Goal: Task Accomplishment & Management: Complete application form

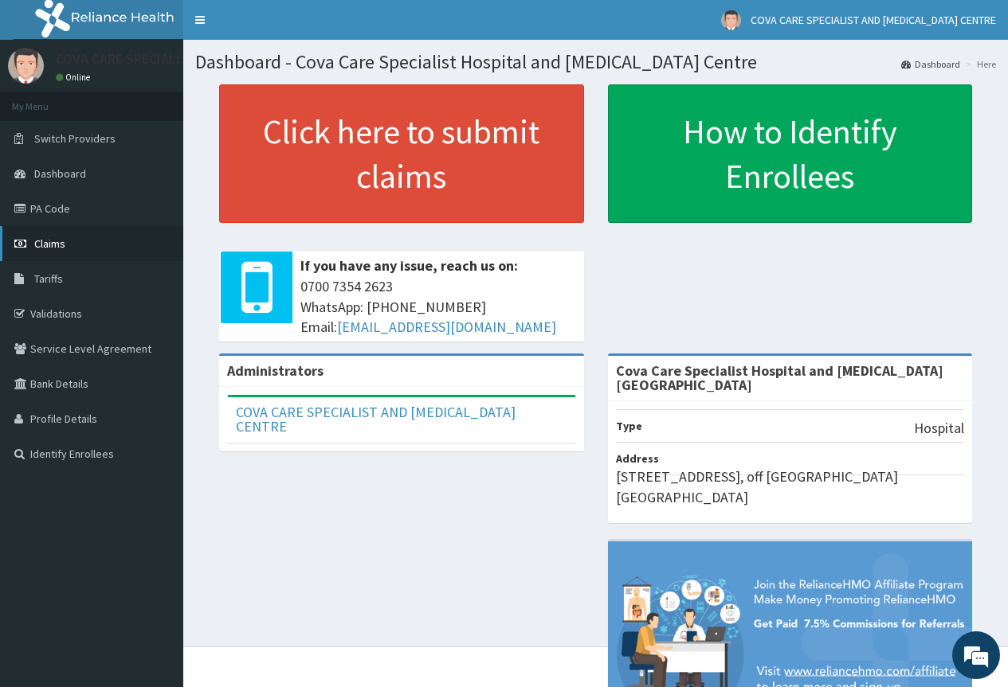
click at [84, 233] on link "Claims" at bounding box center [91, 243] width 183 height 35
click at [66, 221] on link "PA Code" at bounding box center [91, 208] width 183 height 35
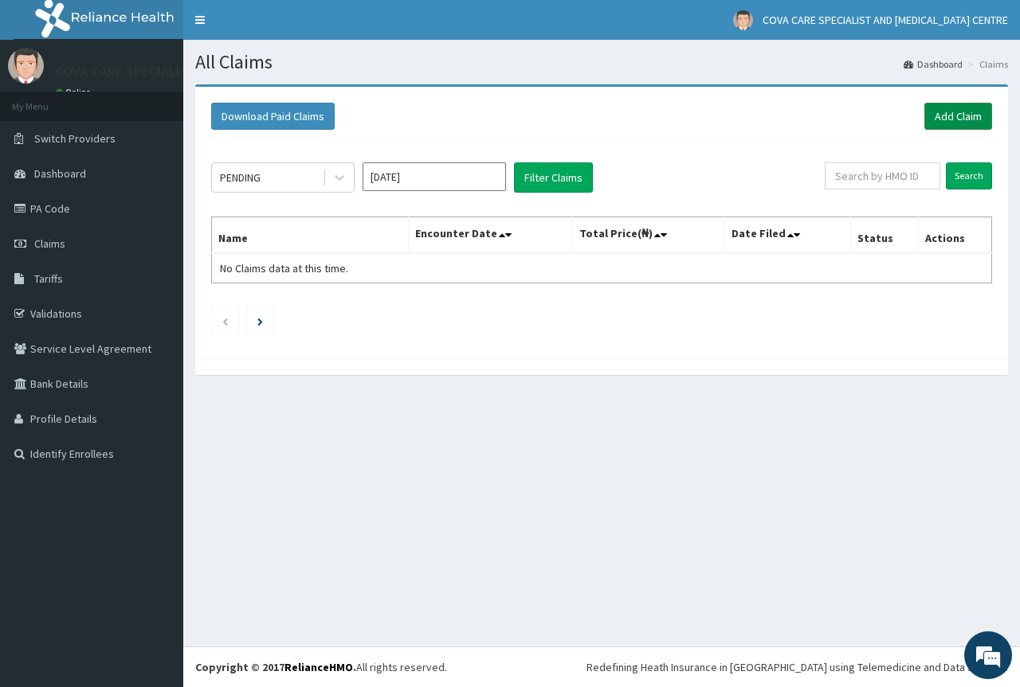
click at [950, 118] on link "Add Claim" at bounding box center [958, 116] width 68 height 27
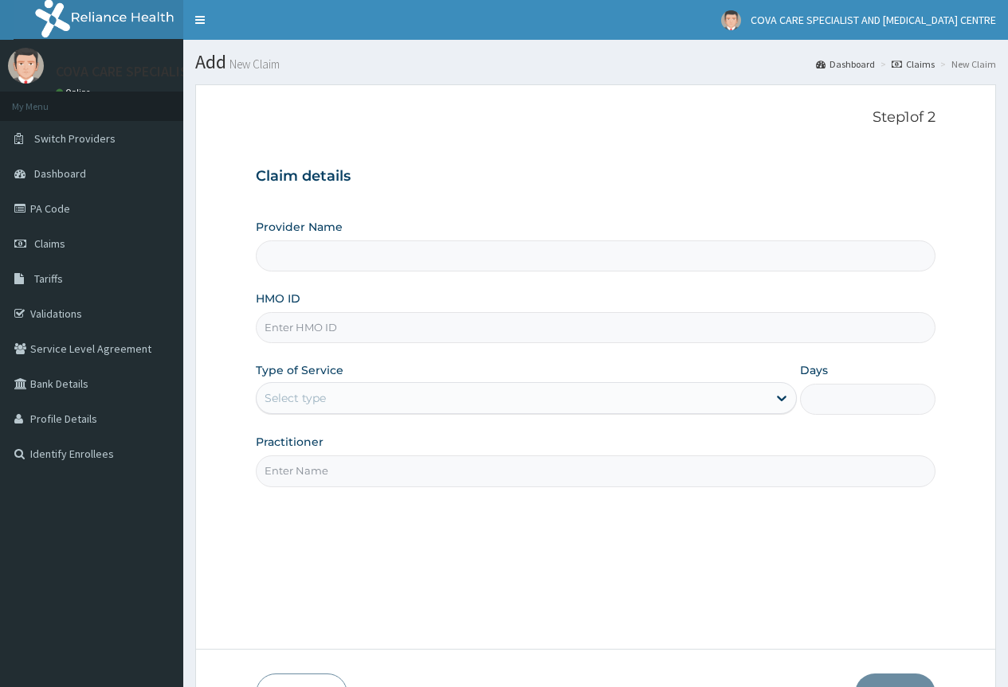
type input "Cova Care Specialist Hospital and Endoscopy Centre"
click at [322, 326] on input "HMO ID" at bounding box center [596, 327] width 680 height 31
paste input "BNM/10020/D"
type input "BNM/10020/D"
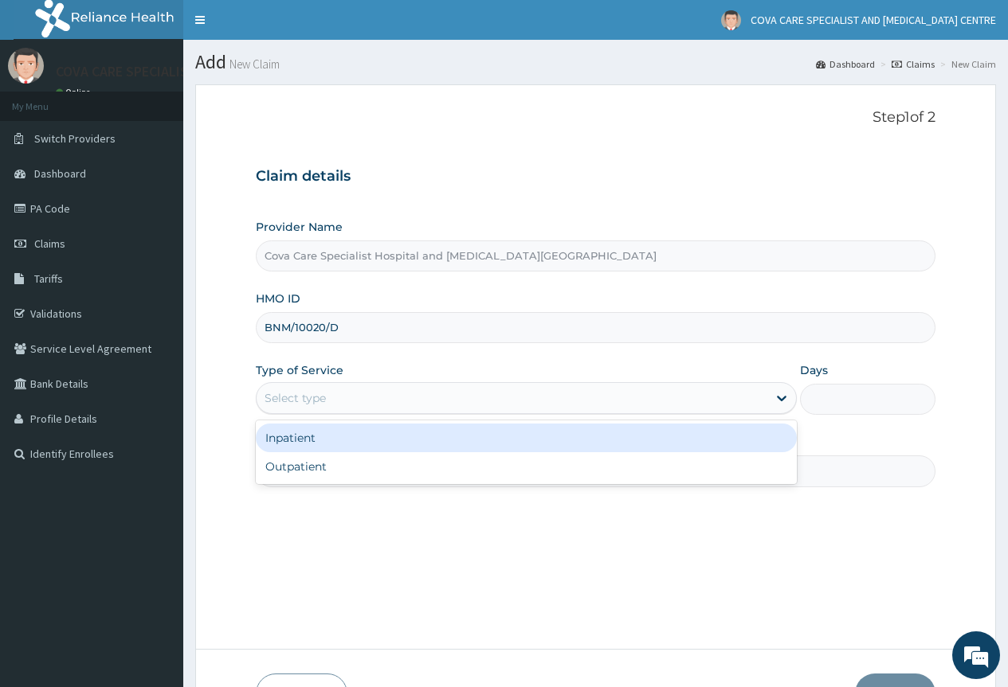
click at [358, 385] on div "Select type" at bounding box center [526, 398] width 541 height 32
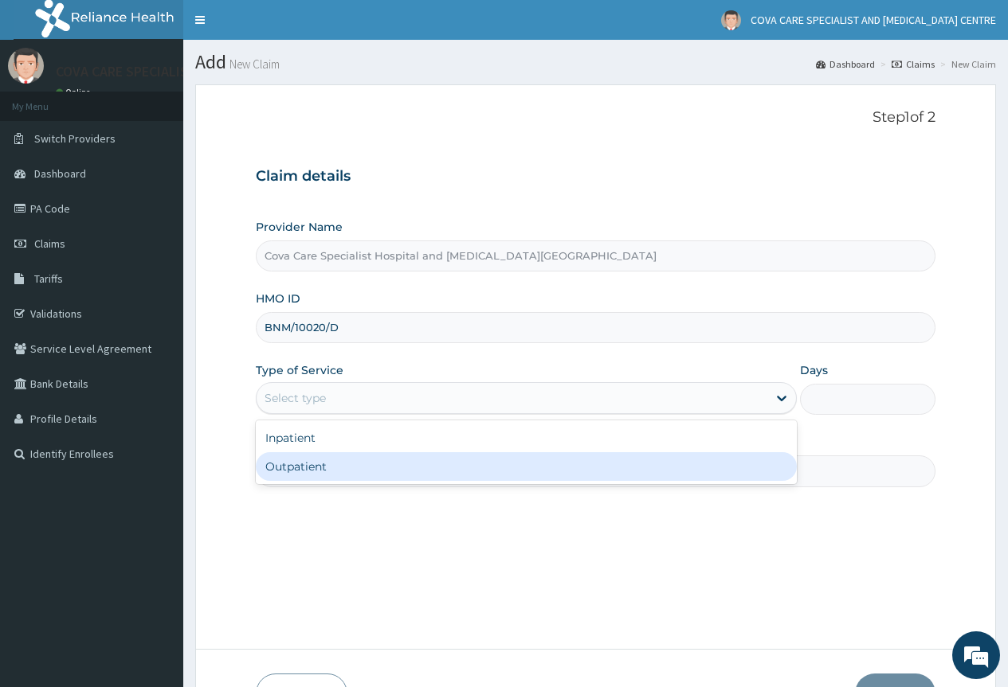
click at [380, 469] on div "Outpatient" at bounding box center [526, 466] width 541 height 29
type input "1"
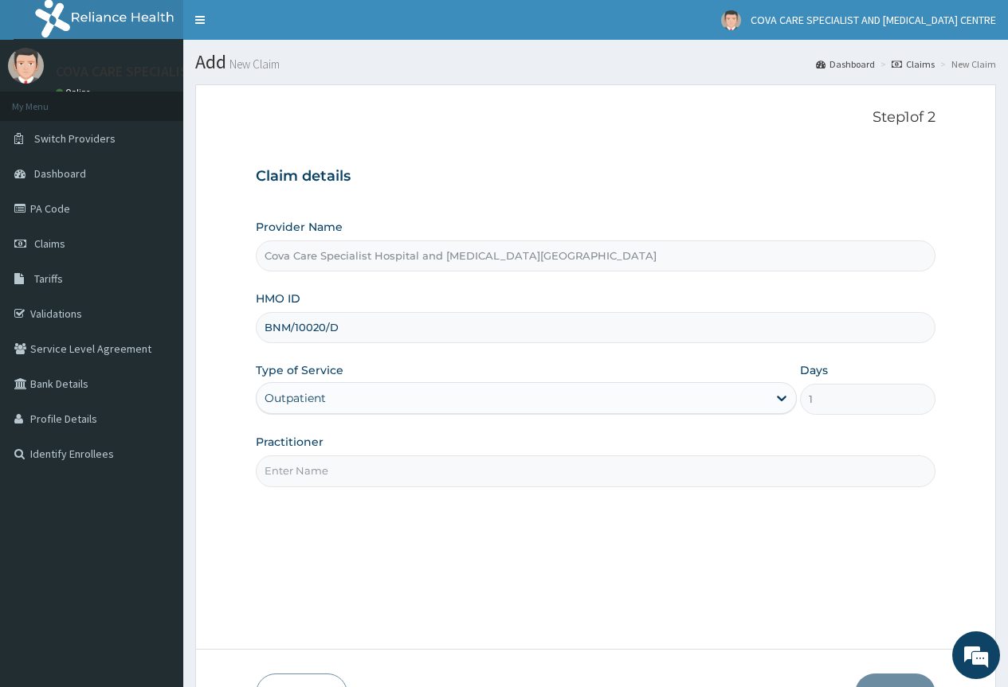
click at [347, 475] on input "Practitioner" at bounding box center [596, 471] width 680 height 31
type input "DR VALENTINA"
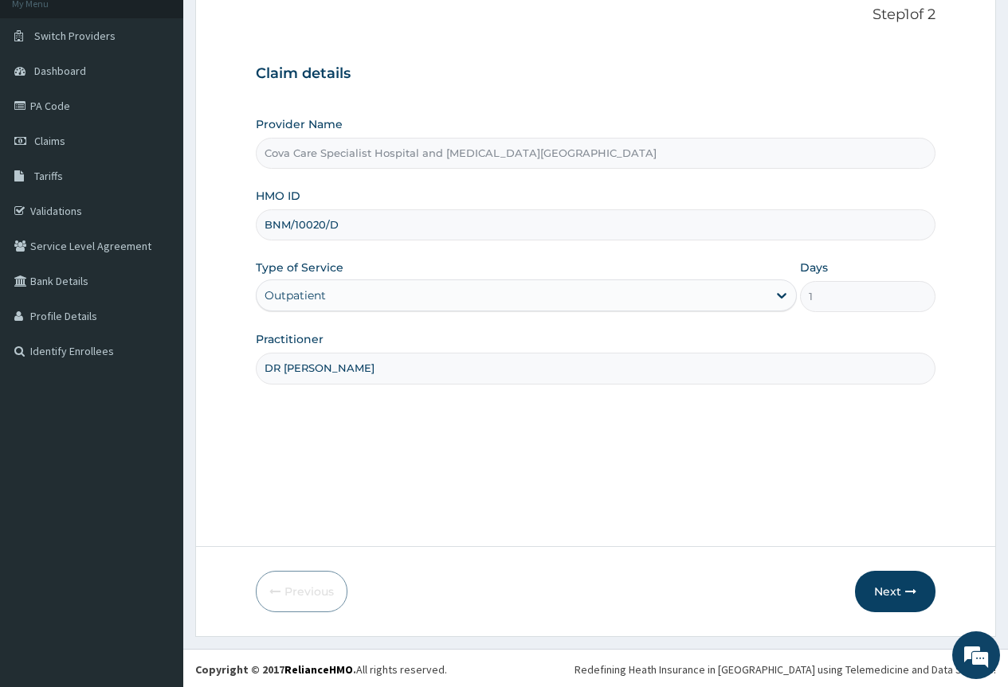
scroll to position [105, 0]
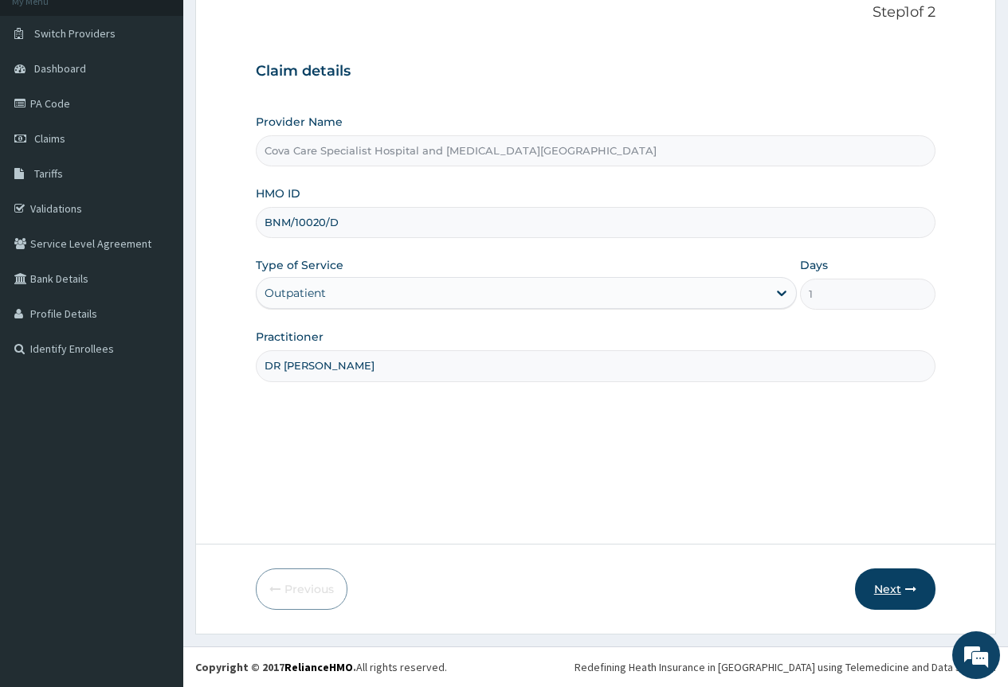
click at [883, 592] on button "Next" at bounding box center [895, 589] width 80 height 41
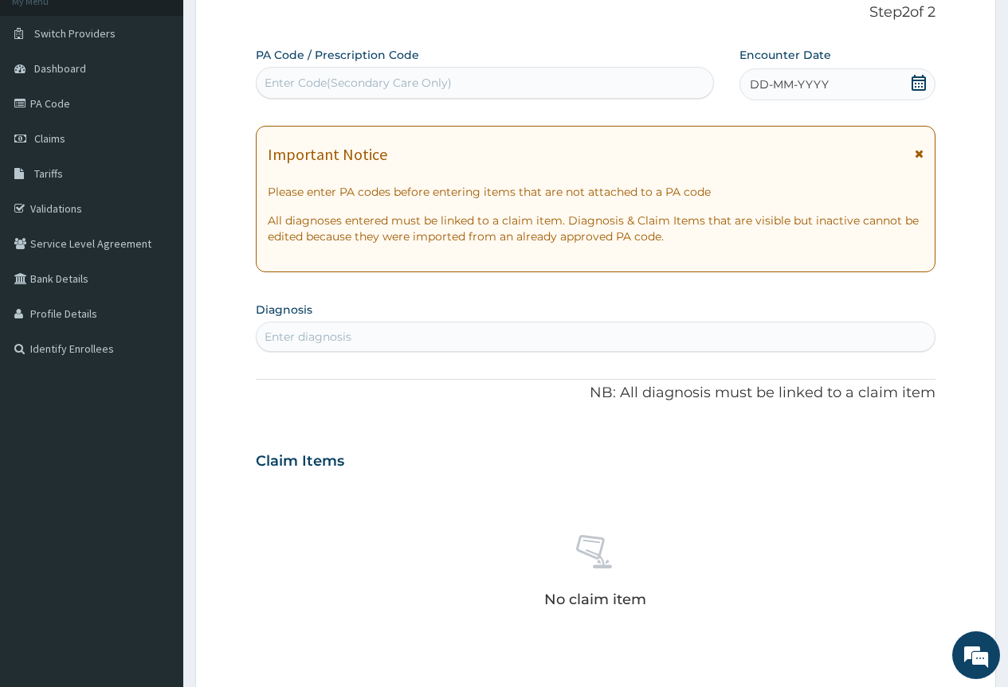
click at [382, 80] on div "Enter Code(Secondary Care Only)" at bounding box center [357, 83] width 187 height 16
paste input "PA/9A1C32"
type input "PA/9A1C32"
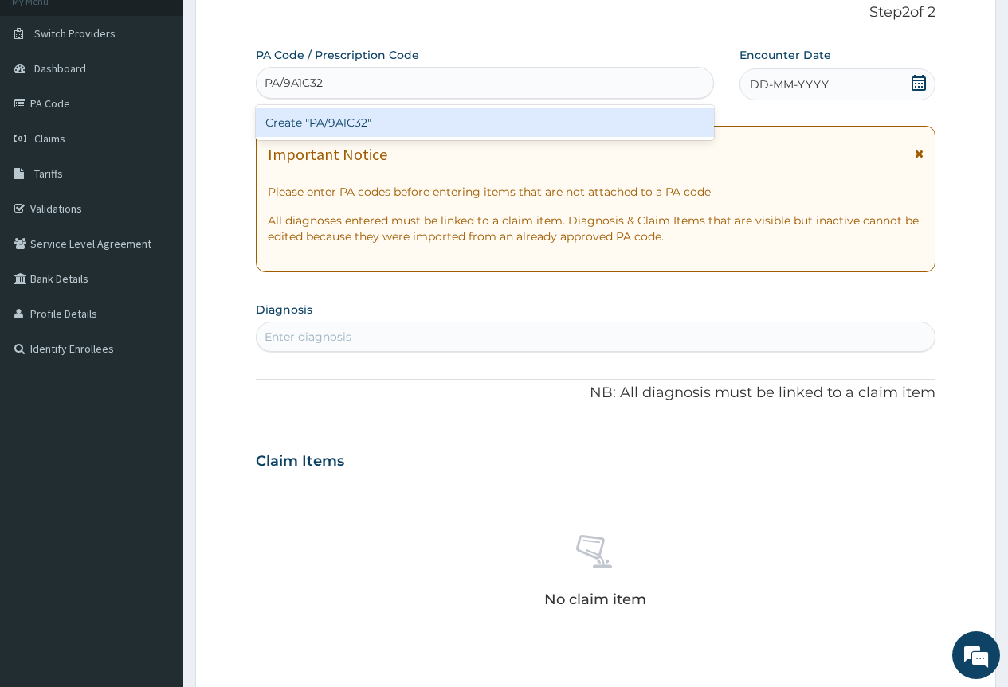
click at [408, 116] on div "Create "PA/9A1C32"" at bounding box center [484, 122] width 457 height 29
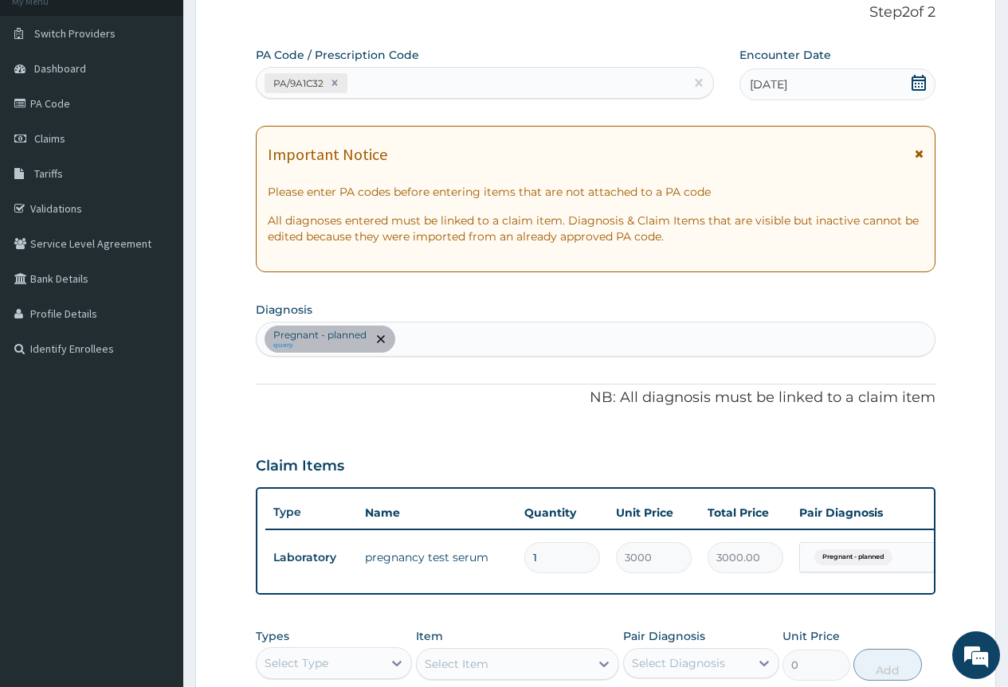
click at [481, 334] on div "Pregnant - planned query" at bounding box center [596, 339] width 678 height 33
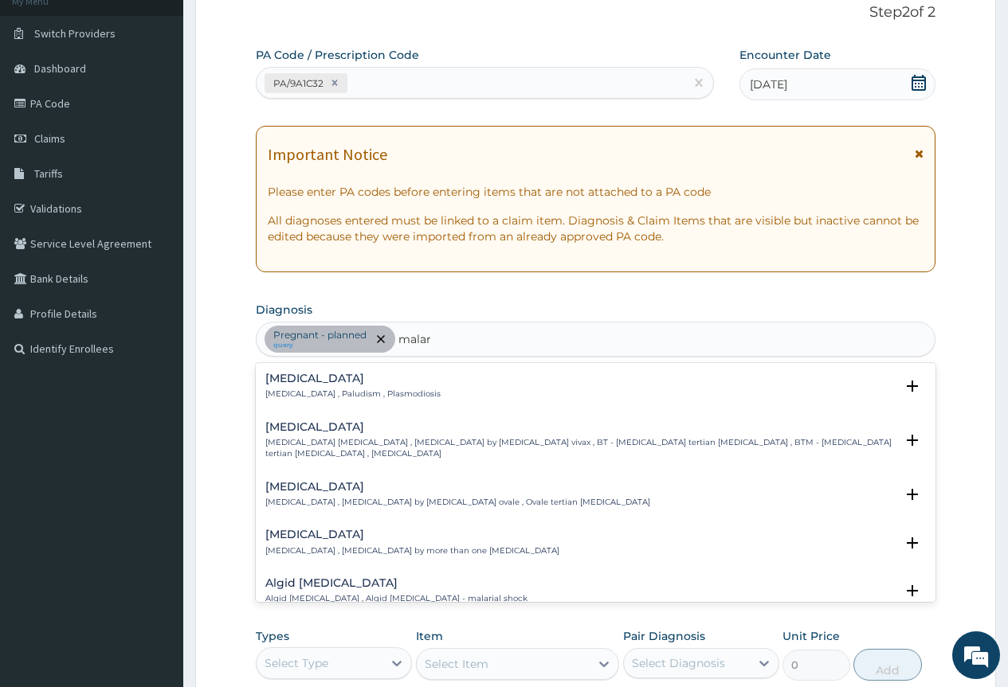
type input "malari"
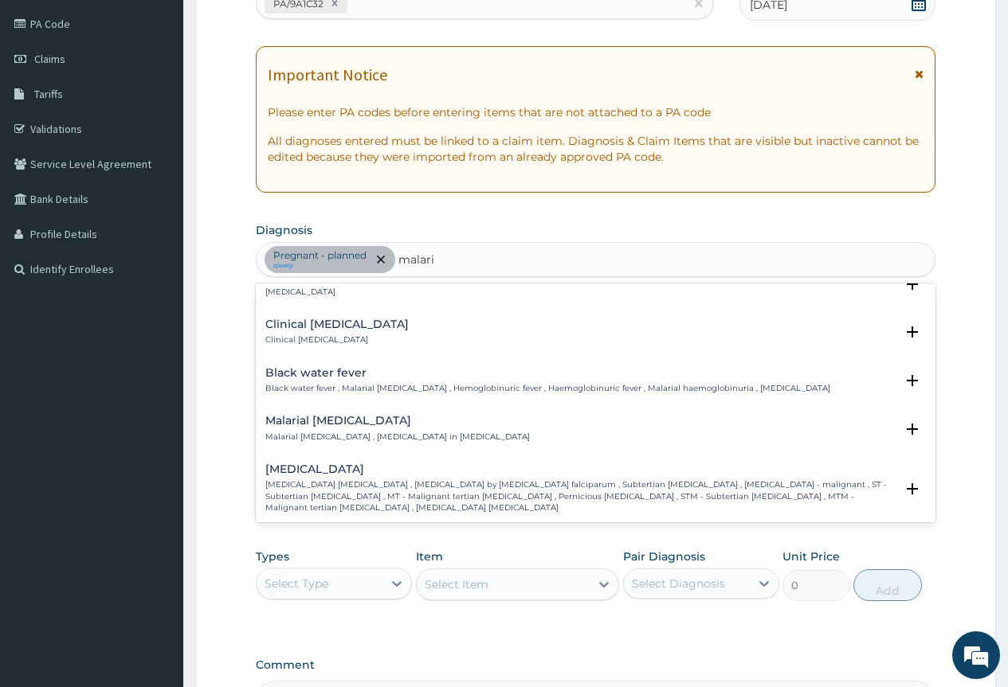
scroll to position [478, 0]
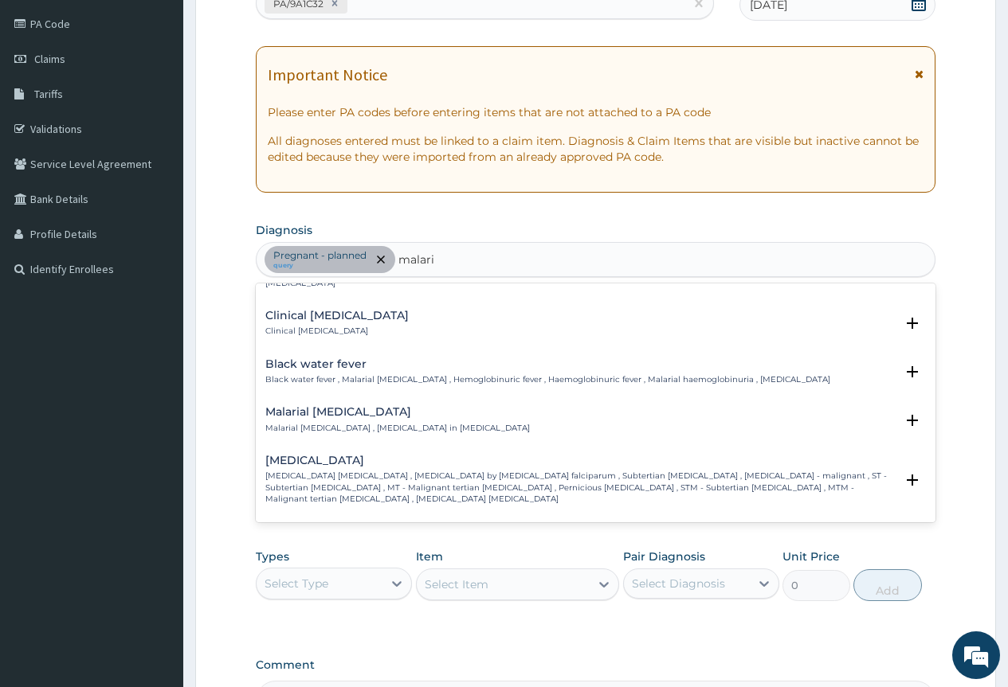
click at [484, 462] on h4 "[MEDICAL_DATA]" at bounding box center [579, 461] width 629 height 12
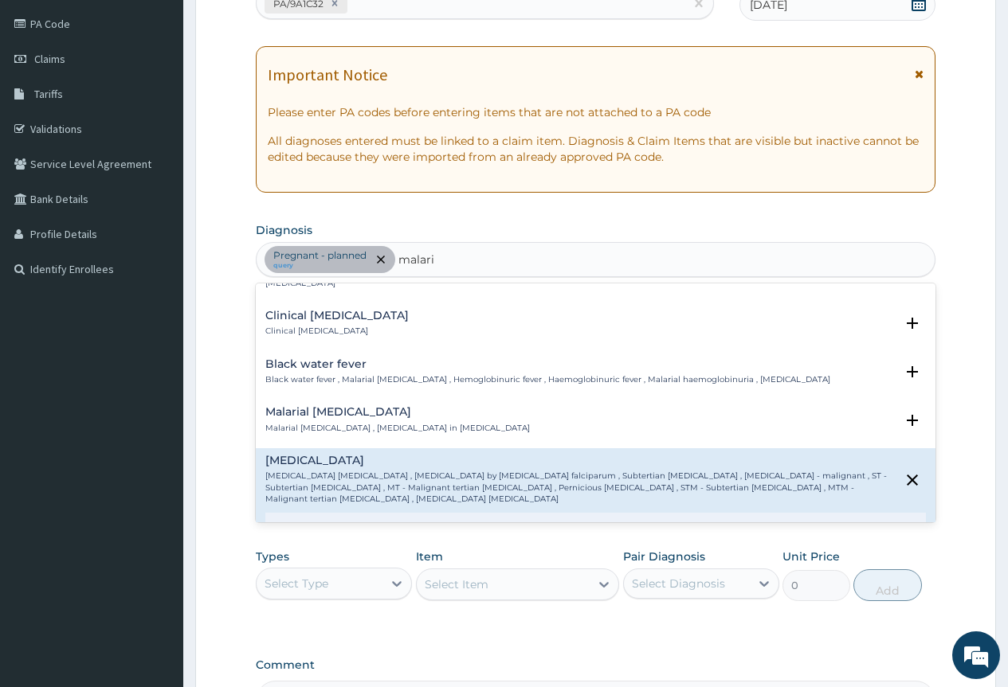
scroll to position [558, 0]
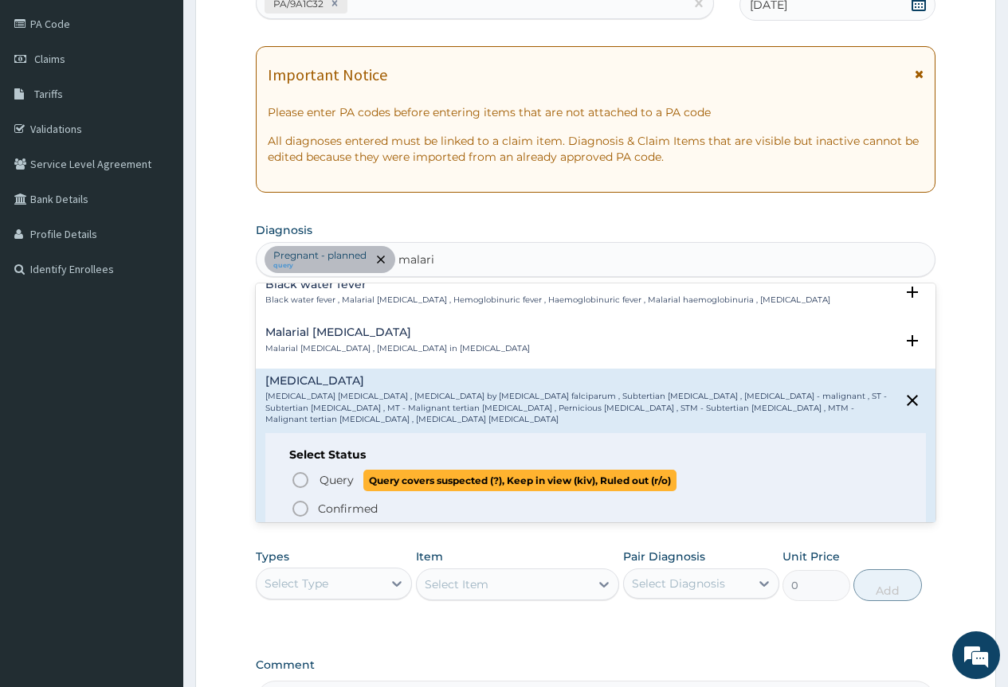
click at [300, 474] on icon "status option query" at bounding box center [300, 480] width 19 height 19
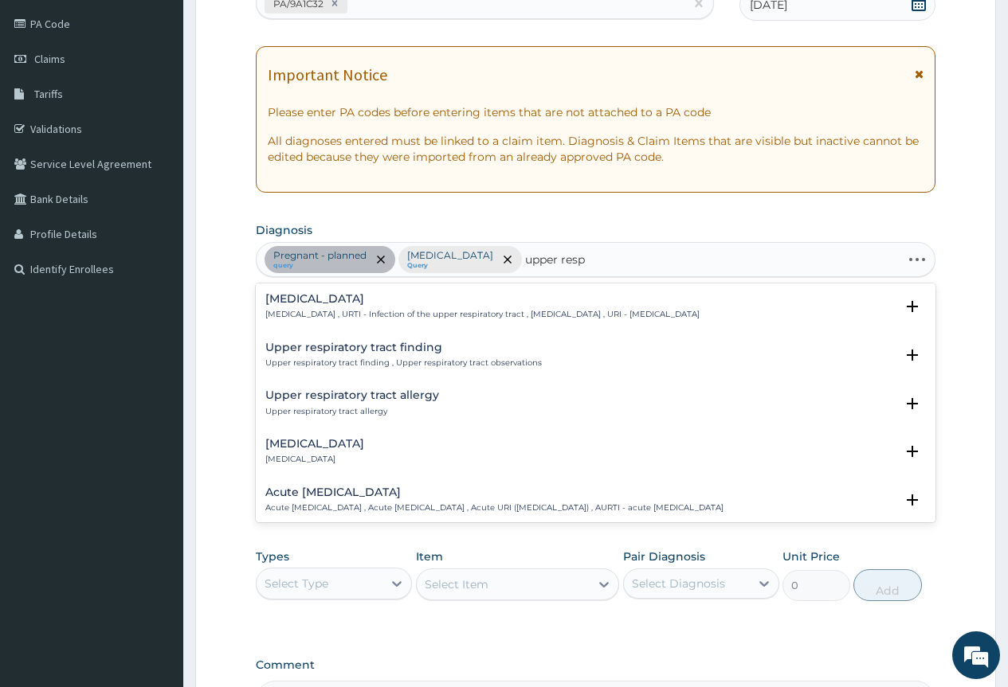
type input "upper respi"
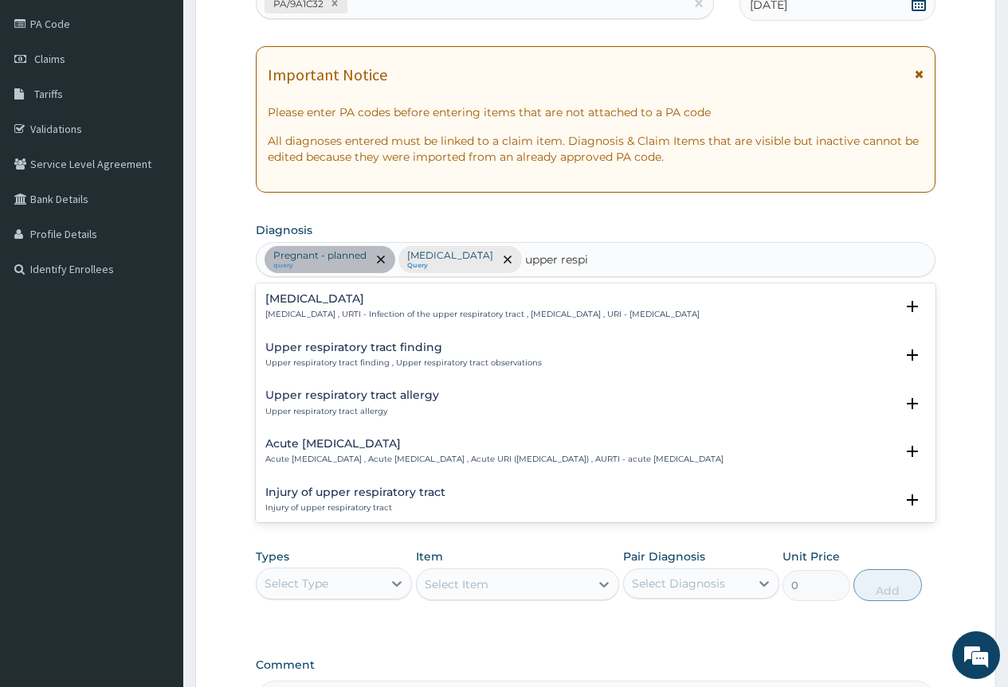
click at [382, 301] on h4 "[MEDICAL_DATA]" at bounding box center [482, 299] width 434 height 12
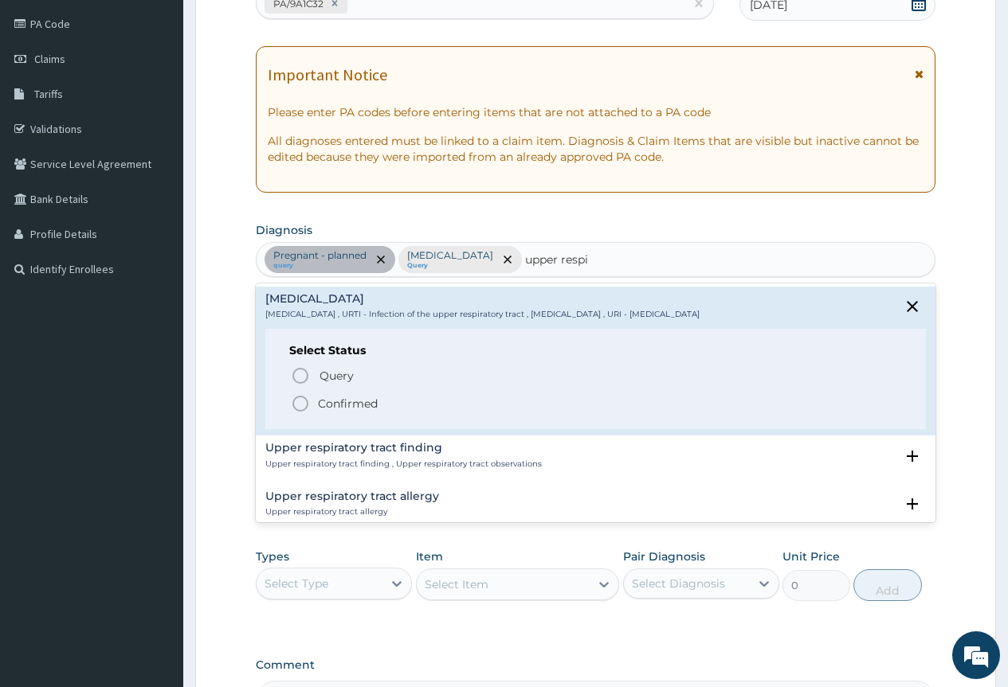
click at [315, 394] on div "Query Query covers suspected (?), Keep in view (kiv), Ruled out (r/o) Confirmed" at bounding box center [595, 389] width 613 height 49
click at [301, 405] on icon "status option filled" at bounding box center [300, 403] width 19 height 19
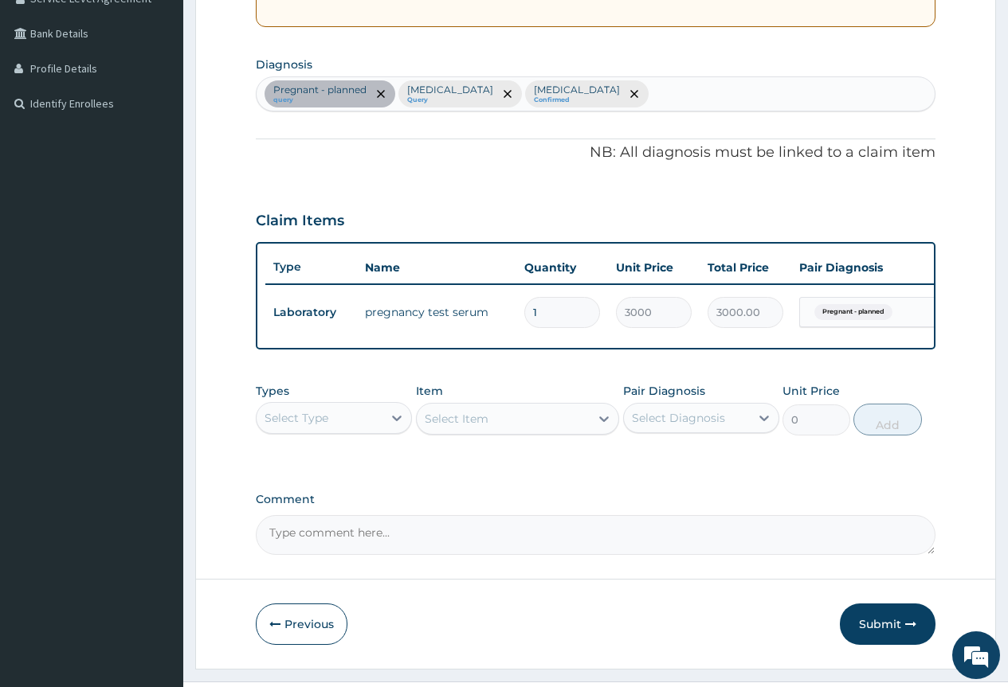
scroll to position [398, 0]
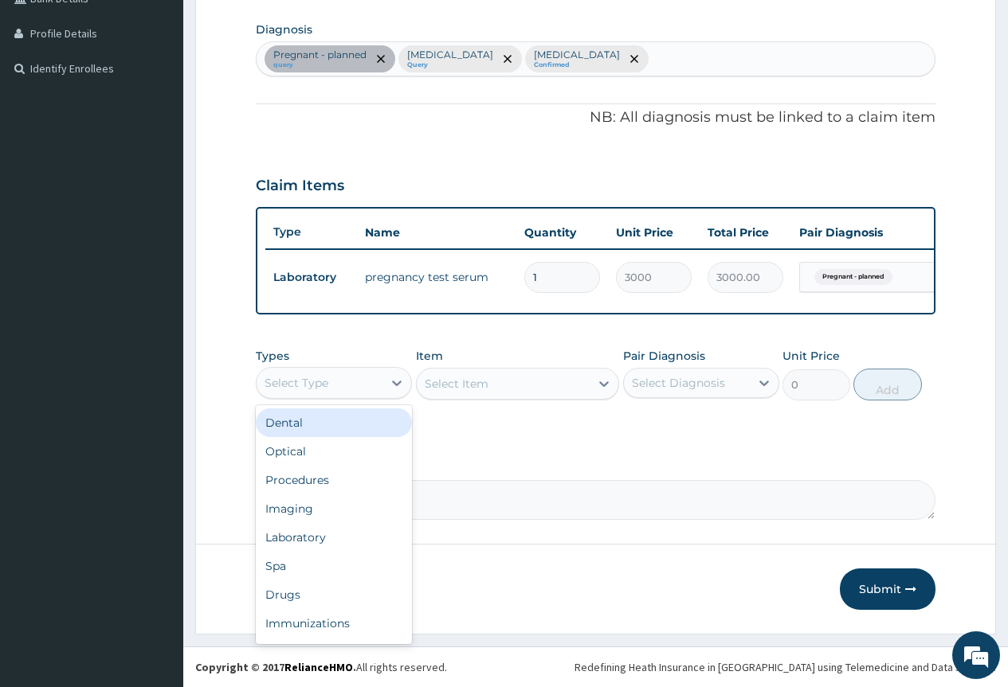
click at [371, 374] on div "Select Type" at bounding box center [320, 382] width 126 height 25
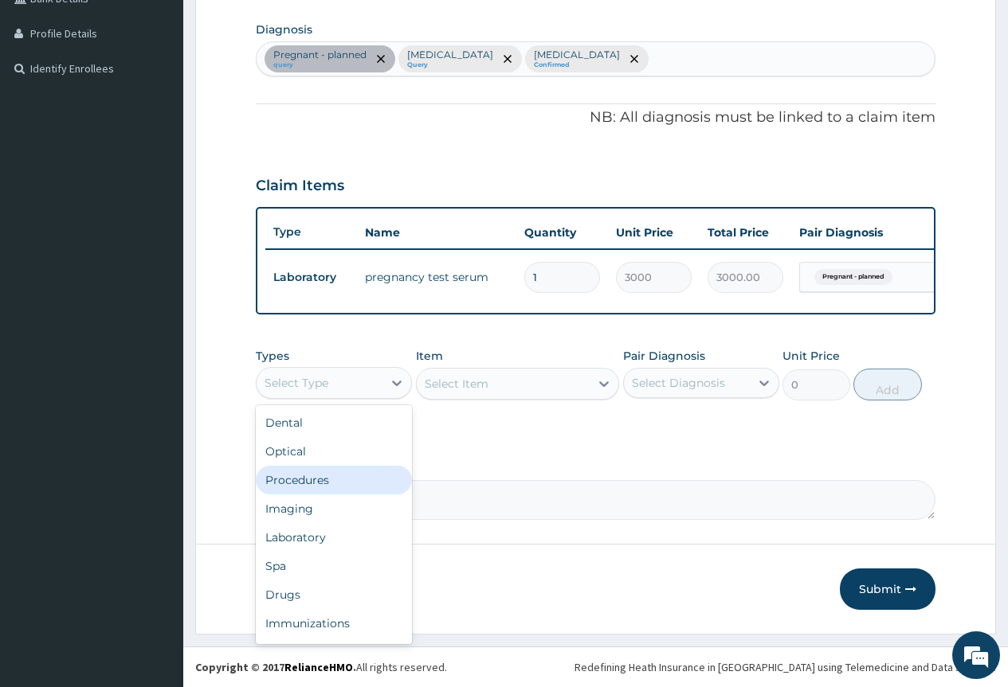
click at [371, 475] on div "Procedures" at bounding box center [334, 480] width 156 height 29
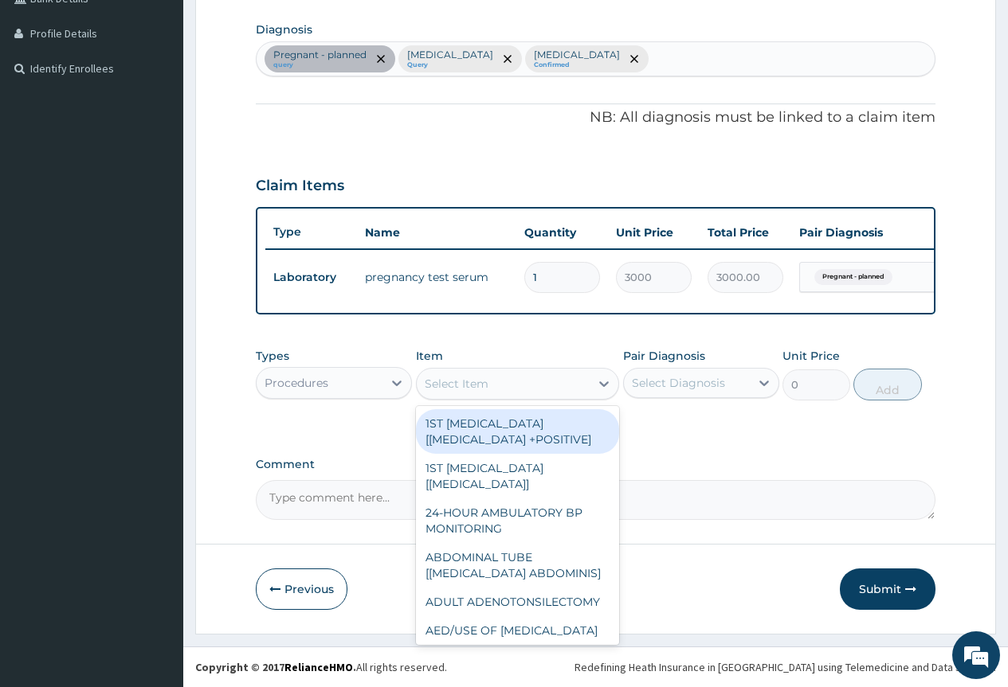
click at [552, 388] on div "Select Item" at bounding box center [504, 383] width 174 height 25
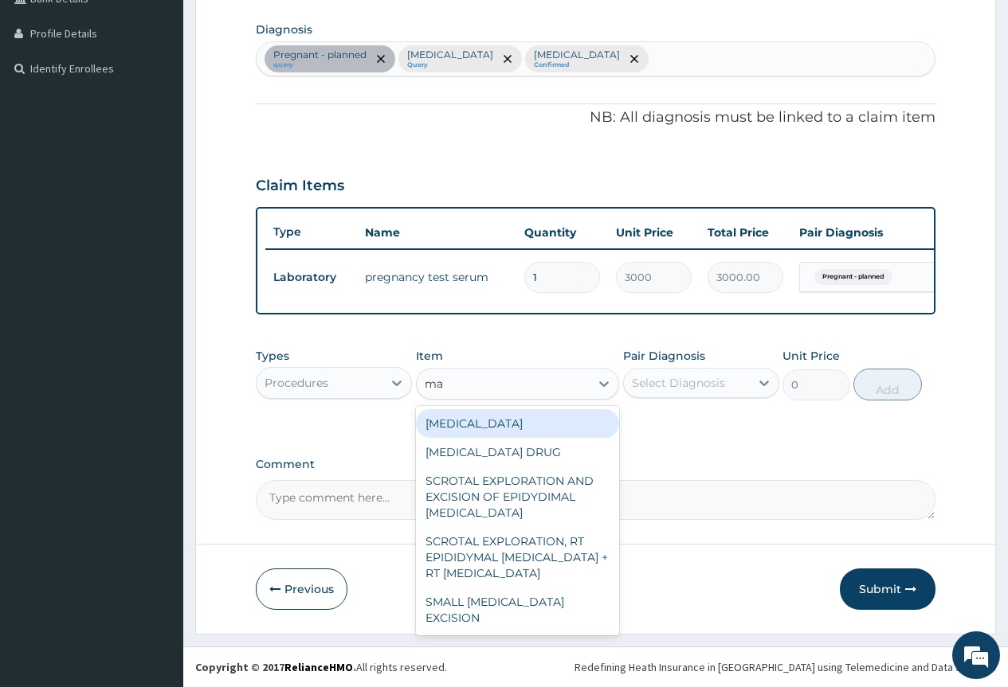
type input "m"
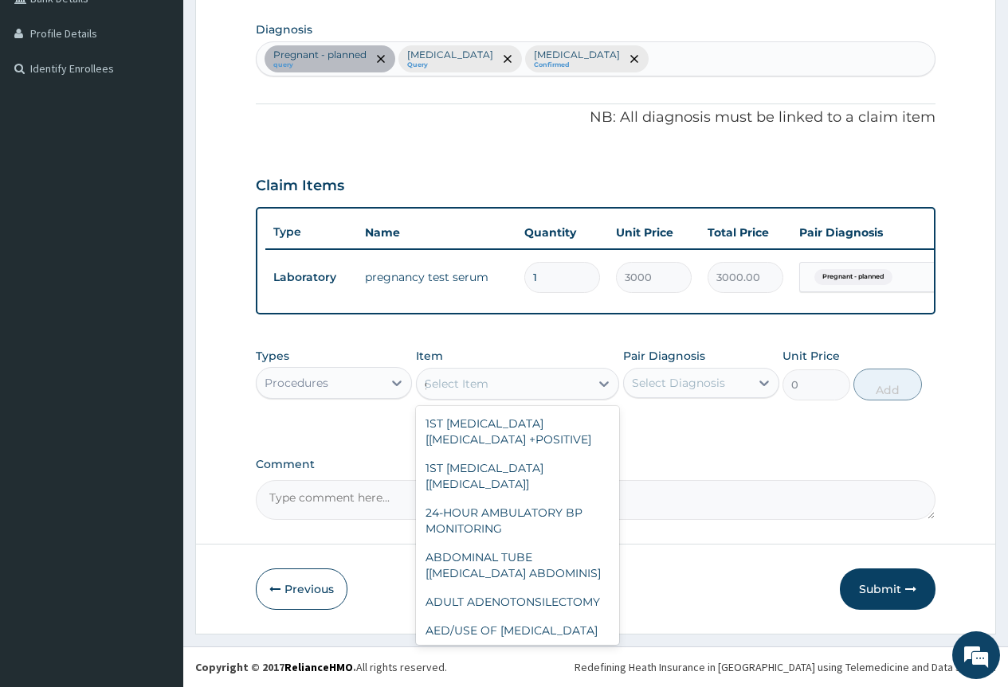
type input "gp"
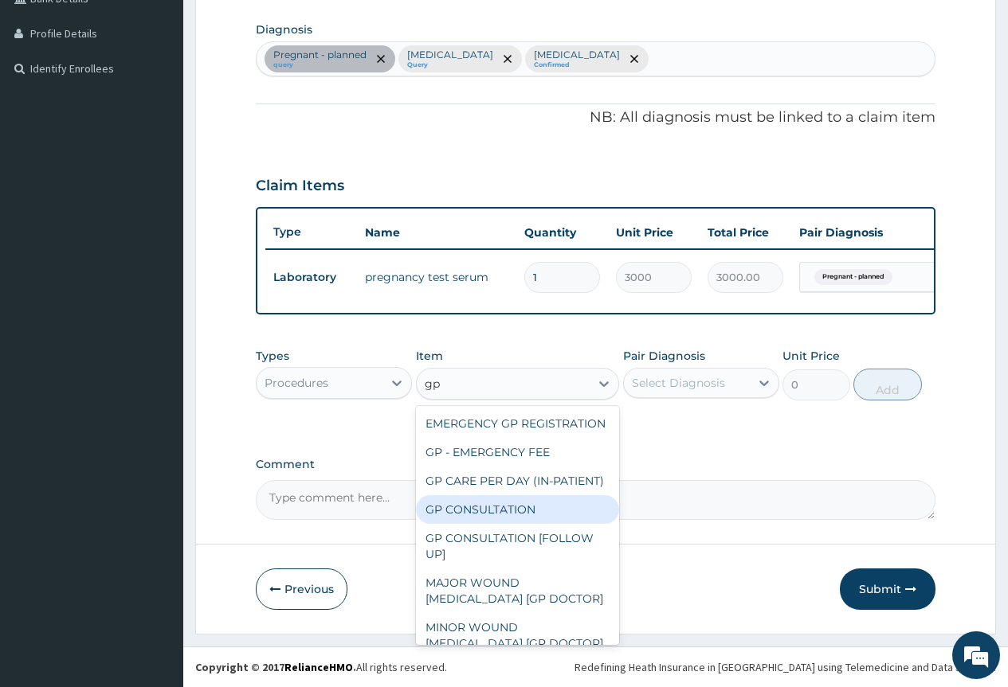
click at [480, 524] on div "GP CONSULTATION" at bounding box center [518, 509] width 204 height 29
type input "4000"
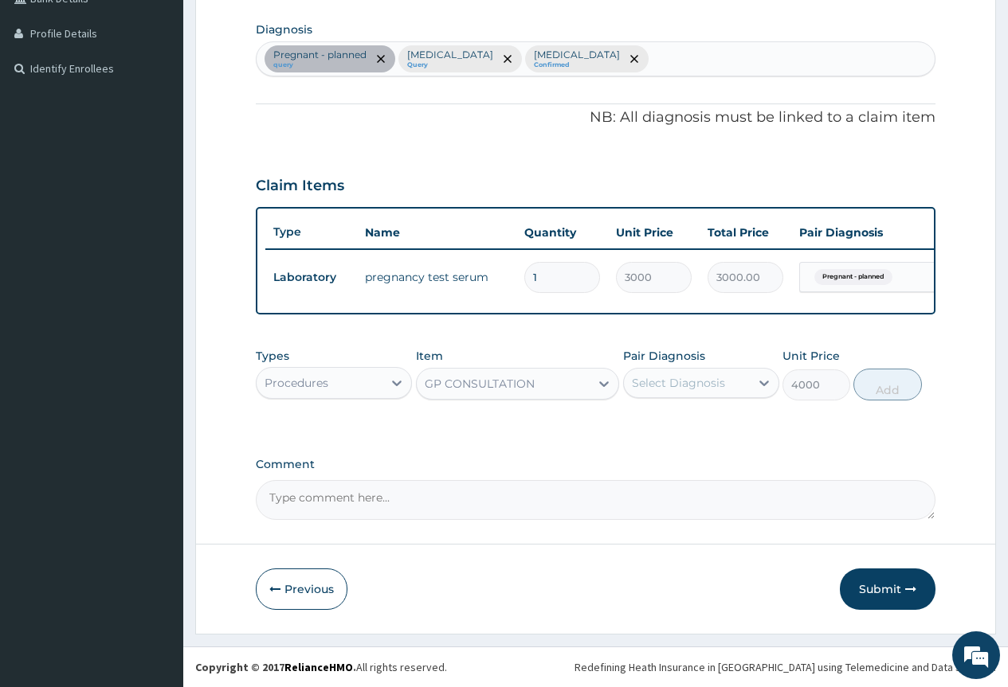
click at [645, 384] on div "Select Diagnosis" at bounding box center [678, 383] width 93 height 16
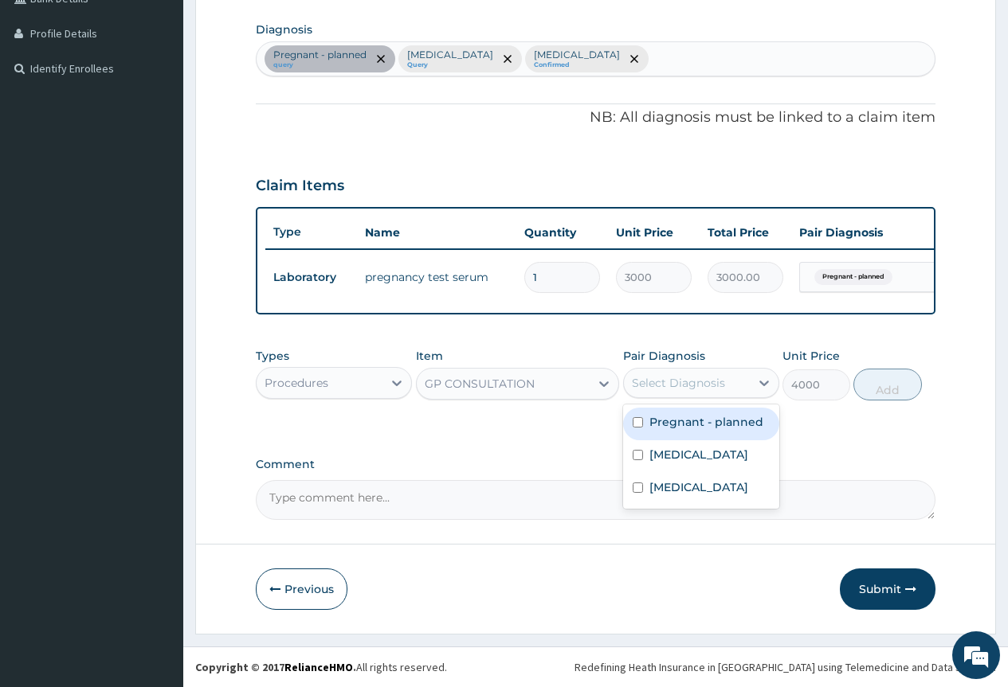
drag, startPoint x: 656, startPoint y: 426, endPoint x: 664, endPoint y: 441, distance: 16.0
click at [659, 428] on label "Pregnant - planned" at bounding box center [706, 422] width 114 height 16
checkbox input "true"
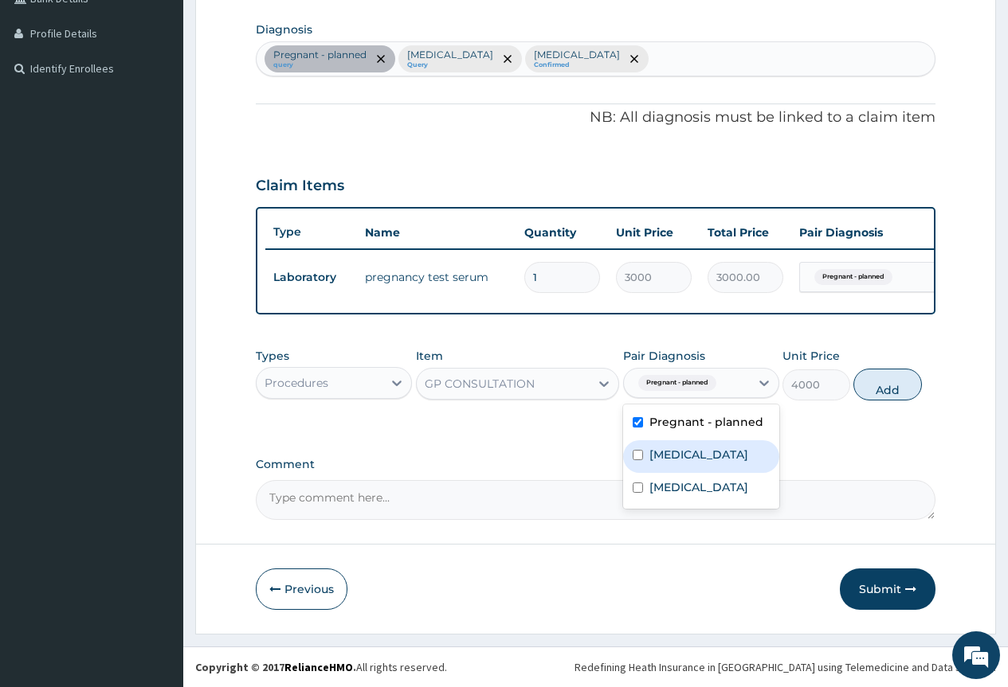
click at [668, 458] on label "[MEDICAL_DATA]" at bounding box center [698, 455] width 99 height 16
checkbox input "true"
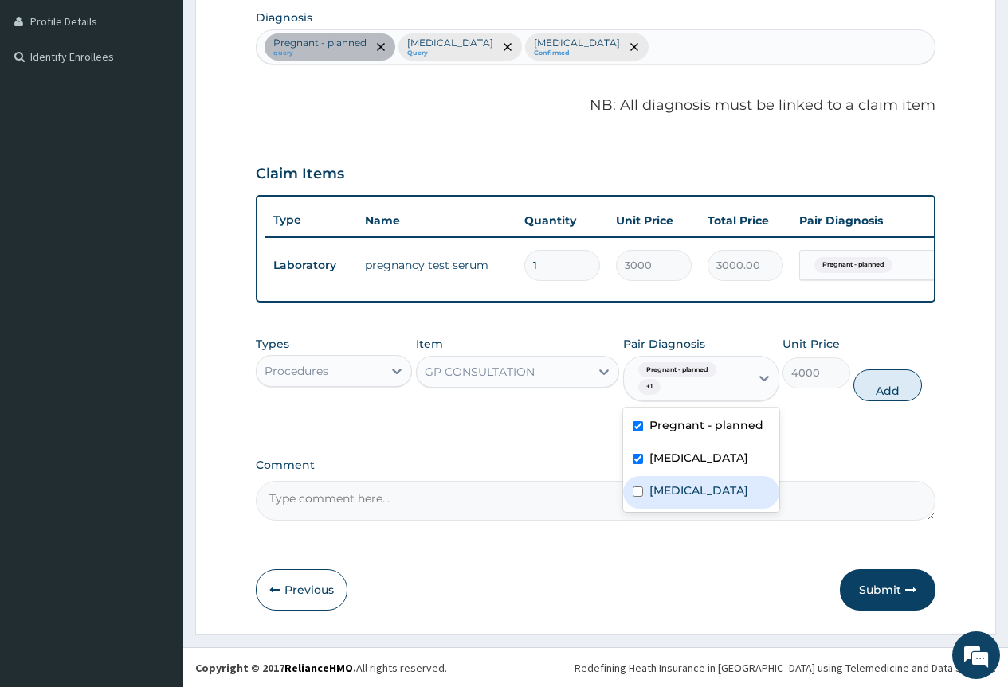
click at [696, 499] on label "[MEDICAL_DATA]" at bounding box center [698, 491] width 99 height 16
checkbox input "true"
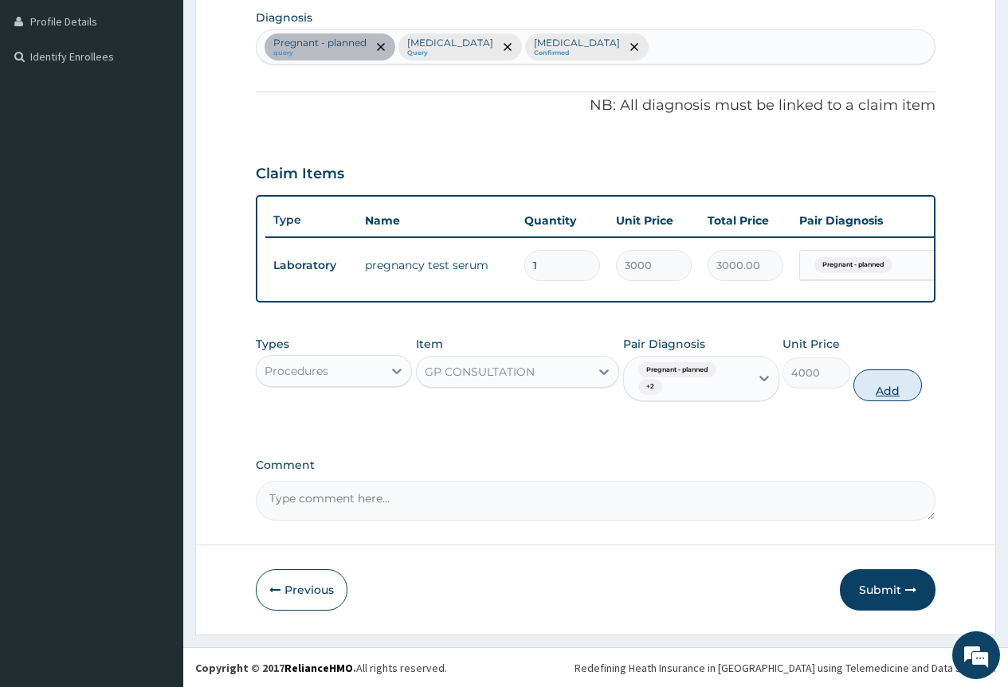
drag, startPoint x: 890, startPoint y: 397, endPoint x: 809, endPoint y: 402, distance: 80.7
click at [890, 398] on button "Add" at bounding box center [887, 386] width 68 height 32
type input "0"
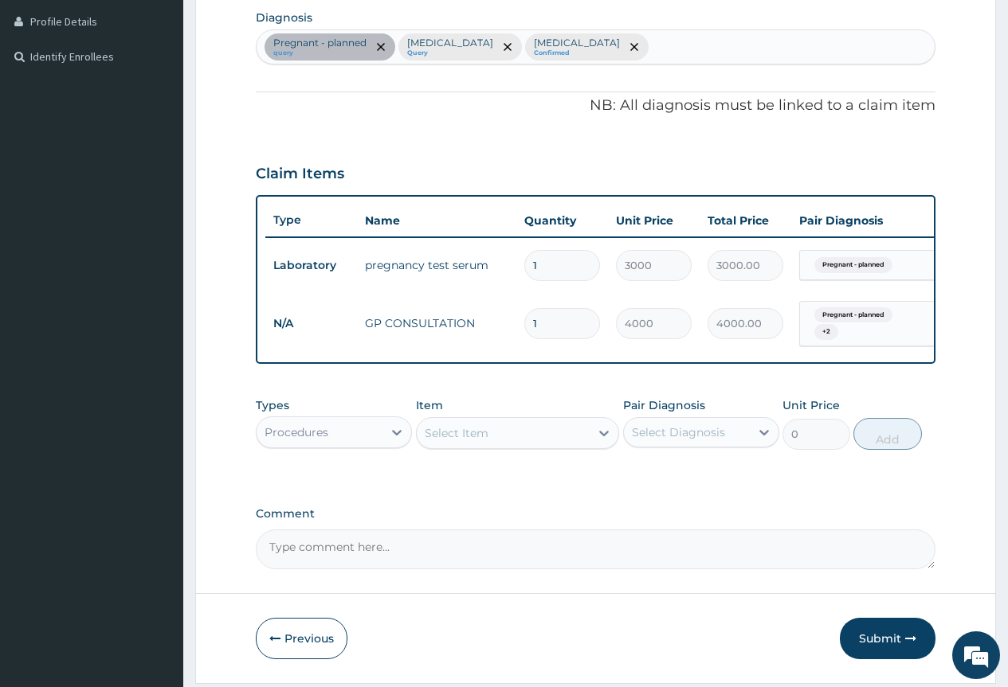
click at [499, 436] on div "Select Item" at bounding box center [504, 433] width 174 height 25
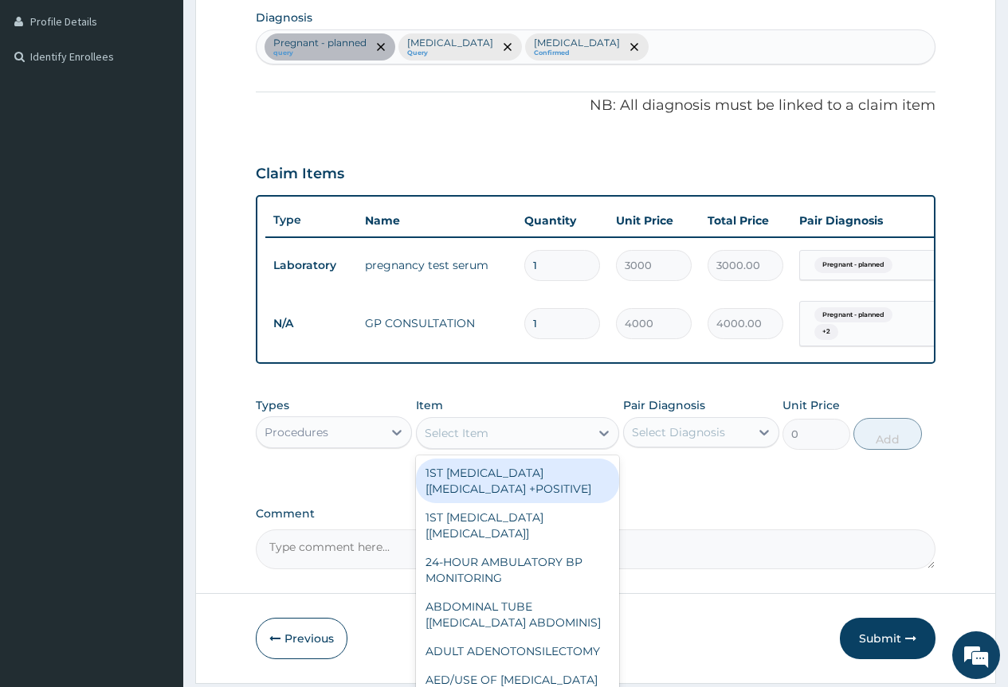
click at [336, 441] on div "Procedures" at bounding box center [320, 432] width 126 height 25
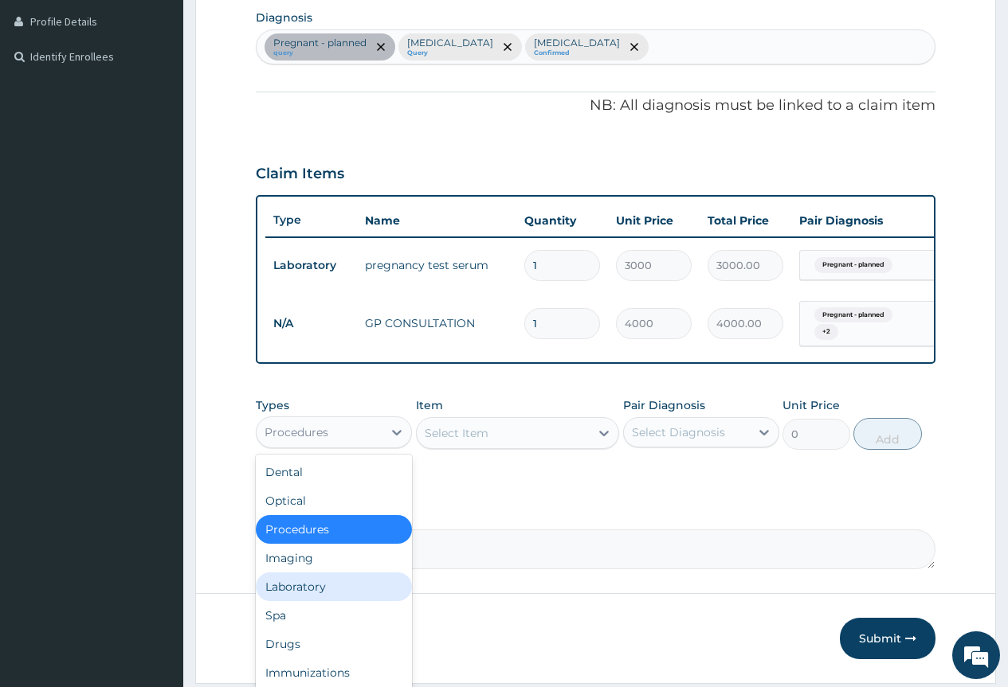
click at [344, 589] on div "Laboratory" at bounding box center [334, 587] width 156 height 29
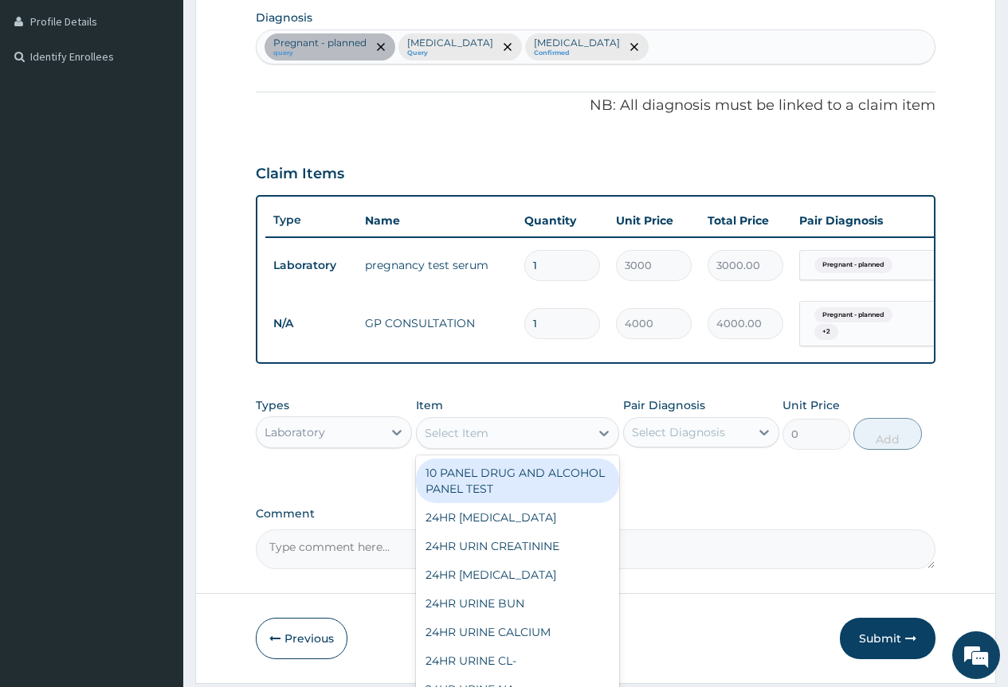
click at [542, 442] on div "Select Item" at bounding box center [504, 433] width 174 height 25
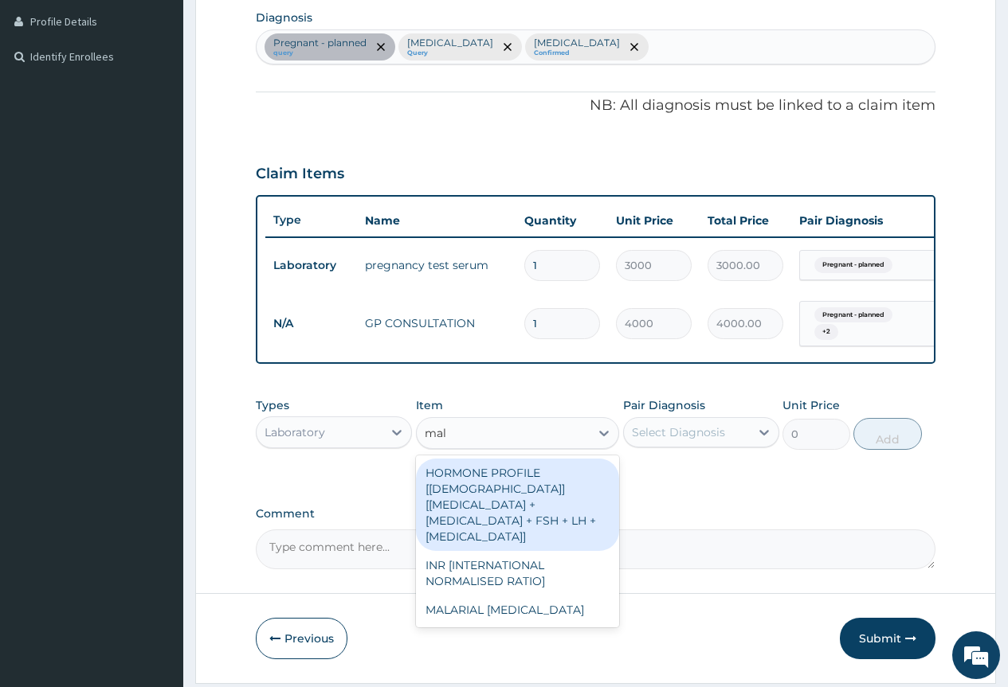
type input "mala"
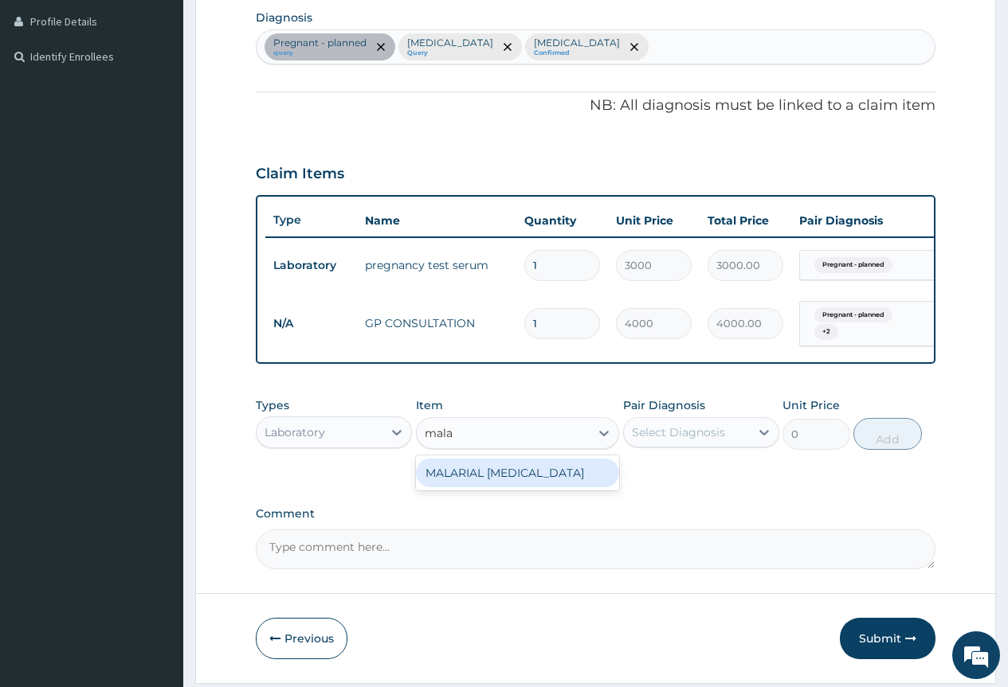
click at [566, 488] on div "MALARIAL [MEDICAL_DATA]" at bounding box center [518, 473] width 204 height 29
type input "2000"
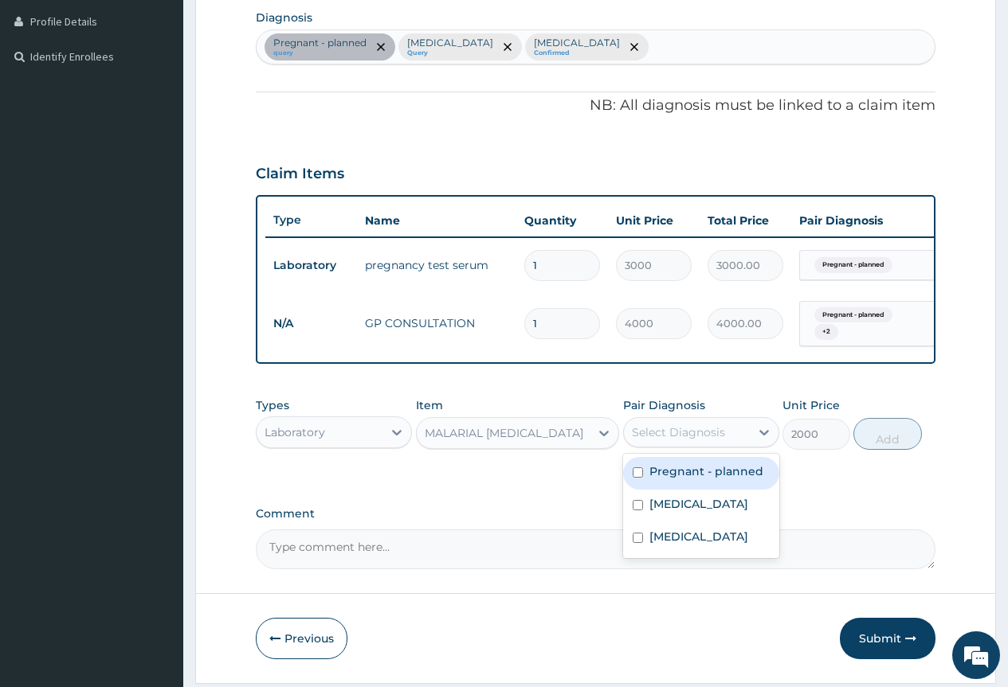
click at [720, 441] on div "Select Diagnosis" at bounding box center [678, 433] width 93 height 16
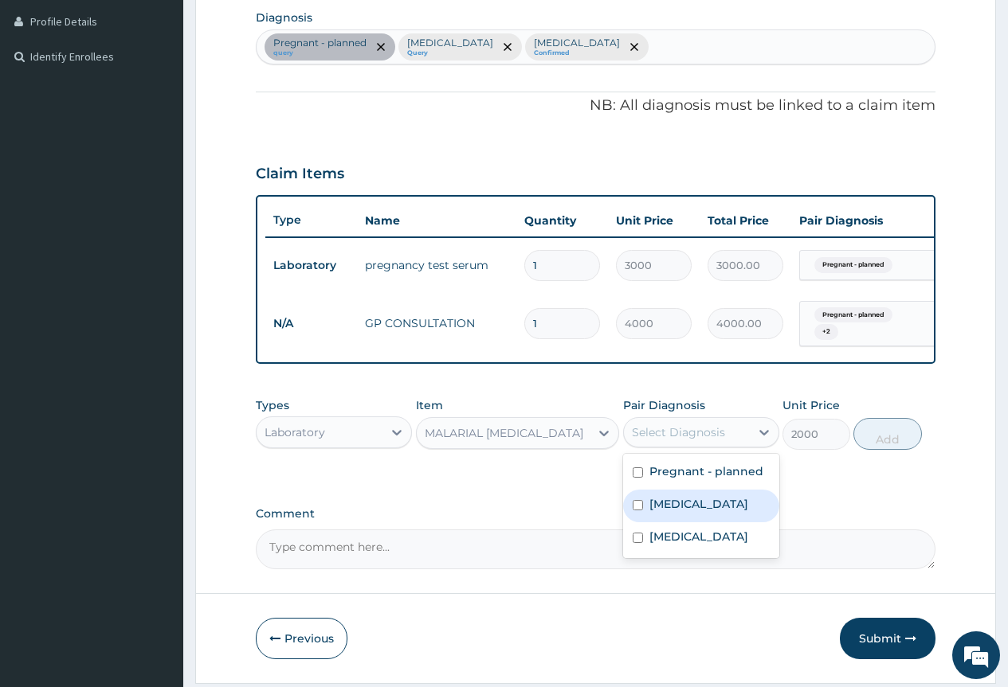
click at [722, 510] on label "[MEDICAL_DATA]" at bounding box center [698, 504] width 99 height 16
checkbox input "true"
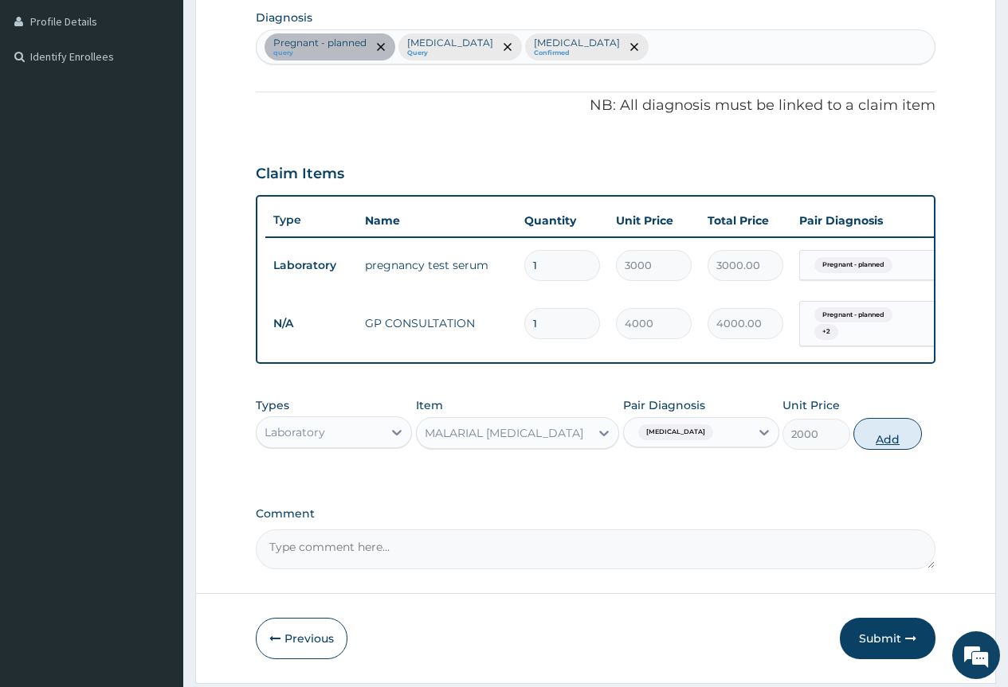
click at [901, 448] on button "Add" at bounding box center [887, 434] width 68 height 32
type input "0"
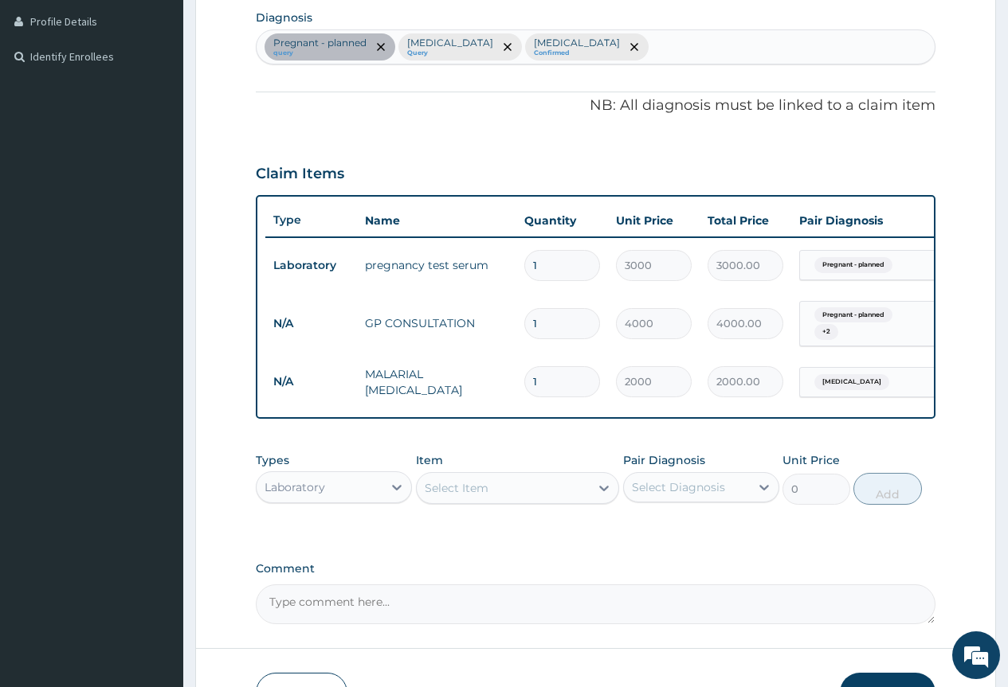
click at [488, 501] on div "Select Item" at bounding box center [504, 488] width 174 height 25
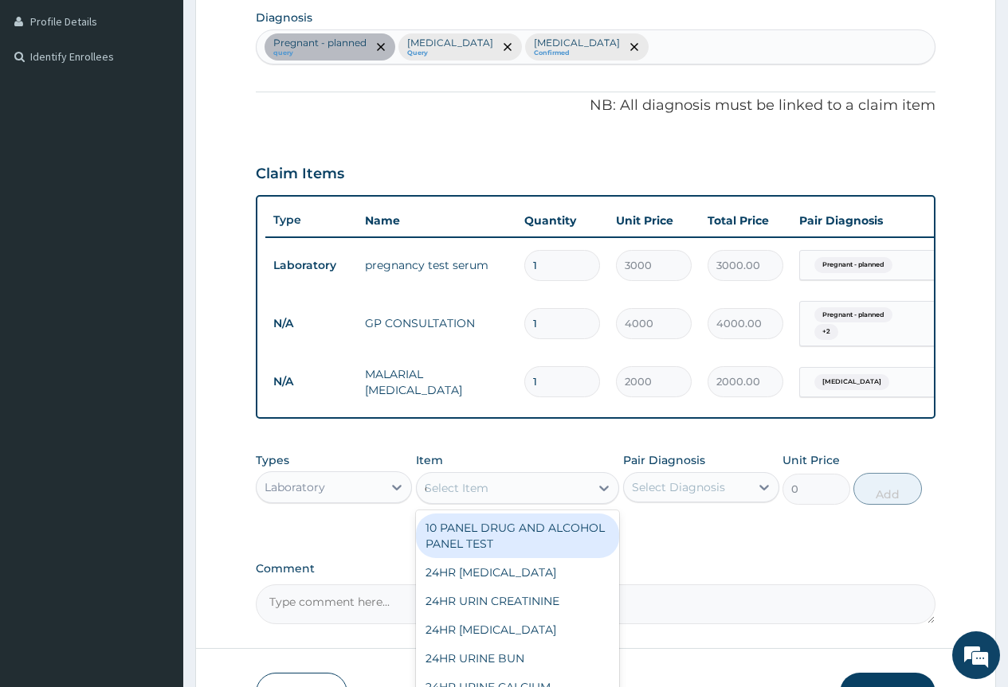
type input "cbc"
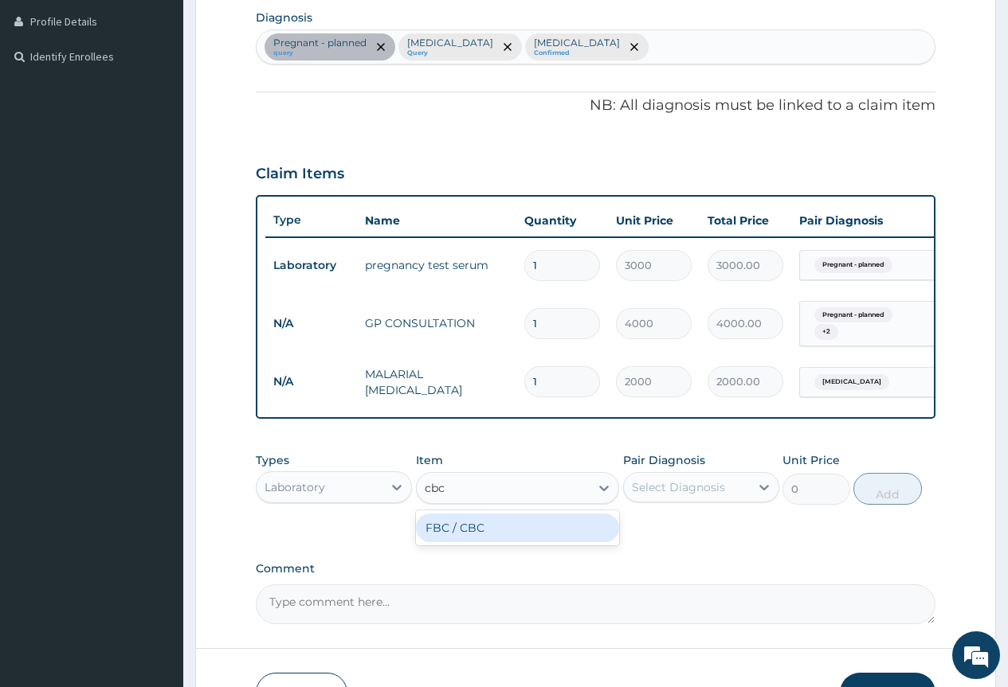
drag, startPoint x: 490, startPoint y: 532, endPoint x: 499, endPoint y: 532, distance: 9.6
click at [492, 532] on div "FBC / CBC" at bounding box center [518, 528] width 204 height 29
type input "7500"
drag, startPoint x: 709, startPoint y: 481, endPoint x: 707, endPoint y: 503, distance: 21.6
click at [709, 491] on div "Pair Diagnosis Select Diagnosis" at bounding box center [701, 478] width 156 height 53
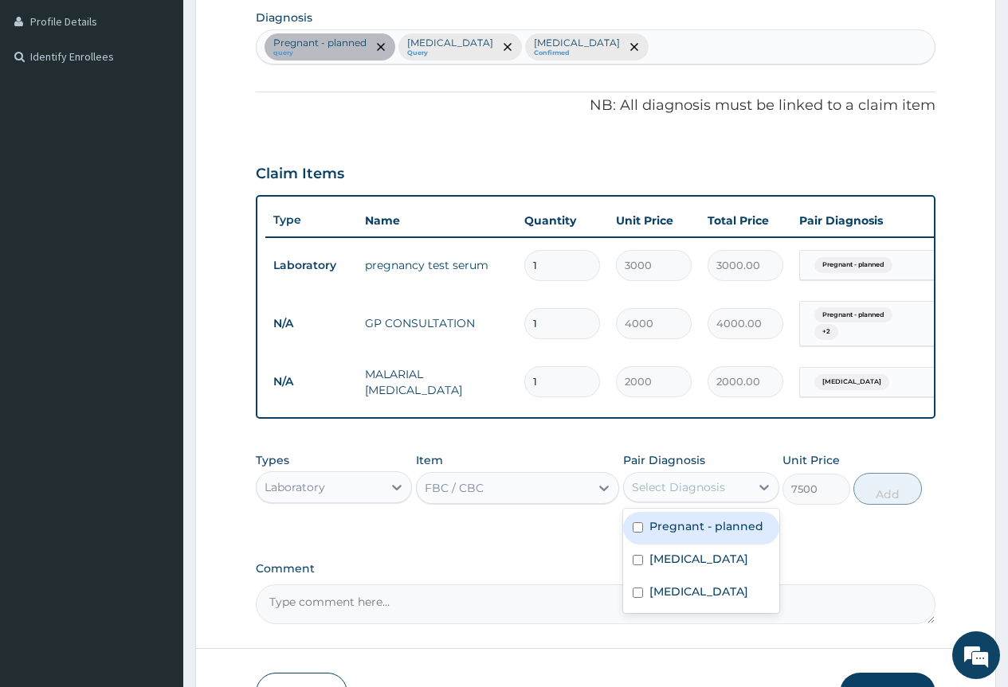
drag, startPoint x: 711, startPoint y: 506, endPoint x: 727, endPoint y: 506, distance: 15.9
click at [713, 495] on div "Select Diagnosis" at bounding box center [678, 488] width 93 height 16
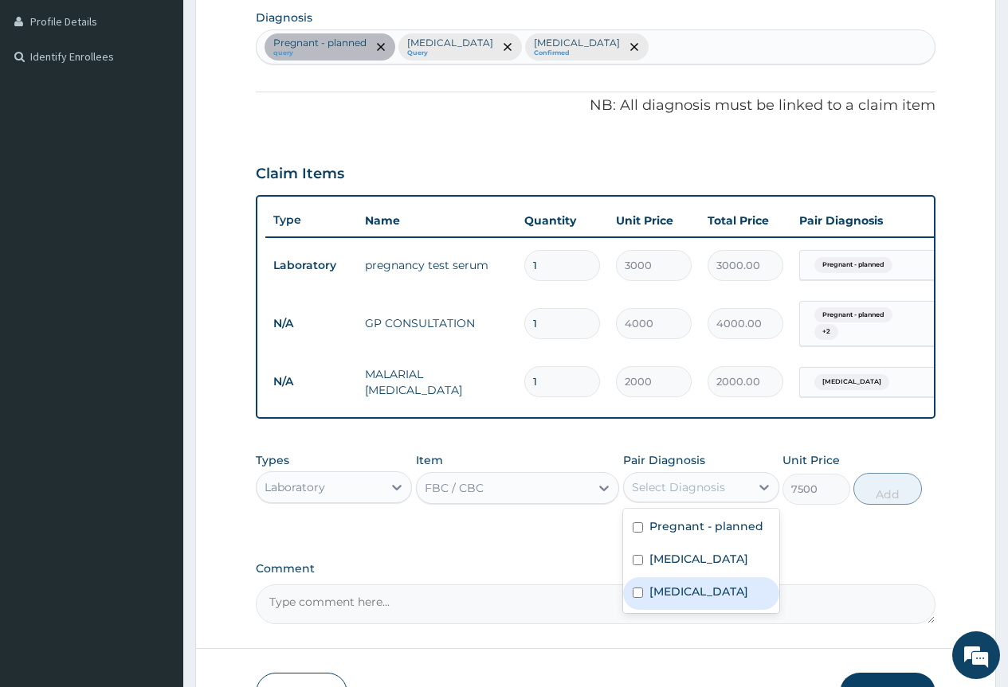
drag, startPoint x: 715, startPoint y: 610, endPoint x: 738, endPoint y: 602, distance: 23.7
click at [719, 600] on label "[MEDICAL_DATA]" at bounding box center [698, 592] width 99 height 16
checkbox input "true"
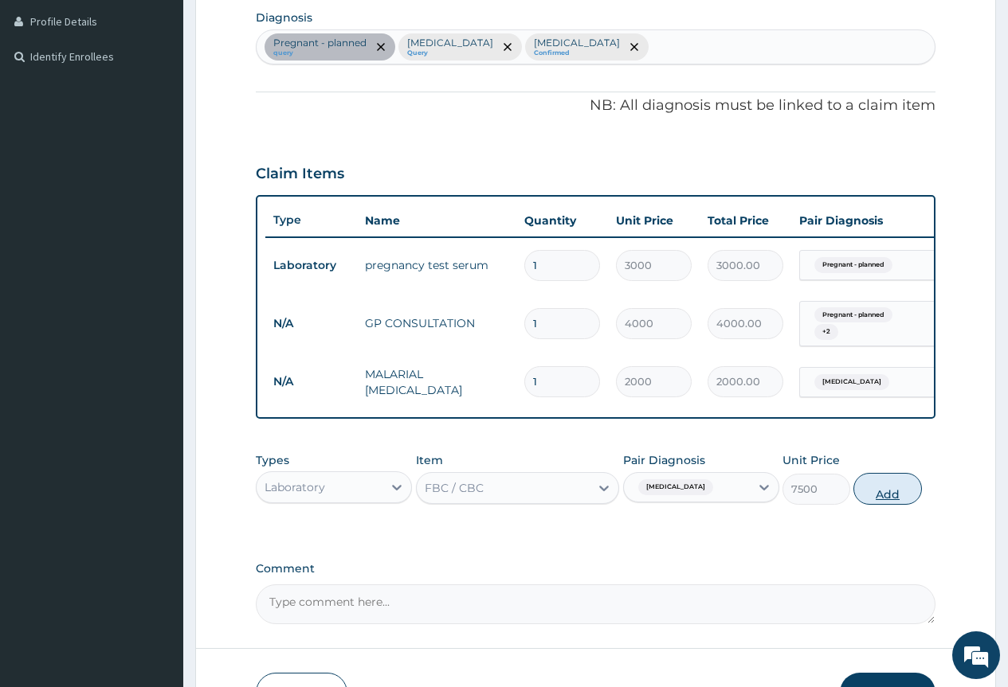
click at [880, 500] on button "Add" at bounding box center [887, 489] width 68 height 32
type input "0"
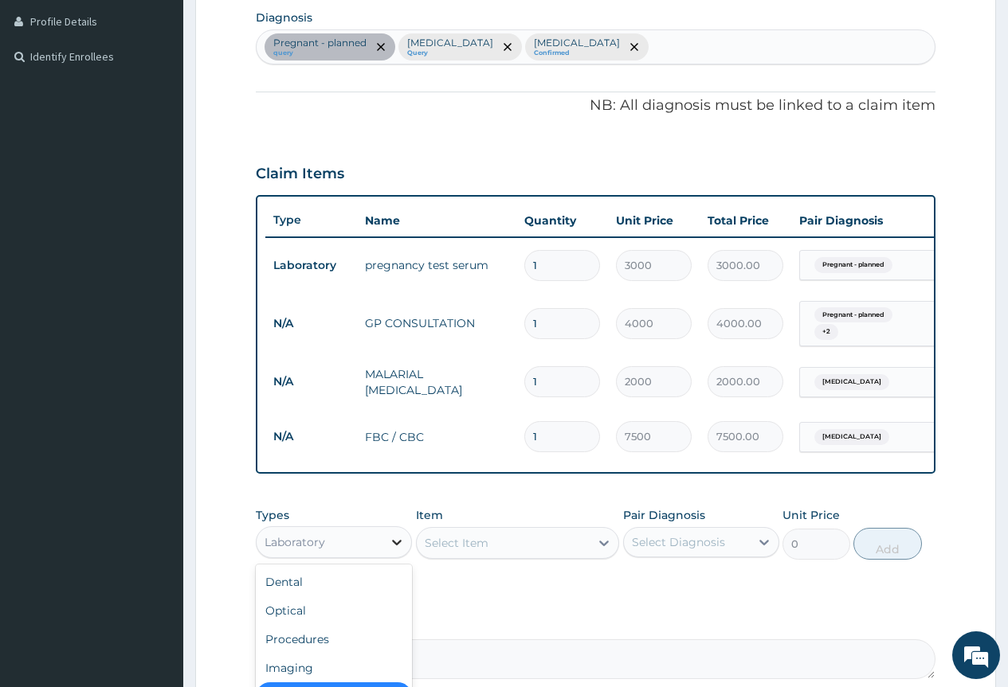
click at [397, 550] on icon at bounding box center [397, 543] width 16 height 16
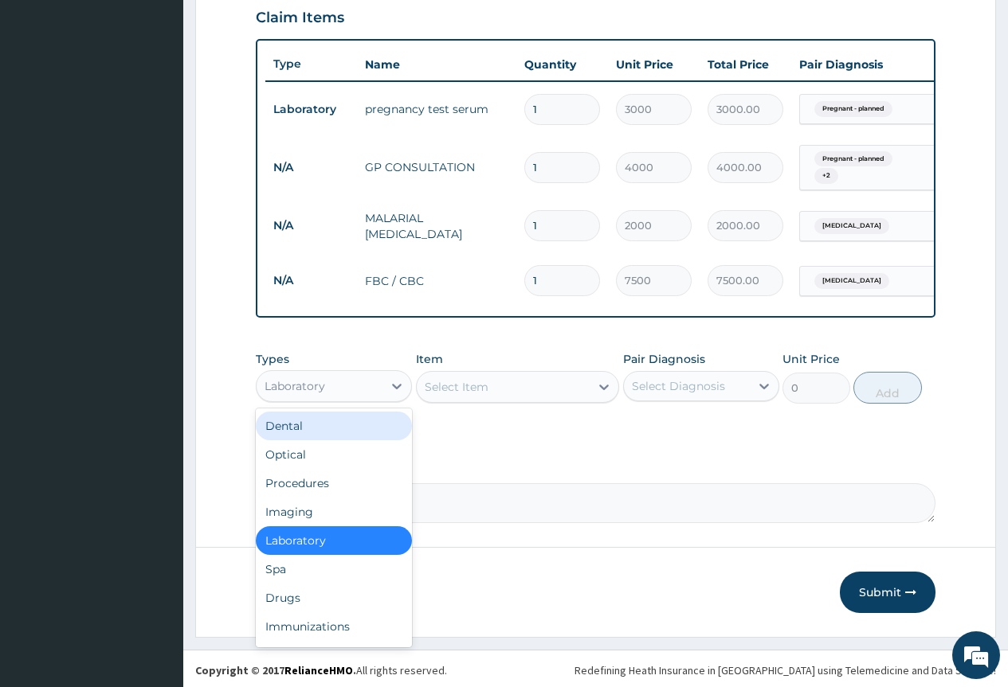
scroll to position [569, 0]
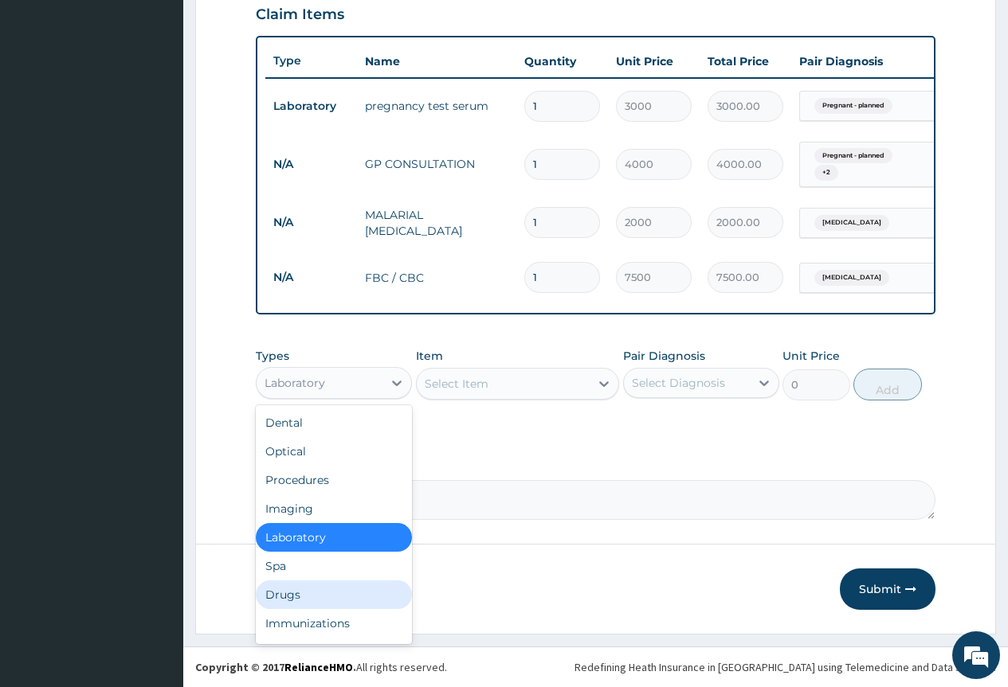
drag, startPoint x: 306, startPoint y: 603, endPoint x: 314, endPoint y: 589, distance: 15.7
click at [306, 602] on div "Drugs" at bounding box center [334, 595] width 156 height 29
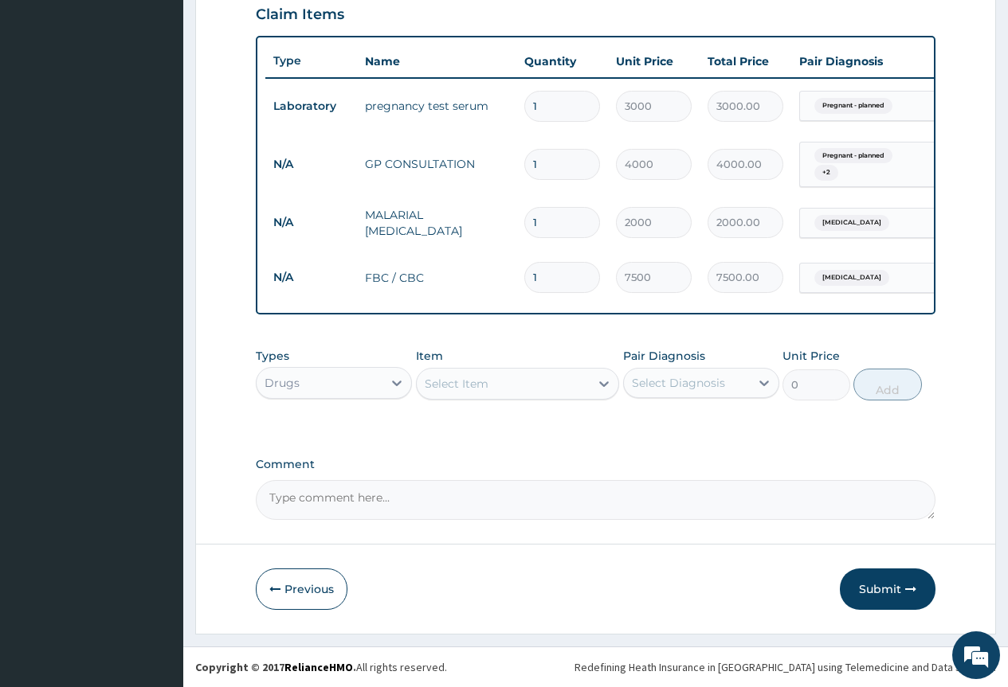
click at [496, 386] on div "Select Item" at bounding box center [504, 383] width 174 height 25
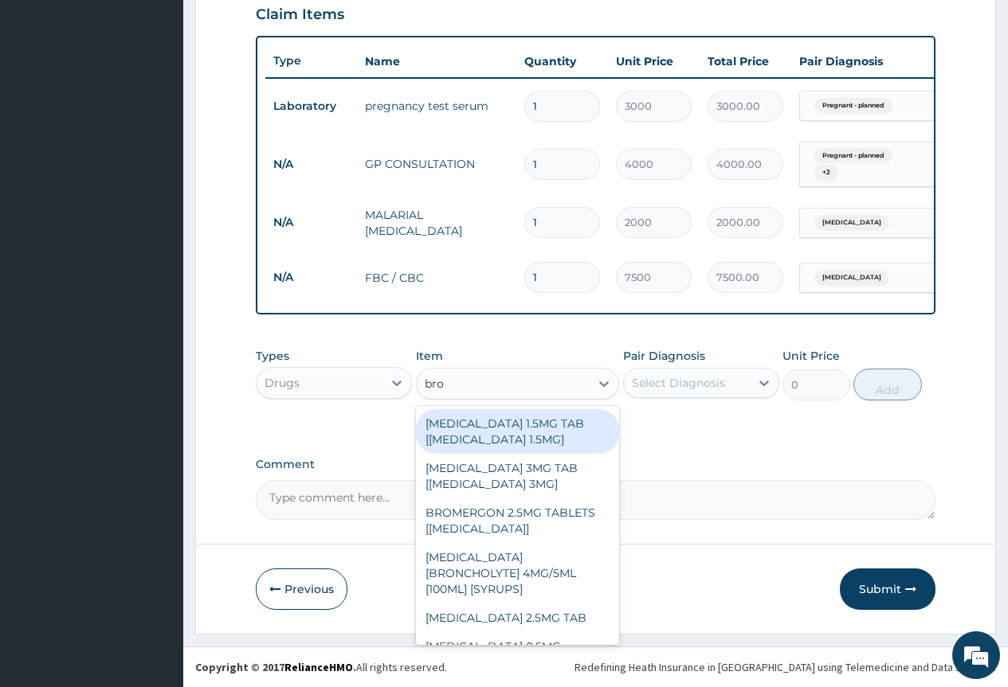
type input "bron"
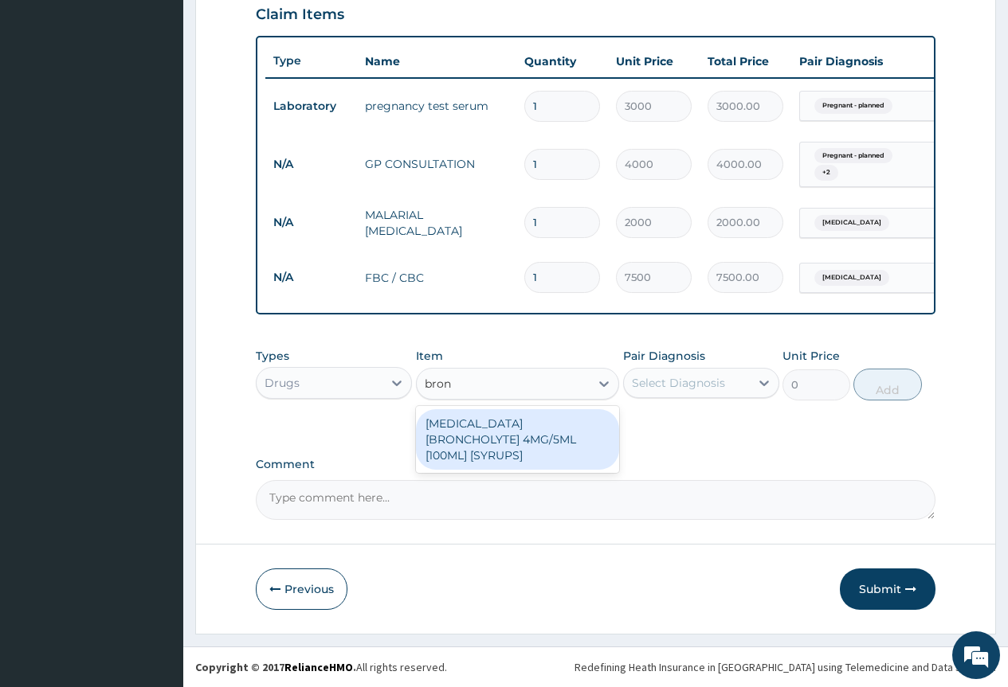
drag, startPoint x: 527, startPoint y: 439, endPoint x: 677, endPoint y: 418, distance: 151.2
click at [533, 437] on div "[MEDICAL_DATA] [BRONCHOLYTE] 4MG/5ML [100ML] [SYRUPS]" at bounding box center [518, 439] width 204 height 61
type input "2000"
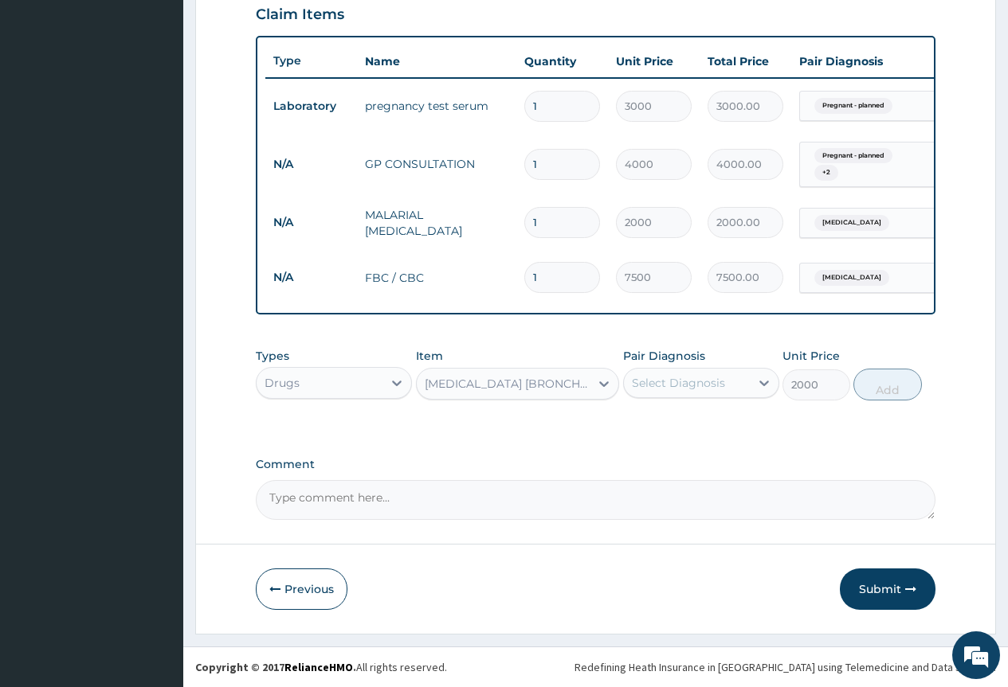
click at [694, 388] on div "Select Diagnosis" at bounding box center [678, 383] width 93 height 16
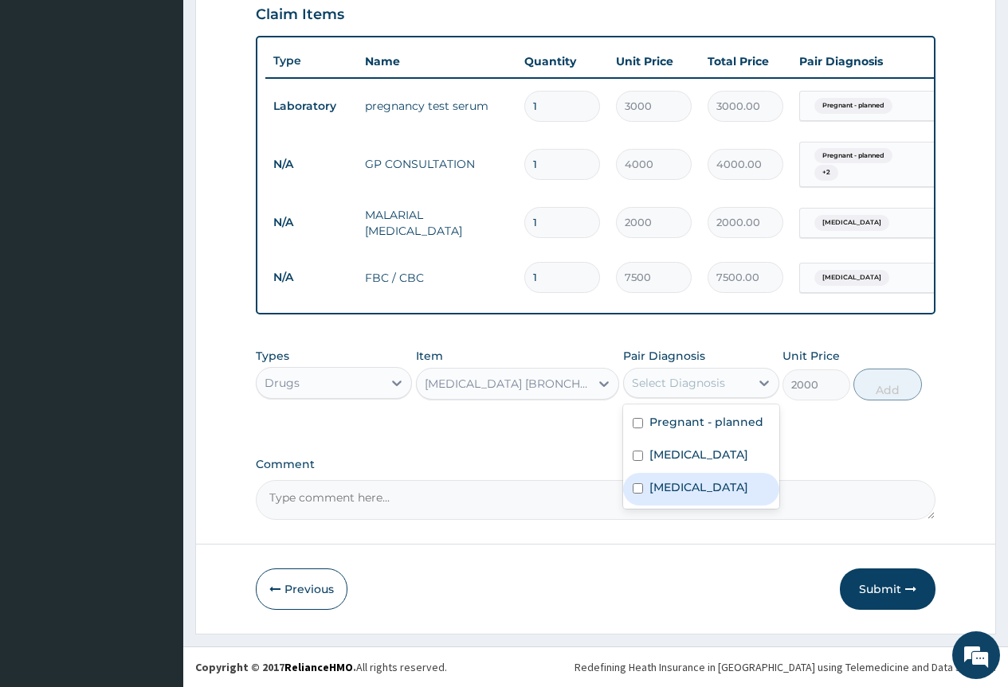
click at [693, 495] on label "[MEDICAL_DATA]" at bounding box center [698, 488] width 99 height 16
checkbox input "true"
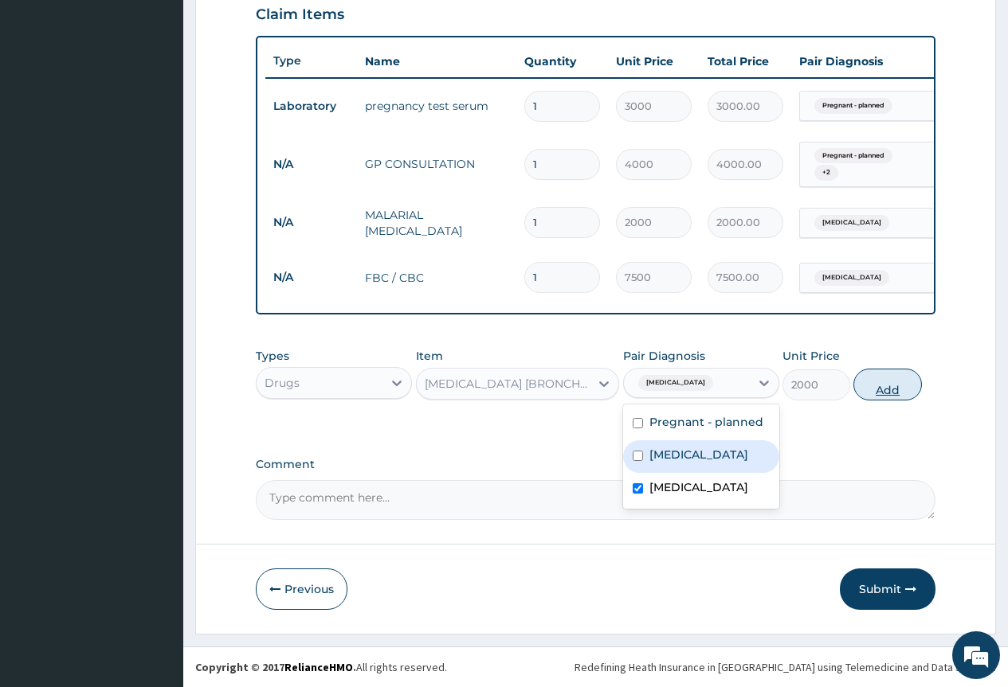
drag, startPoint x: 878, startPoint y: 397, endPoint x: 857, endPoint y: 430, distance: 39.3
click at [878, 398] on button "Add" at bounding box center [887, 385] width 68 height 32
type input "0"
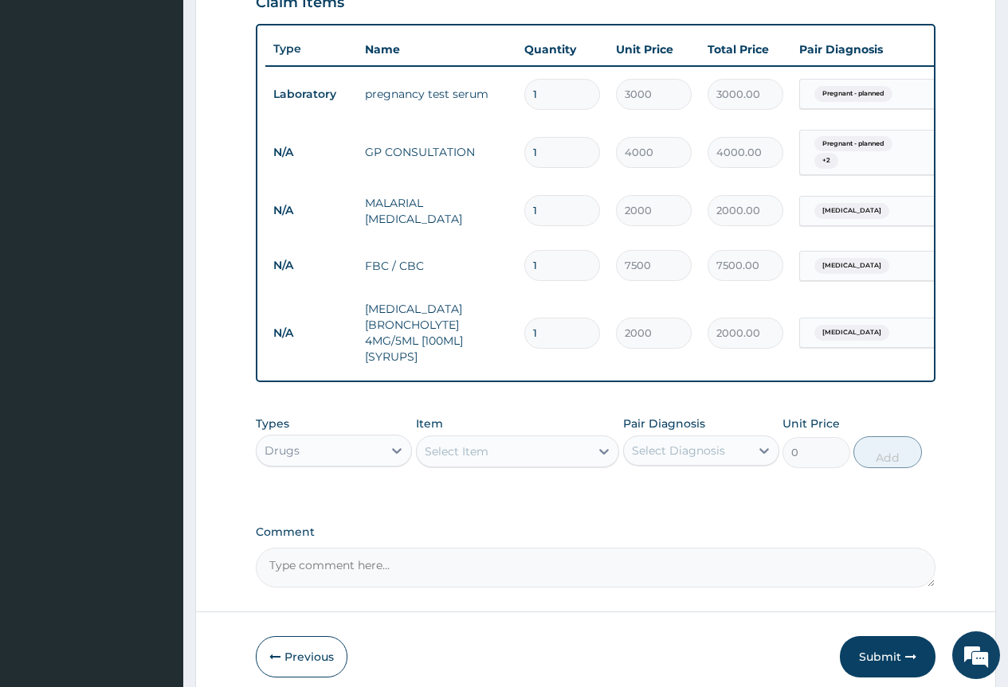
click at [542, 464] on div "Select Item" at bounding box center [504, 451] width 174 height 25
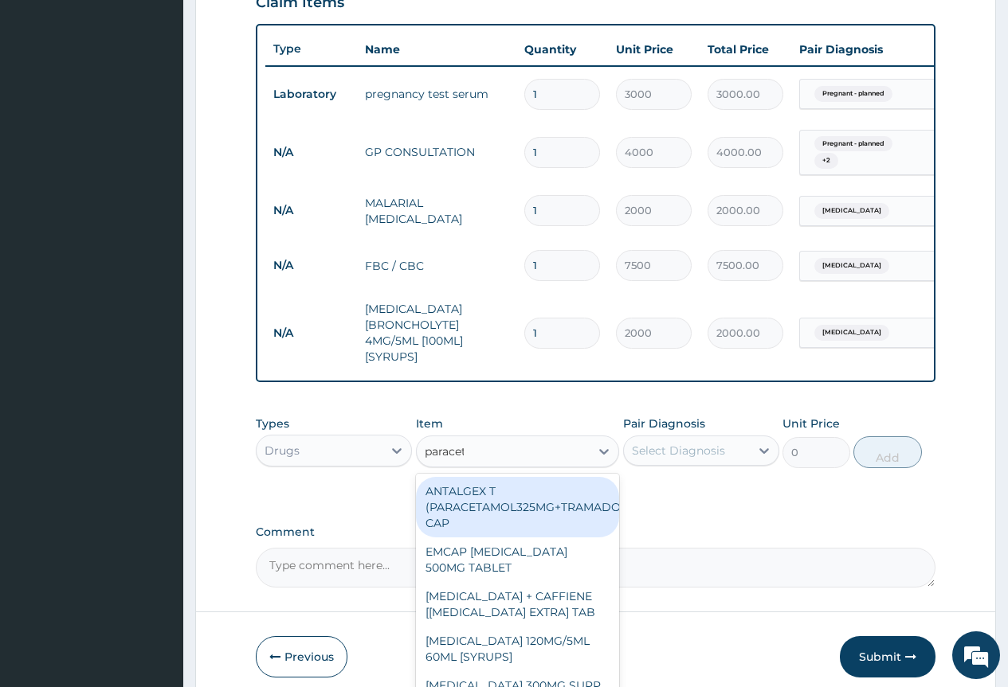
type input "paraceta"
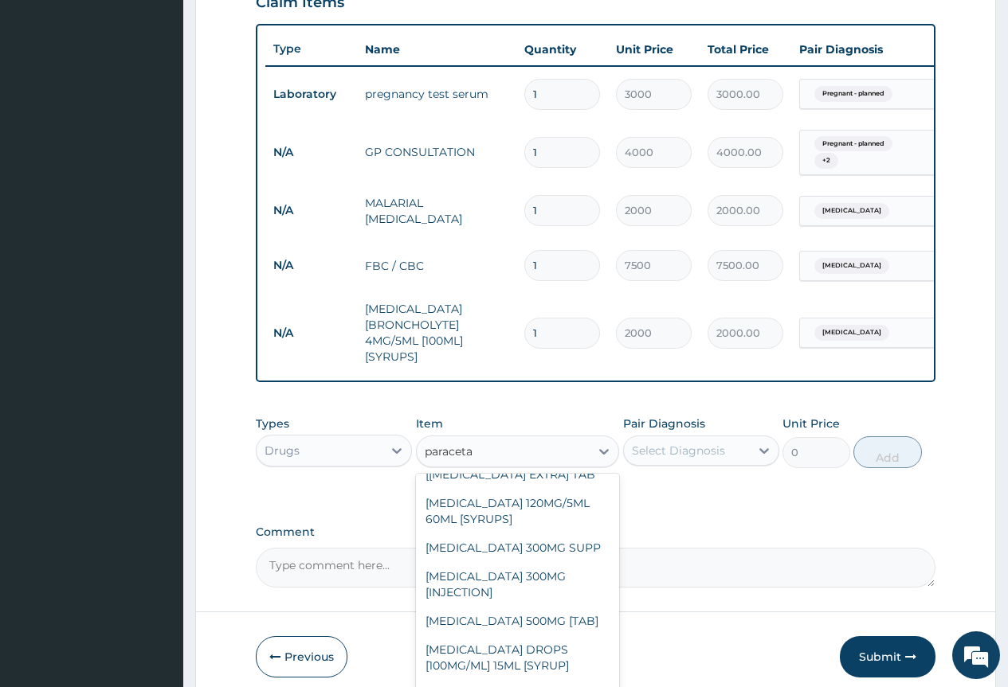
scroll to position [159, 0]
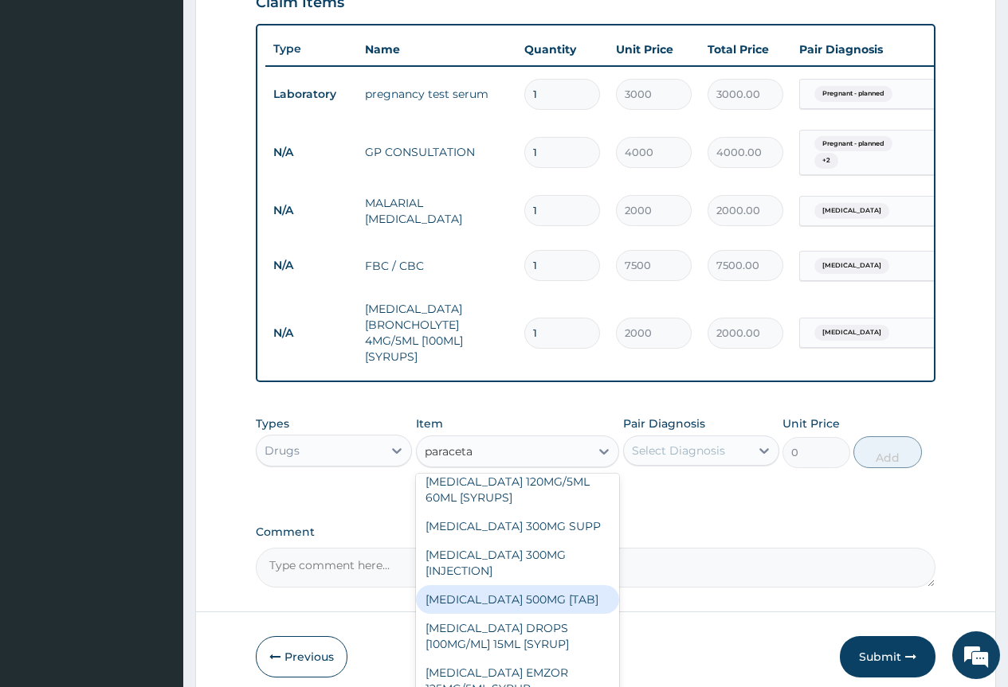
drag, startPoint x: 539, startPoint y: 617, endPoint x: 599, endPoint y: 536, distance: 101.3
click at [542, 614] on div "[MEDICAL_DATA] 500MG [TAB]" at bounding box center [518, 600] width 204 height 29
type input "30"
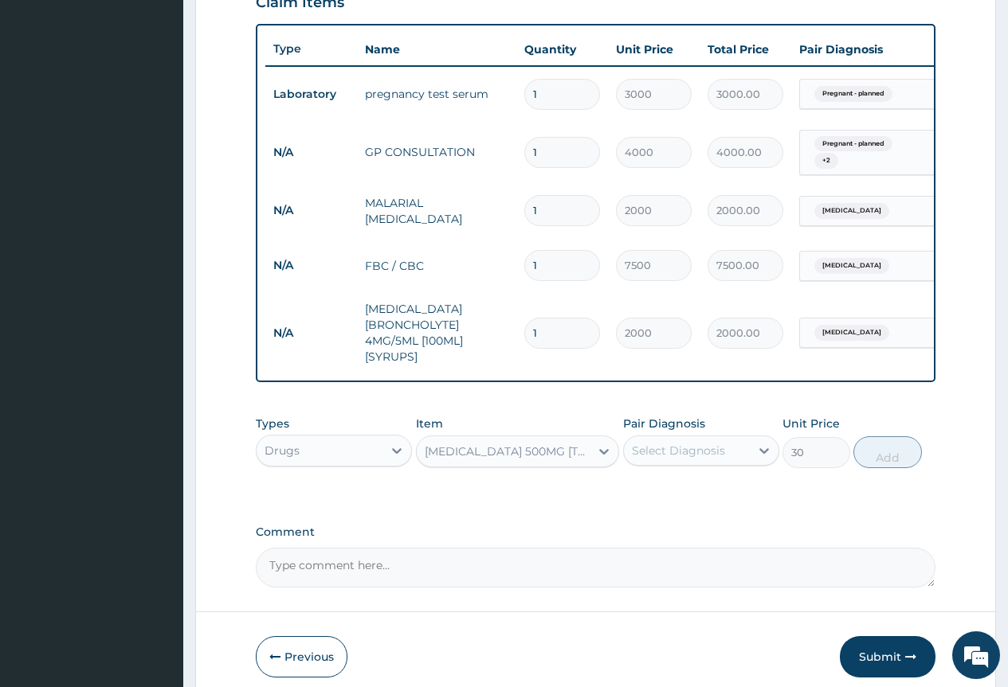
click at [665, 459] on div "Select Diagnosis" at bounding box center [678, 451] width 93 height 16
click at [671, 563] on label "[MEDICAL_DATA]" at bounding box center [698, 555] width 99 height 16
checkbox input "true"
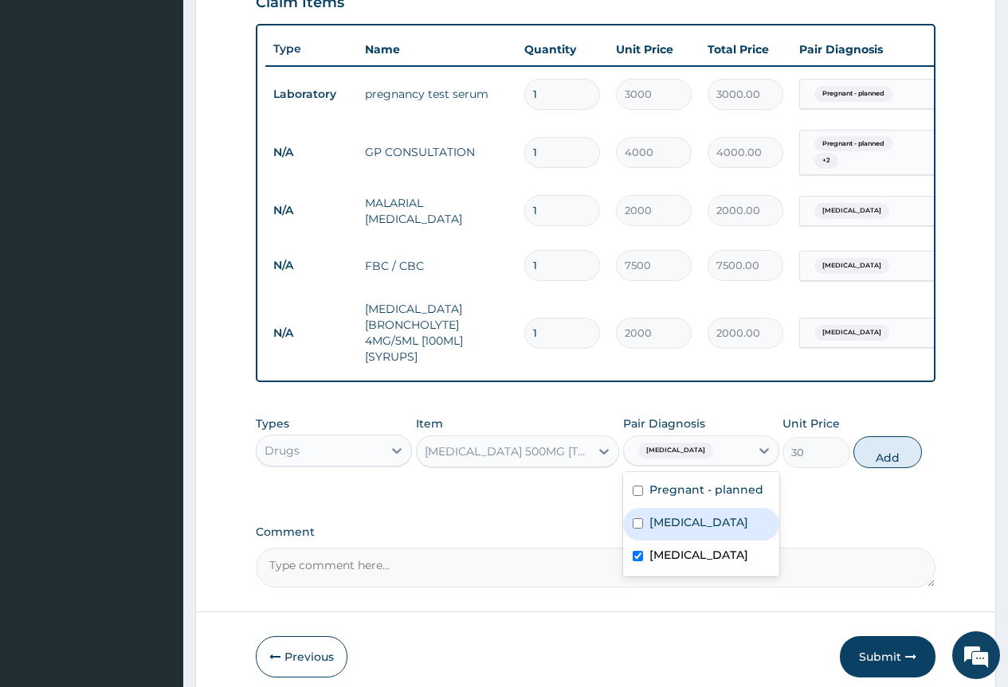
click at [682, 531] on label "[MEDICAL_DATA]" at bounding box center [698, 523] width 99 height 16
checkbox input "true"
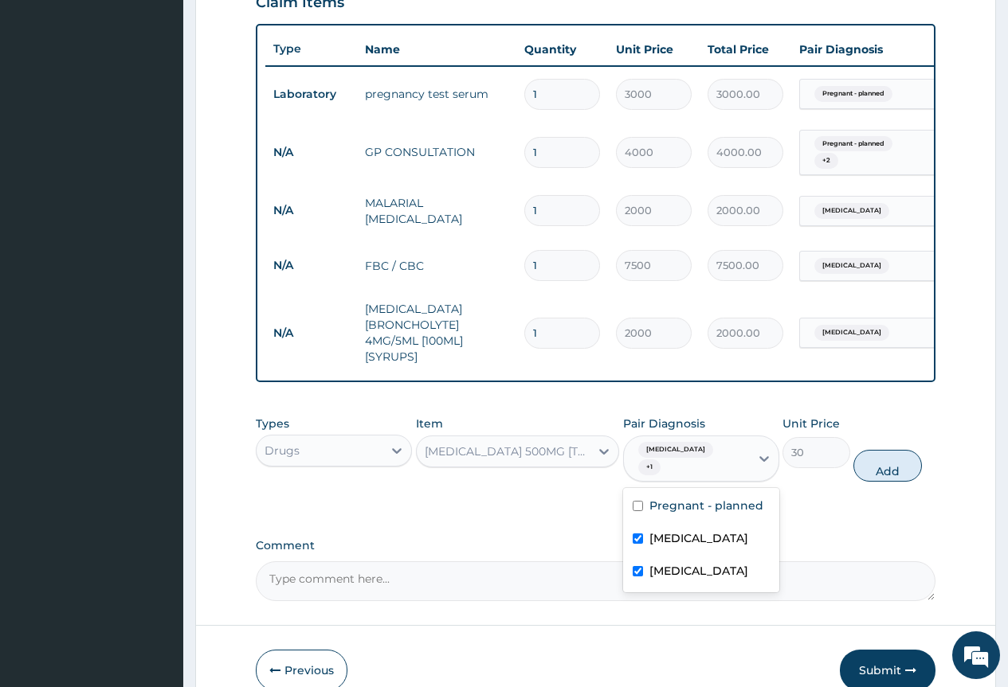
drag, startPoint x: 679, startPoint y: 582, endPoint x: 719, endPoint y: 558, distance: 46.4
click at [680, 579] on label "[MEDICAL_DATA]" at bounding box center [698, 571] width 99 height 16
checkbox input "false"
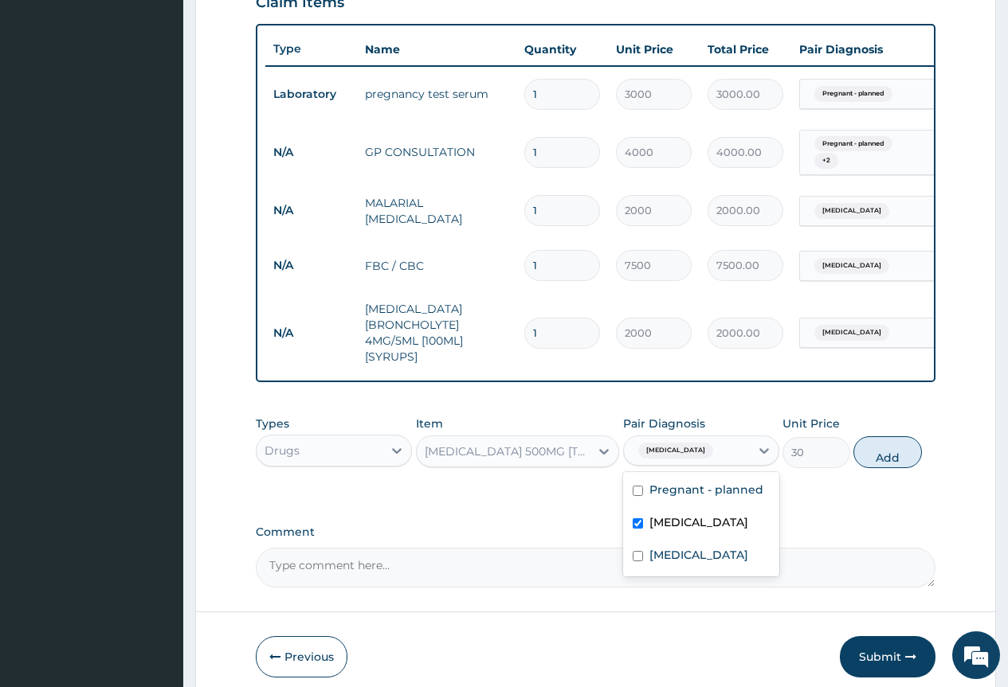
drag, startPoint x: 918, startPoint y: 466, endPoint x: 906, endPoint y: 468, distance: 12.8
click at [913, 467] on button "Add" at bounding box center [887, 453] width 68 height 32
type input "0"
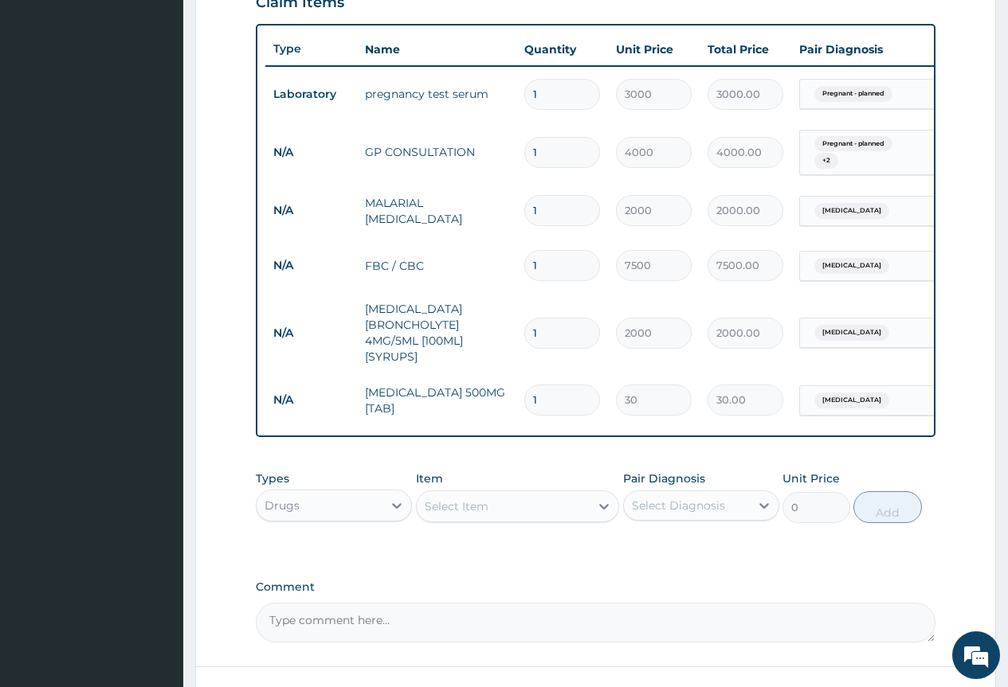
type input "18"
type input "540.00"
type input "18"
click at [492, 519] on div "Select Item" at bounding box center [504, 506] width 174 height 25
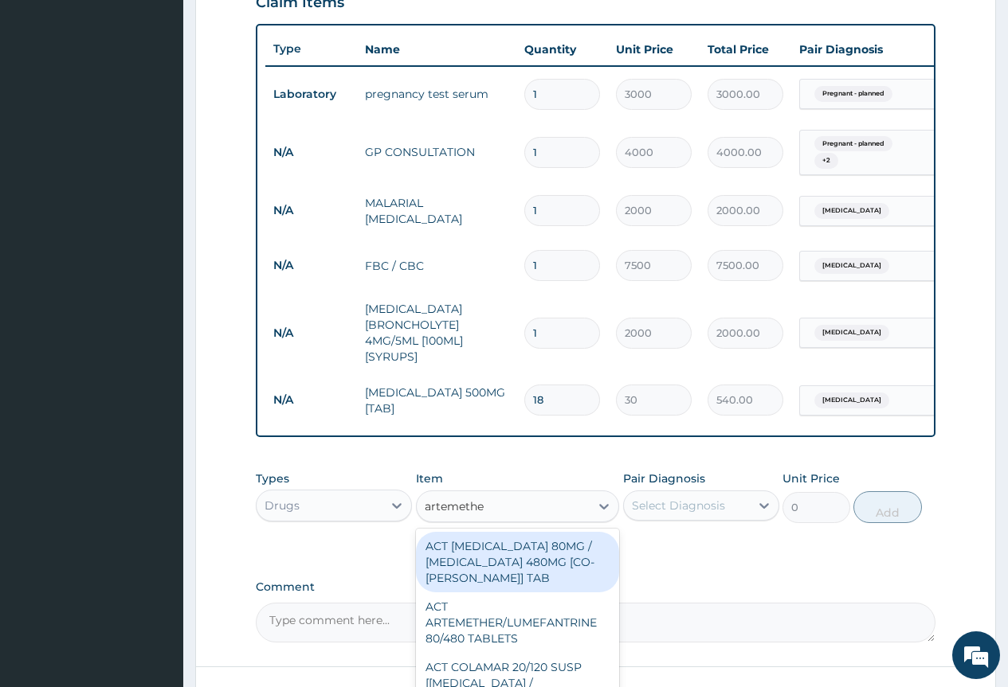
type input "artemether"
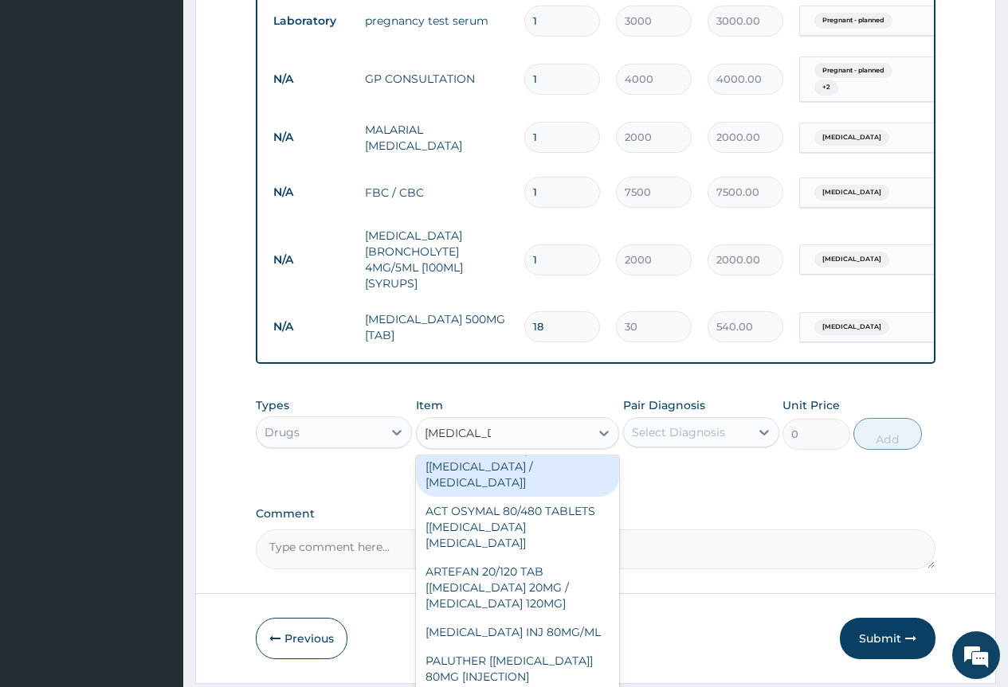
scroll to position [703, 0]
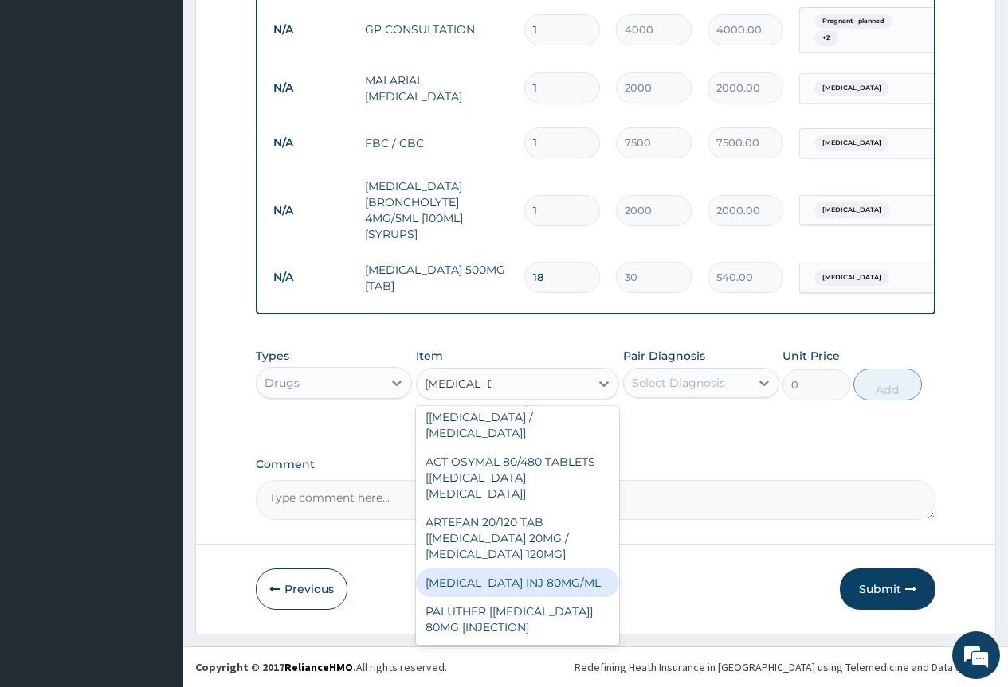
click at [562, 589] on div "[MEDICAL_DATA] INJ 80MG/ML" at bounding box center [518, 583] width 204 height 29
type input "1000"
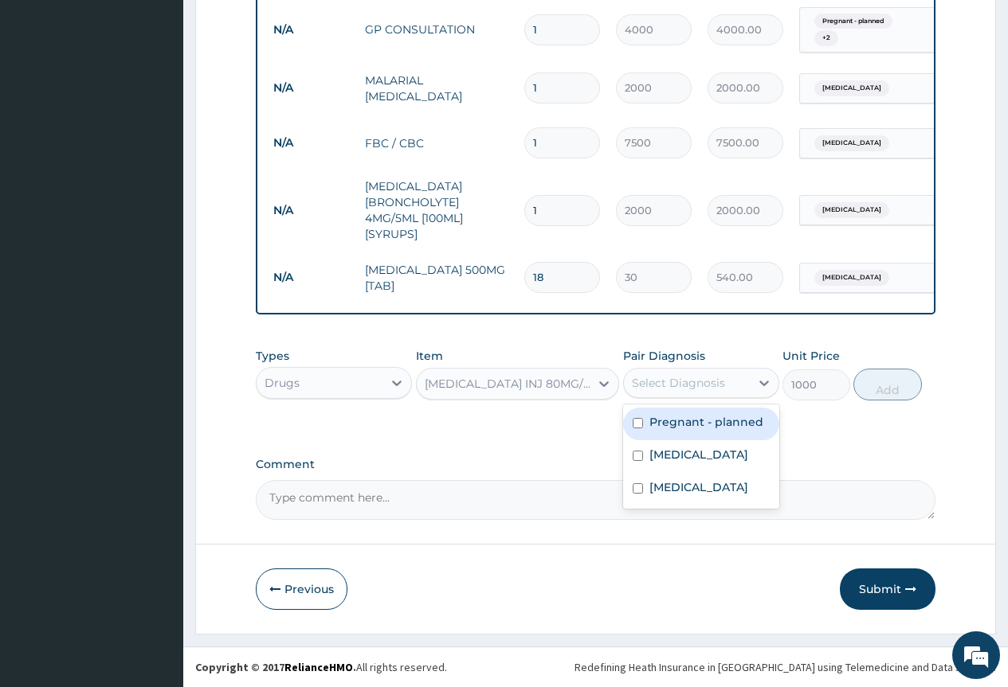
click at [699, 373] on div "Select Diagnosis" at bounding box center [687, 382] width 126 height 25
drag, startPoint x: 703, startPoint y: 453, endPoint x: 875, endPoint y: 361, distance: 195.3
click at [703, 452] on label "[MEDICAL_DATA]" at bounding box center [698, 455] width 99 height 16
checkbox input "true"
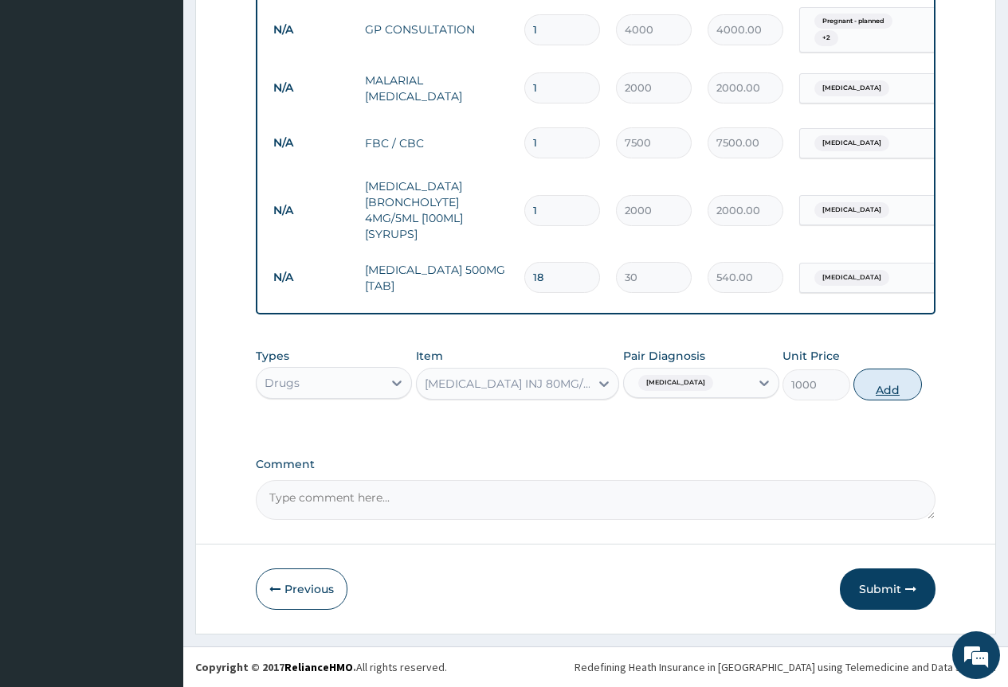
click at [879, 397] on button "Add" at bounding box center [887, 385] width 68 height 32
type input "0"
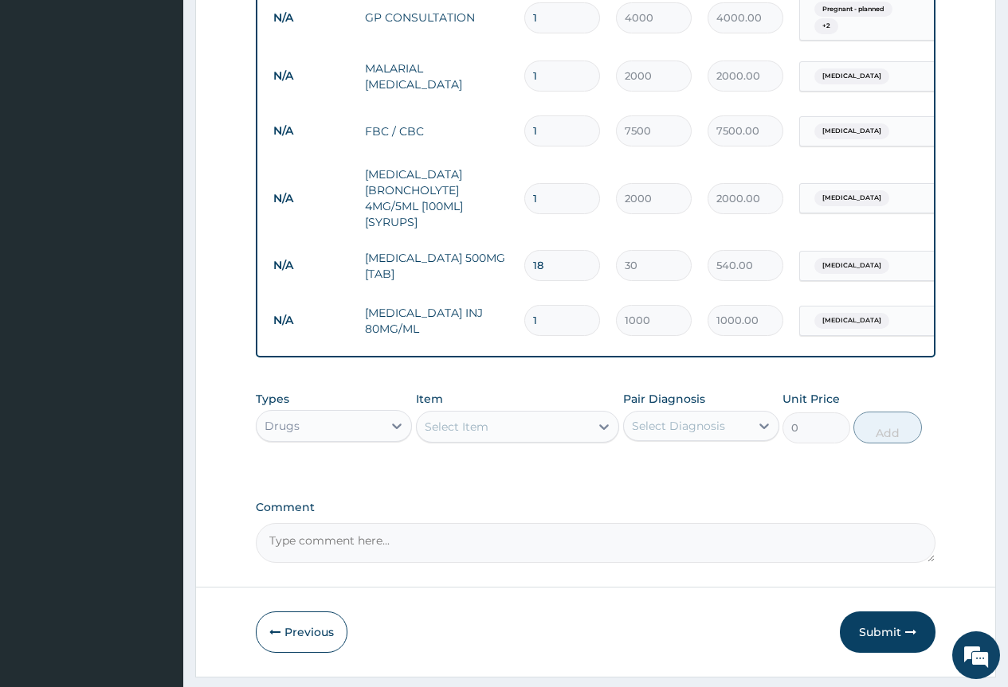
type input "0.00"
type input "6"
type input "6000.00"
type input "6"
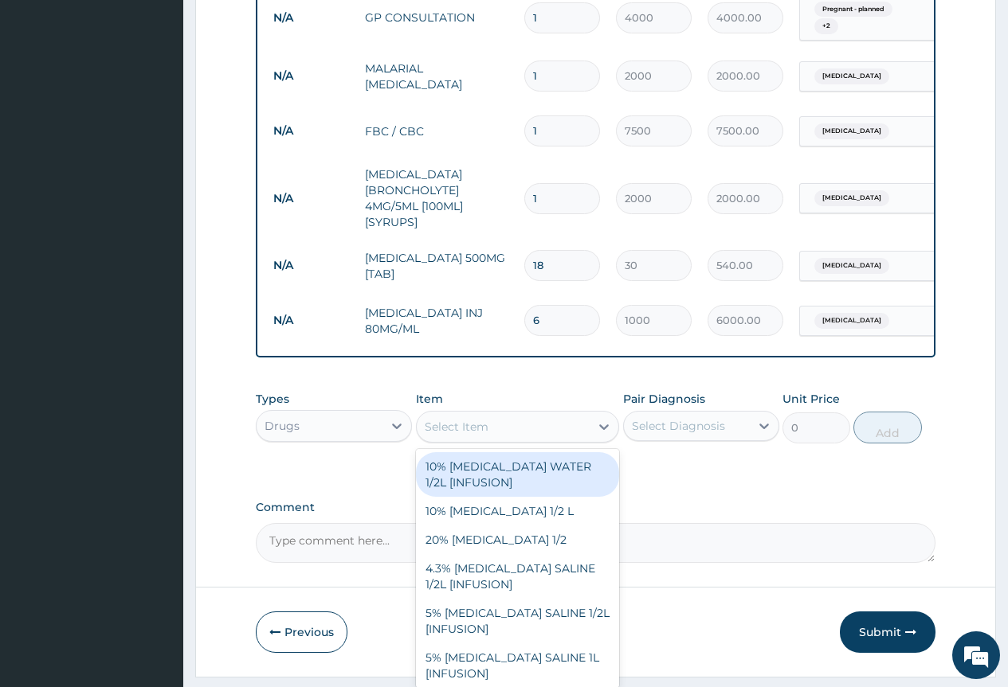
click at [447, 435] on div "Select Item" at bounding box center [457, 427] width 64 height 16
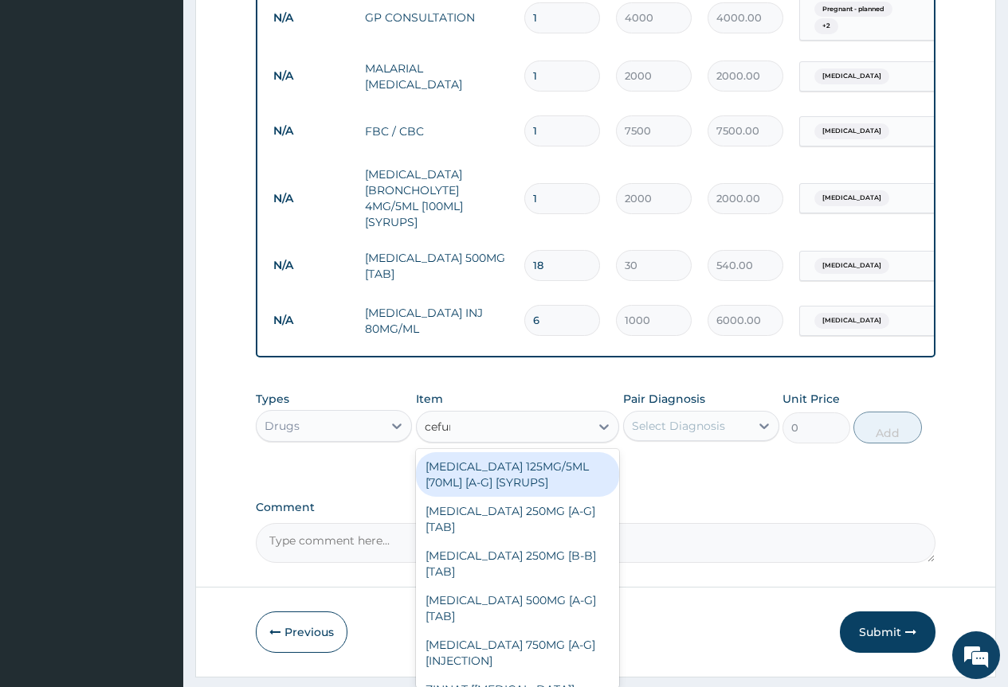
type input "cefuro"
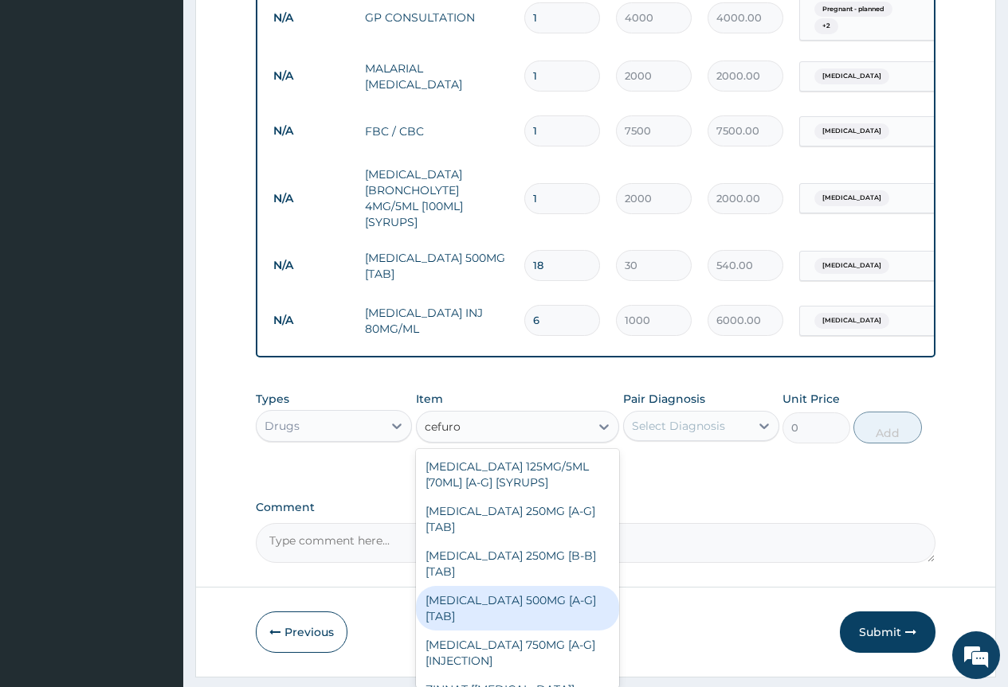
click at [507, 617] on div "[MEDICAL_DATA] 500MG [A-G] [TAB]" at bounding box center [518, 608] width 204 height 45
type input "450"
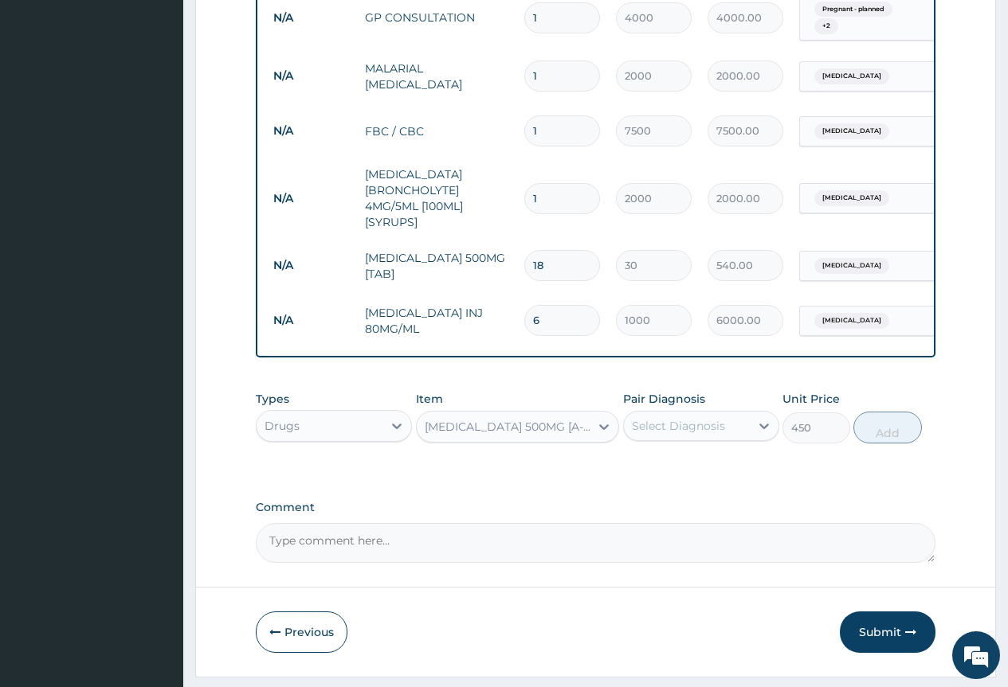
click div "Select Diagnosis"
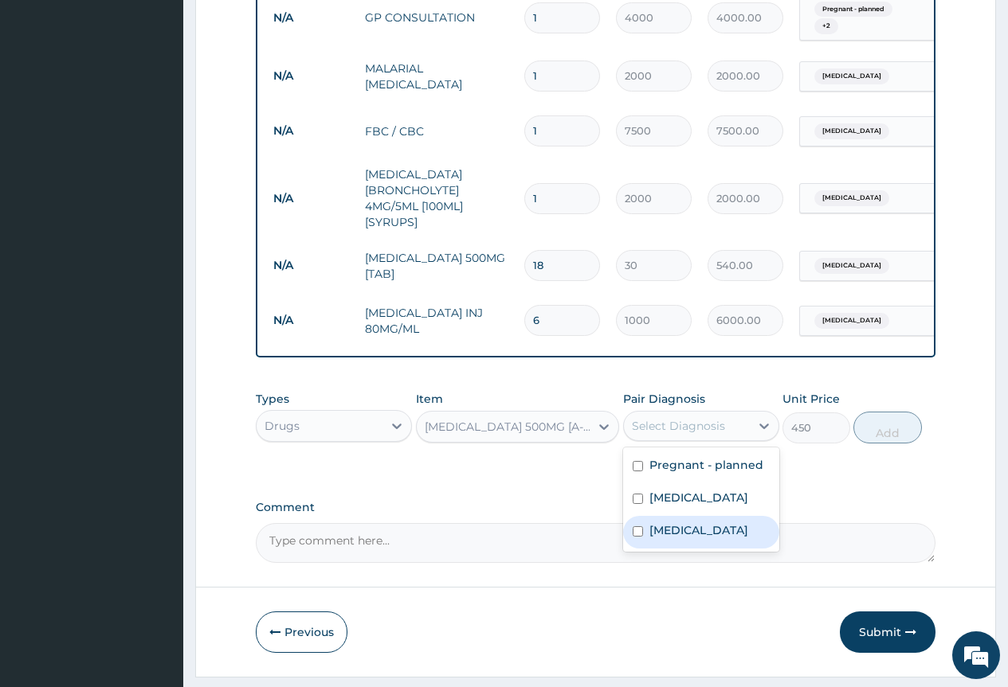
drag, startPoint x: 708, startPoint y: 547, endPoint x: 762, endPoint y: 525, distance: 58.6
click label "[MEDICAL_DATA]"
checkbox input "true"
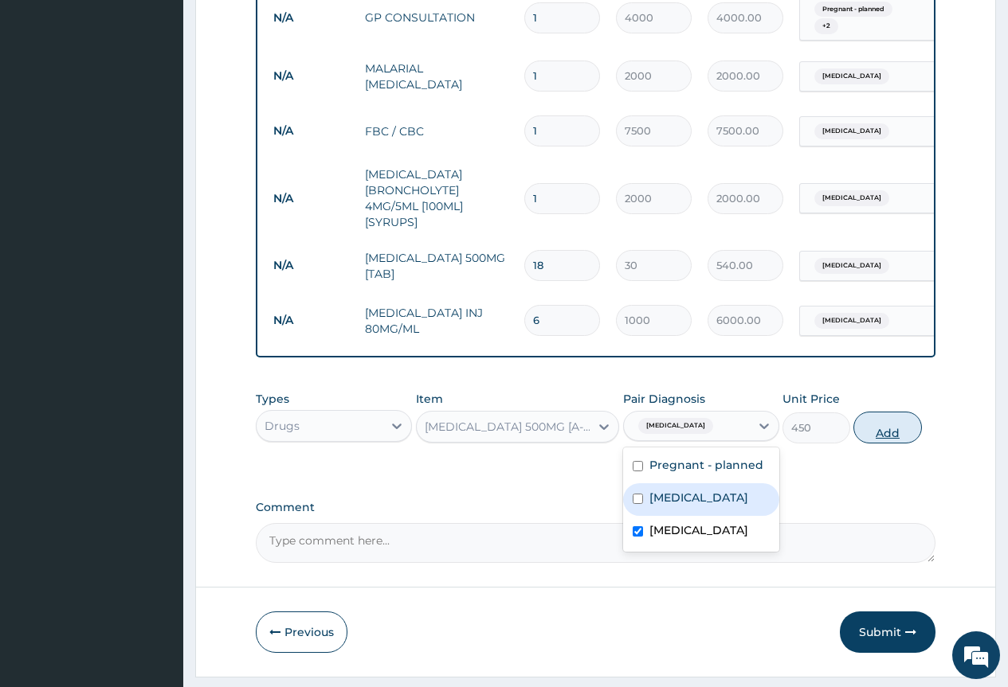
click button "Add"
type input "0"
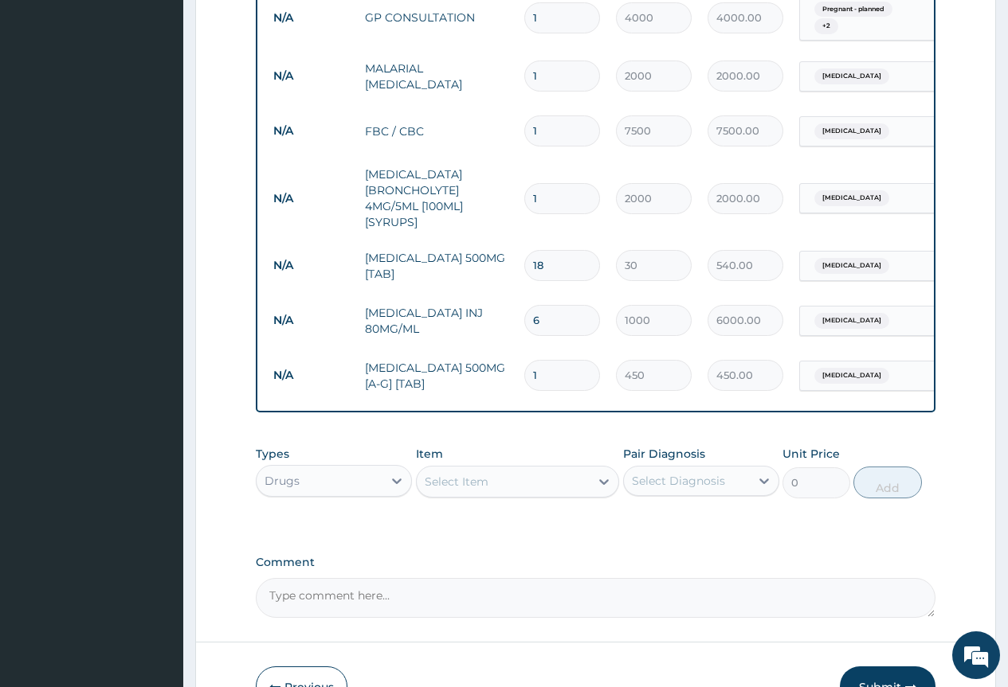
type input "10"
type input "4500.00"
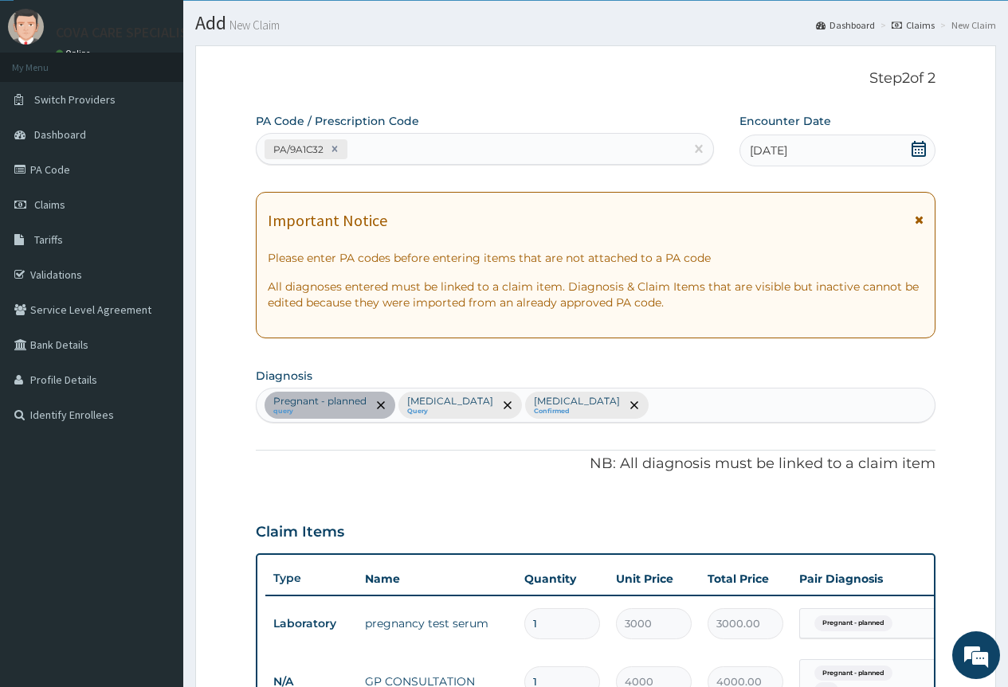
scroll to position [17, 0]
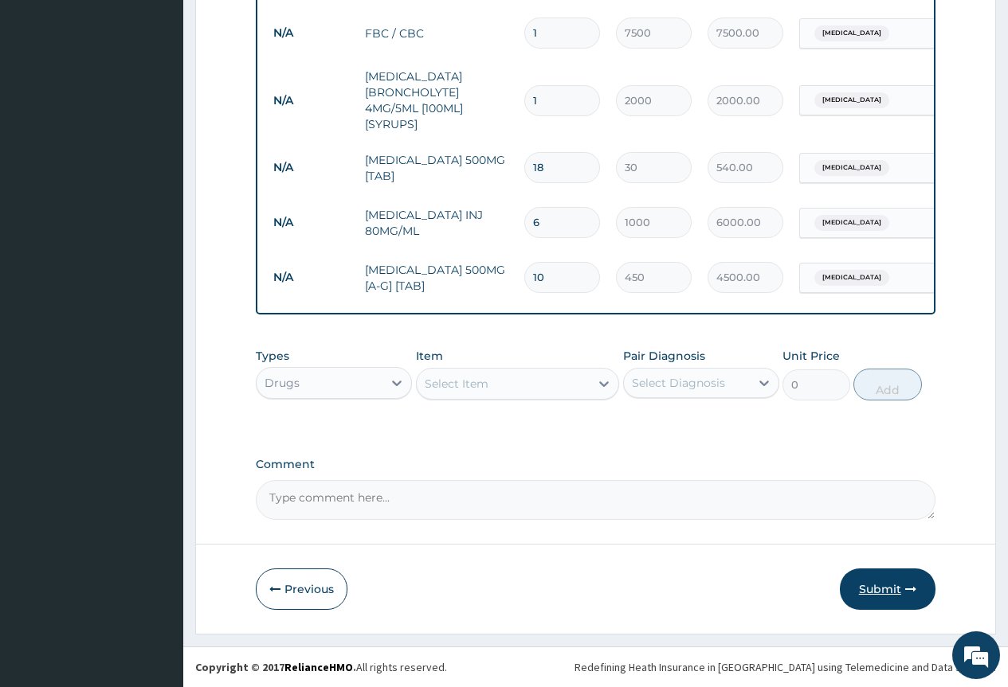
type input "10"
click button "Submit"
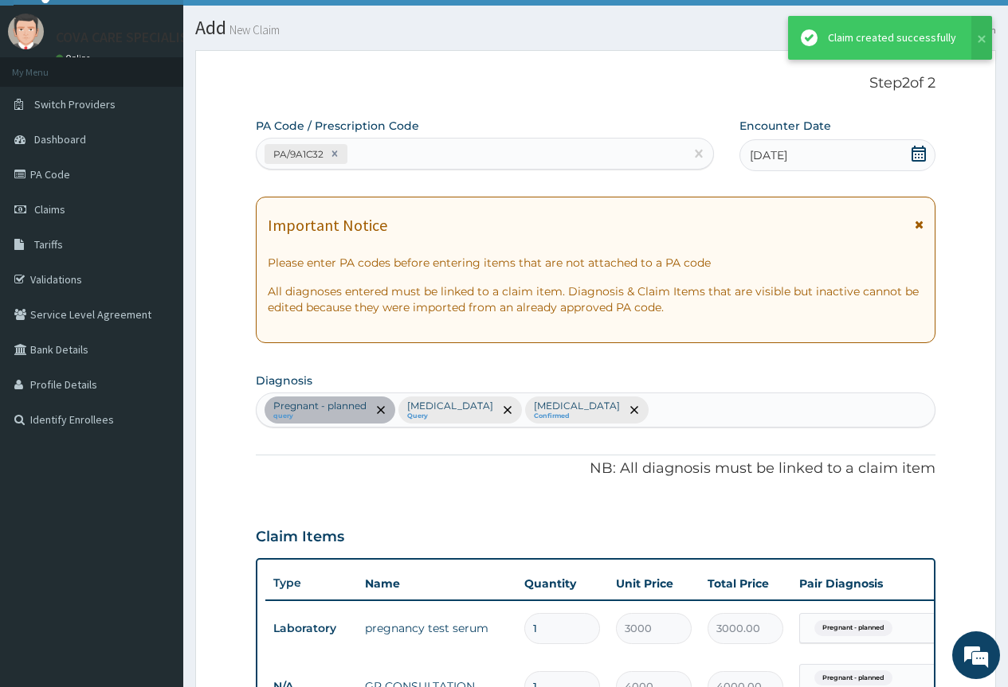
scroll to position [813, 0]
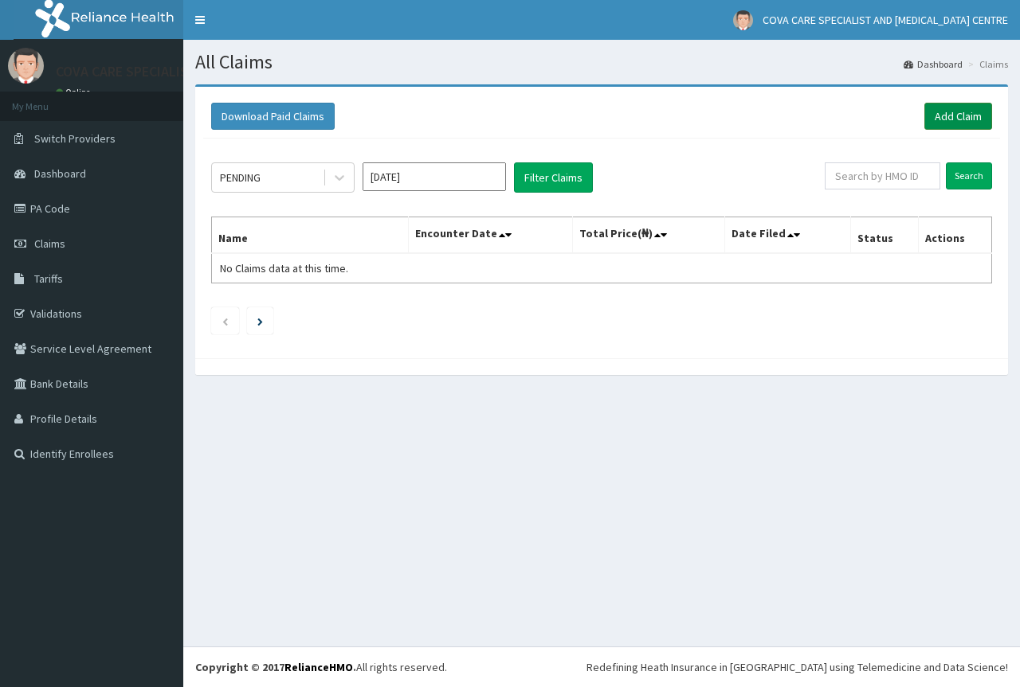
click at [964, 119] on link "Add Claim" at bounding box center [958, 116] width 68 height 27
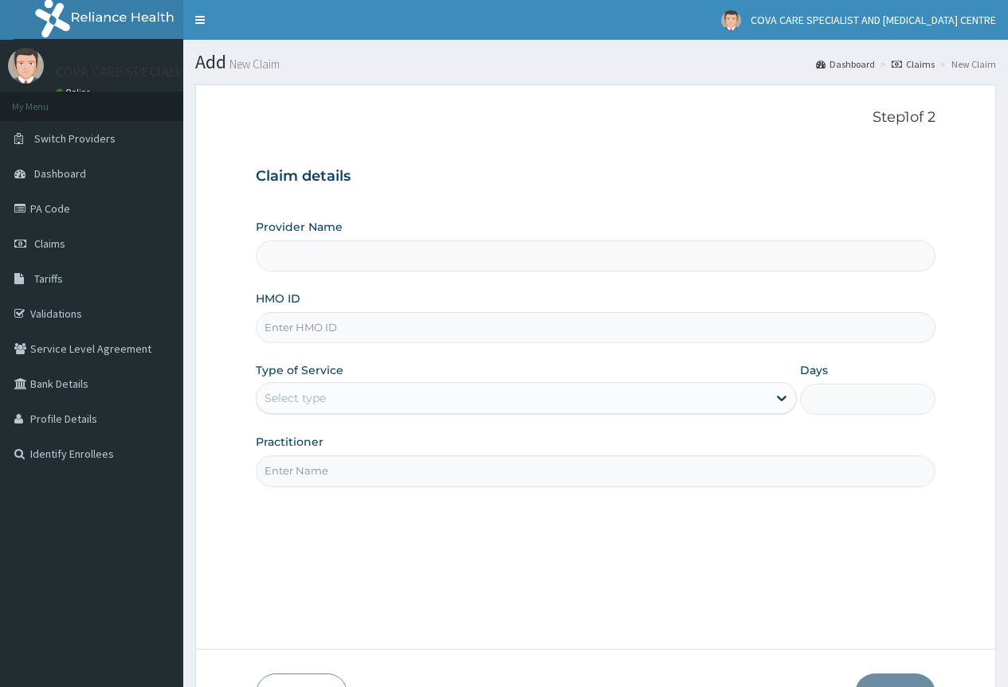
click at [366, 332] on input "HMO ID" at bounding box center [596, 327] width 680 height 31
paste input "TMT/10272/C"
type input "TMT/10272/C"
click at [334, 395] on div "Select type" at bounding box center [512, 398] width 511 height 25
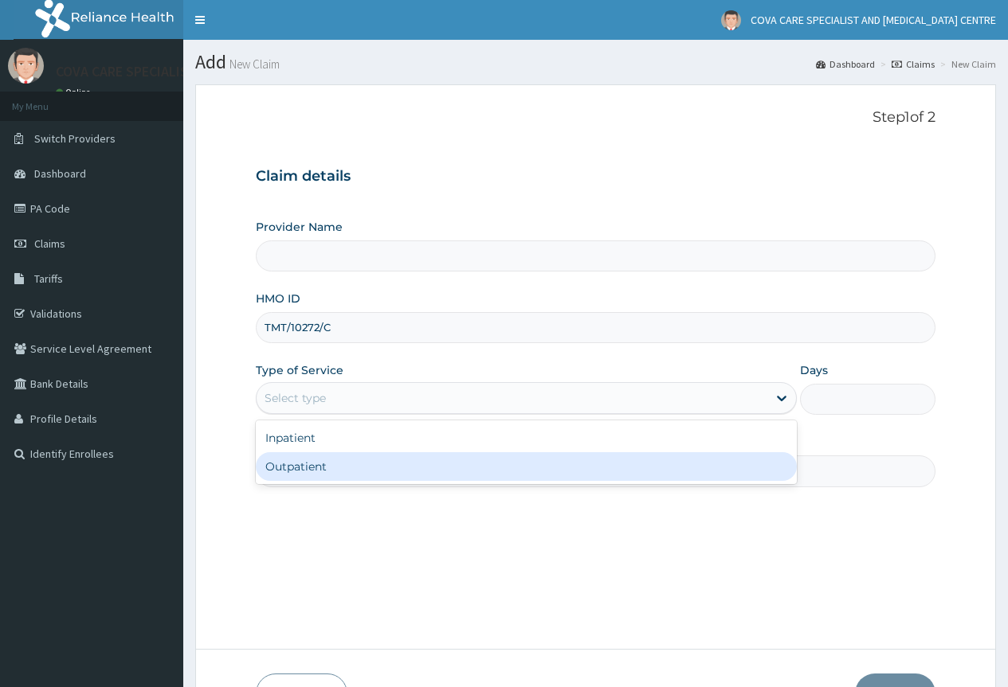
drag, startPoint x: 348, startPoint y: 475, endPoint x: 425, endPoint y: 425, distance: 92.1
click at [348, 476] on div "Outpatient" at bounding box center [526, 466] width 541 height 29
type input "1"
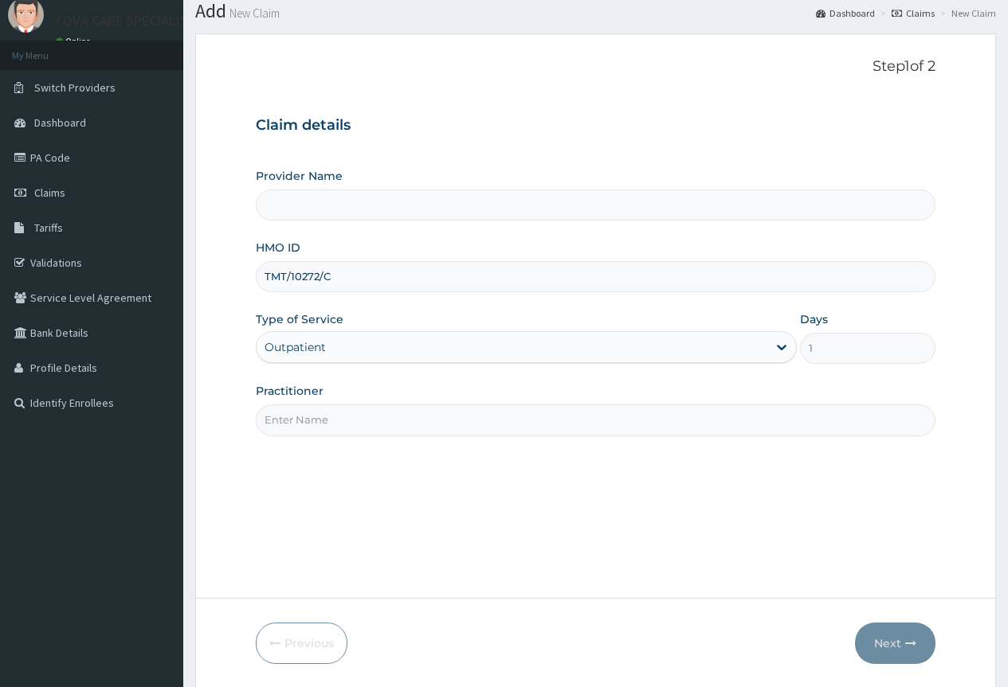
type input "Cova Care Specialist Hospital and [MEDICAL_DATA][GEOGRAPHIC_DATA]"
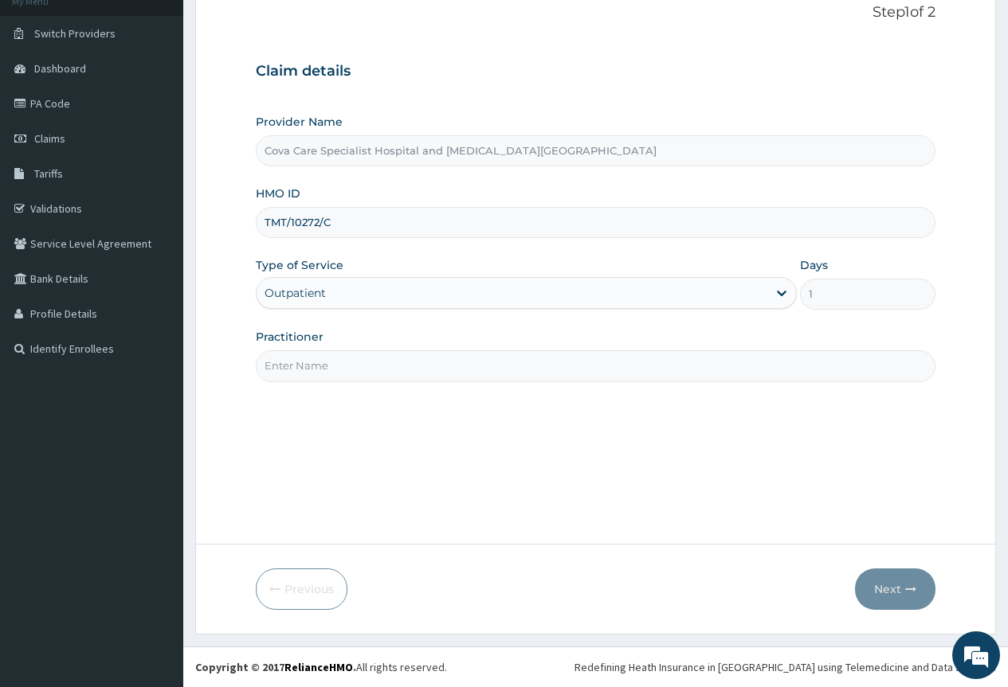
click at [350, 358] on input "Practitioner" at bounding box center [596, 366] width 680 height 31
type input "ANTHONY EJIMADU"
click at [911, 591] on icon "button" at bounding box center [910, 589] width 11 height 11
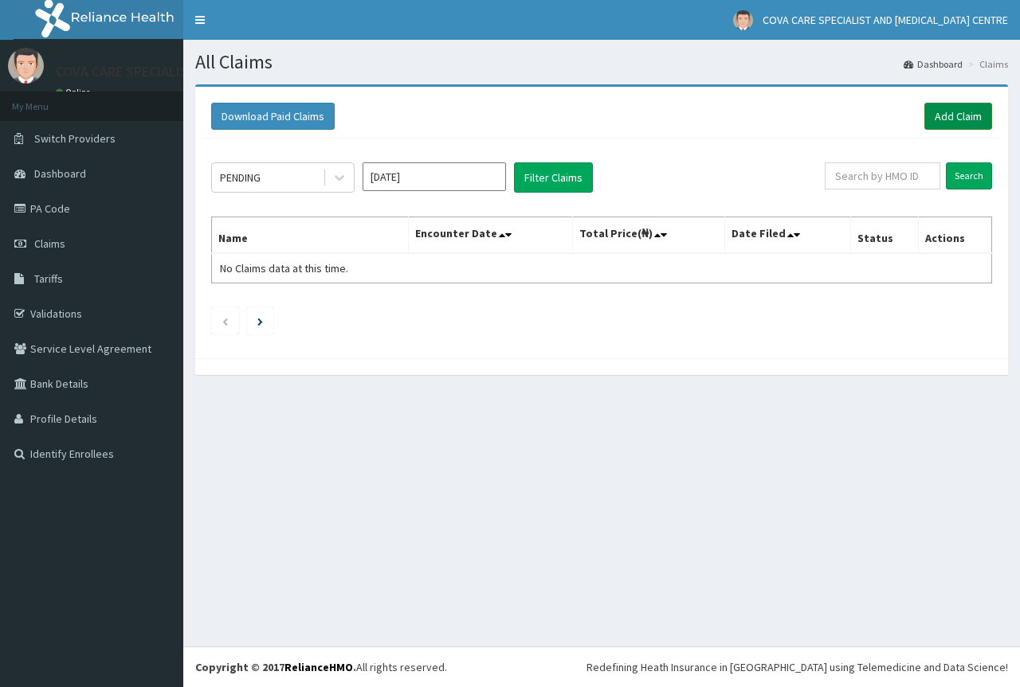
click at [943, 121] on link "Add Claim" at bounding box center [958, 116] width 68 height 27
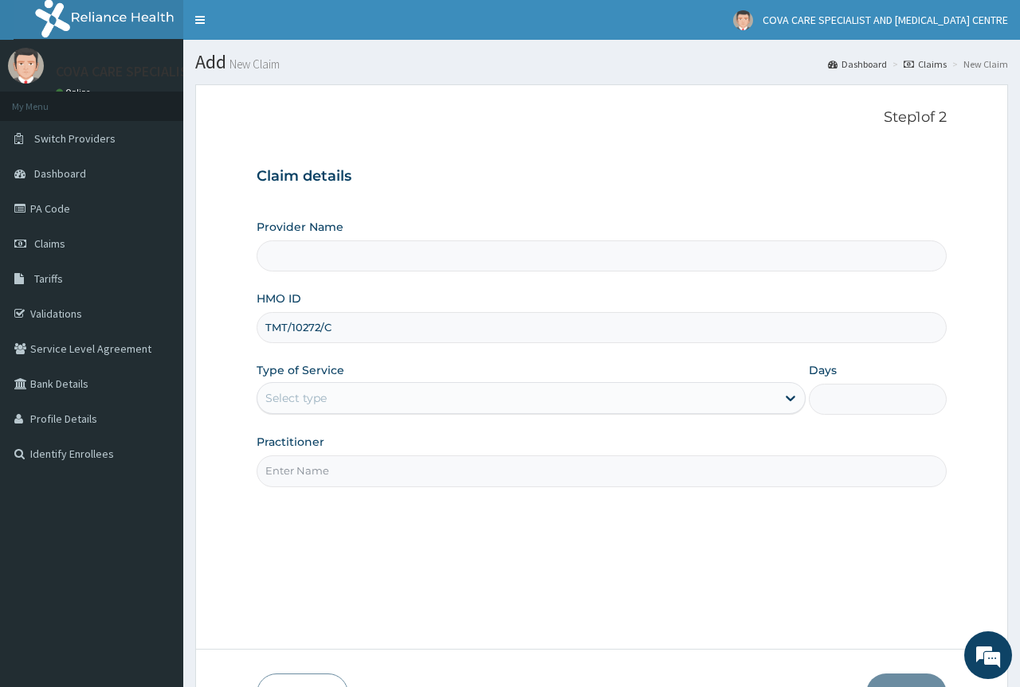
type input "TMT/10272/C"
click at [398, 264] on input "Provider Name" at bounding box center [601, 256] width 689 height 31
click at [362, 402] on div "Select type" at bounding box center [516, 398] width 519 height 25
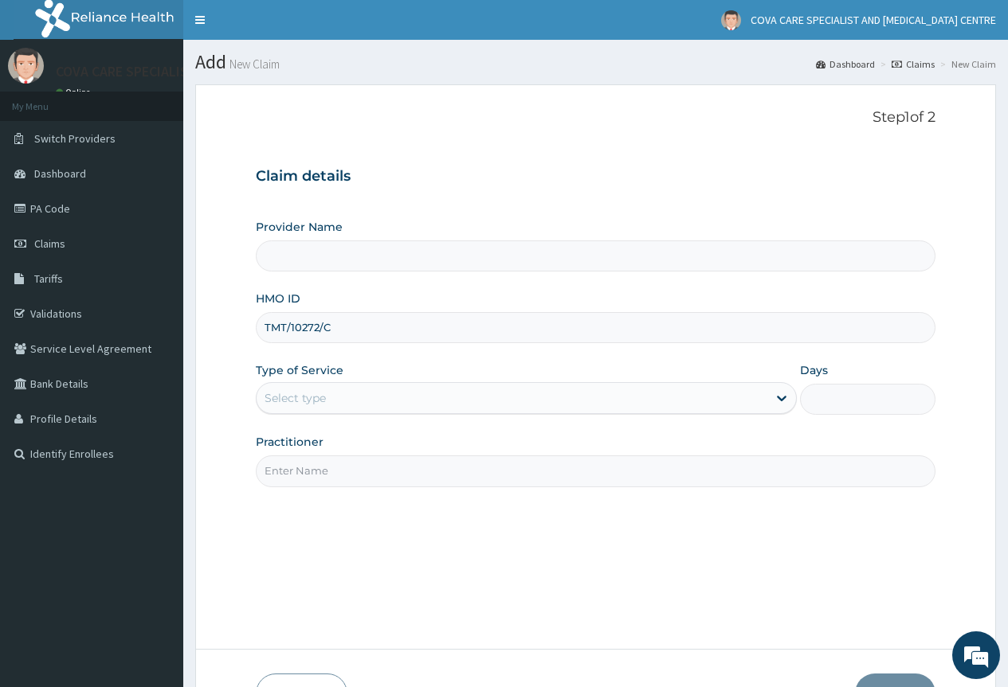
click at [456, 550] on div "Step 1 of 2 Claim details Provider Name HMO ID TMT/10272/C Type of Service Sele…" at bounding box center [596, 366] width 680 height 515
click at [381, 258] on input "Provider Name" at bounding box center [596, 256] width 680 height 31
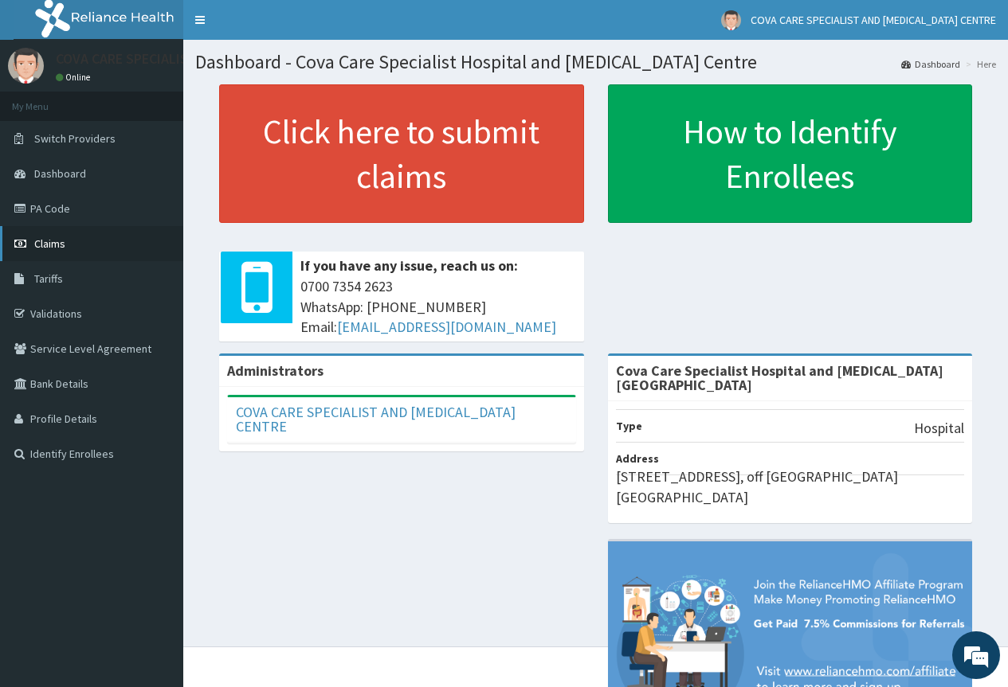
click at [96, 245] on link "Claims" at bounding box center [91, 243] width 183 height 35
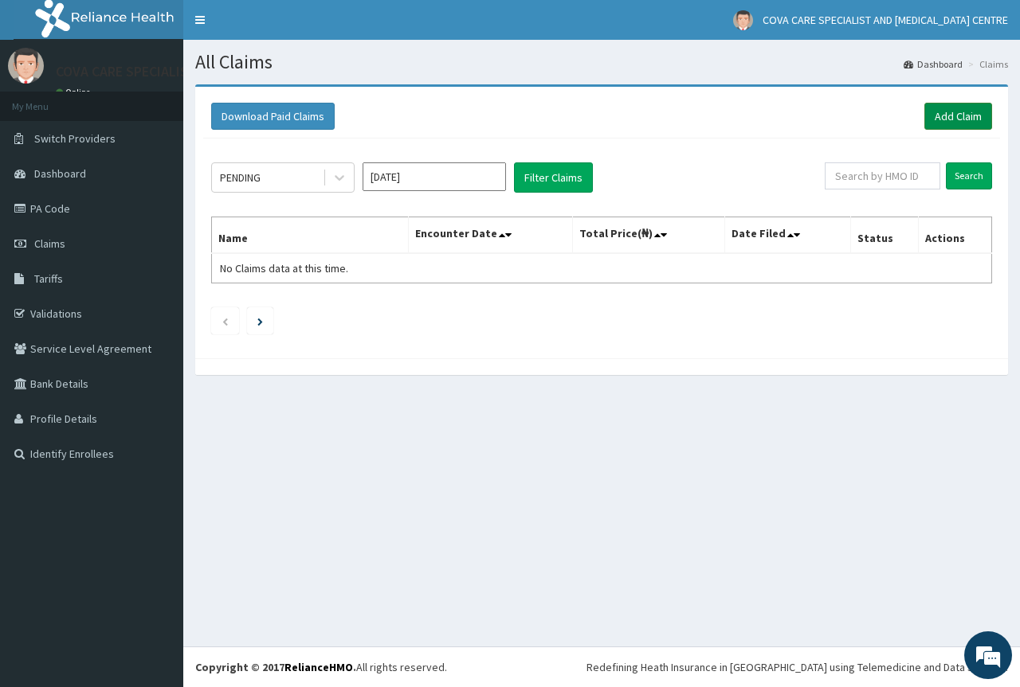
click at [954, 122] on link "Add Claim" at bounding box center [958, 116] width 68 height 27
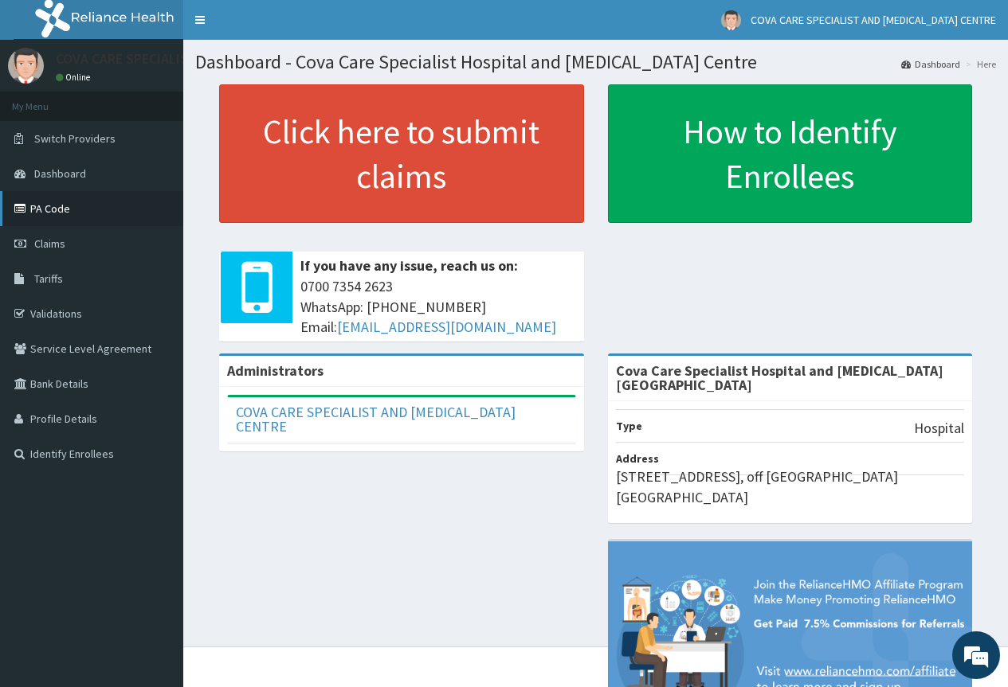
click at [57, 214] on link "PA Code" at bounding box center [91, 208] width 183 height 35
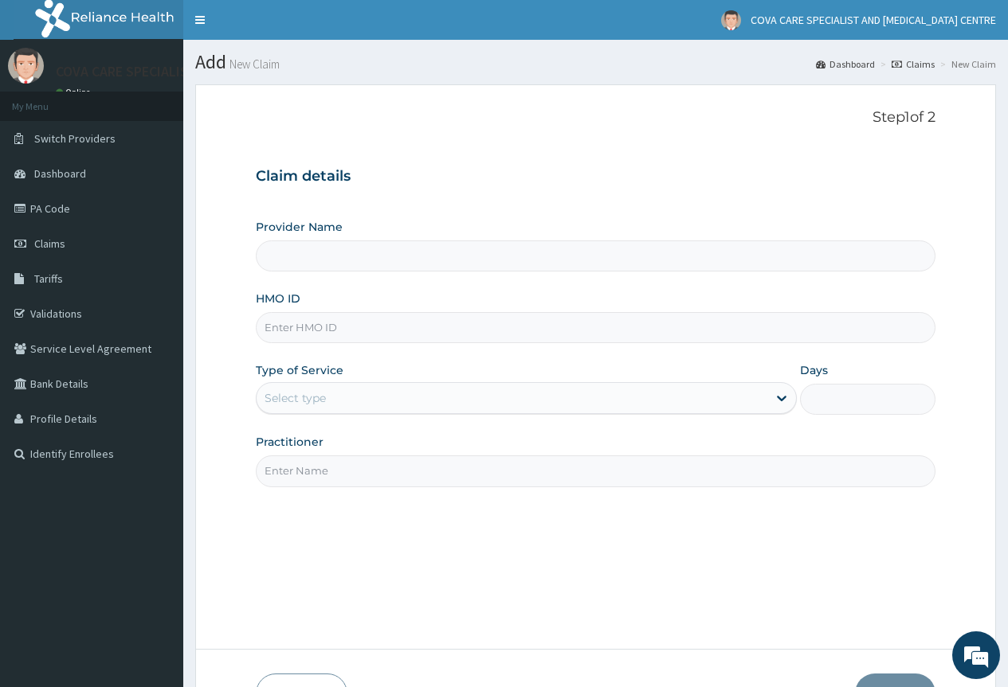
type input "Cova Care Specialist Hospital and [MEDICAL_DATA][GEOGRAPHIC_DATA]"
click at [345, 335] on input "HMO ID" at bounding box center [596, 327] width 680 height 31
paste input "TMT/10272/C"
type input "TMT/10272/C"
click at [305, 402] on div "Select type" at bounding box center [294, 398] width 61 height 16
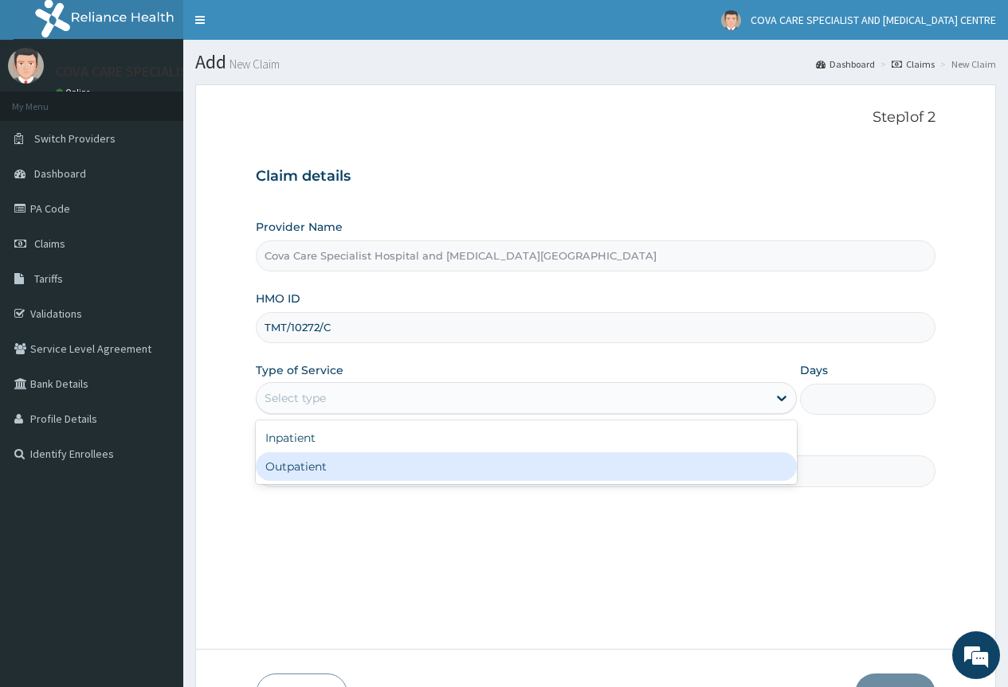
drag, startPoint x: 325, startPoint y: 470, endPoint x: 336, endPoint y: 477, distance: 13.3
click at [326, 470] on div "Outpatient" at bounding box center [526, 466] width 541 height 29
type input "1"
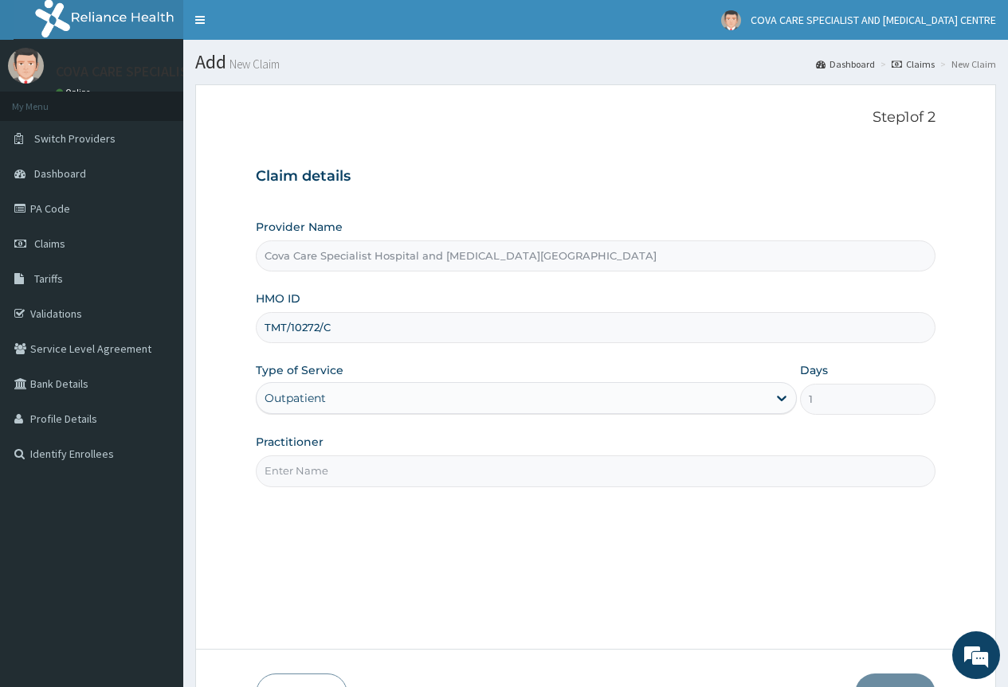
click at [390, 484] on input "Practitioner" at bounding box center [596, 471] width 680 height 31
type input "[PERSON_NAME]"
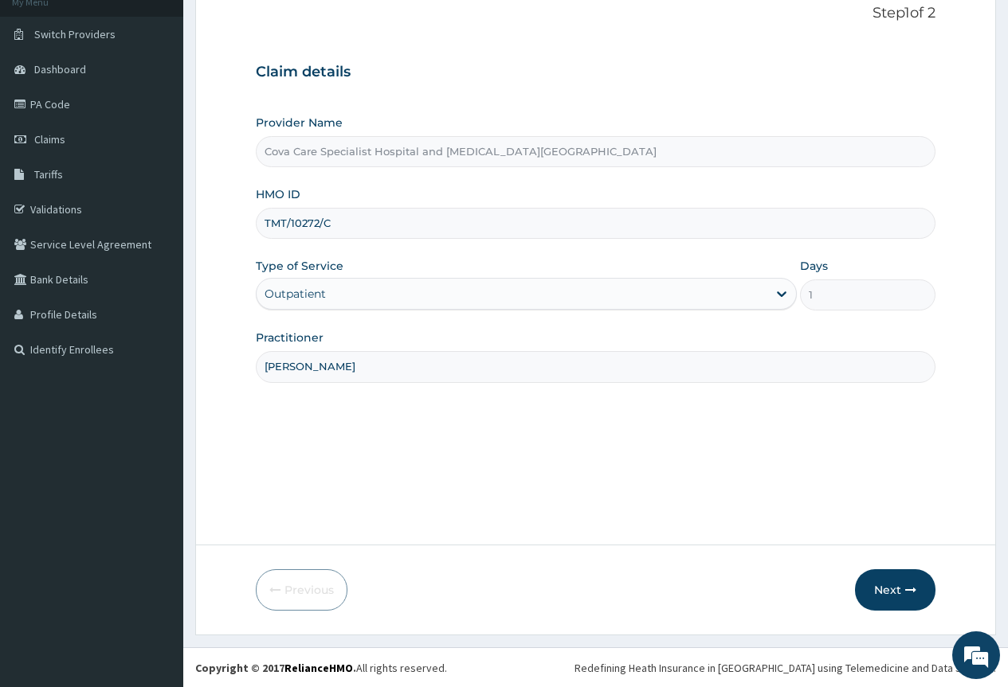
scroll to position [105, 0]
click at [891, 597] on button "Next" at bounding box center [895, 589] width 80 height 41
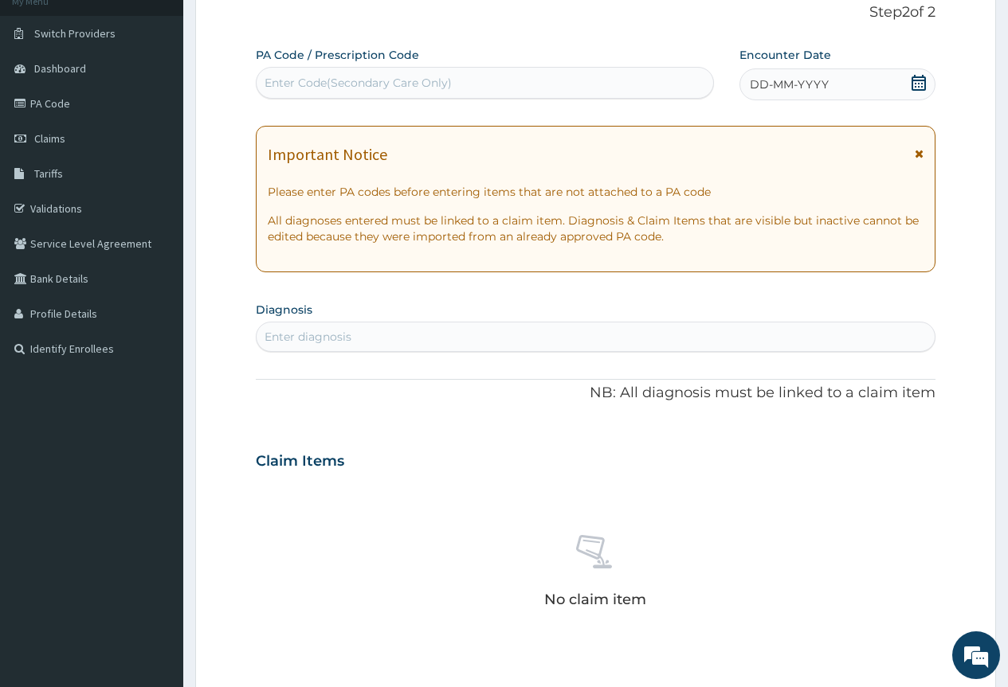
click at [915, 78] on icon at bounding box center [919, 83] width 16 height 16
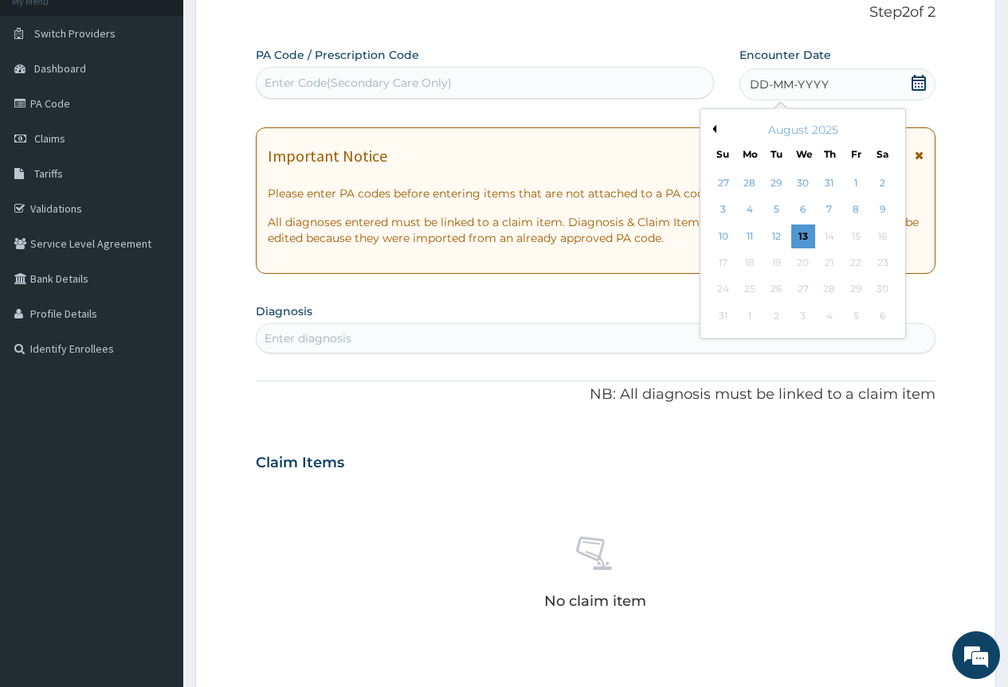
click at [714, 131] on button "Previous Month" at bounding box center [712, 129] width 8 height 8
click at [883, 235] on div "19" at bounding box center [882, 237] width 24 height 24
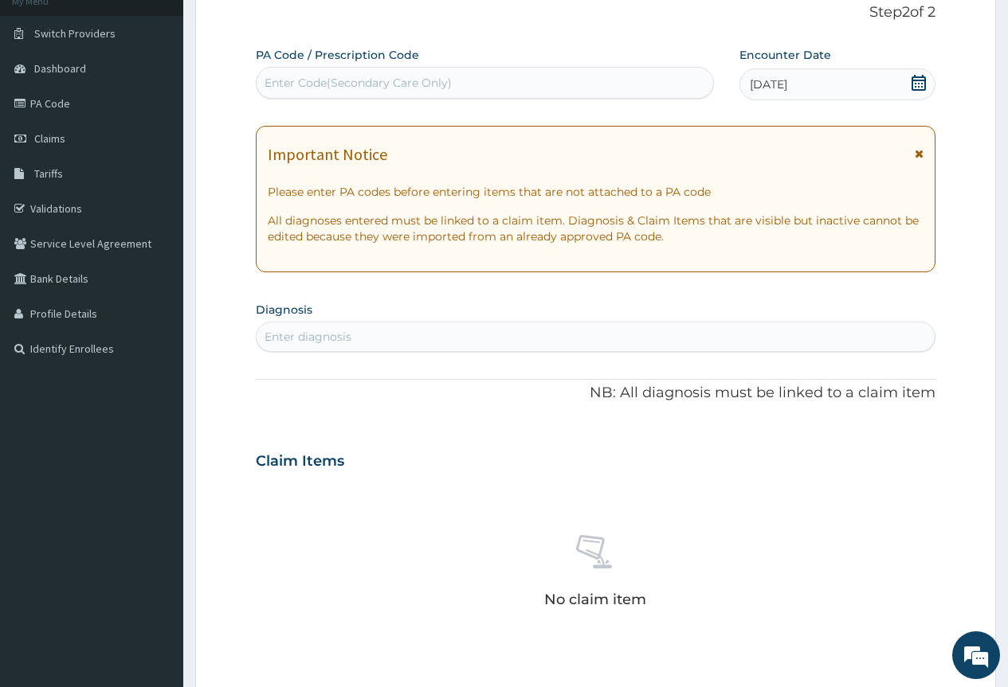
click at [421, 343] on div "Enter diagnosis" at bounding box center [596, 336] width 678 height 25
type input "falcipa"
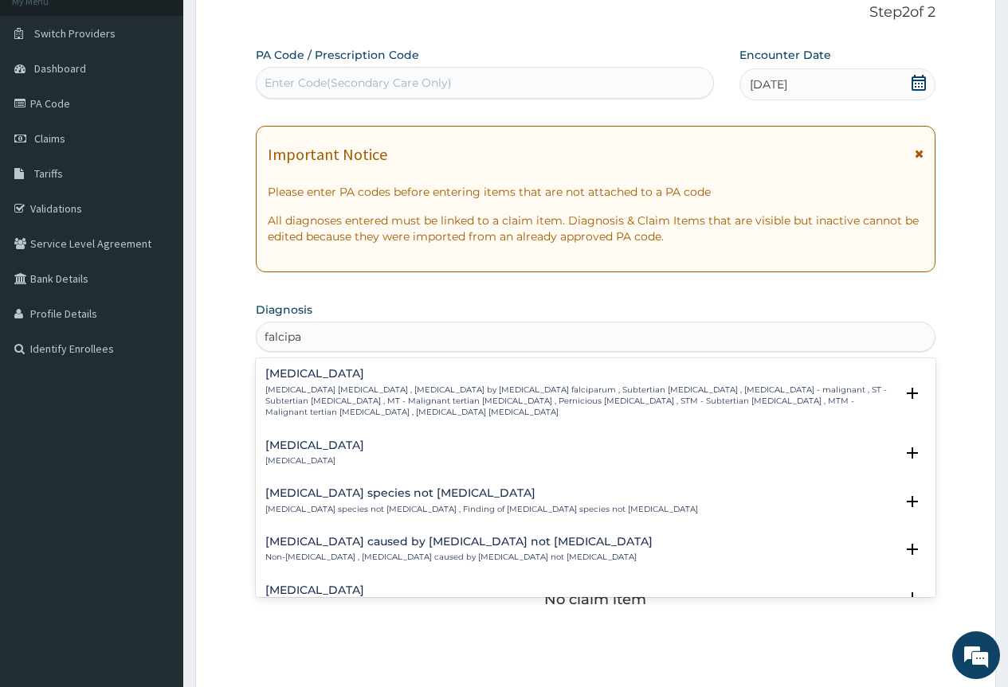
click at [456, 386] on p "[MEDICAL_DATA] [MEDICAL_DATA] , [MEDICAL_DATA] by [MEDICAL_DATA] falciparum , S…" at bounding box center [579, 402] width 629 height 34
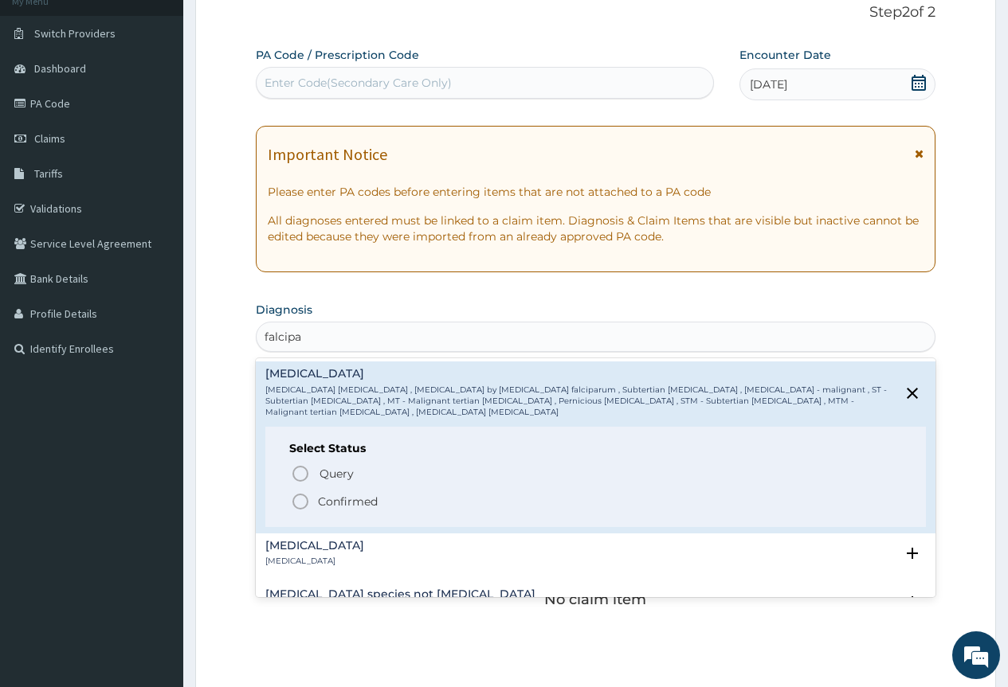
drag, startPoint x: 308, startPoint y: 491, endPoint x: 323, endPoint y: 480, distance: 18.8
click at [307, 495] on circle "status option filled" at bounding box center [300, 502] width 14 height 14
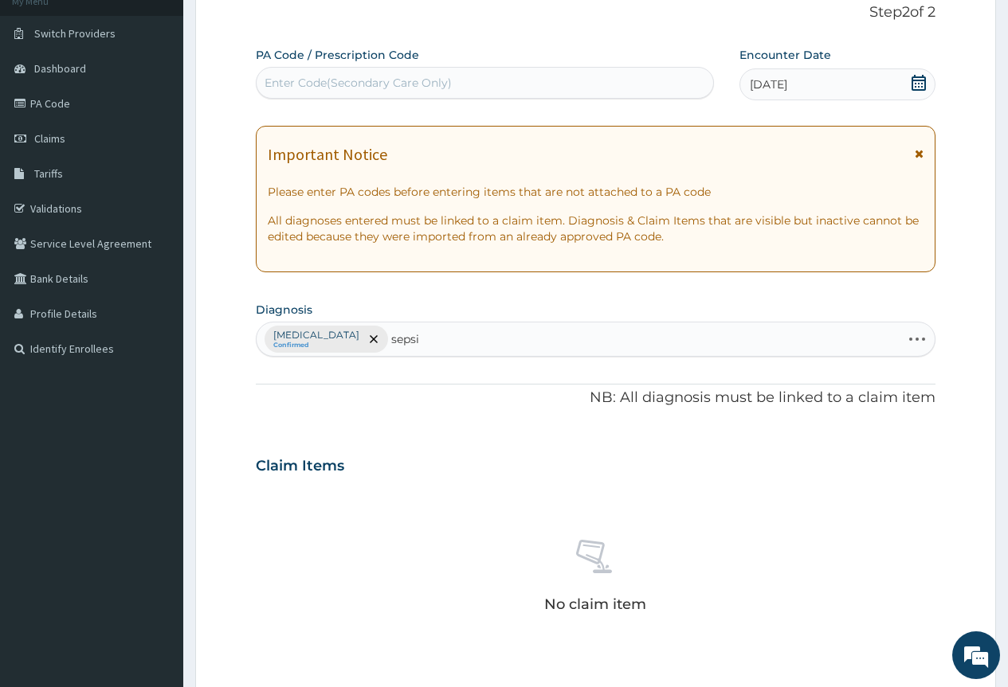
type input "[MEDICAL_DATA]"
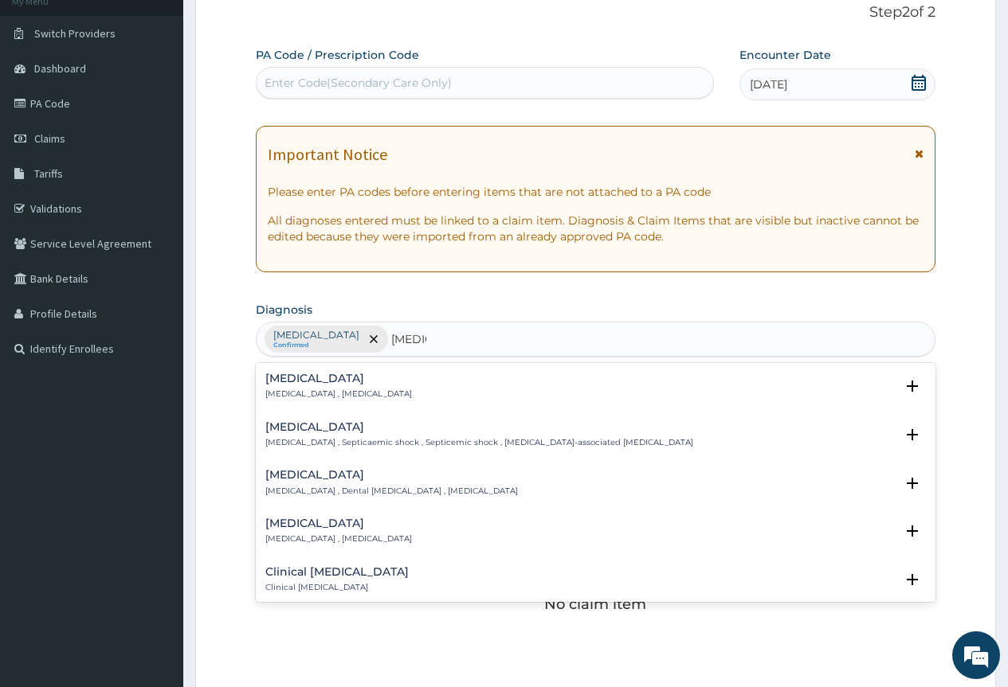
click at [327, 382] on h4 "[MEDICAL_DATA]" at bounding box center [338, 379] width 147 height 12
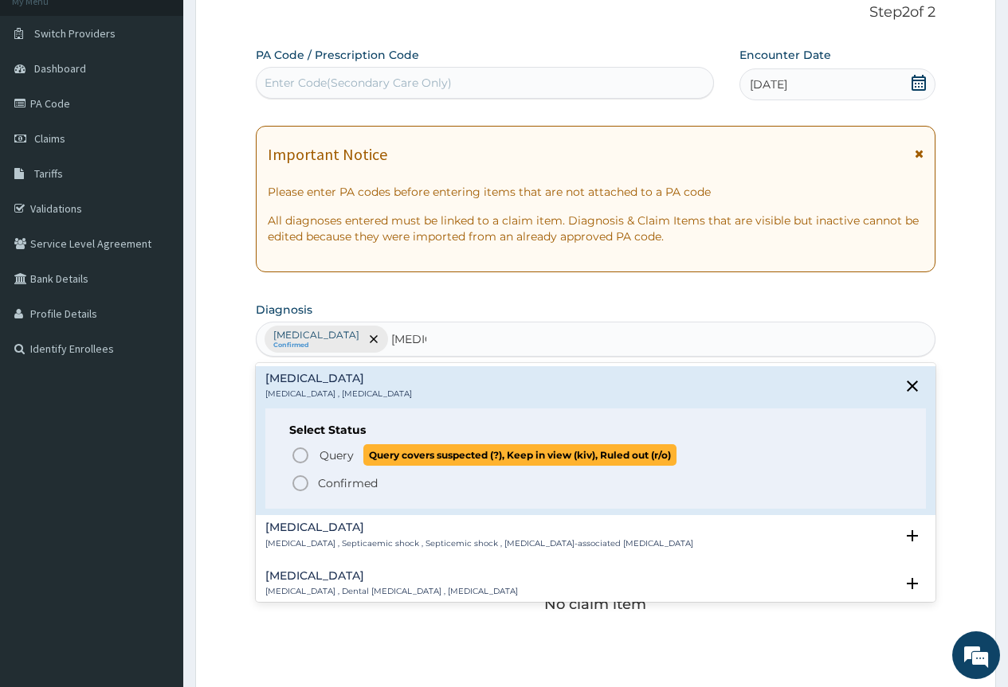
drag, startPoint x: 304, startPoint y: 452, endPoint x: 397, endPoint y: 401, distance: 105.9
click at [307, 451] on icon "status option query" at bounding box center [300, 455] width 19 height 19
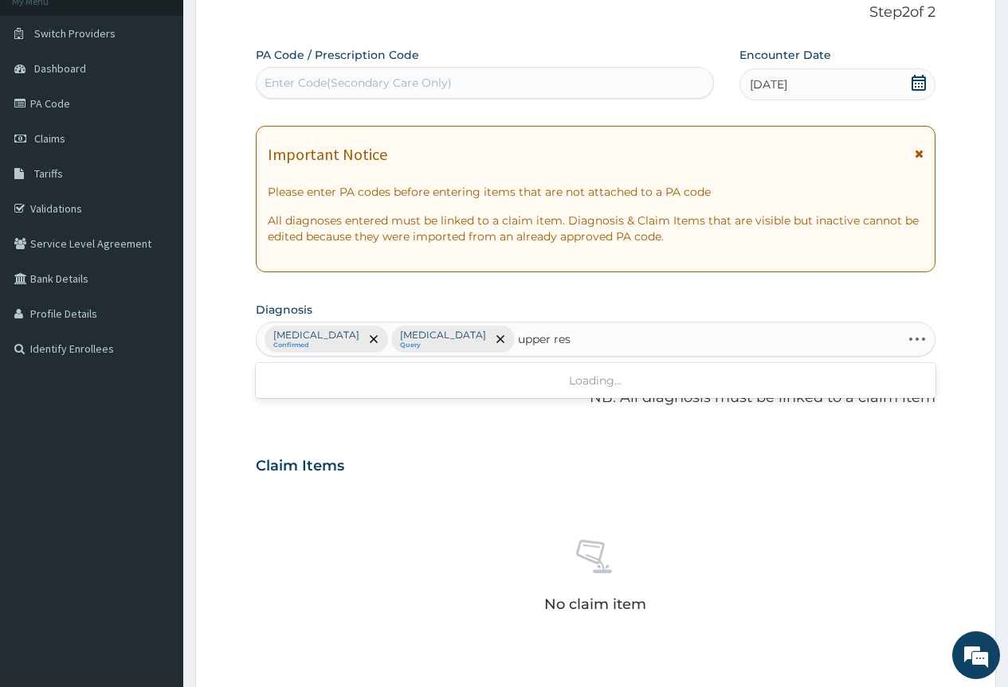
type input "upper resp"
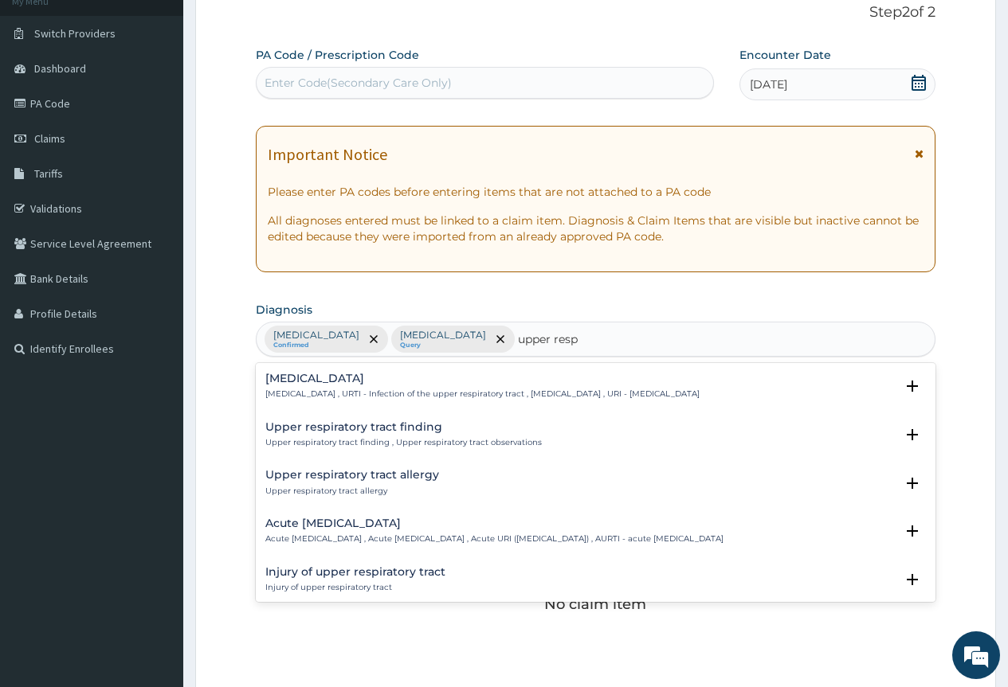
click at [364, 382] on h4 "[MEDICAL_DATA]" at bounding box center [482, 379] width 434 height 12
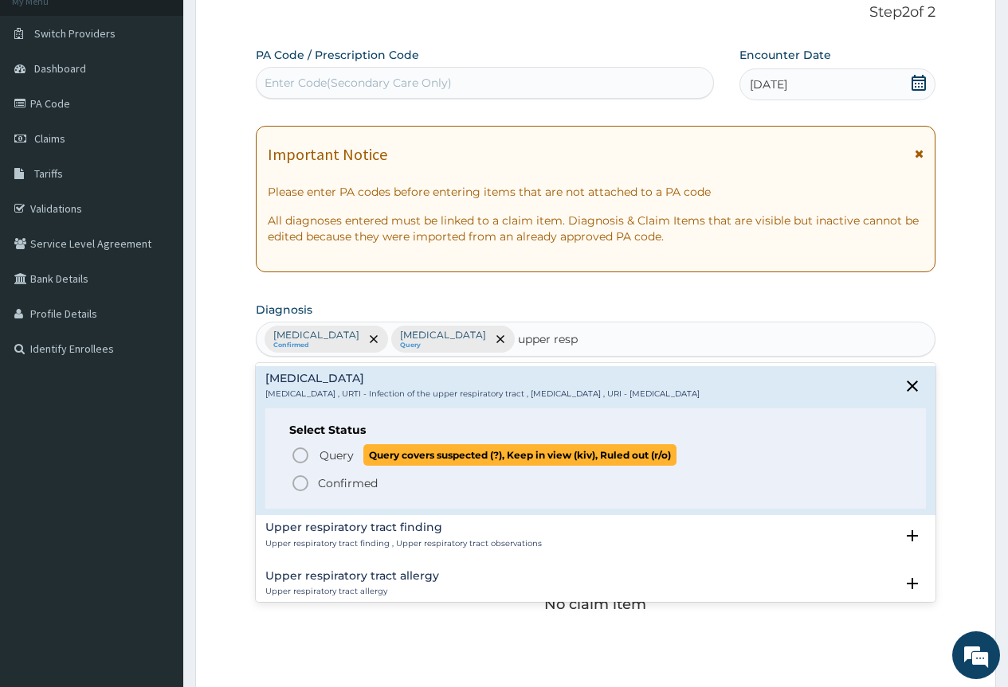
click at [304, 454] on icon "status option query" at bounding box center [300, 455] width 19 height 19
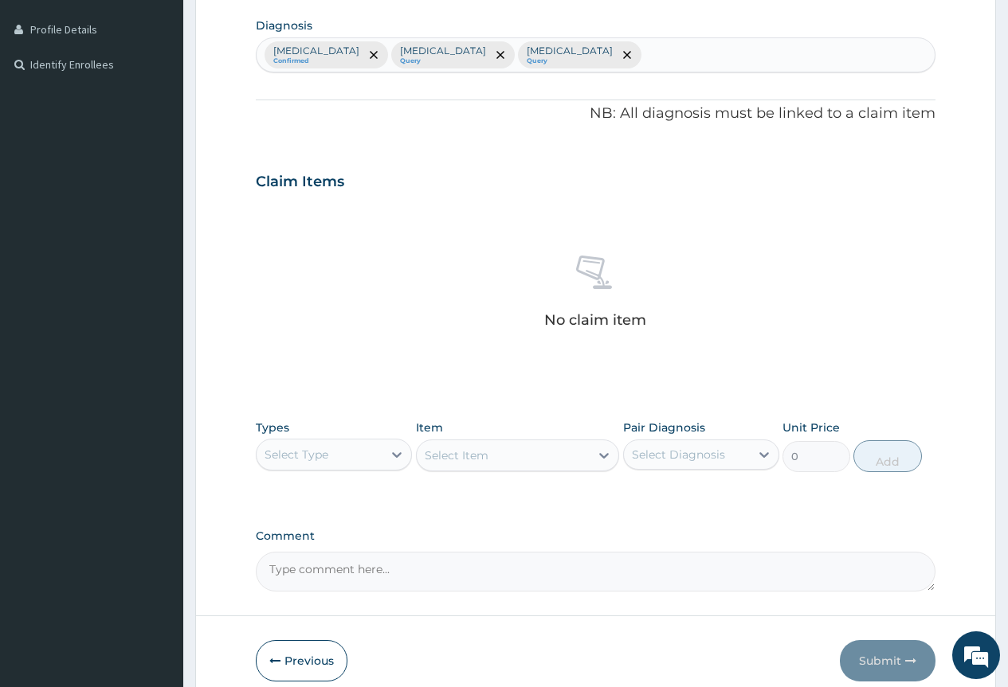
scroll to position [461, 0]
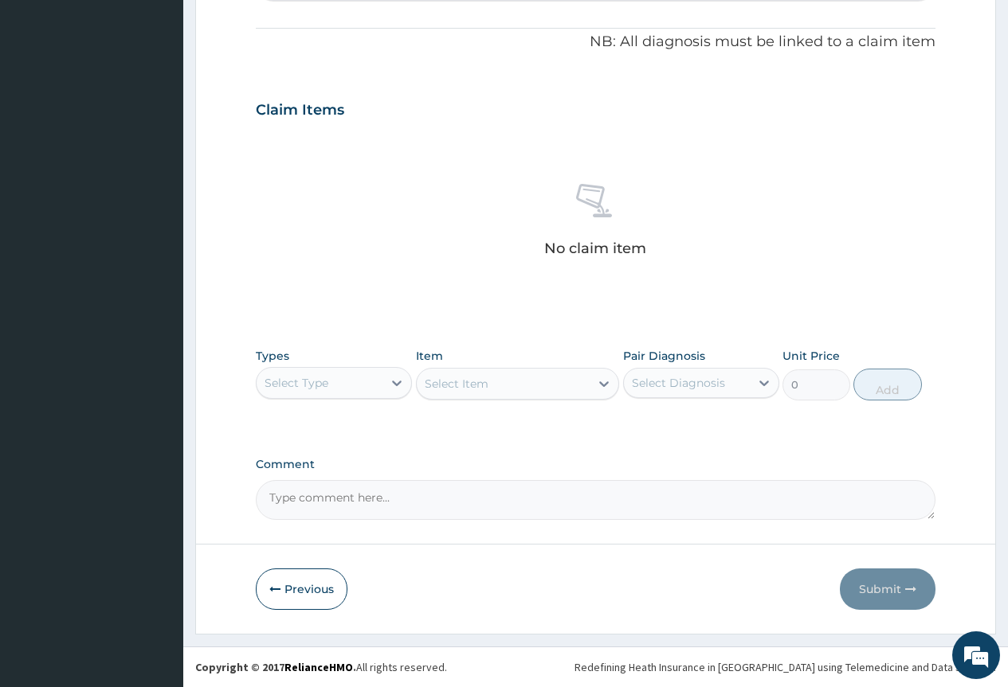
click at [354, 394] on div "Select Type" at bounding box center [320, 382] width 126 height 25
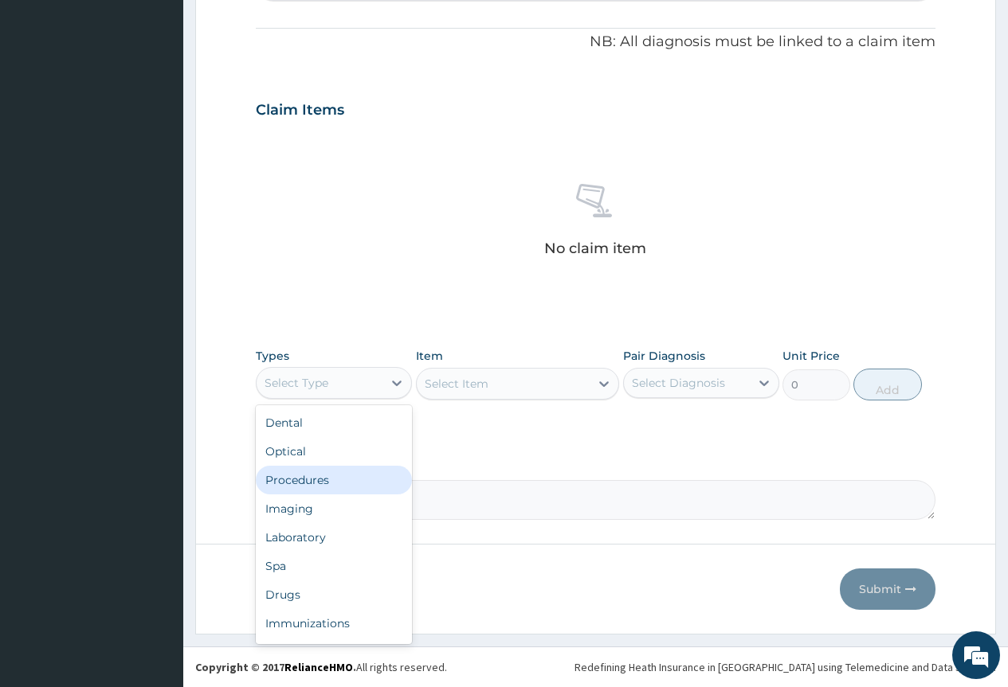
click at [362, 490] on div "Procedures" at bounding box center [334, 480] width 156 height 29
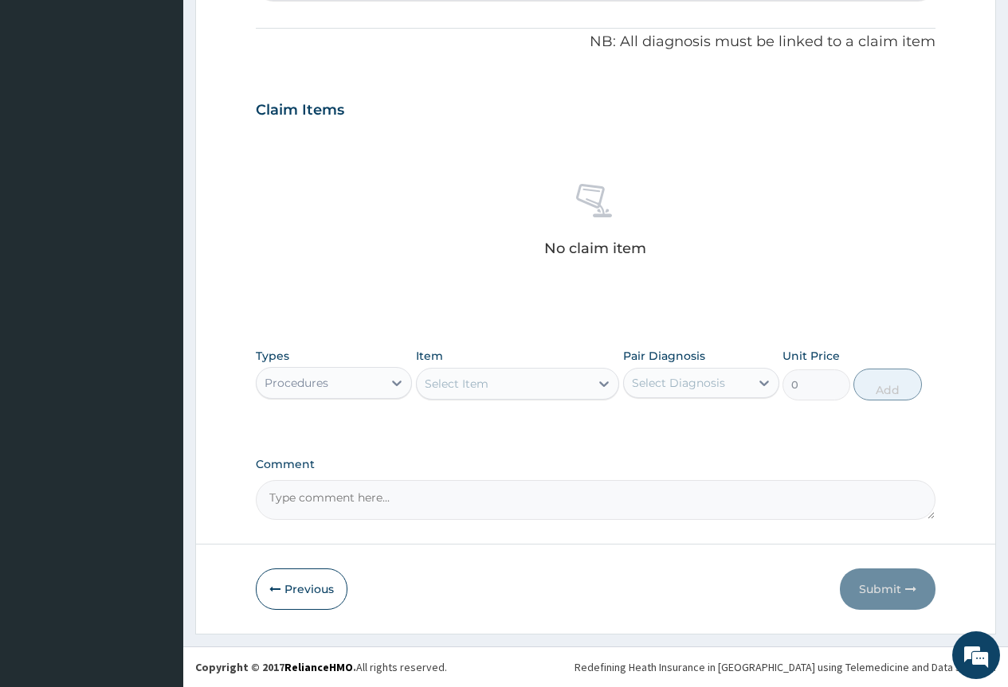
click at [509, 388] on div "Select Item" at bounding box center [504, 383] width 174 height 25
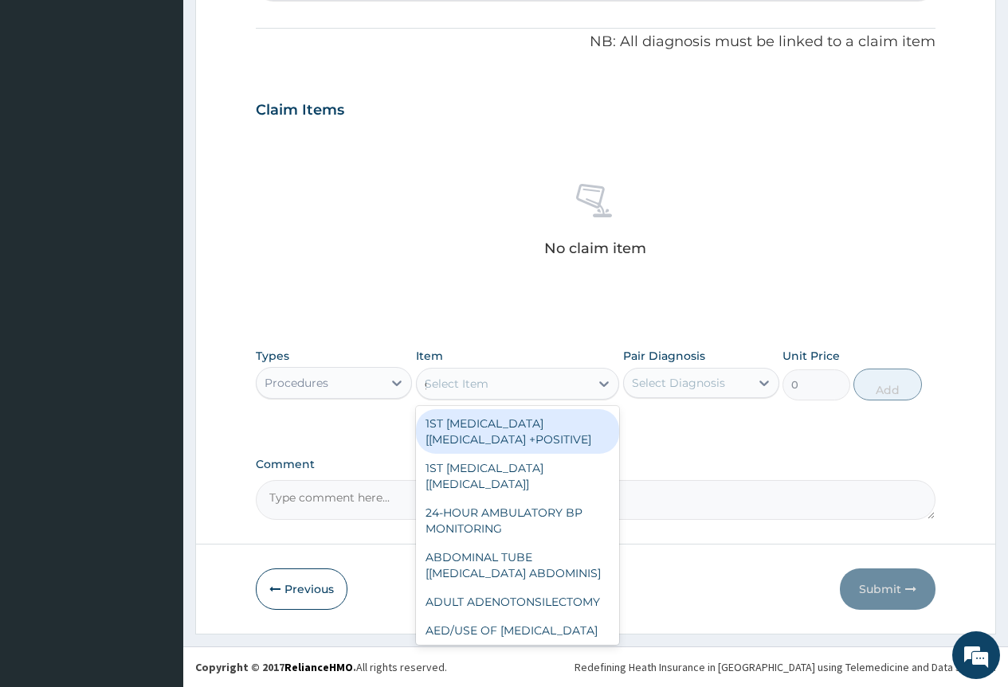
type input "gp"
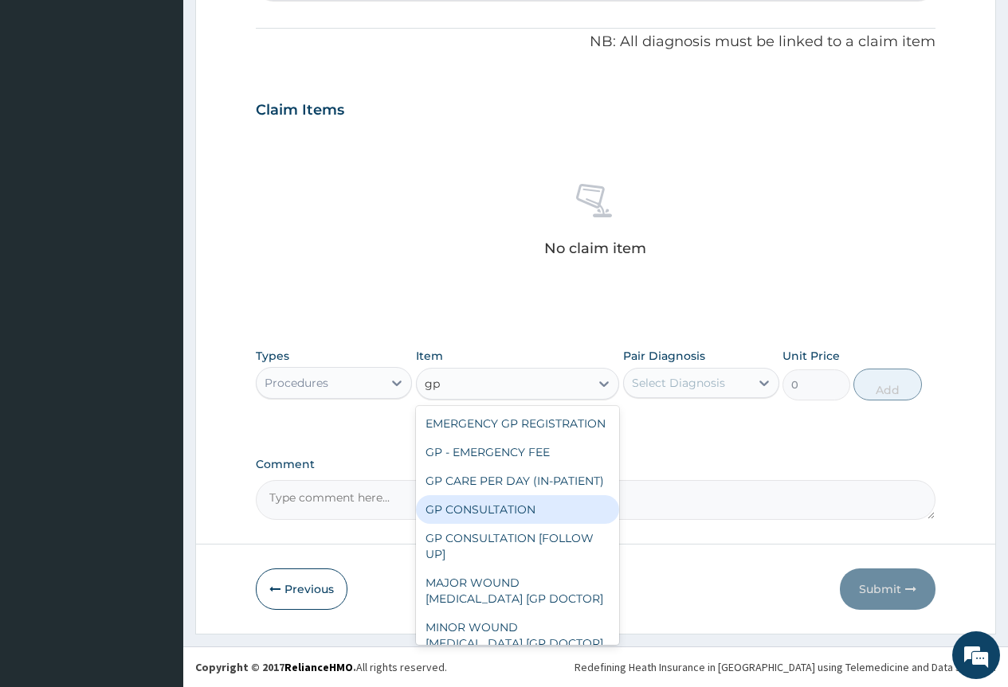
click at [538, 524] on div "GP CONSULTATION" at bounding box center [518, 509] width 204 height 29
type input "4000"
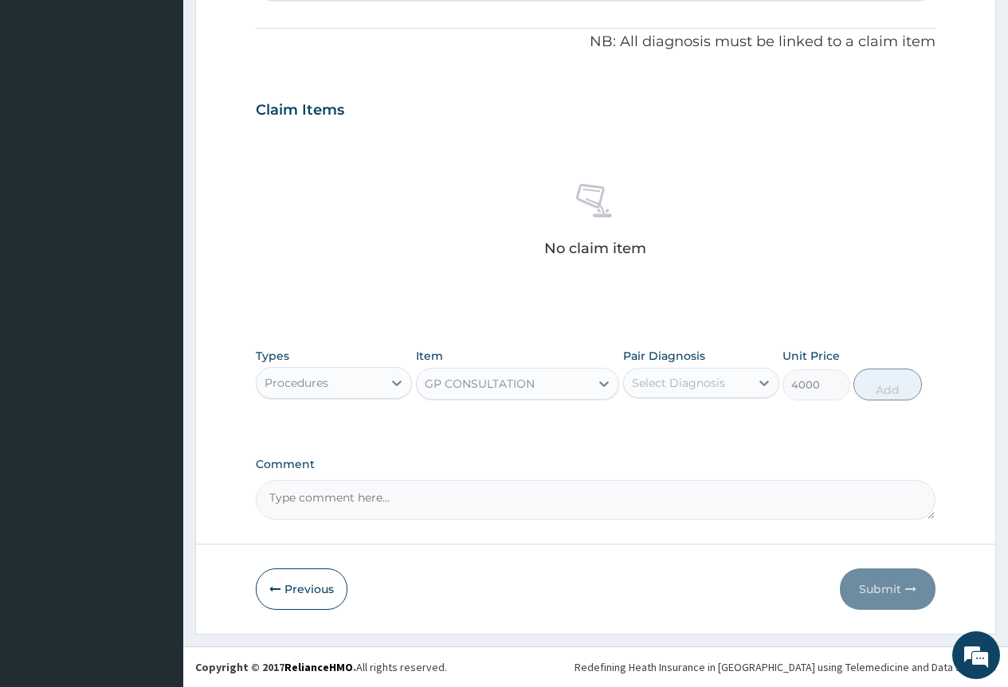
click at [668, 385] on div "Select Diagnosis" at bounding box center [678, 383] width 93 height 16
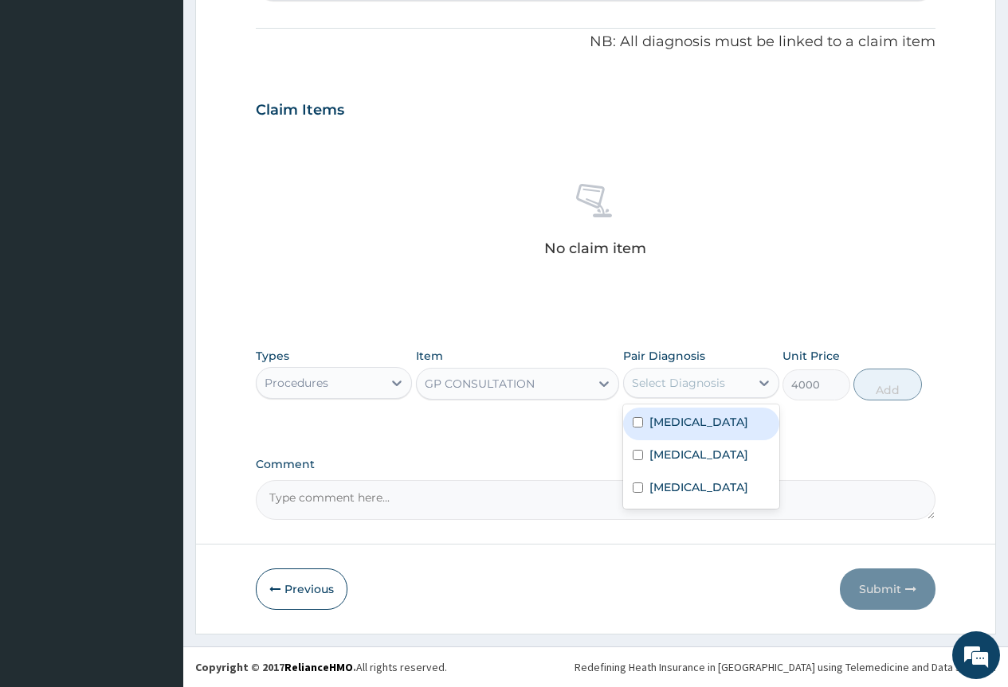
click at [699, 427] on label "[MEDICAL_DATA]" at bounding box center [698, 422] width 99 height 16
checkbox input "true"
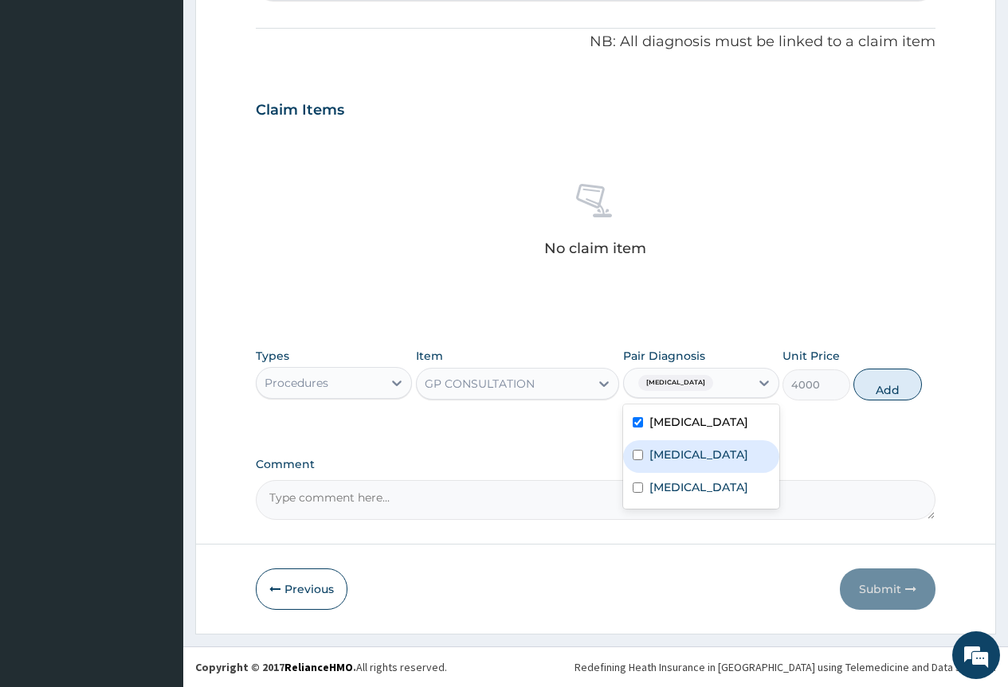
click at [717, 467] on div "[MEDICAL_DATA]" at bounding box center [701, 457] width 156 height 33
checkbox input "true"
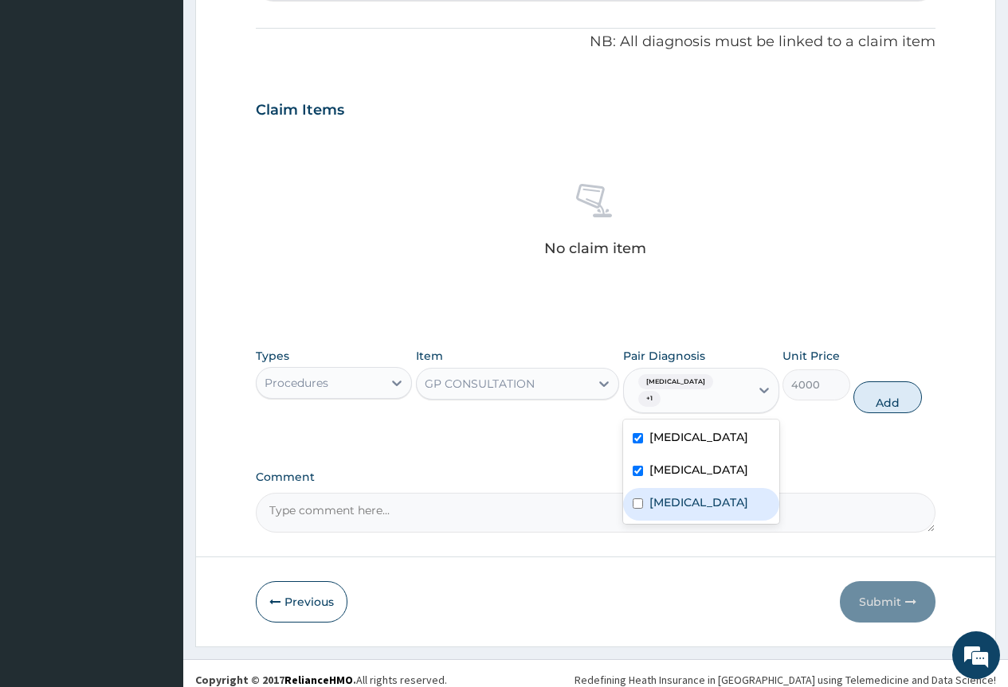
click at [722, 491] on div "[MEDICAL_DATA]" at bounding box center [701, 504] width 156 height 33
checkbox input "true"
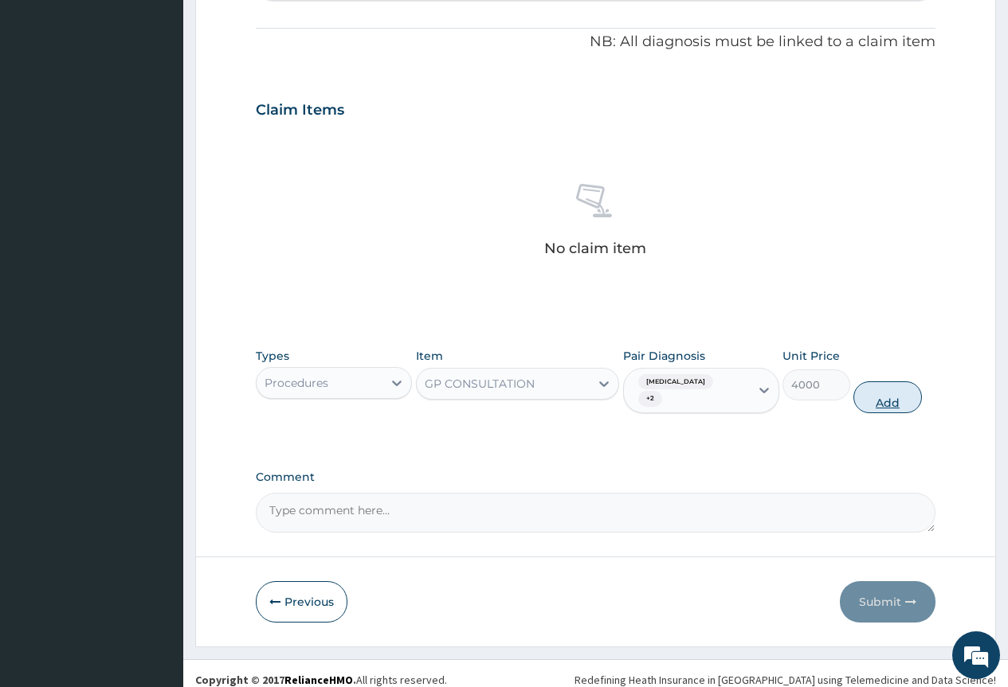
click at [906, 405] on button "Add" at bounding box center [887, 398] width 68 height 32
type input "0"
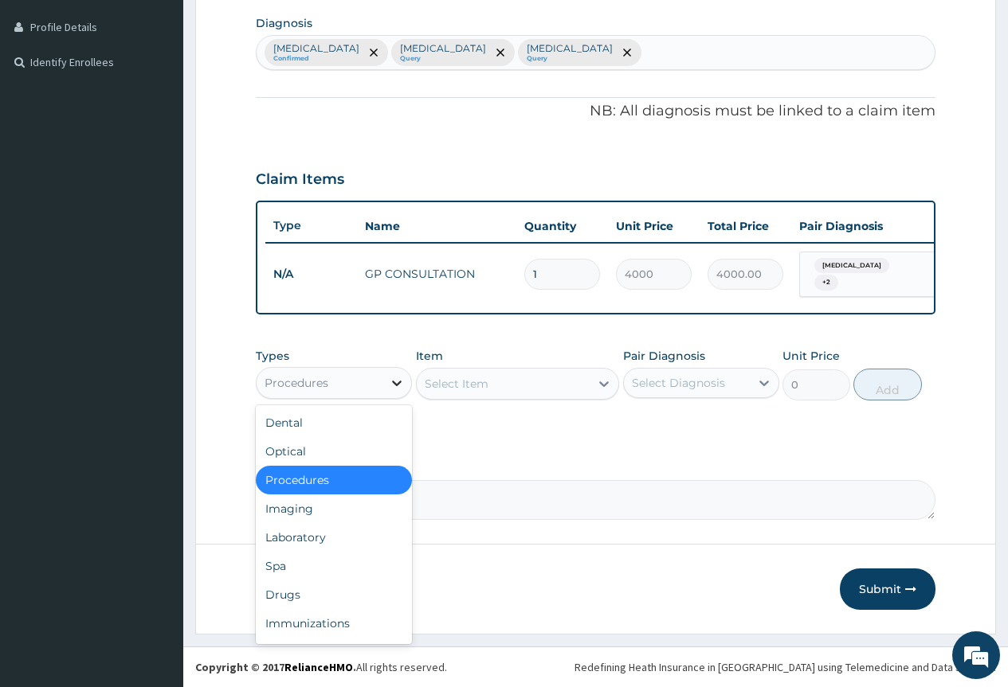
click at [393, 382] on icon at bounding box center [397, 384] width 10 height 6
click at [366, 537] on div "Laboratory" at bounding box center [334, 537] width 156 height 29
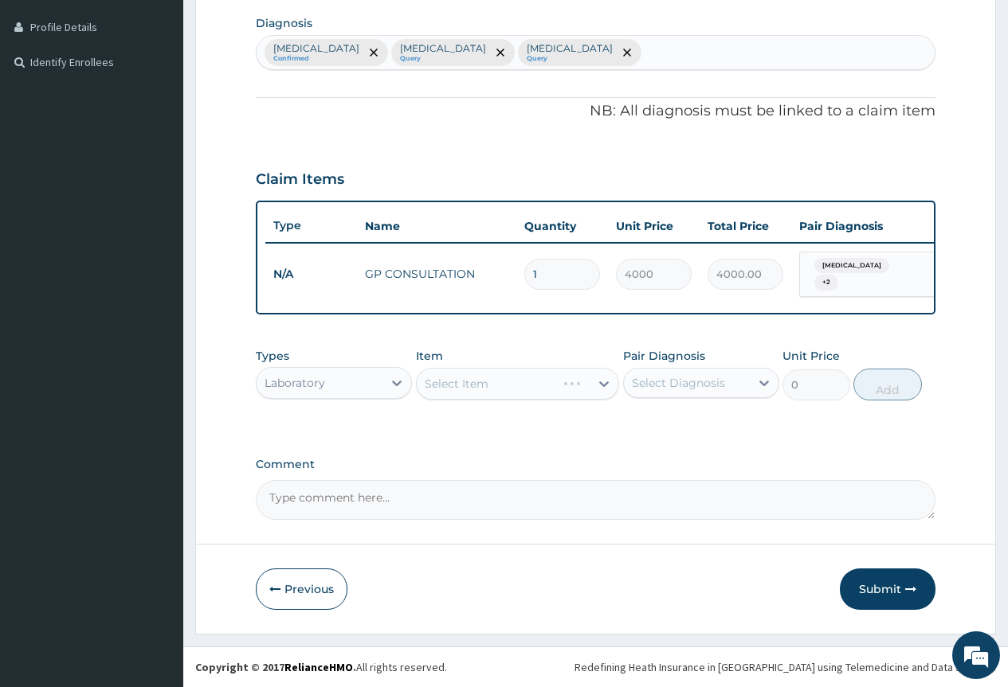
click at [516, 387] on div "Select Item" at bounding box center [518, 384] width 204 height 32
click at [516, 387] on div "Select Item" at bounding box center [504, 383] width 174 height 25
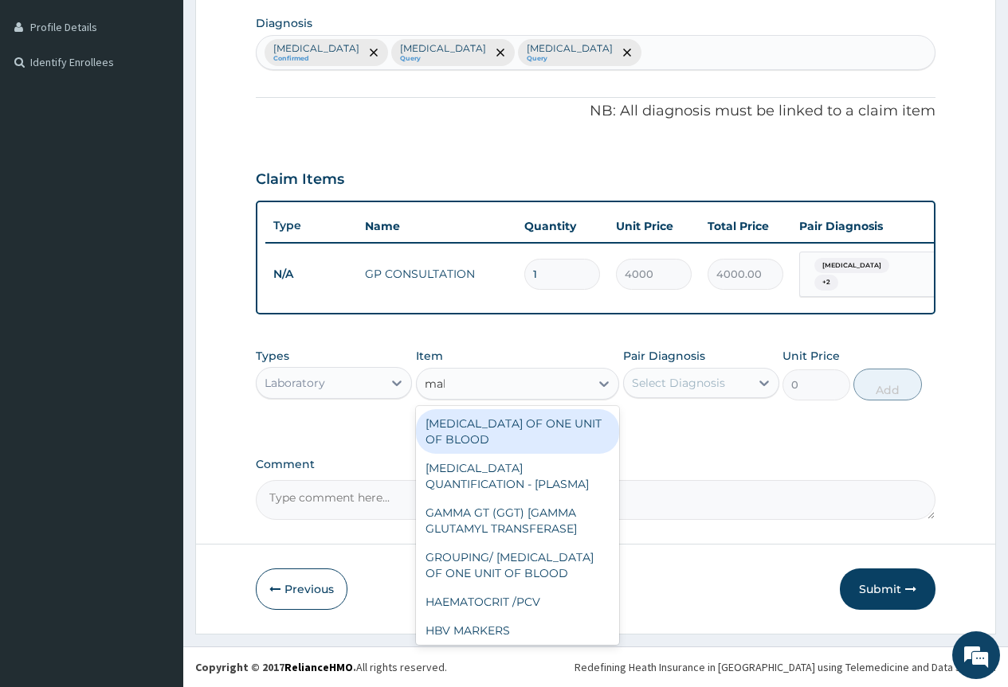
type input "mala"
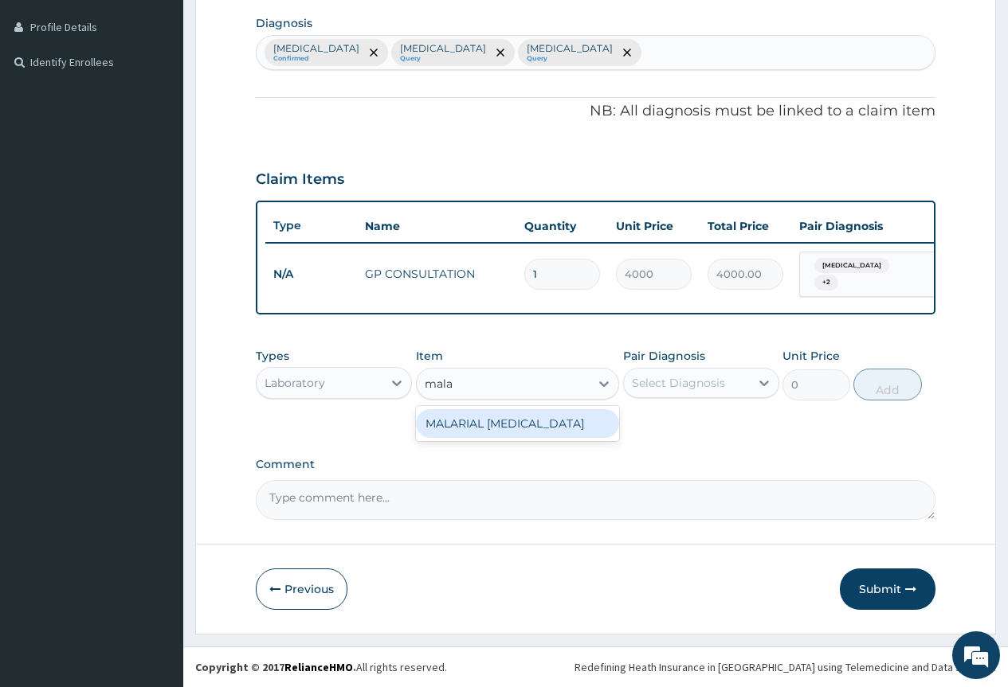
click at [582, 429] on div "MALARIAL [MEDICAL_DATA]" at bounding box center [518, 423] width 204 height 29
type input "2000"
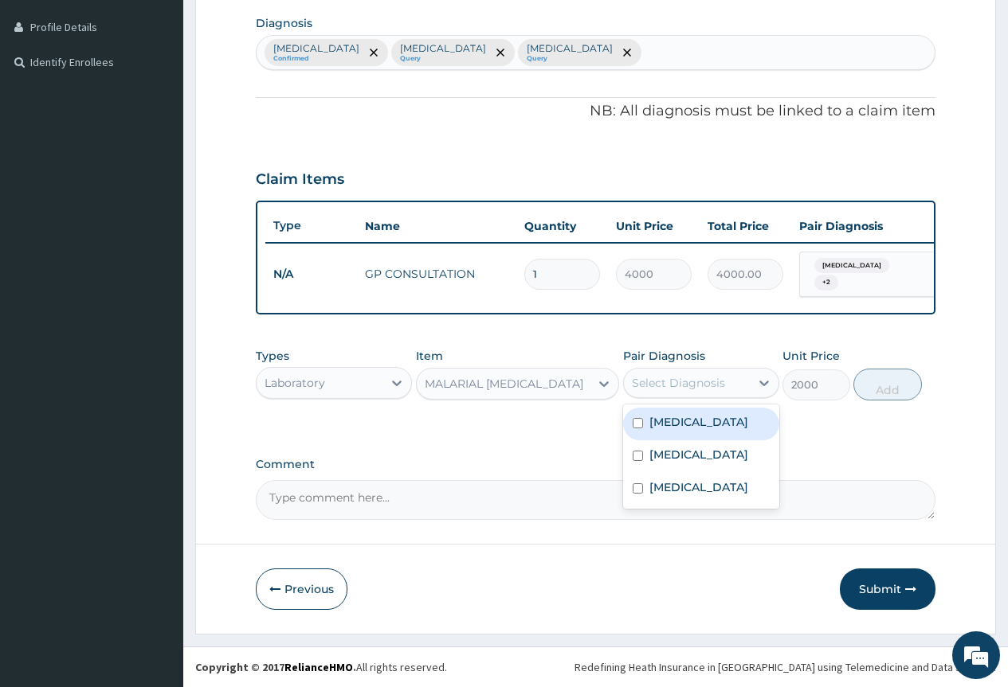
click at [704, 382] on div "Select Diagnosis" at bounding box center [678, 383] width 93 height 16
click at [706, 427] on label "[MEDICAL_DATA]" at bounding box center [698, 422] width 99 height 16
checkbox input "true"
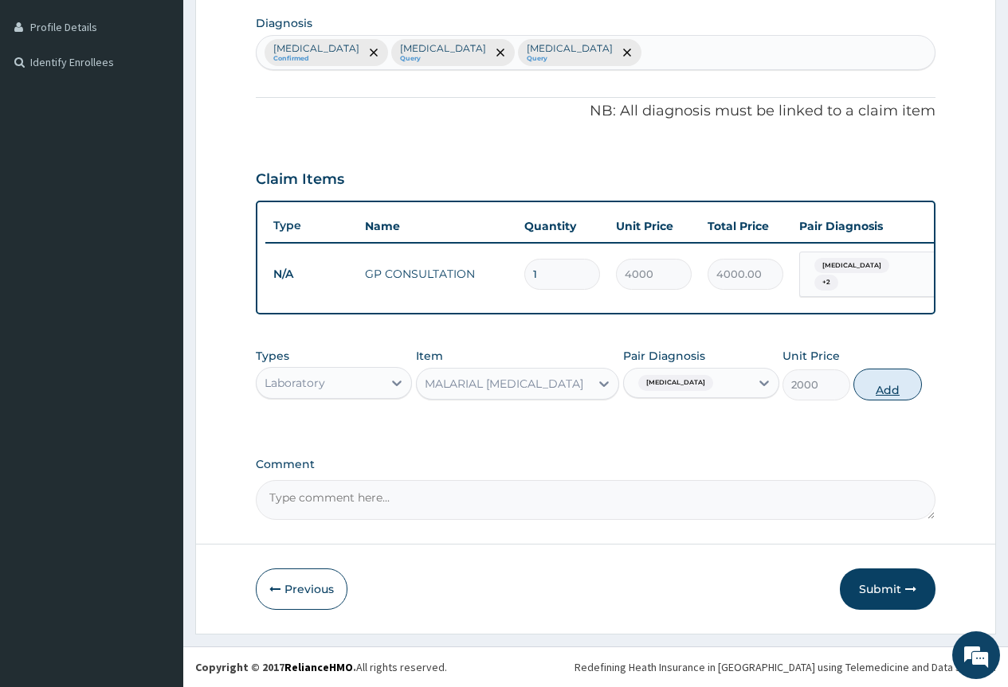
drag, startPoint x: 880, startPoint y: 389, endPoint x: 707, endPoint y: 419, distance: 175.5
click at [879, 389] on button "Add" at bounding box center [887, 385] width 68 height 32
type input "0"
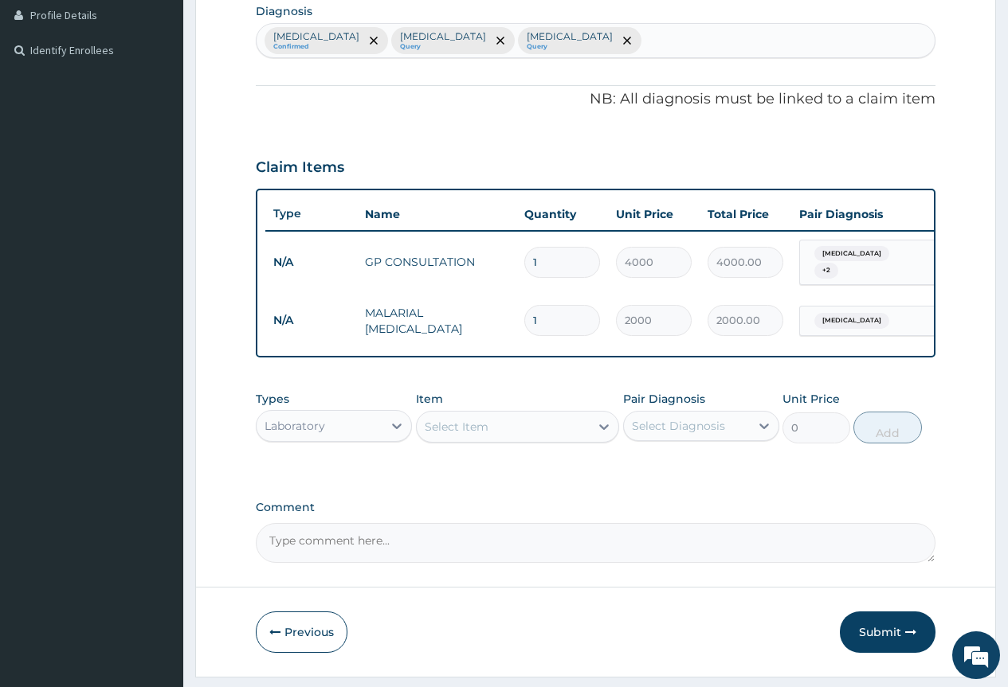
click at [518, 437] on div "Select Item" at bounding box center [504, 426] width 174 height 25
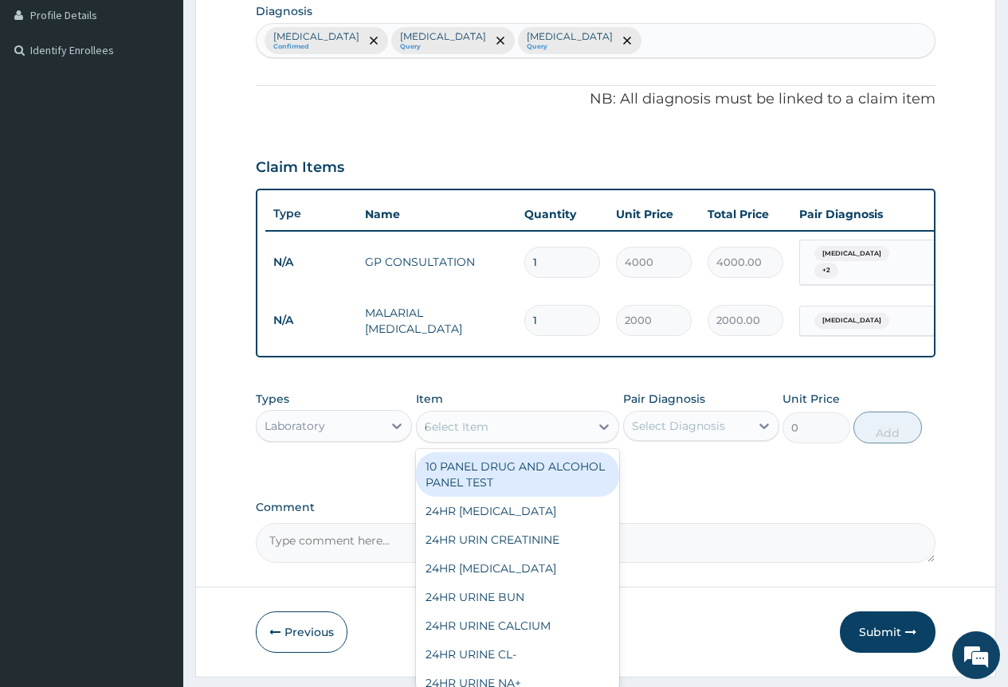
type input "cb"
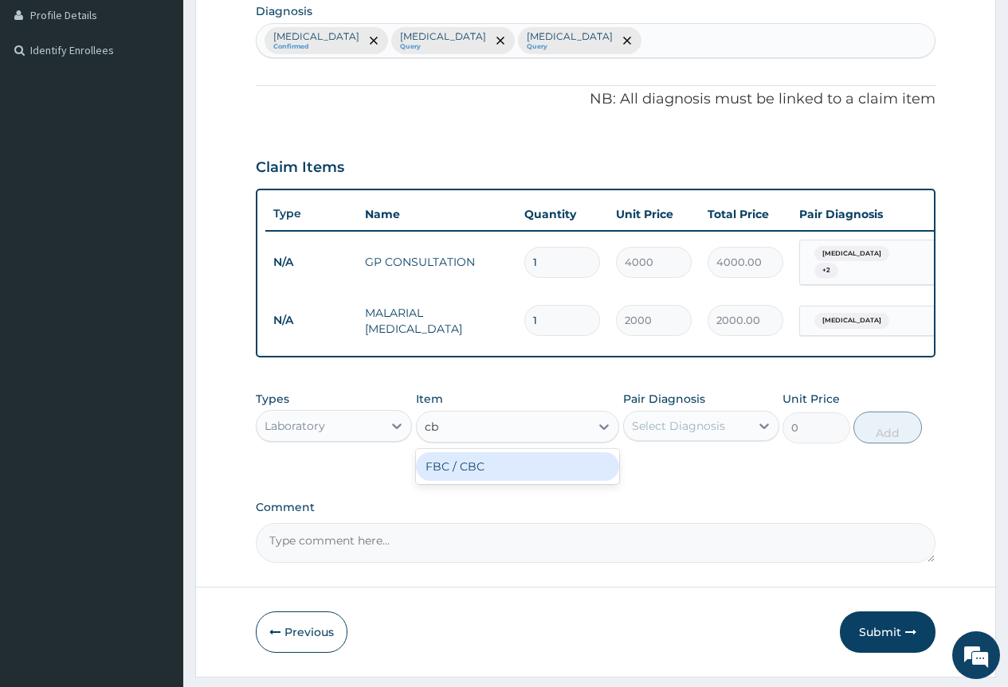
drag, startPoint x: 538, startPoint y: 485, endPoint x: 553, endPoint y: 480, distance: 16.1
click at [543, 481] on div "FBC / CBC" at bounding box center [518, 466] width 204 height 29
type input "7500"
click at [665, 432] on div "Select Diagnosis" at bounding box center [678, 426] width 93 height 16
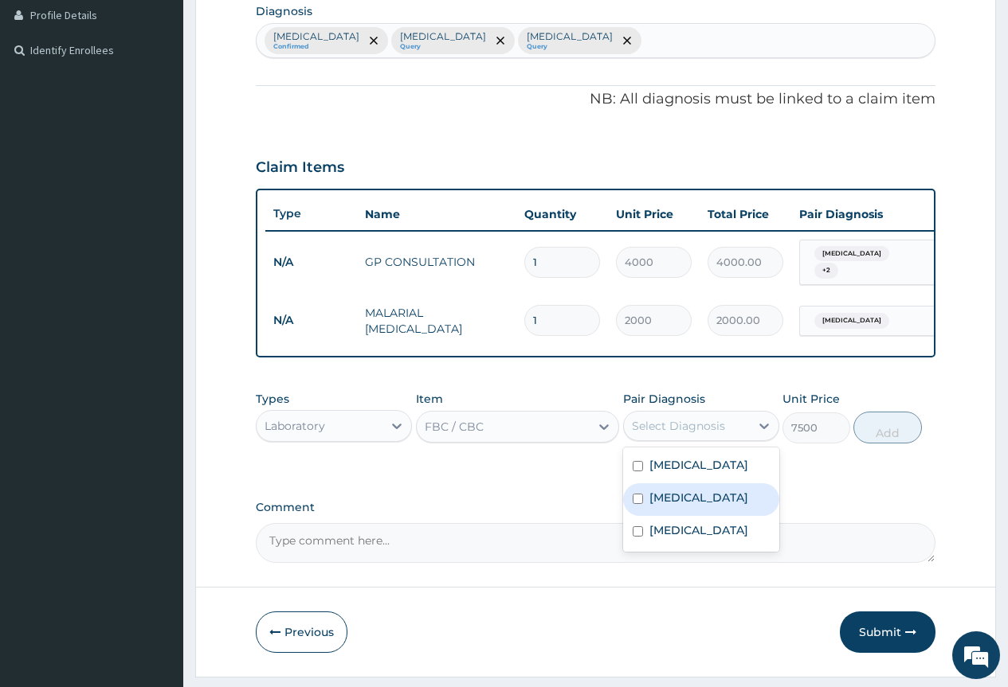
click at [690, 512] on div "[MEDICAL_DATA]" at bounding box center [701, 500] width 156 height 33
checkbox input "true"
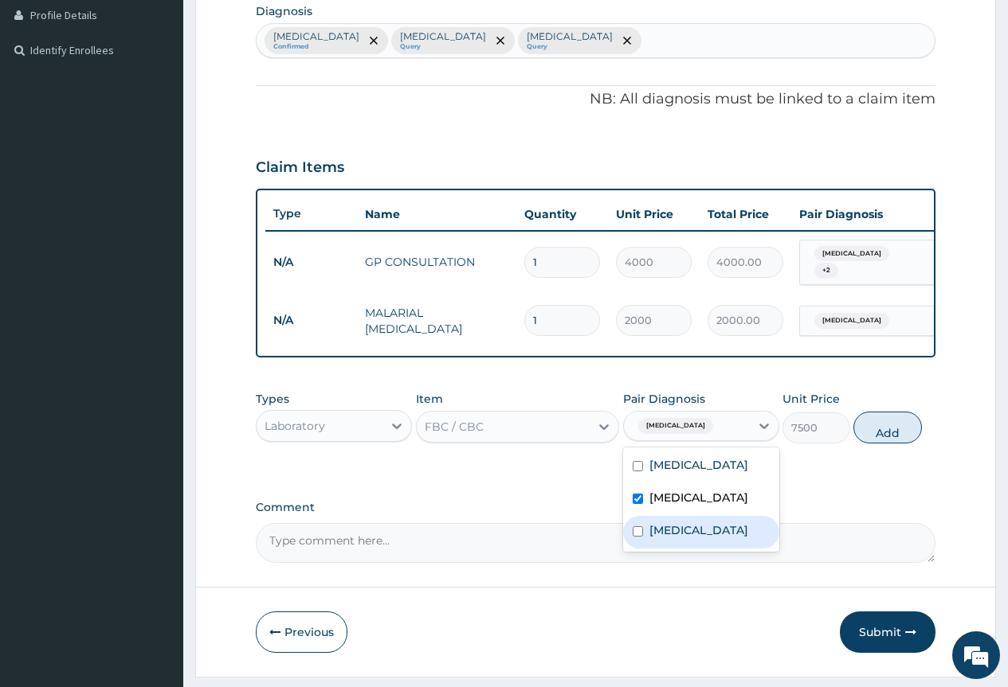
click at [698, 539] on label "[MEDICAL_DATA]" at bounding box center [698, 531] width 99 height 16
checkbox input "true"
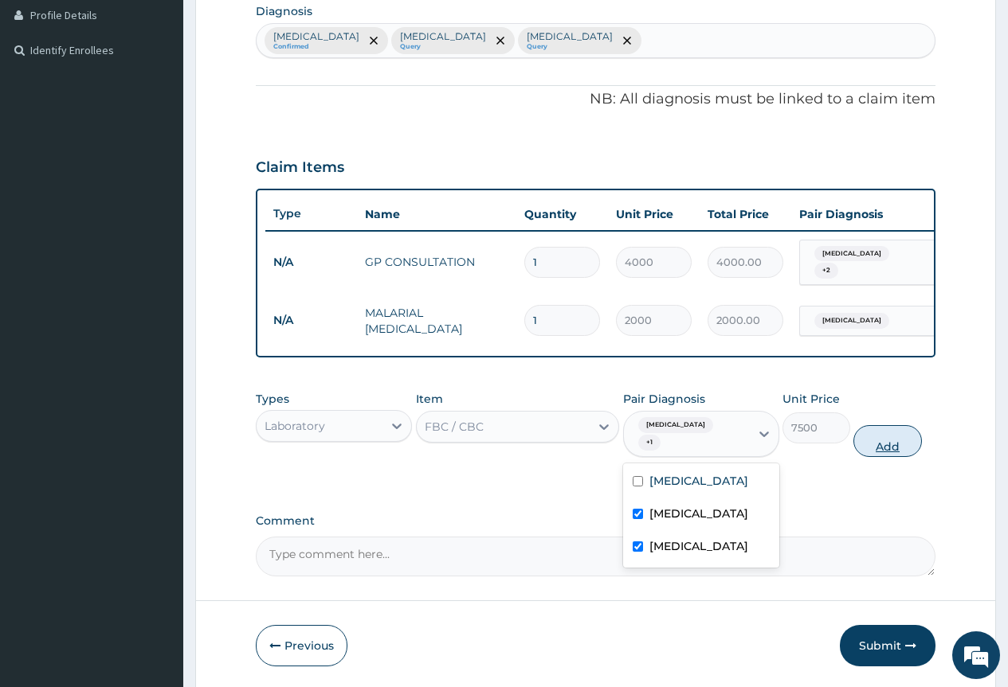
click at [884, 446] on button "Add" at bounding box center [887, 441] width 68 height 32
type input "0"
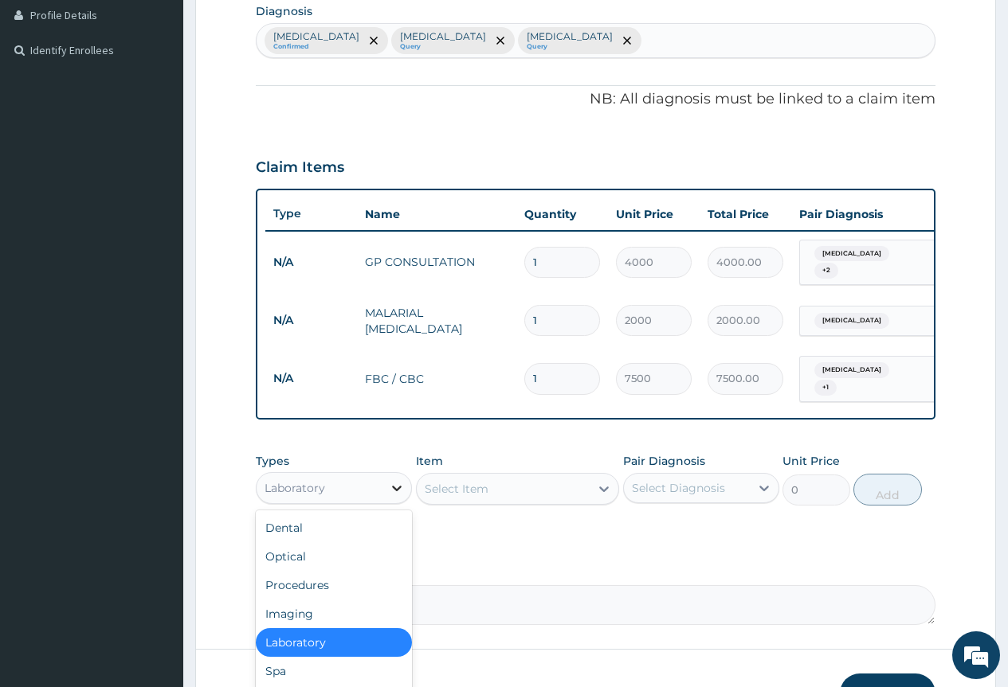
click at [385, 499] on div at bounding box center [396, 488] width 29 height 29
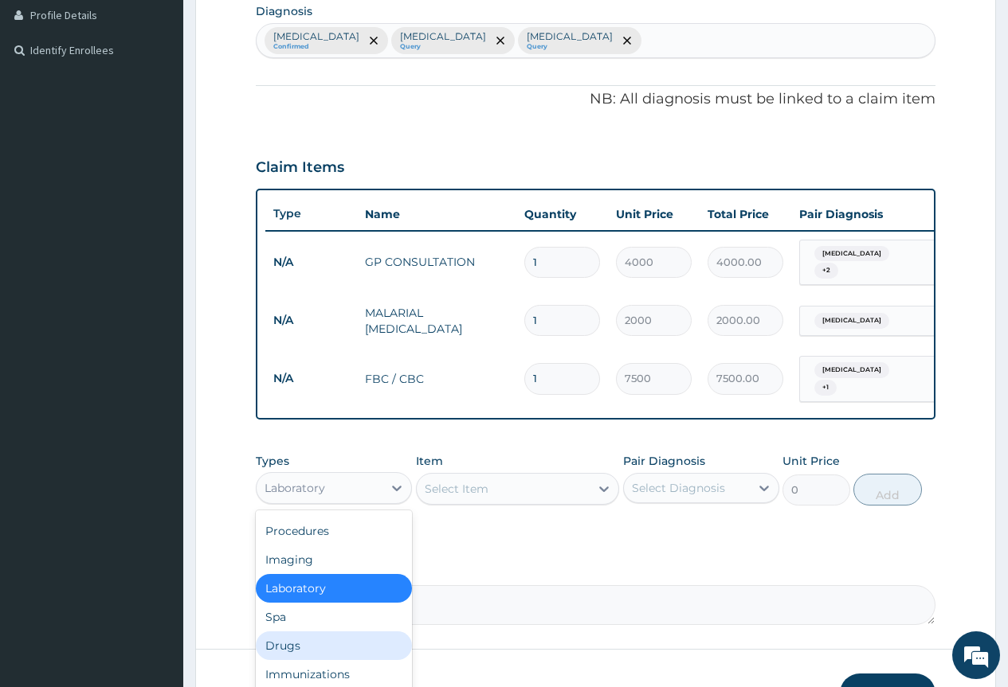
click at [358, 650] on div "Drugs" at bounding box center [334, 646] width 156 height 29
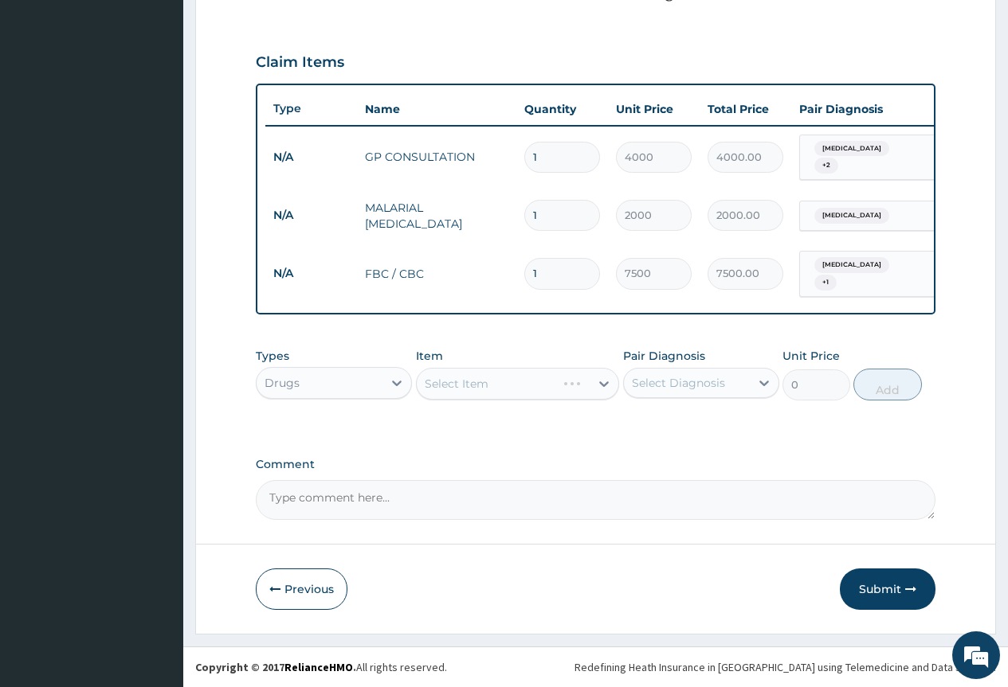
scroll to position [514, 0]
click at [566, 385] on div "Select Item" at bounding box center [518, 384] width 204 height 32
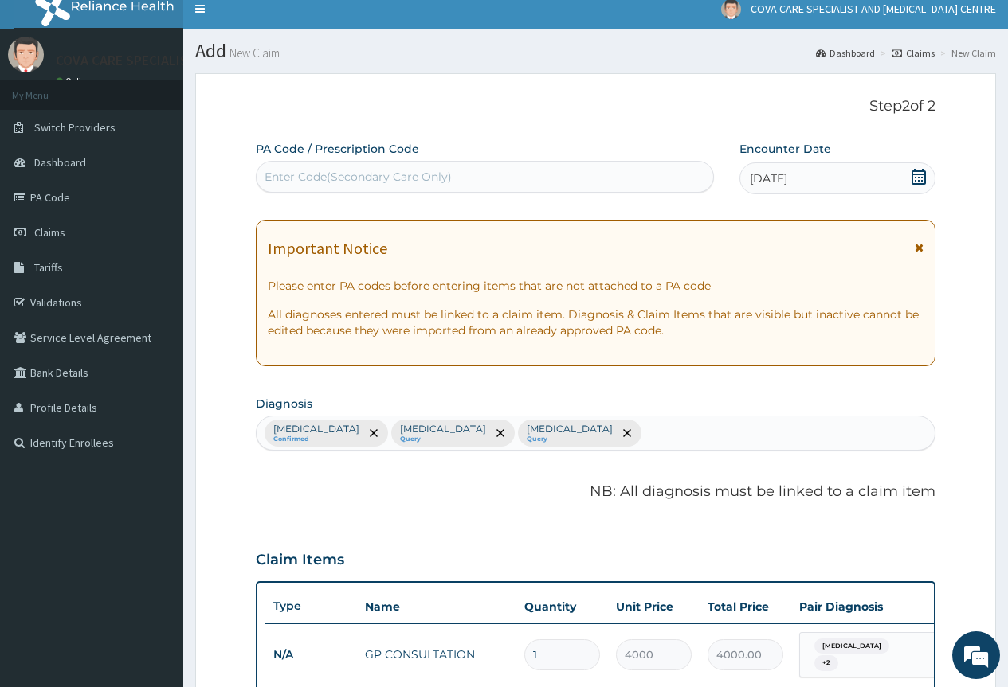
scroll to position [0, 0]
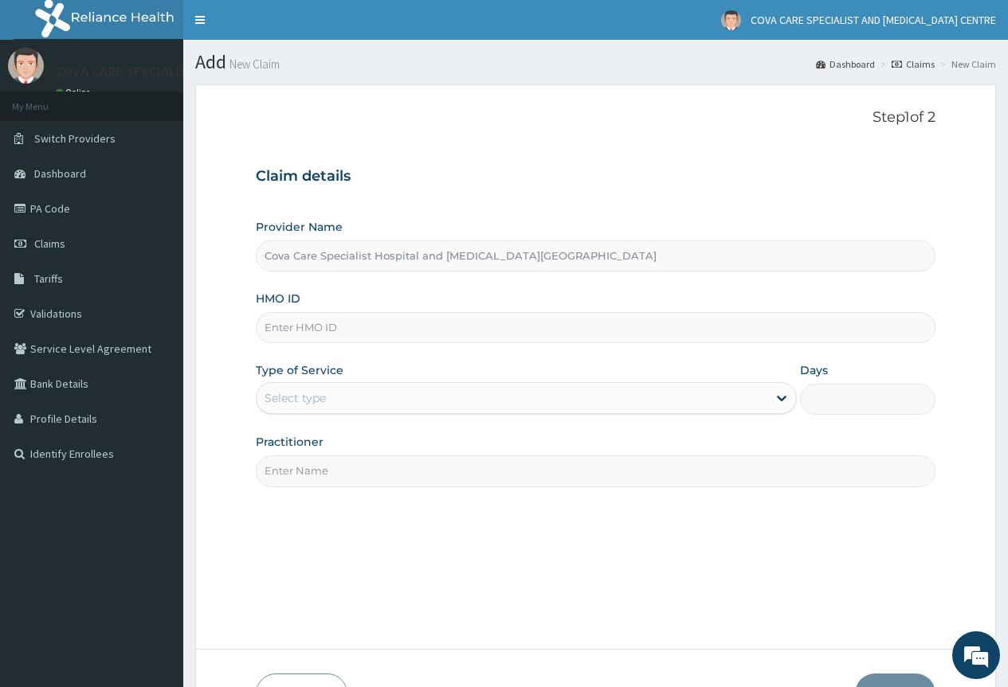
click at [355, 321] on input "HMO ID" at bounding box center [596, 327] width 680 height 31
paste input "TMT/10272/C"
type input "TMT/10272/C"
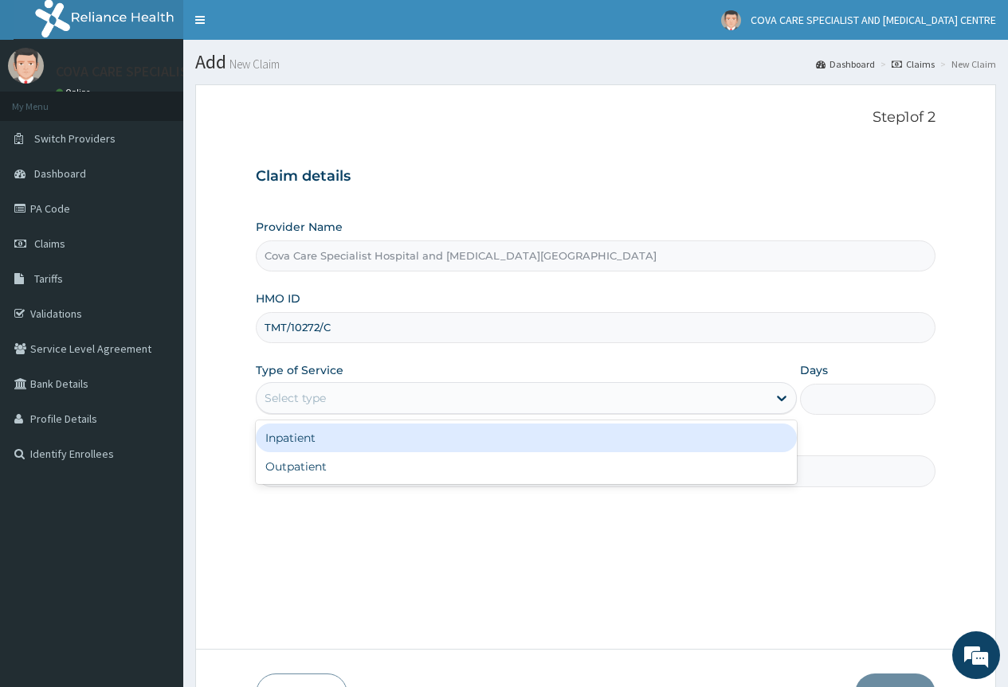
click at [307, 409] on div "Select type" at bounding box center [512, 398] width 511 height 25
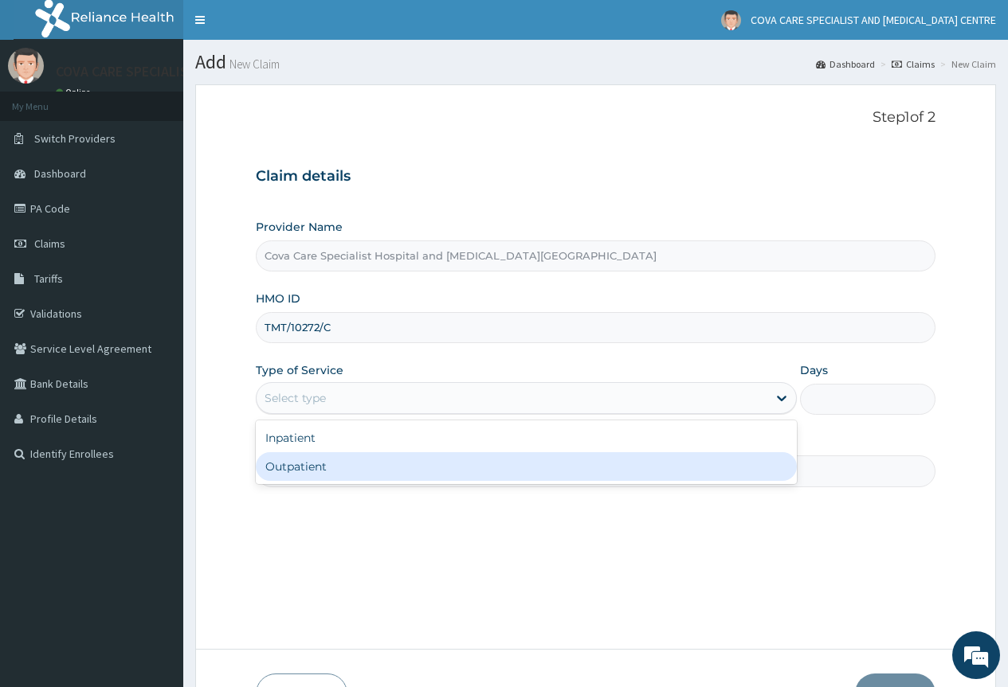
click at [327, 476] on div "Outpatient" at bounding box center [526, 466] width 541 height 29
type input "1"
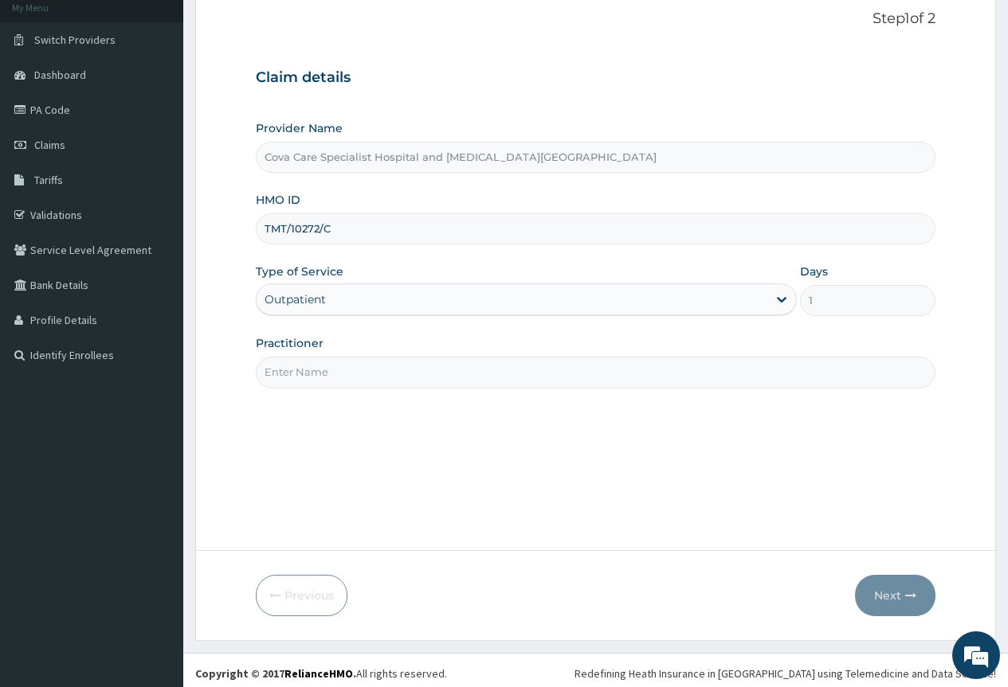
scroll to position [105, 0]
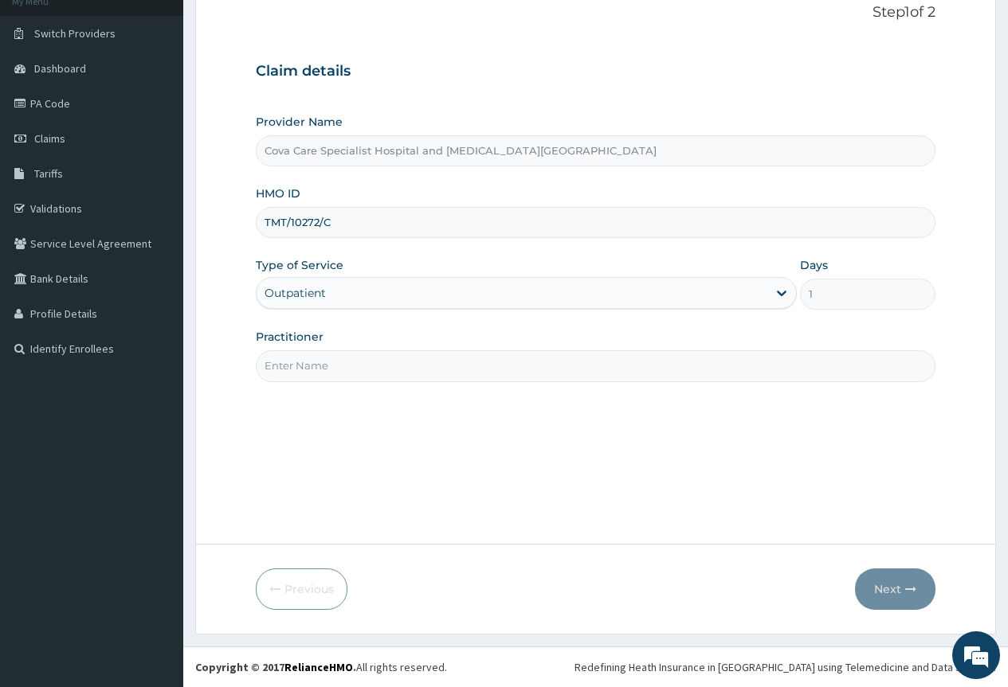
click at [322, 380] on input "Practitioner" at bounding box center [596, 366] width 680 height 31
click at [370, 369] on input "Practitioner" at bounding box center [596, 366] width 680 height 31
type input "[PERSON_NAME]"
click at [898, 596] on button "Next" at bounding box center [895, 589] width 80 height 41
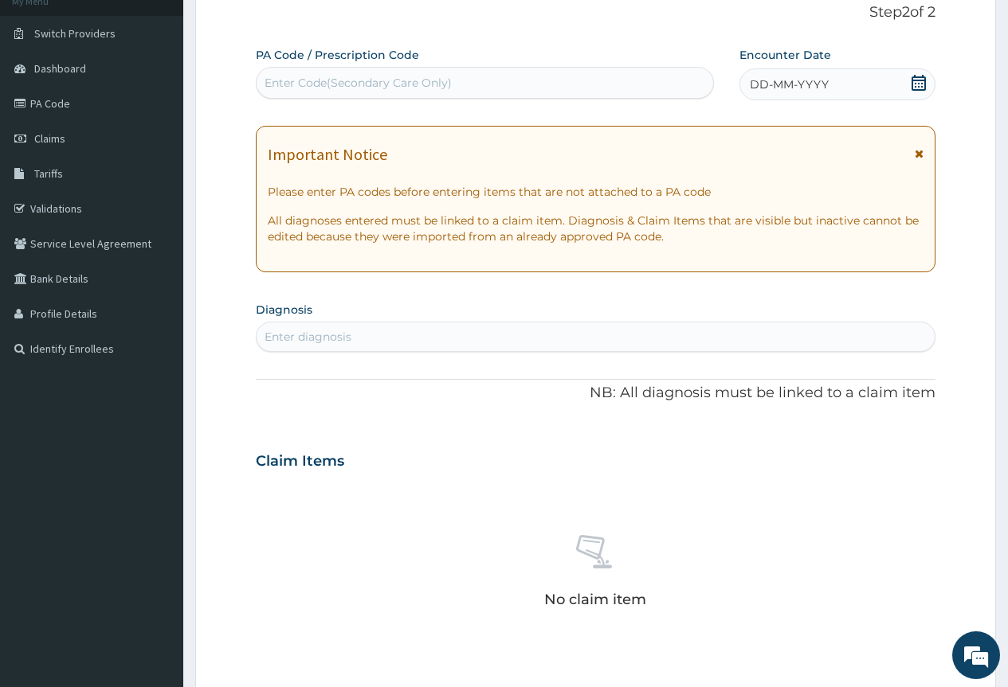
click at [344, 86] on div "Enter Code(Secondary Care Only)" at bounding box center [357, 83] width 187 height 16
click at [395, 333] on div "Enter diagnosis" at bounding box center [596, 336] width 678 height 25
type input "malari"
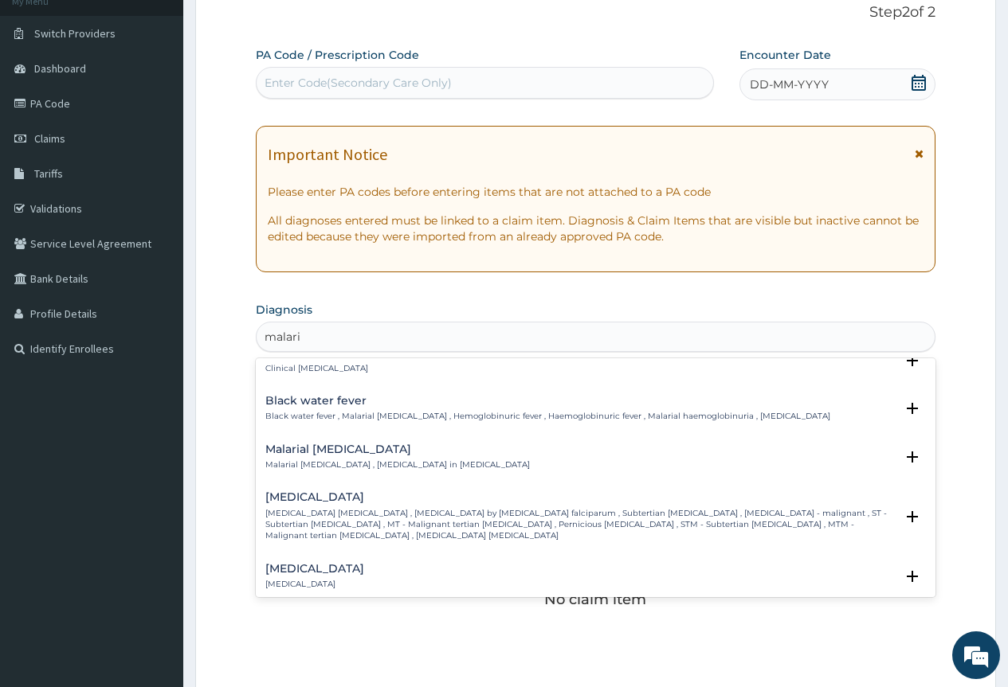
scroll to position [558, 0]
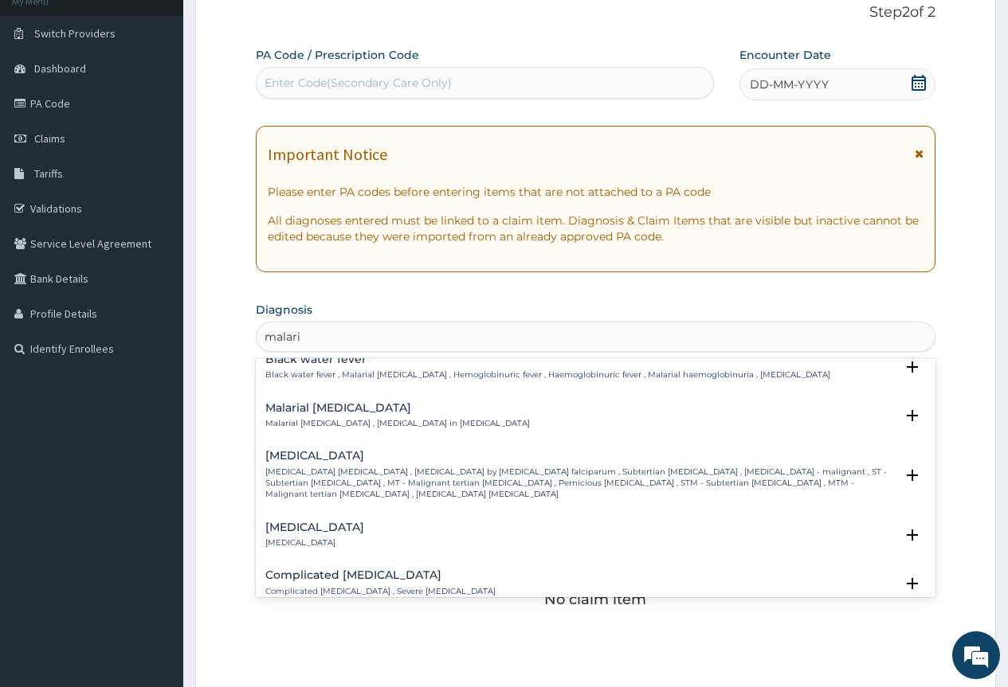
click at [381, 489] on p "[MEDICAL_DATA] [MEDICAL_DATA] , [MEDICAL_DATA] by [MEDICAL_DATA] falciparum , S…" at bounding box center [579, 484] width 629 height 34
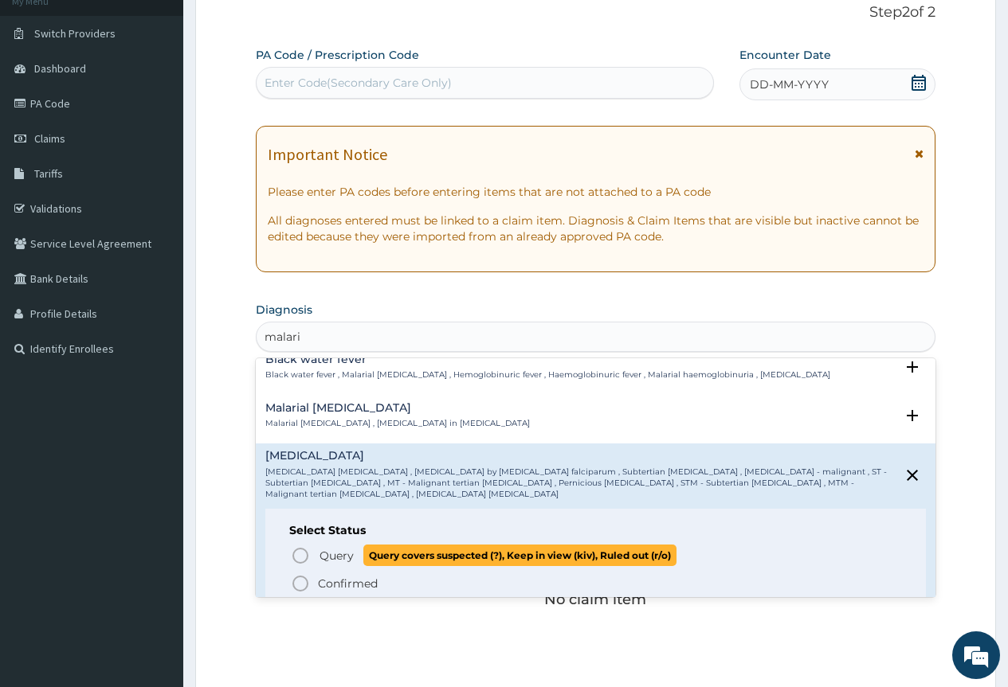
click at [300, 550] on icon "status option query" at bounding box center [300, 555] width 19 height 19
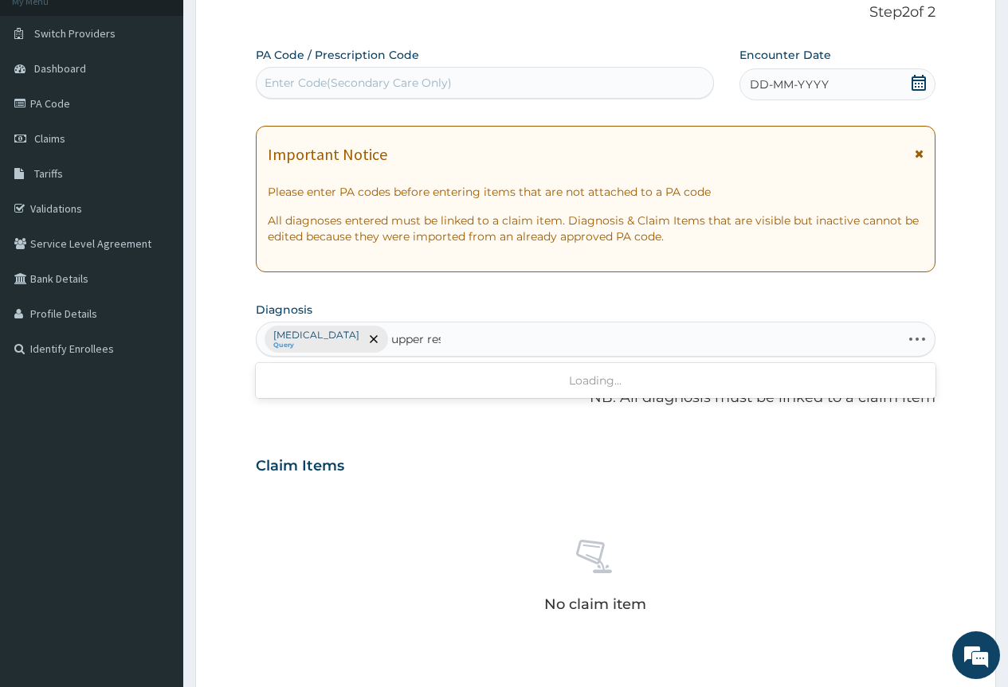
type input "upper resp"
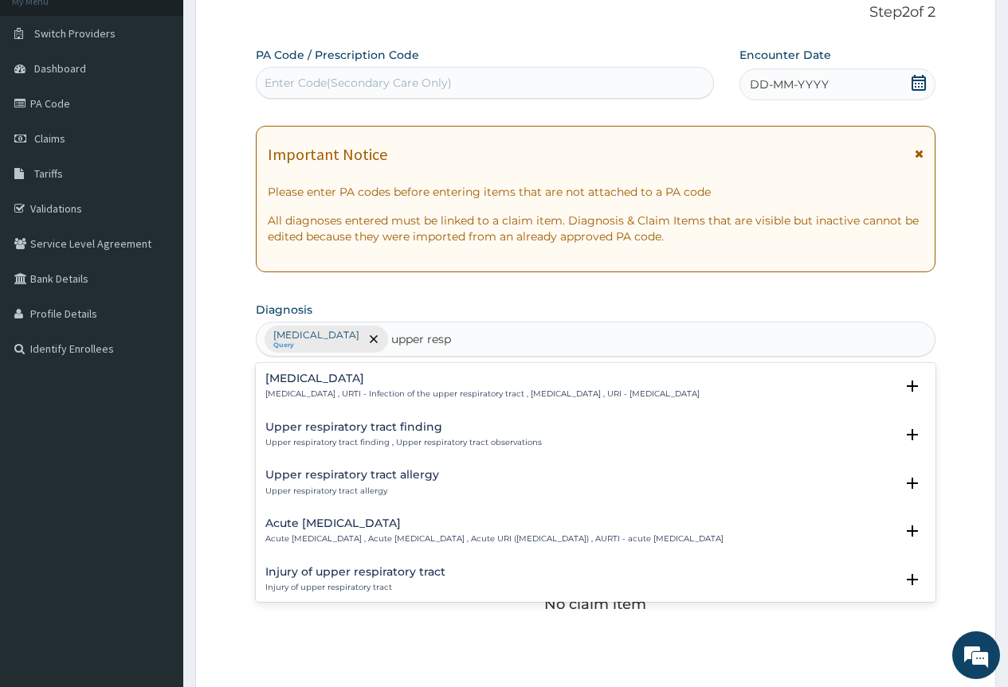
click at [371, 389] on p "[MEDICAL_DATA] , URTI - Infection of the upper respiratory tract , [MEDICAL_DAT…" at bounding box center [482, 394] width 434 height 11
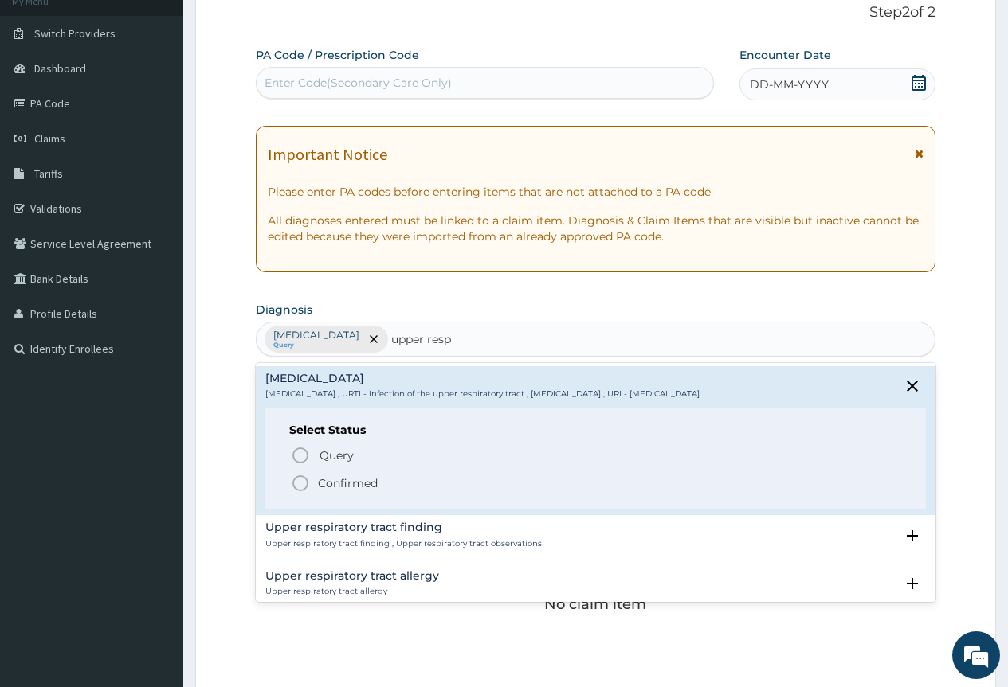
click at [302, 484] on icon "status option filled" at bounding box center [300, 483] width 19 height 19
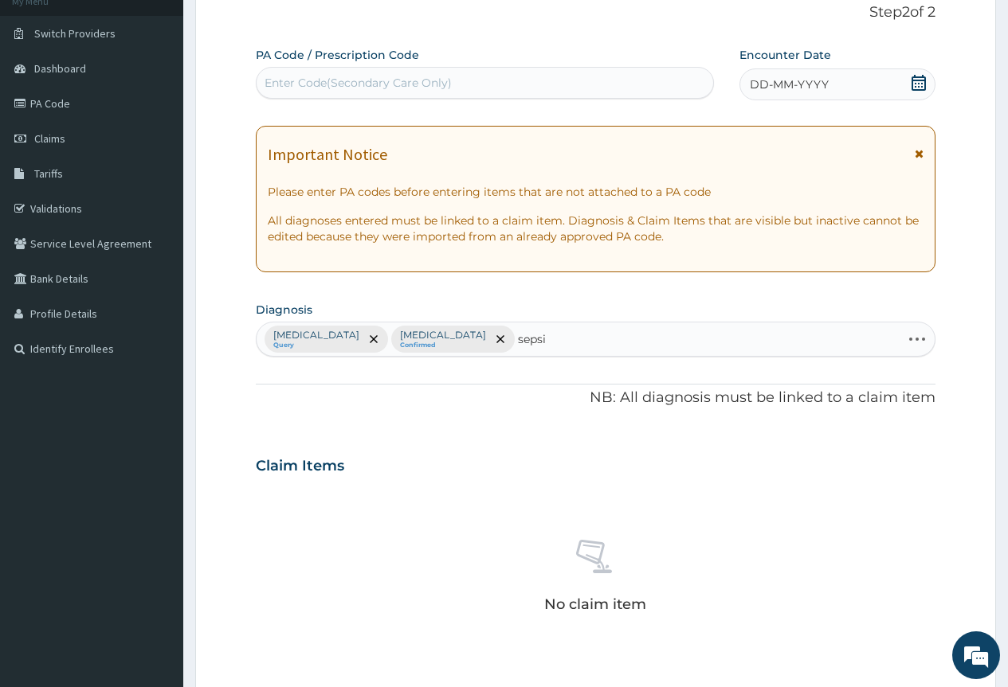
type input "[MEDICAL_DATA]"
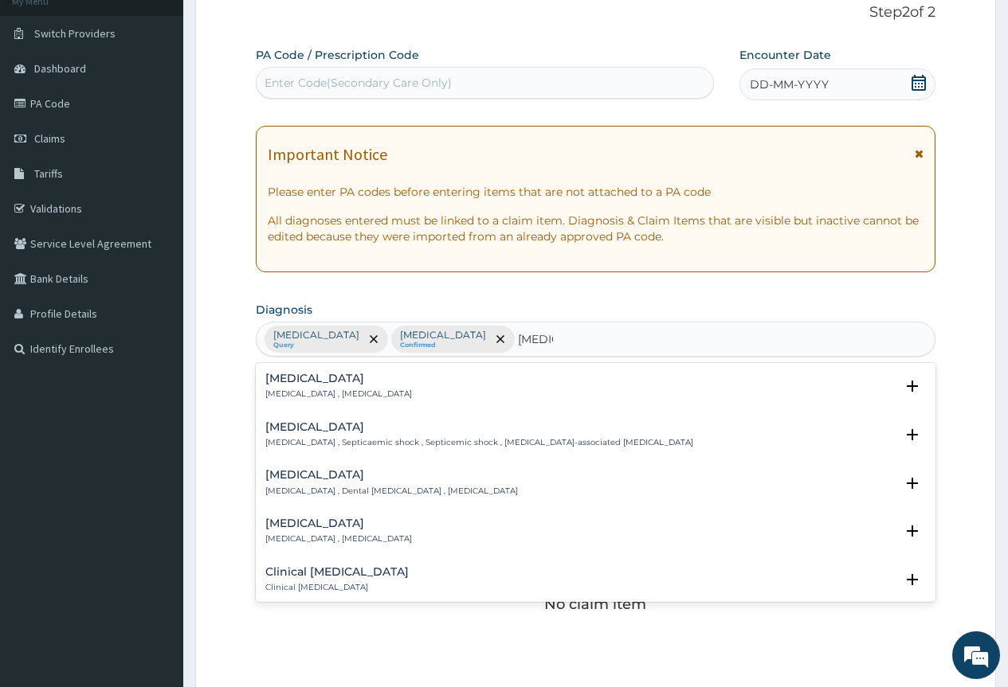
click at [297, 389] on p "[MEDICAL_DATA] , [MEDICAL_DATA]" at bounding box center [338, 394] width 147 height 11
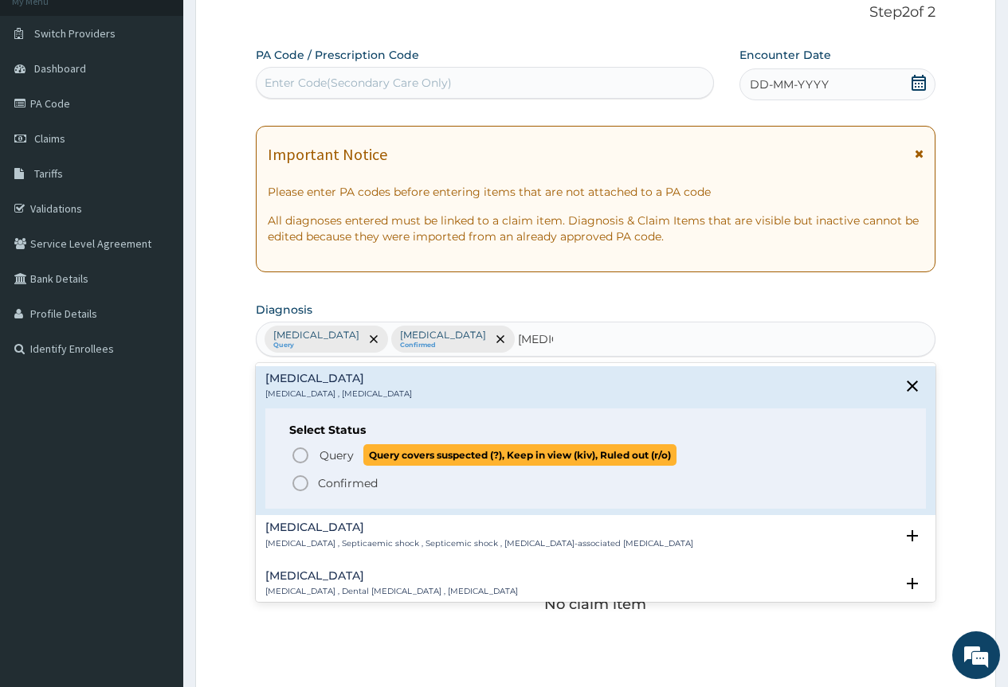
click at [307, 449] on icon "status option query" at bounding box center [300, 455] width 19 height 19
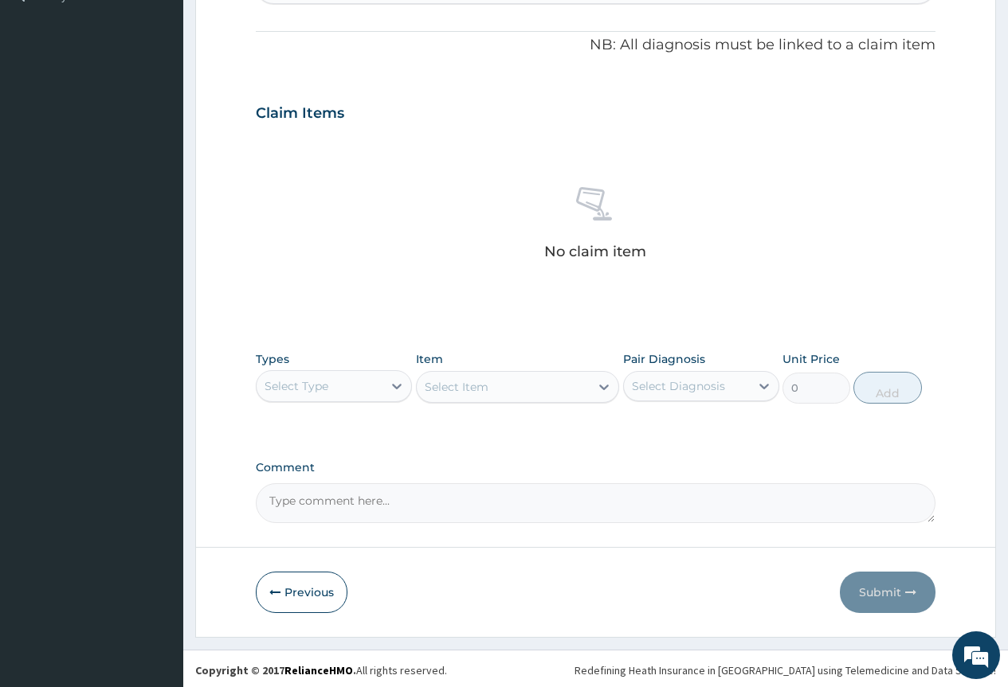
scroll to position [461, 0]
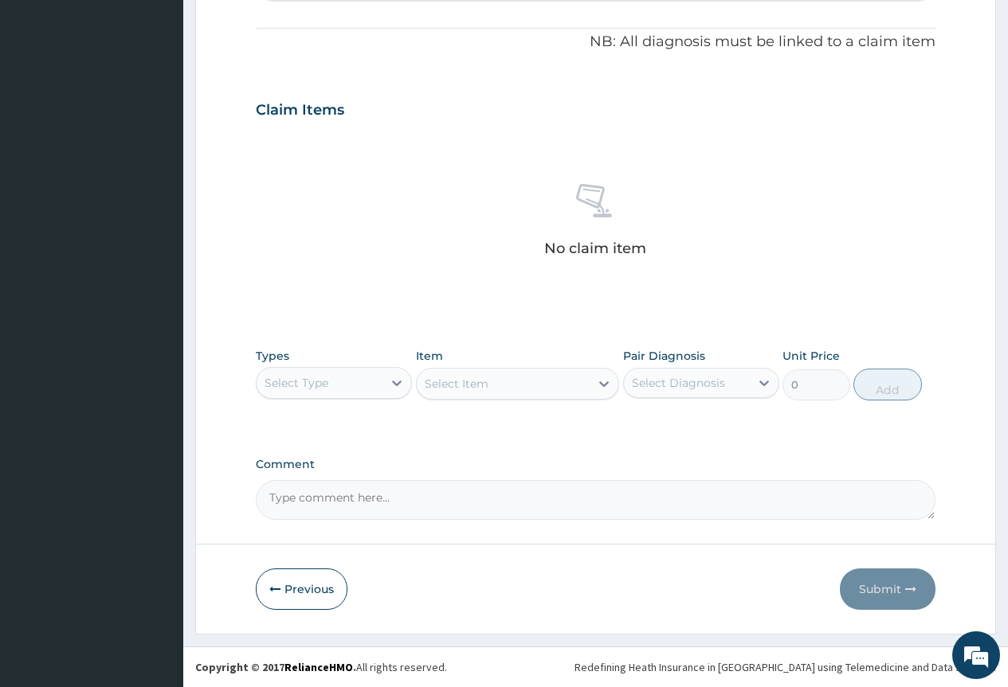
click at [312, 385] on div "Select Type" at bounding box center [296, 383] width 64 height 16
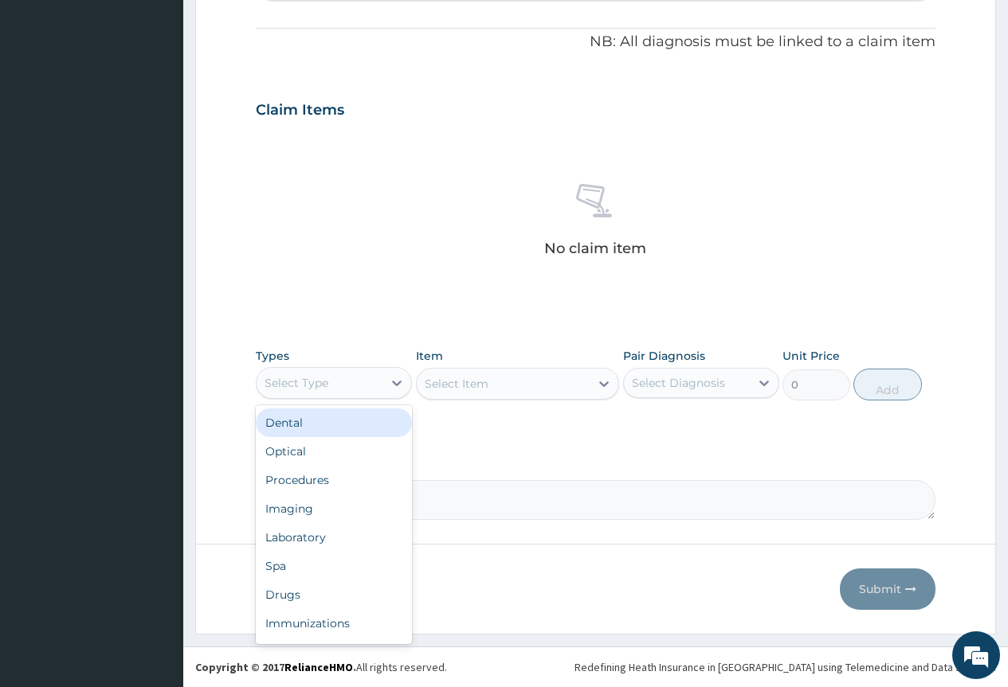
click at [377, 390] on div "Select Type" at bounding box center [320, 382] width 126 height 25
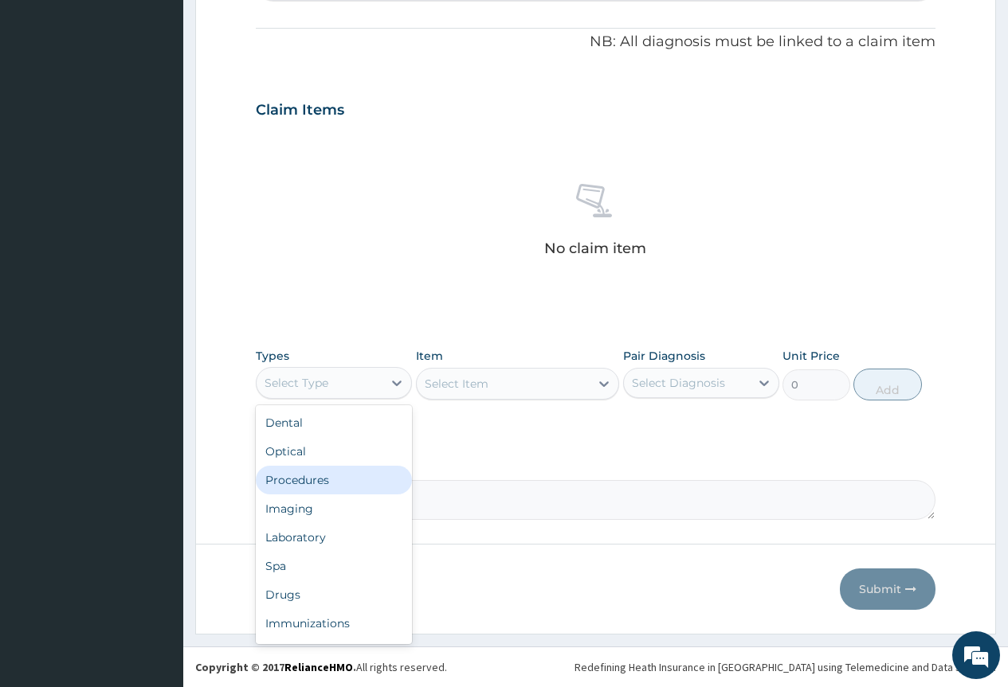
click at [373, 483] on div "Procedures" at bounding box center [334, 480] width 156 height 29
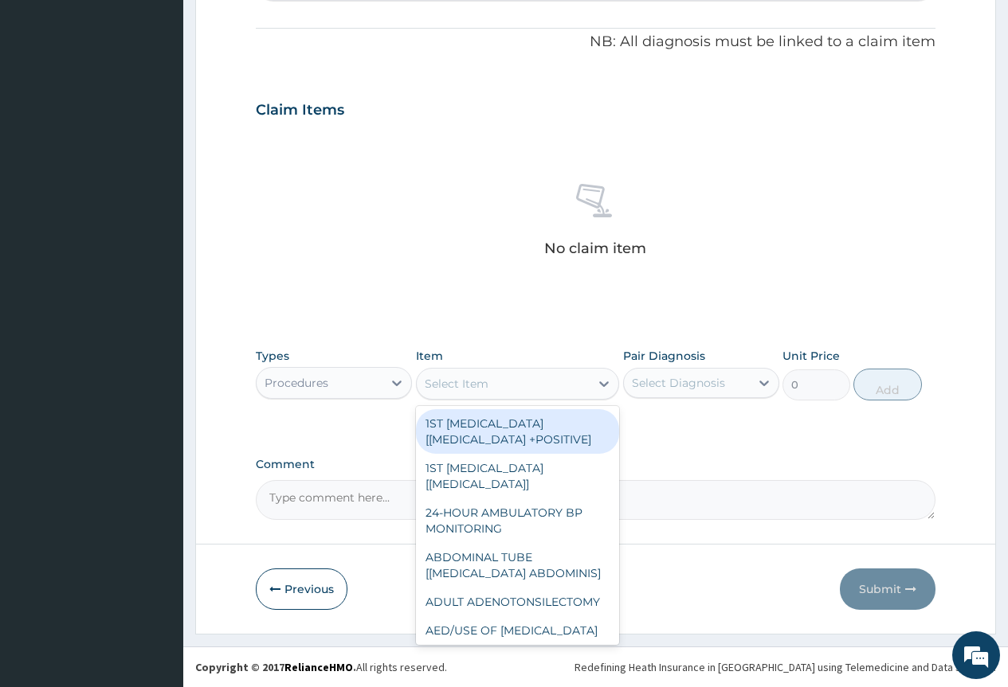
click at [511, 384] on div "Select Item" at bounding box center [504, 383] width 174 height 25
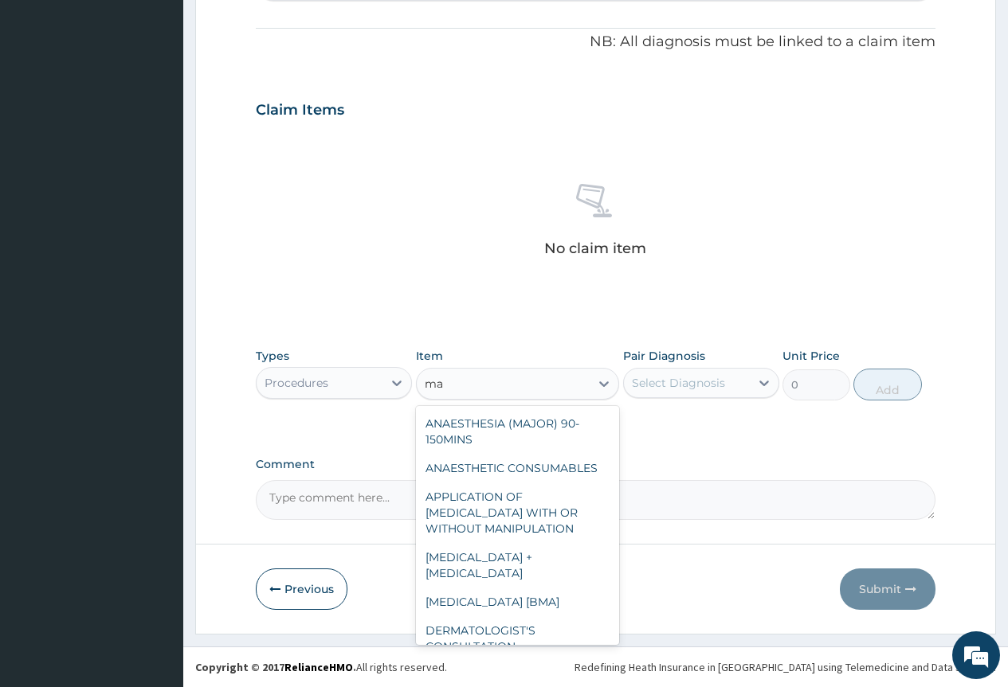
type input "m"
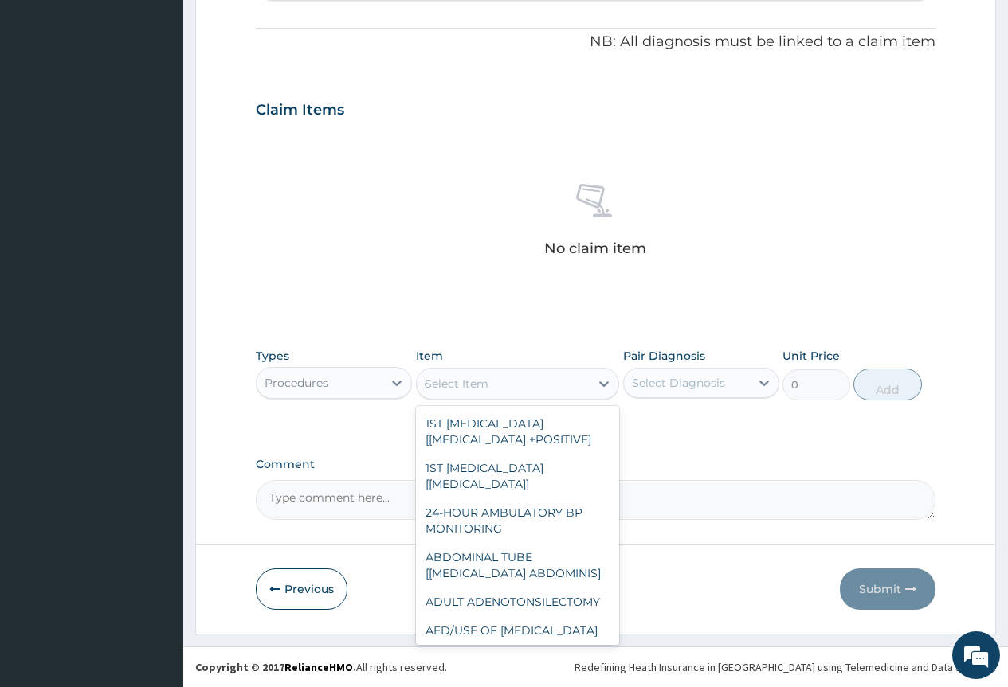
type input "gp"
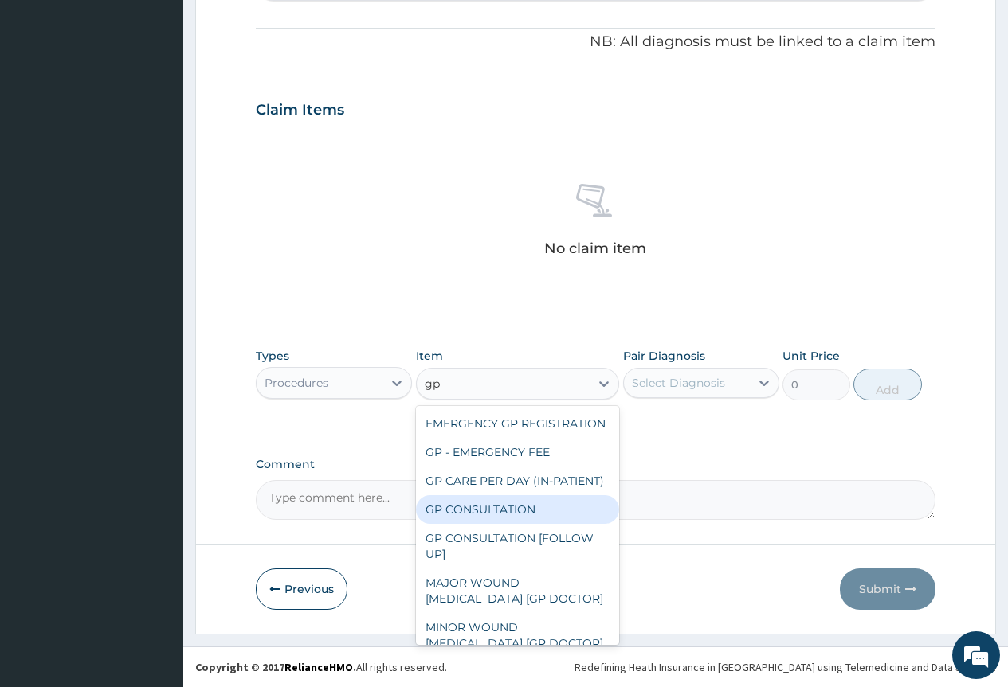
drag, startPoint x: 492, startPoint y: 550, endPoint x: 507, endPoint y: 542, distance: 17.8
click at [492, 524] on div "GP CONSULTATION" at bounding box center [518, 509] width 204 height 29
type input "4000"
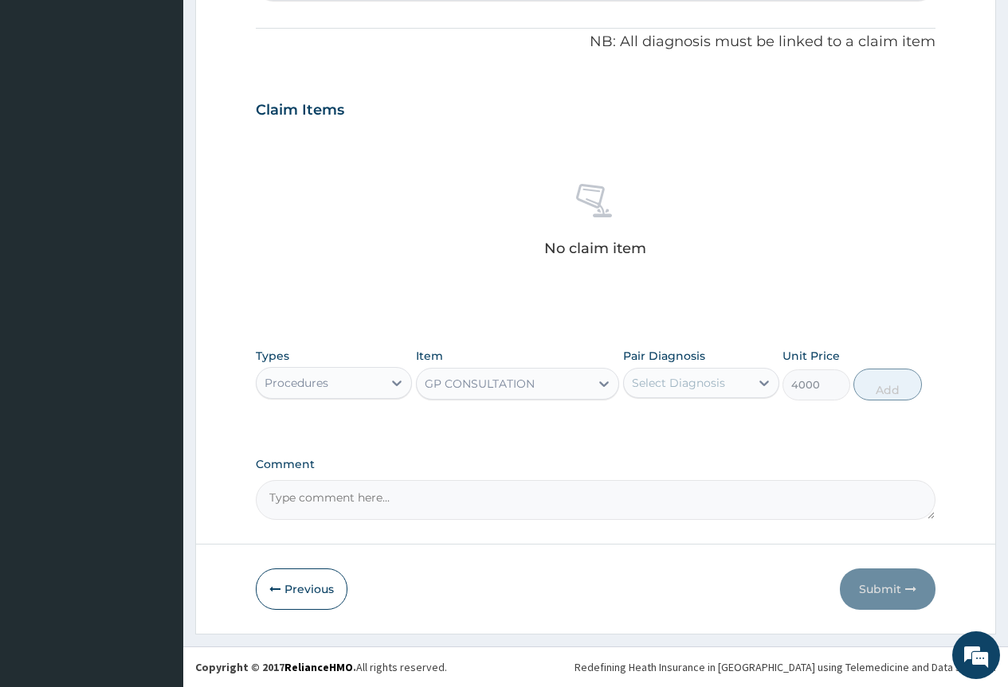
click at [709, 388] on div "Select Diagnosis" at bounding box center [678, 383] width 93 height 16
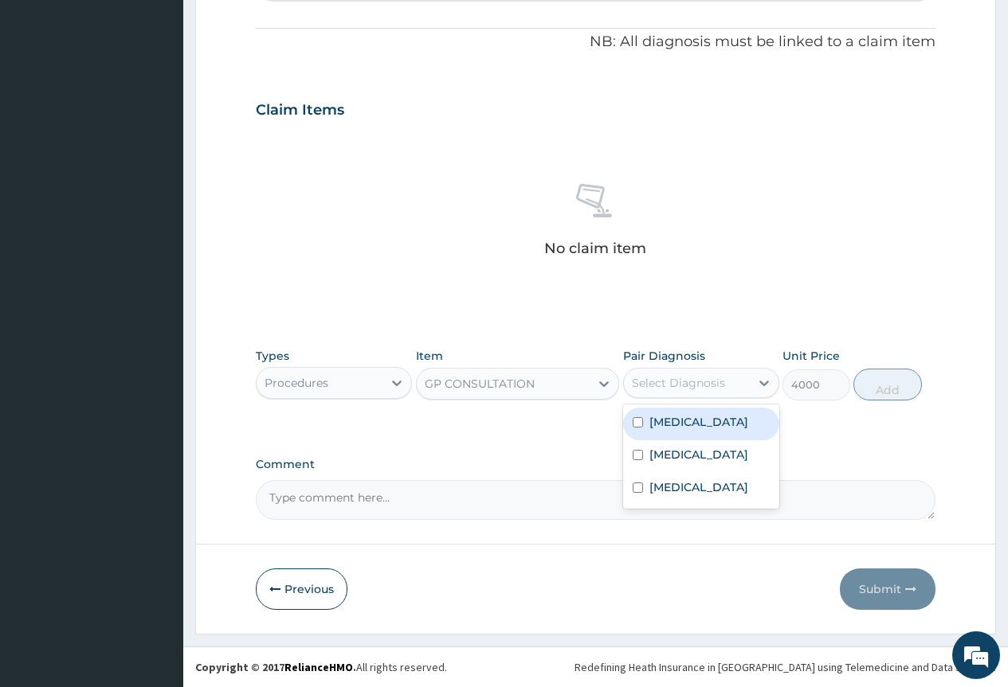
click at [717, 426] on label "Falciparum malaria" at bounding box center [698, 422] width 99 height 16
checkbox input "true"
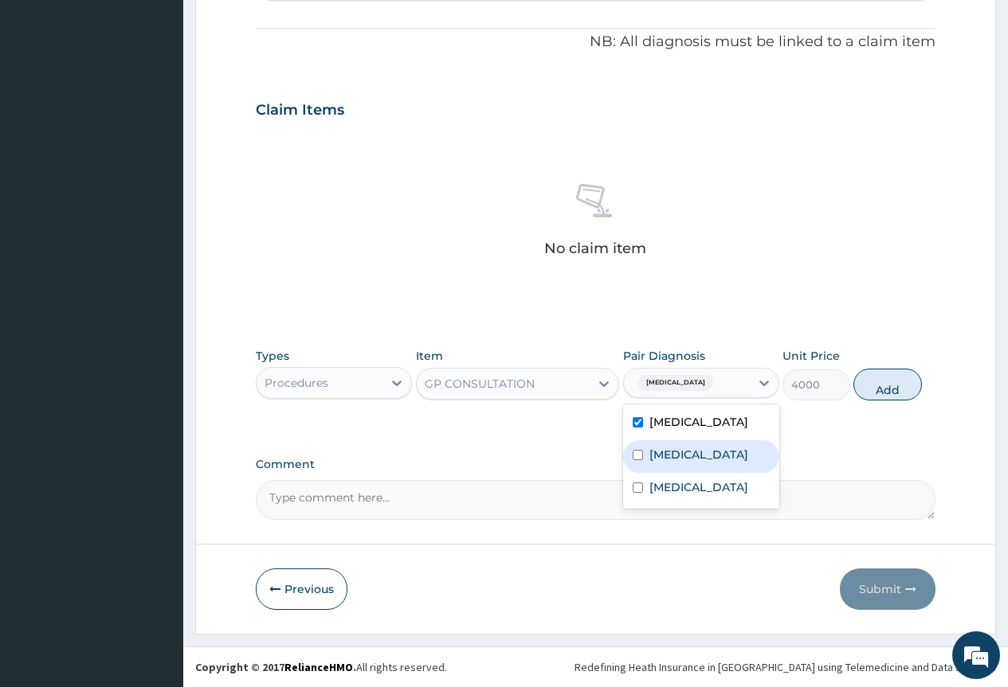
drag, startPoint x: 715, startPoint y: 455, endPoint x: 715, endPoint y: 487, distance: 31.9
click at [715, 460] on label "[MEDICAL_DATA]" at bounding box center [698, 455] width 99 height 16
checkbox input "true"
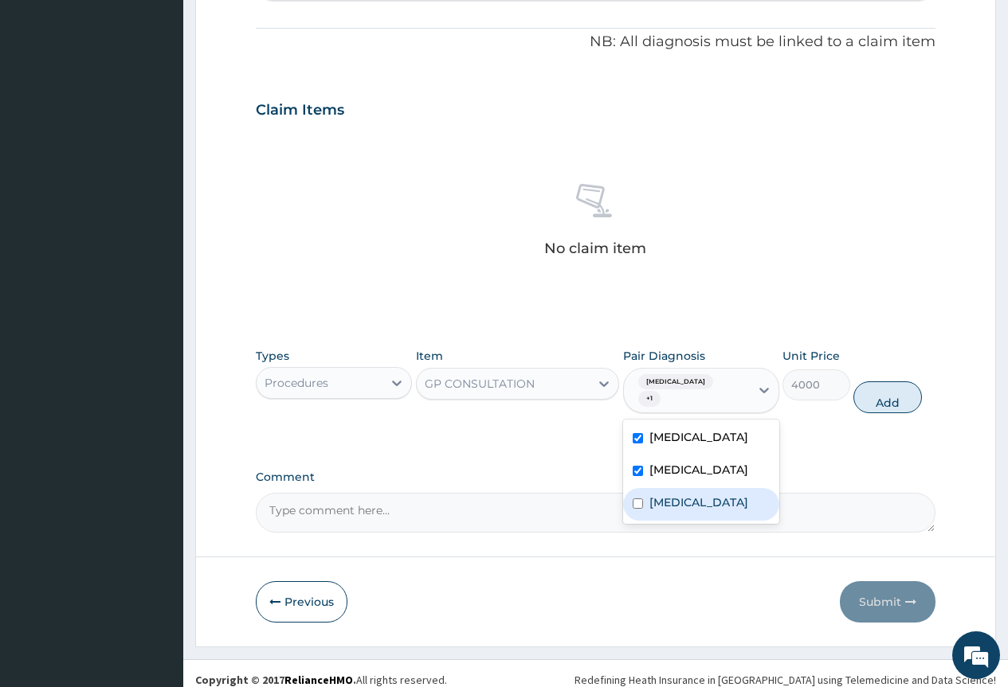
click at [718, 513] on div "[MEDICAL_DATA]" at bounding box center [701, 504] width 156 height 33
checkbox input "true"
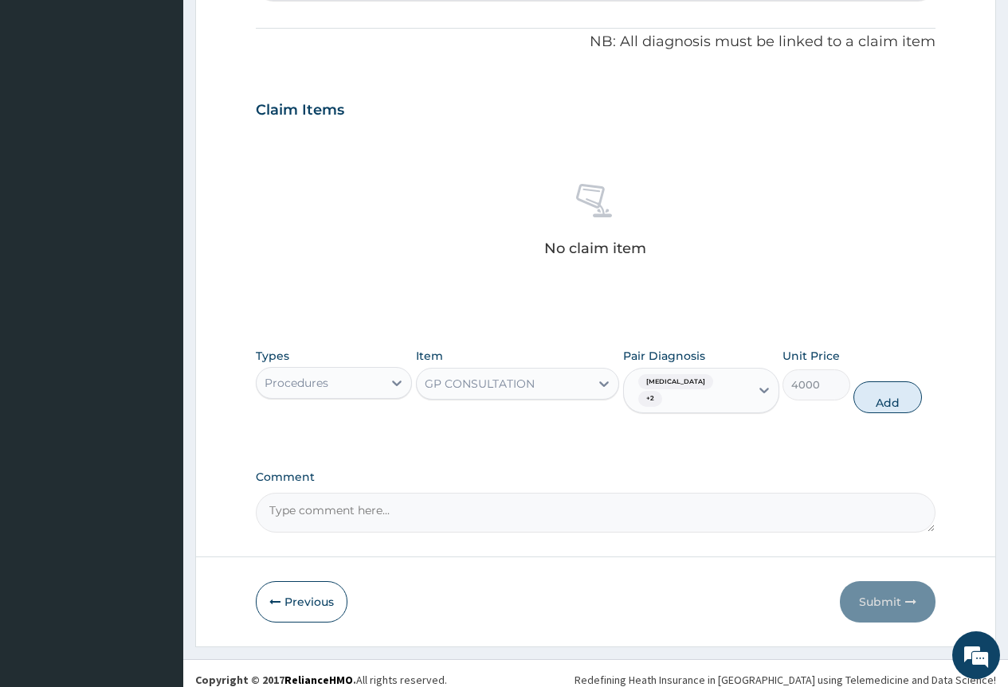
click at [848, 408] on div "Unit Price 4000" at bounding box center [816, 381] width 68 height 66
click at [859, 401] on button "Add" at bounding box center [887, 398] width 68 height 32
type input "0"
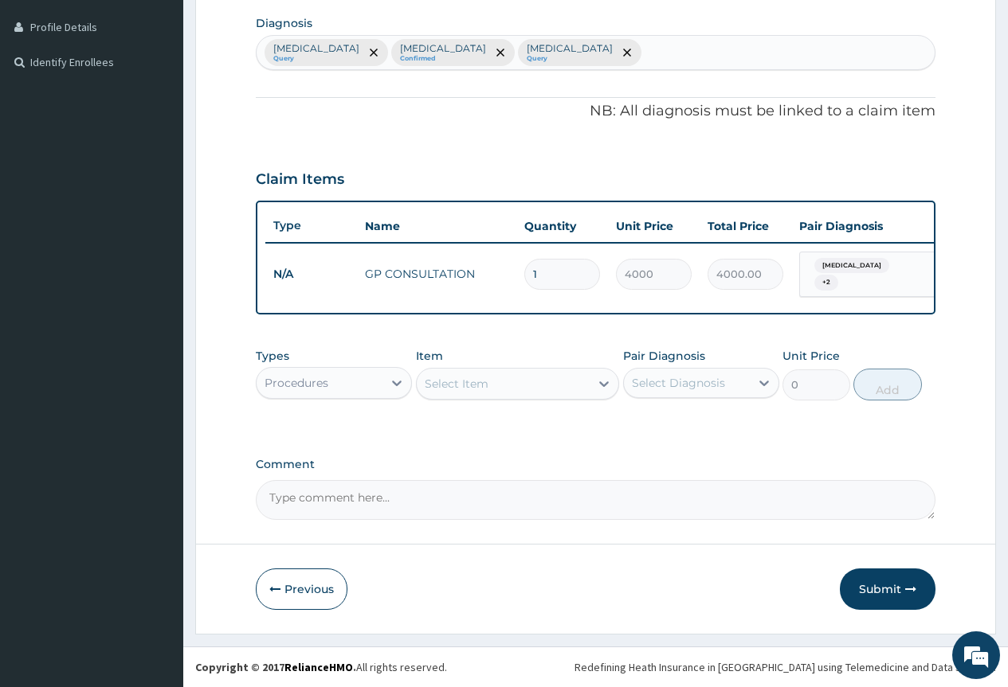
click at [505, 392] on div "Select Item" at bounding box center [504, 383] width 174 height 25
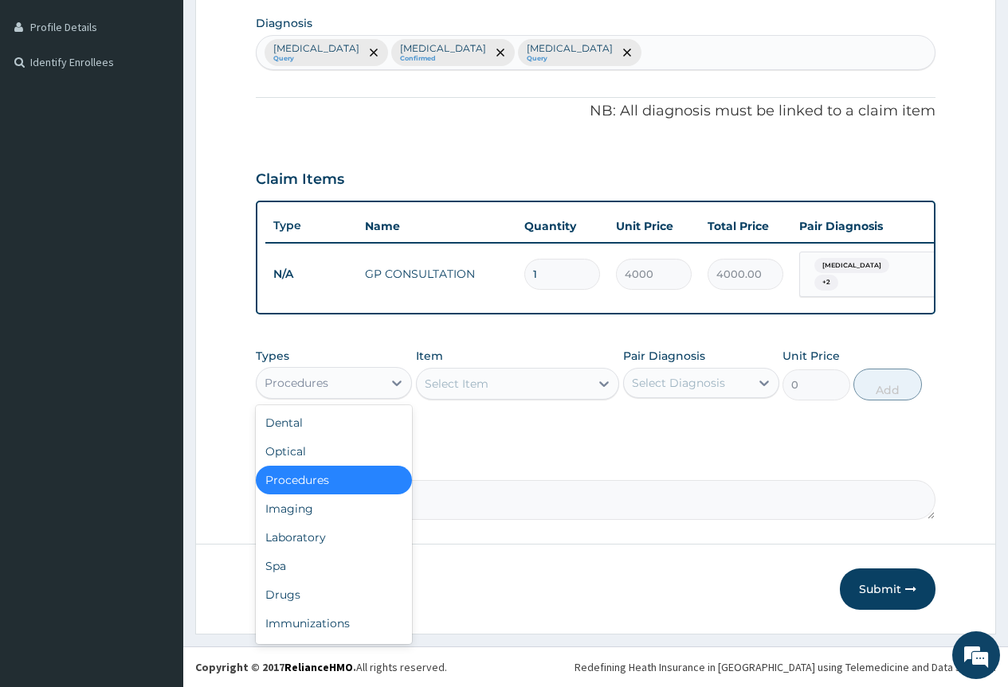
click at [336, 391] on div "Procedures" at bounding box center [320, 382] width 126 height 25
click at [328, 530] on div "Laboratory" at bounding box center [334, 537] width 156 height 29
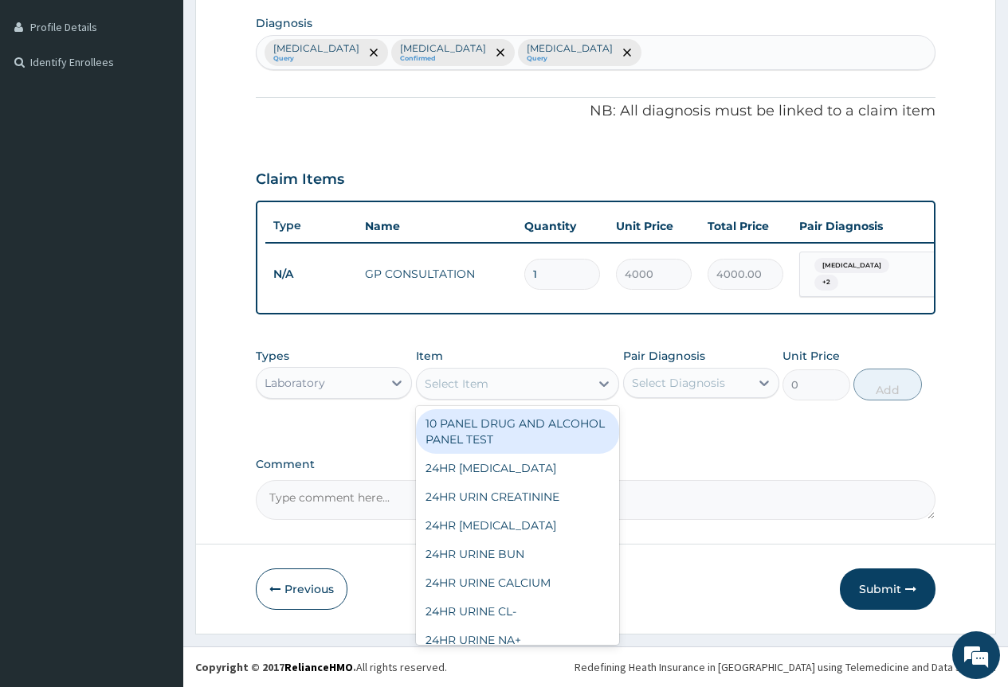
click at [510, 392] on div "Select Item" at bounding box center [504, 383] width 174 height 25
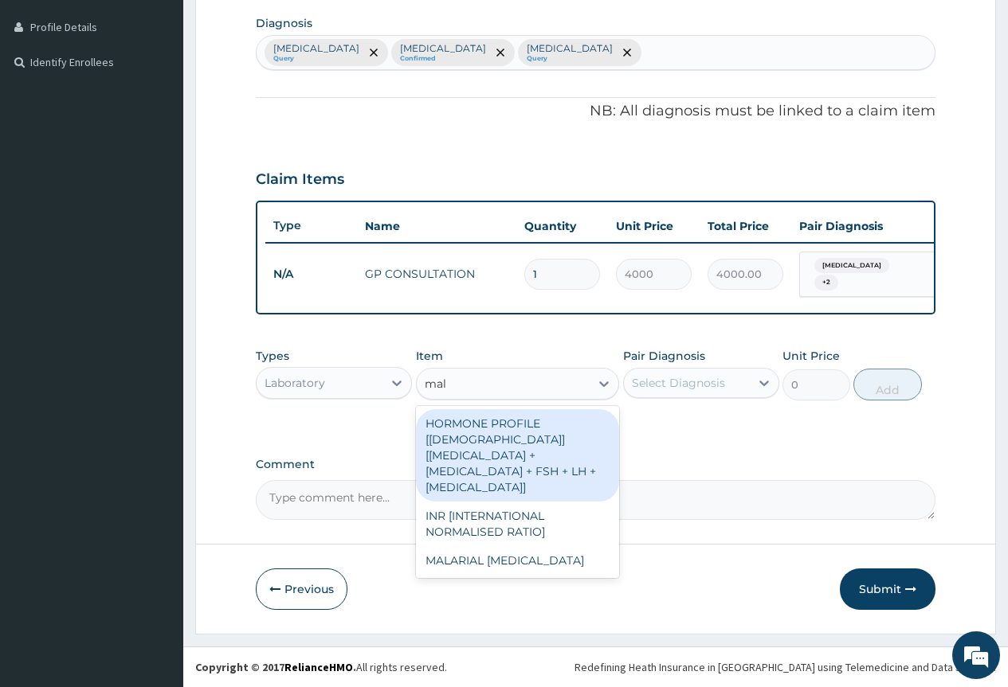
type input "mala"
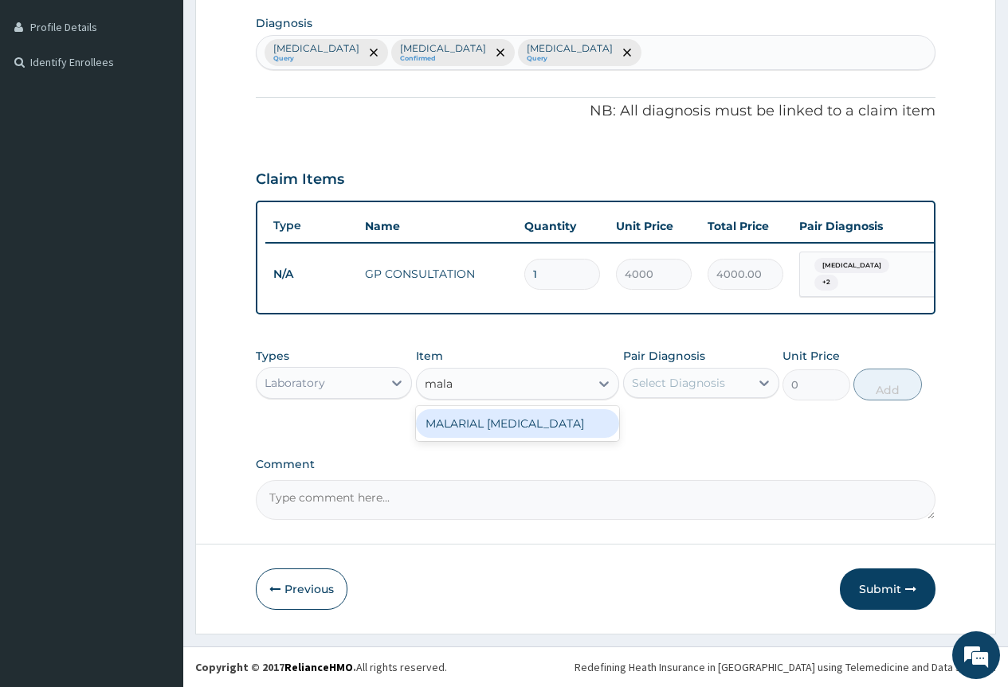
drag, startPoint x: 562, startPoint y: 430, endPoint x: 592, endPoint y: 418, distance: 32.5
click at [566, 428] on div "MALARIAL [MEDICAL_DATA]" at bounding box center [518, 423] width 204 height 29
type input "2000"
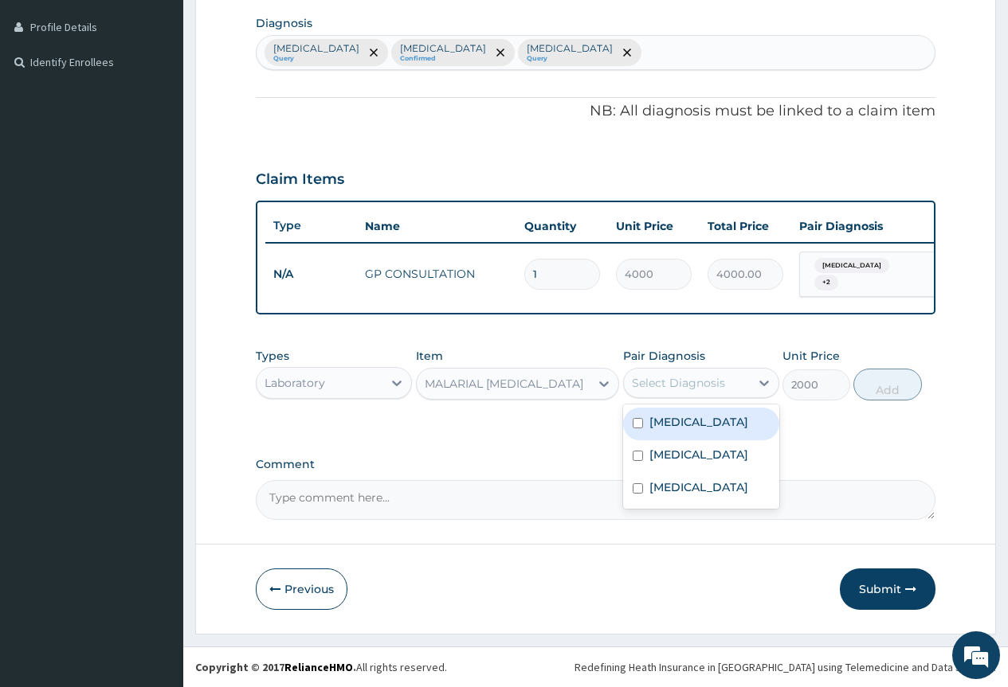
click at [697, 389] on div "Select Diagnosis" at bounding box center [678, 383] width 93 height 16
drag, startPoint x: 707, startPoint y: 434, endPoint x: 719, endPoint y: 429, distance: 13.2
click at [710, 432] on div "[MEDICAL_DATA]" at bounding box center [701, 424] width 156 height 33
checkbox input "true"
click at [889, 386] on button "Add" at bounding box center [887, 385] width 68 height 32
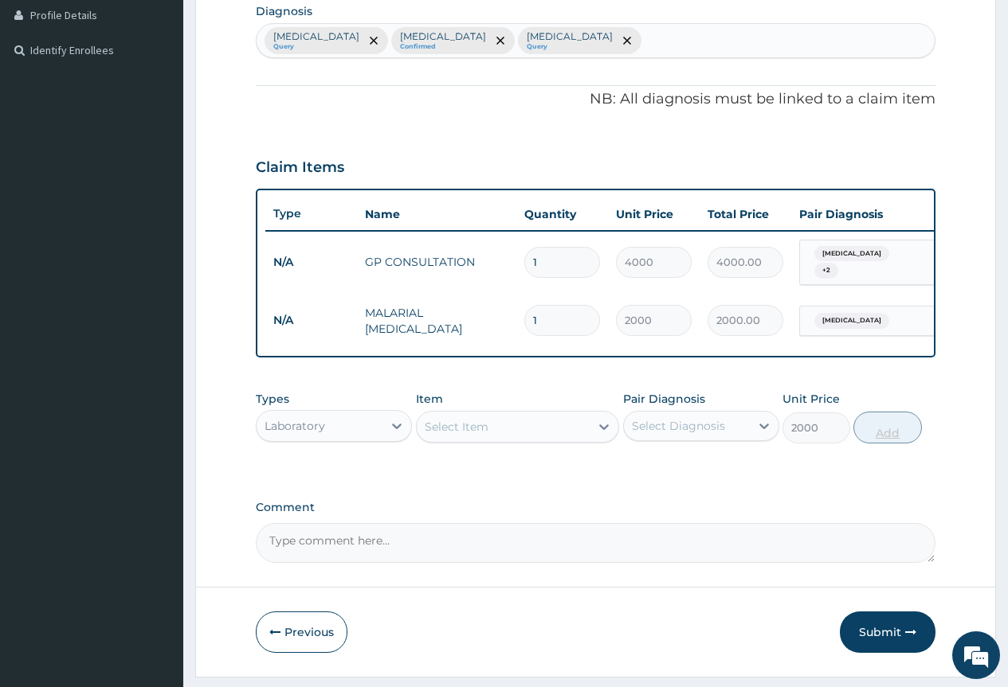
type input "0"
click at [458, 435] on div "Select Item" at bounding box center [457, 427] width 64 height 16
type input "cbc"
drag, startPoint x: 468, startPoint y: 482, endPoint x: 615, endPoint y: 449, distance: 150.9
click at [468, 481] on div "FBC / CBC" at bounding box center [518, 466] width 204 height 29
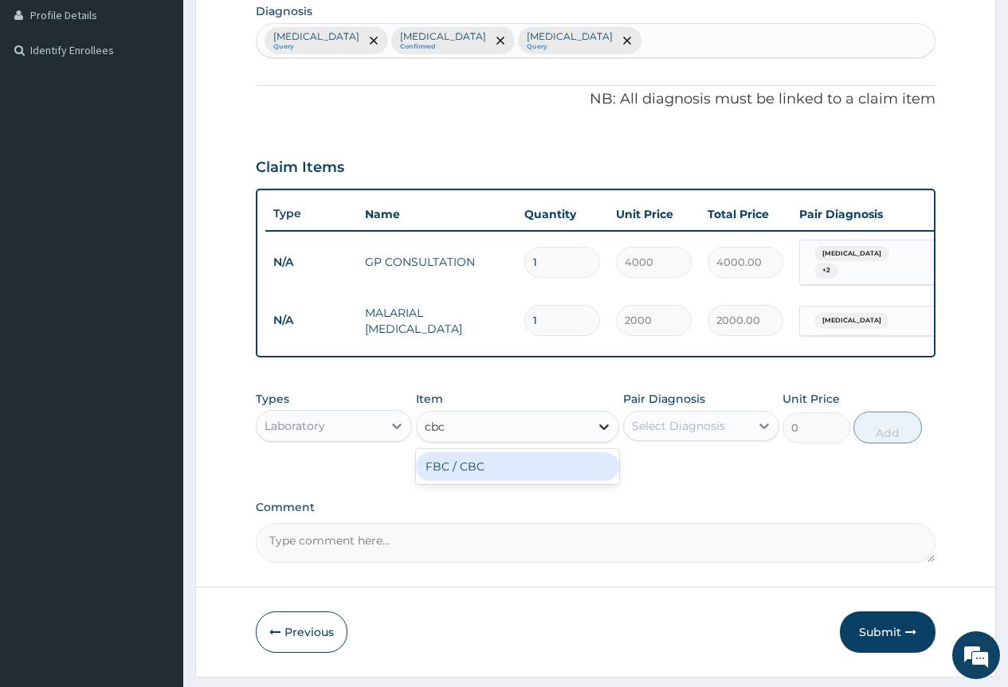
type input "7500"
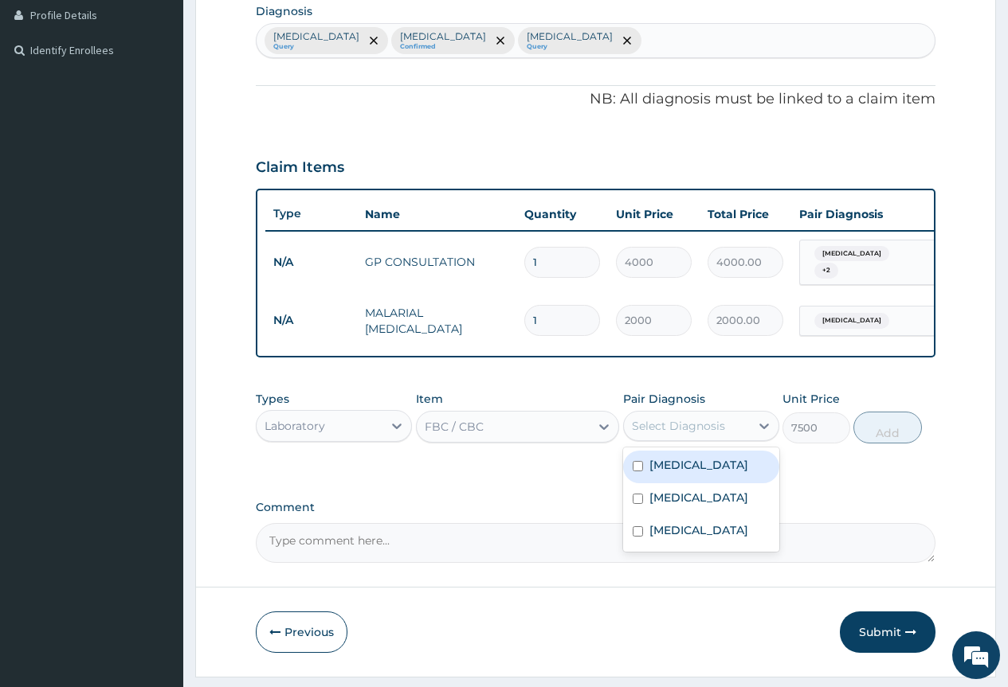
click at [694, 434] on div "Select Diagnosis" at bounding box center [678, 426] width 93 height 16
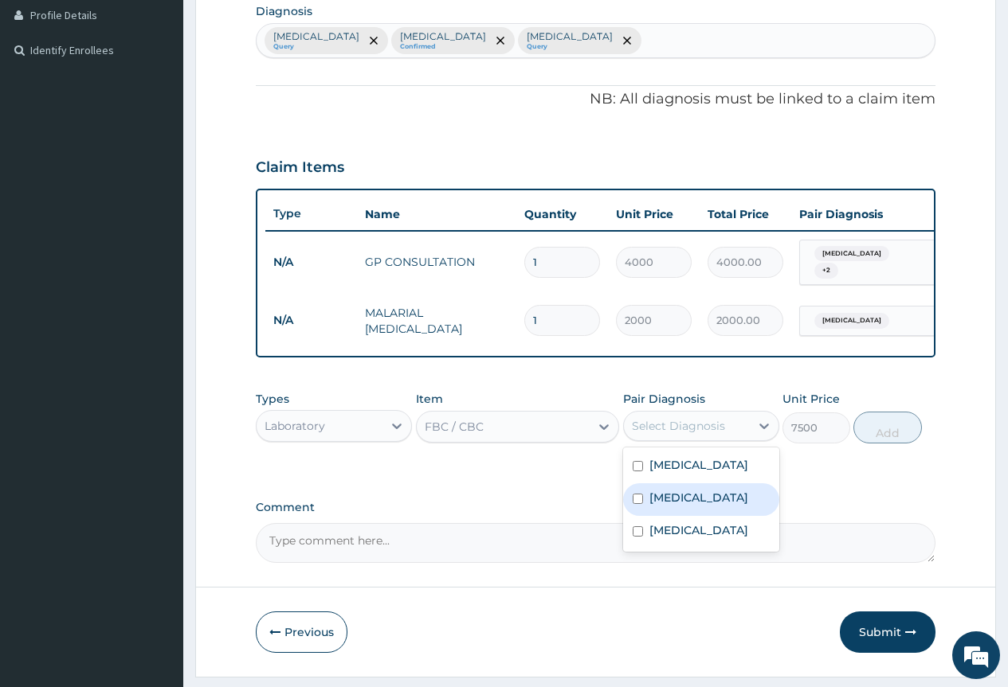
click at [699, 506] on label "[MEDICAL_DATA]" at bounding box center [698, 498] width 99 height 16
checkbox input "true"
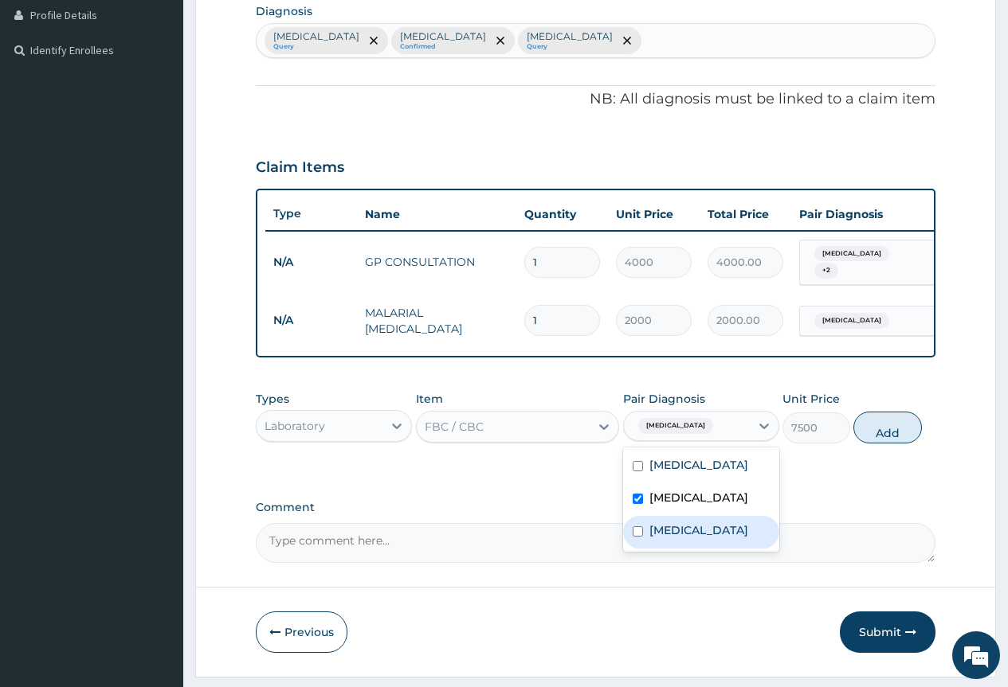
drag, startPoint x: 702, startPoint y: 557, endPoint x: 746, endPoint y: 539, distance: 48.2
click at [702, 549] on div "[MEDICAL_DATA]" at bounding box center [701, 532] width 156 height 33
checkbox input "true"
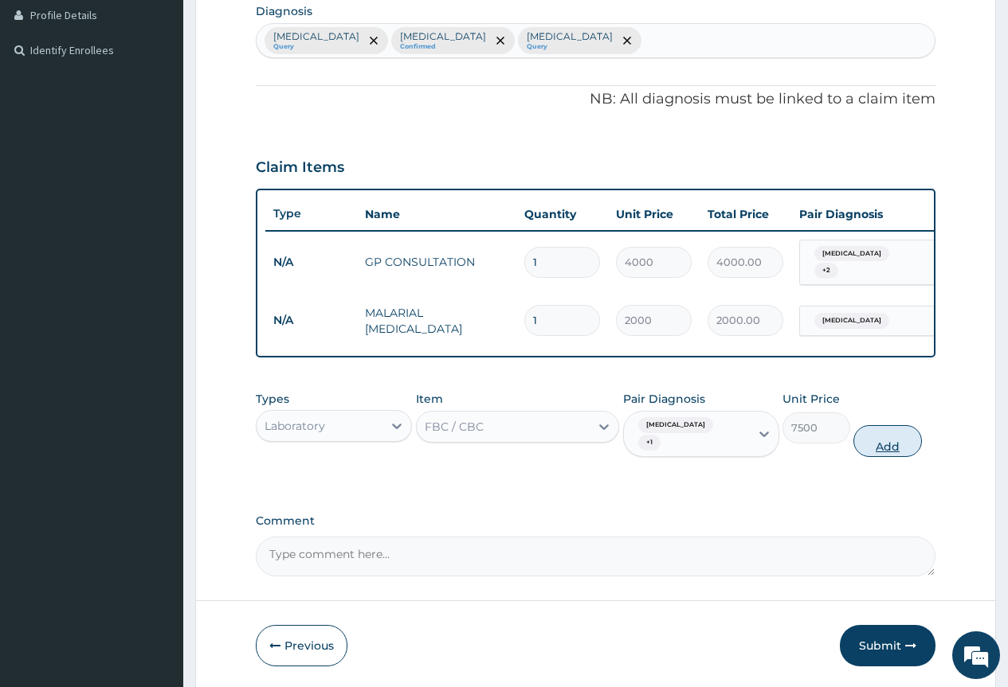
click at [881, 456] on button "Add" at bounding box center [887, 441] width 68 height 32
type input "0"
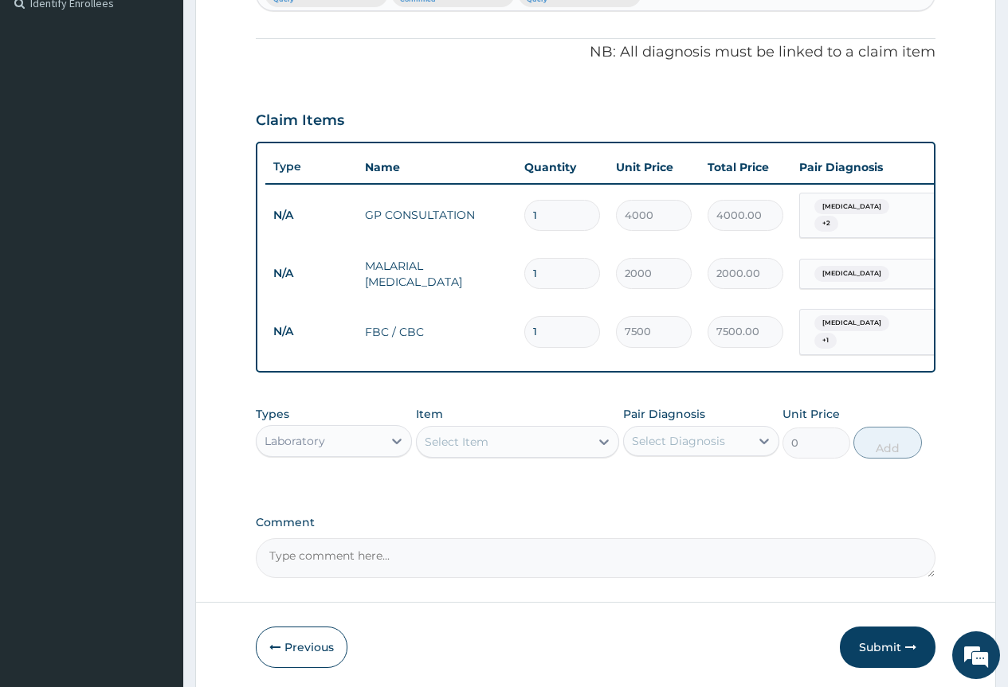
scroll to position [478, 0]
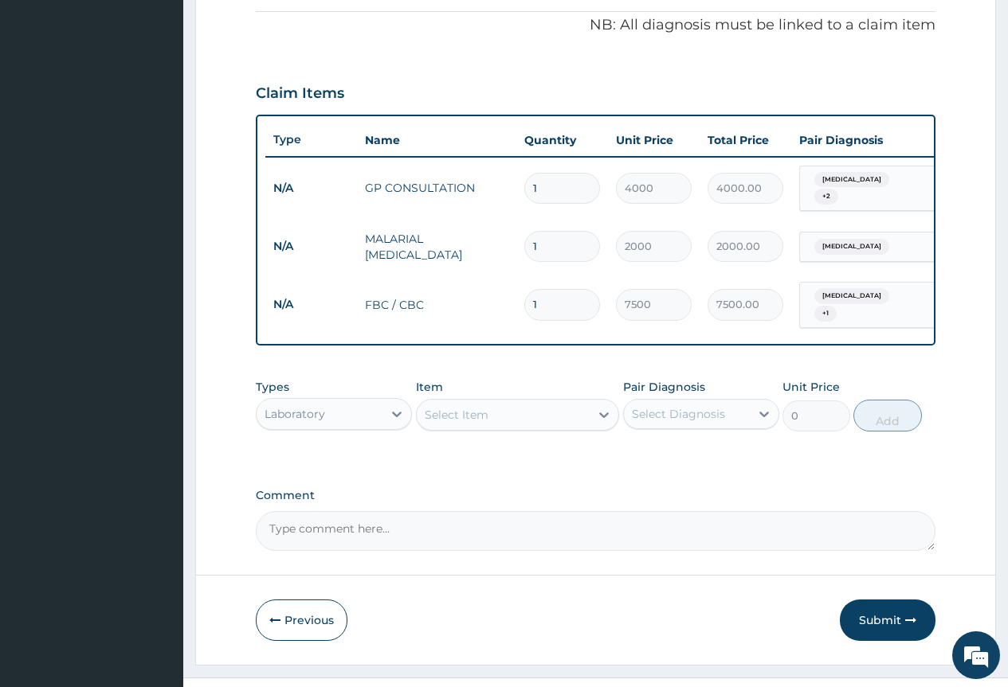
click at [338, 423] on div "Laboratory" at bounding box center [320, 413] width 126 height 25
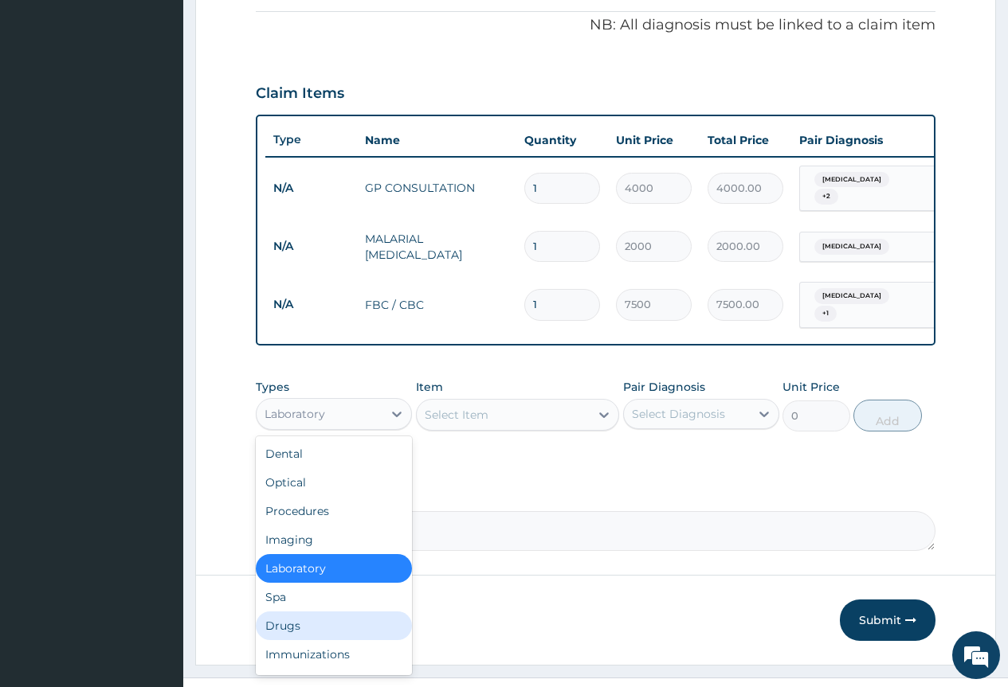
click at [323, 637] on div "Drugs" at bounding box center [334, 626] width 156 height 29
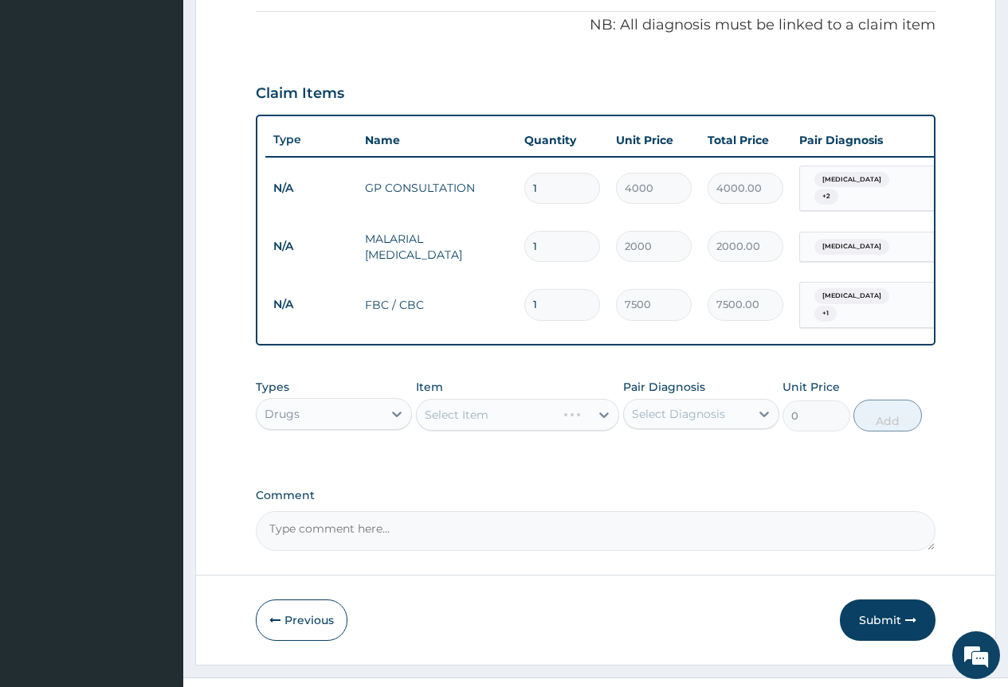
click at [556, 423] on div "Select Item" at bounding box center [518, 415] width 204 height 32
click at [554, 423] on div "Select Item" at bounding box center [518, 415] width 204 height 32
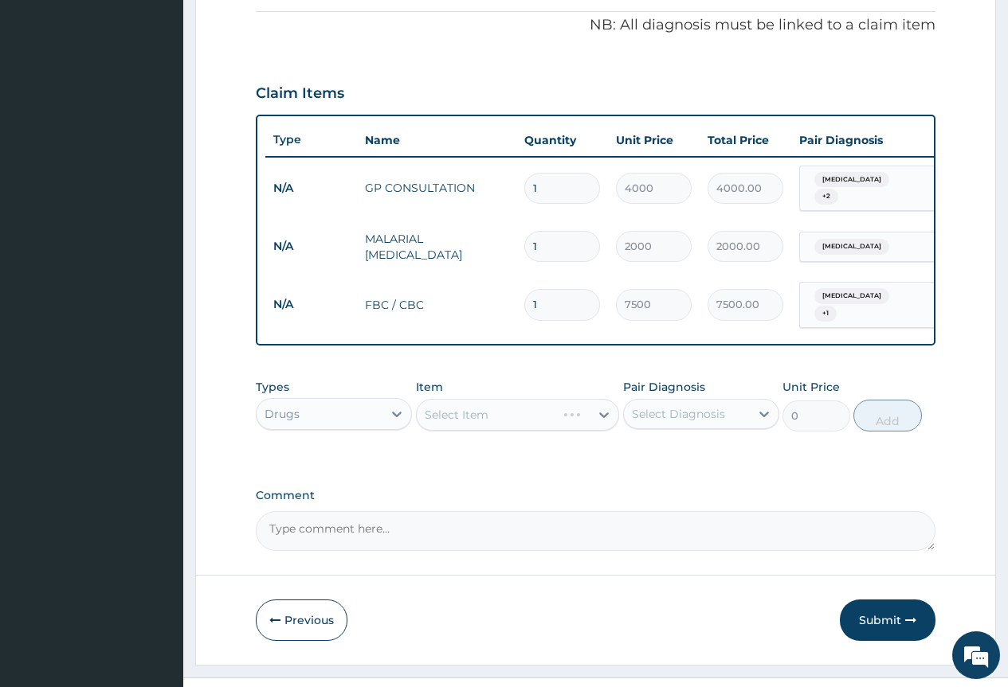
click at [554, 423] on div "Select Item" at bounding box center [518, 415] width 204 height 32
click at [551, 431] on div "Select Item" at bounding box center [518, 415] width 204 height 32
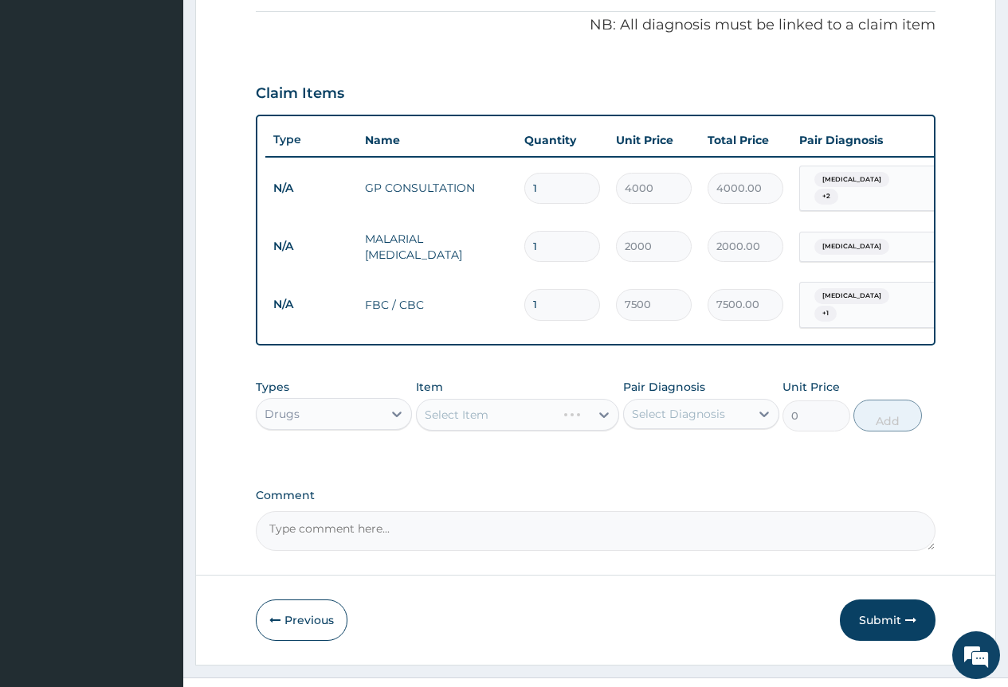
click at [551, 431] on div "Select Item" at bounding box center [518, 415] width 204 height 32
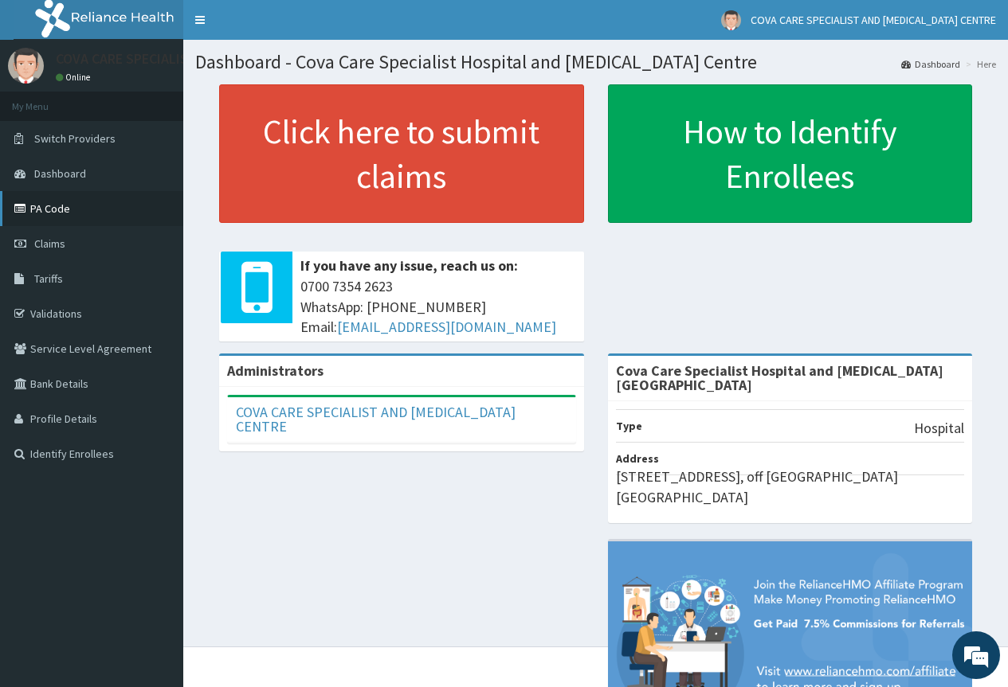
click at [62, 202] on link "PA Code" at bounding box center [91, 208] width 183 height 35
click at [65, 252] on link "Claims" at bounding box center [91, 243] width 183 height 35
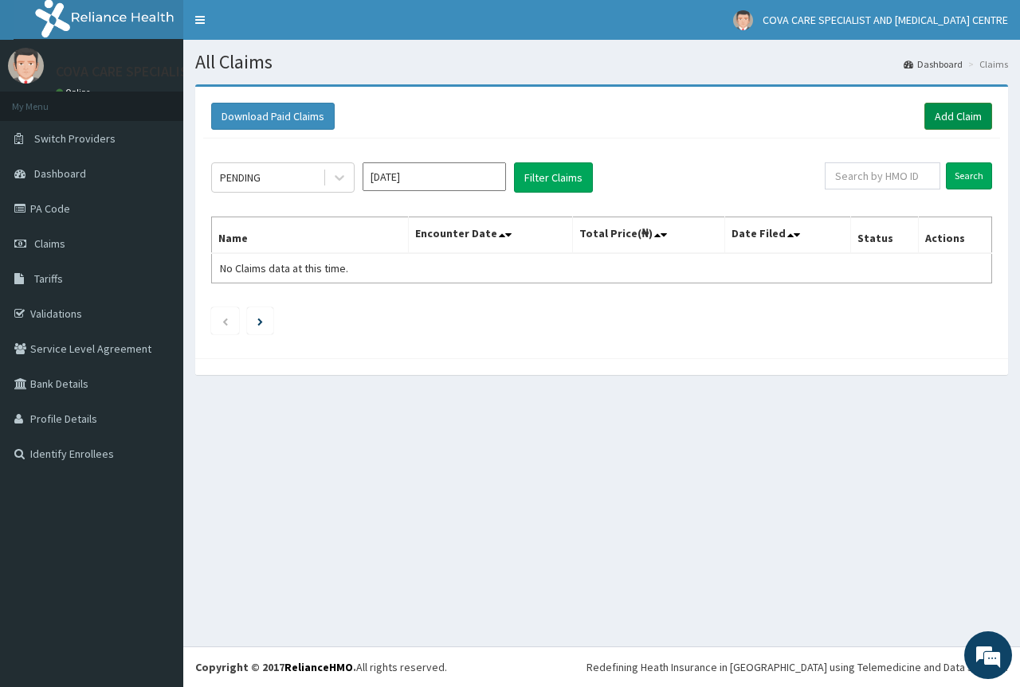
click at [958, 123] on link "Add Claim" at bounding box center [958, 116] width 68 height 27
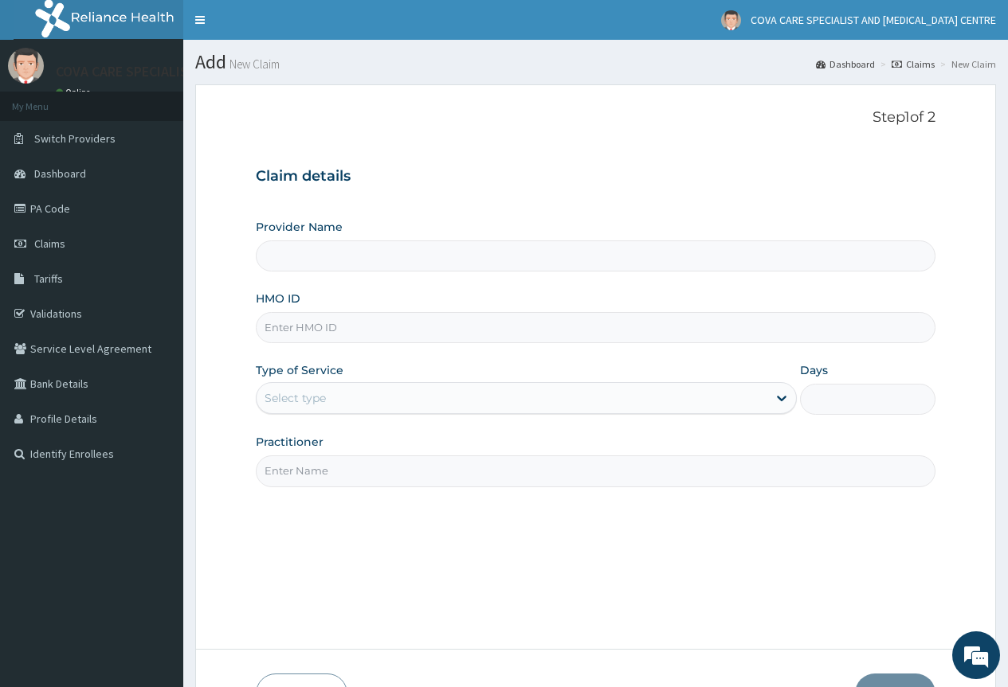
type input "Cova Care Specialist Hospital and [MEDICAL_DATA][GEOGRAPHIC_DATA]"
click at [475, 330] on input "HMO ID" at bounding box center [596, 327] width 680 height 31
paste input "TMT/10272/C"
type input "TMT/10272/C"
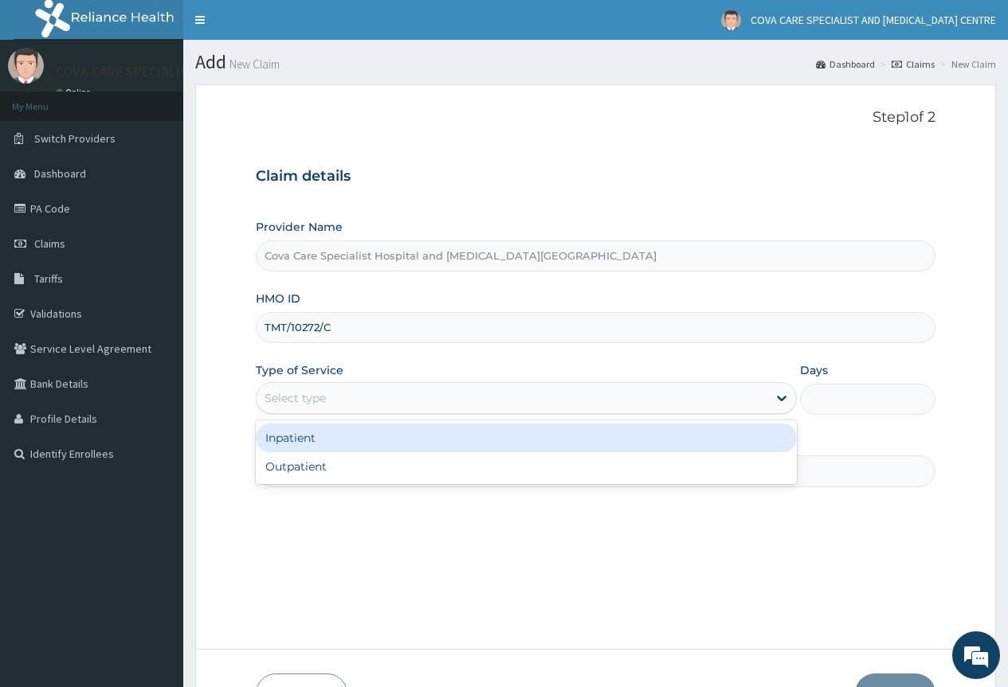
click at [362, 396] on div "Select type" at bounding box center [512, 398] width 511 height 25
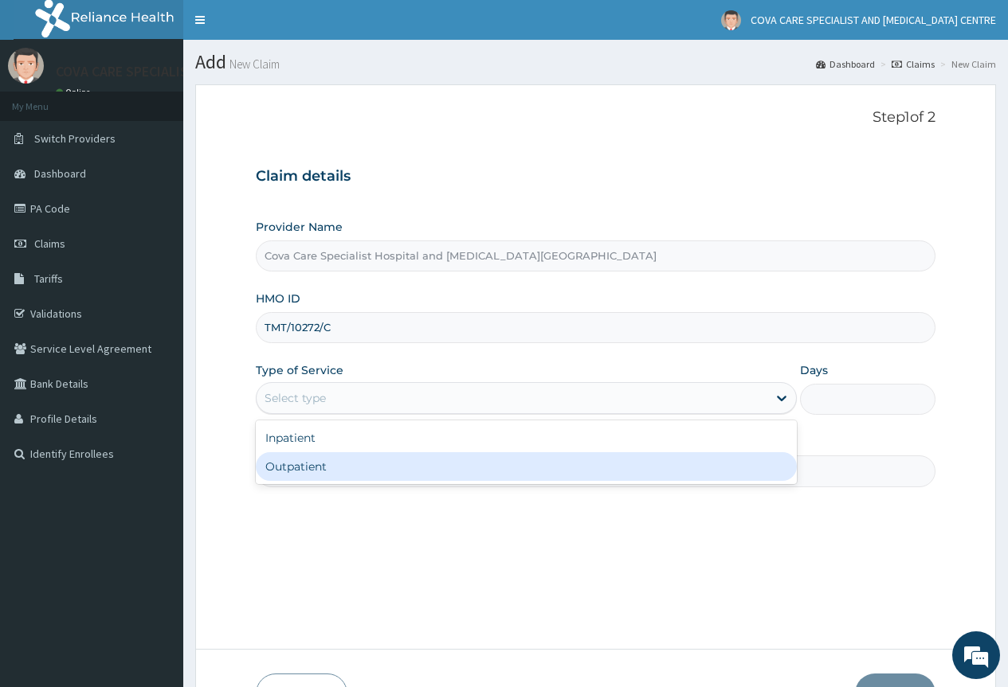
click at [378, 469] on div "Outpatient" at bounding box center [526, 466] width 541 height 29
type input "1"
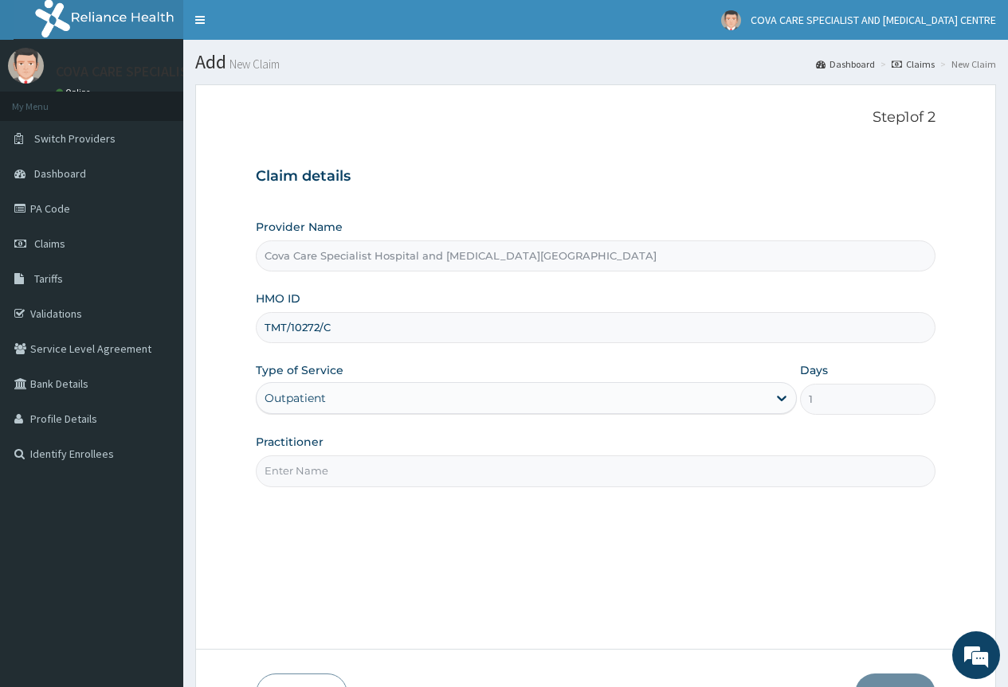
click at [372, 494] on div "Step 1 of 2 Claim details Provider Name Cova Care Specialist Hospital and [MEDI…" at bounding box center [596, 366] width 680 height 515
click at [380, 475] on input "Practitioner" at bounding box center [596, 471] width 680 height 31
type input "[PERSON_NAME]"
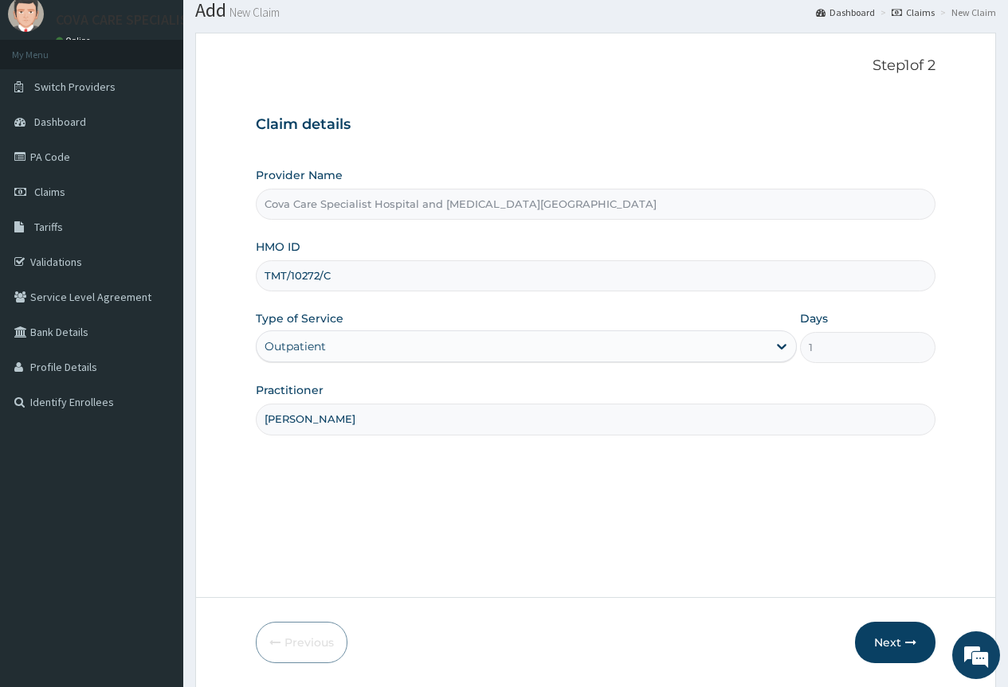
scroll to position [105, 0]
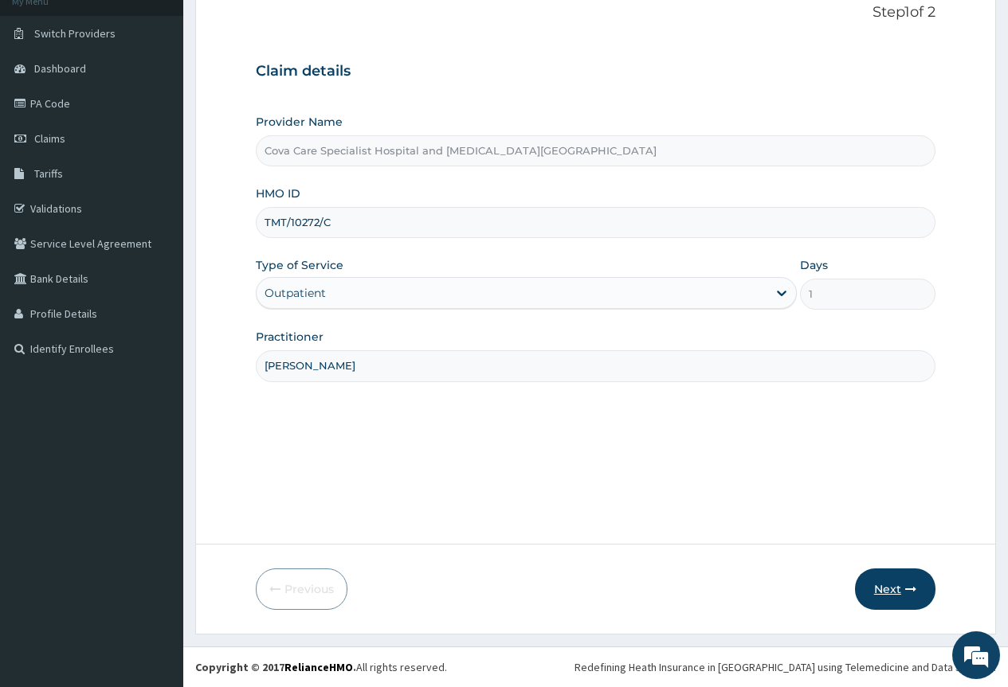
click at [890, 587] on button "Next" at bounding box center [895, 589] width 80 height 41
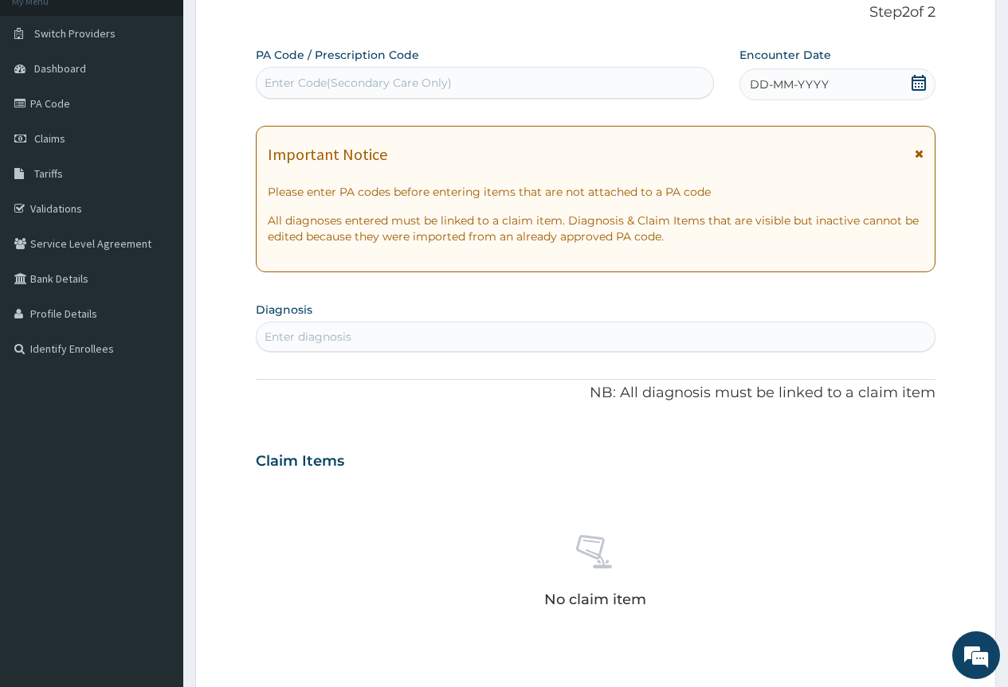
click at [410, 343] on div "Enter diagnosis" at bounding box center [596, 336] width 678 height 25
type input "[MEDICAL_DATA]"
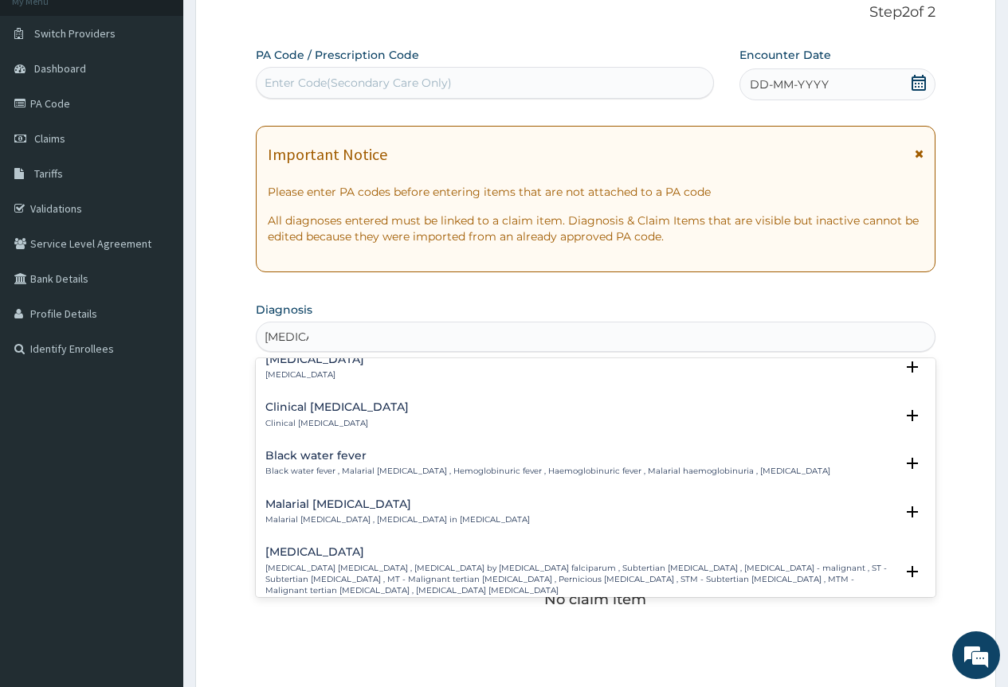
scroll to position [558, 0]
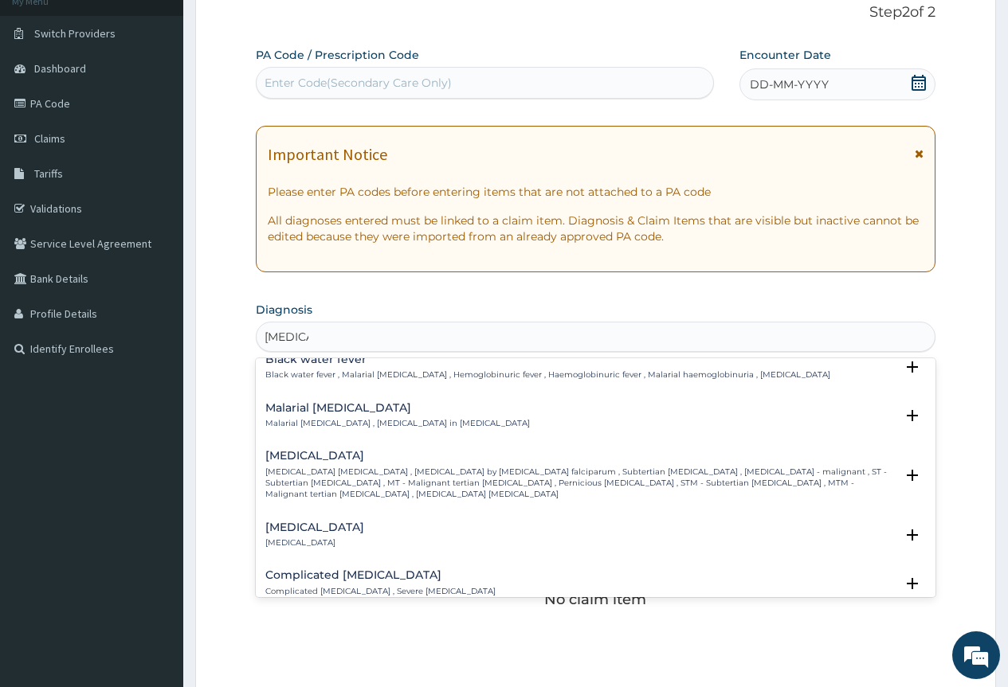
click at [353, 467] on p "[MEDICAL_DATA] [MEDICAL_DATA] , [MEDICAL_DATA] by [MEDICAL_DATA] falciparum , S…" at bounding box center [579, 484] width 629 height 34
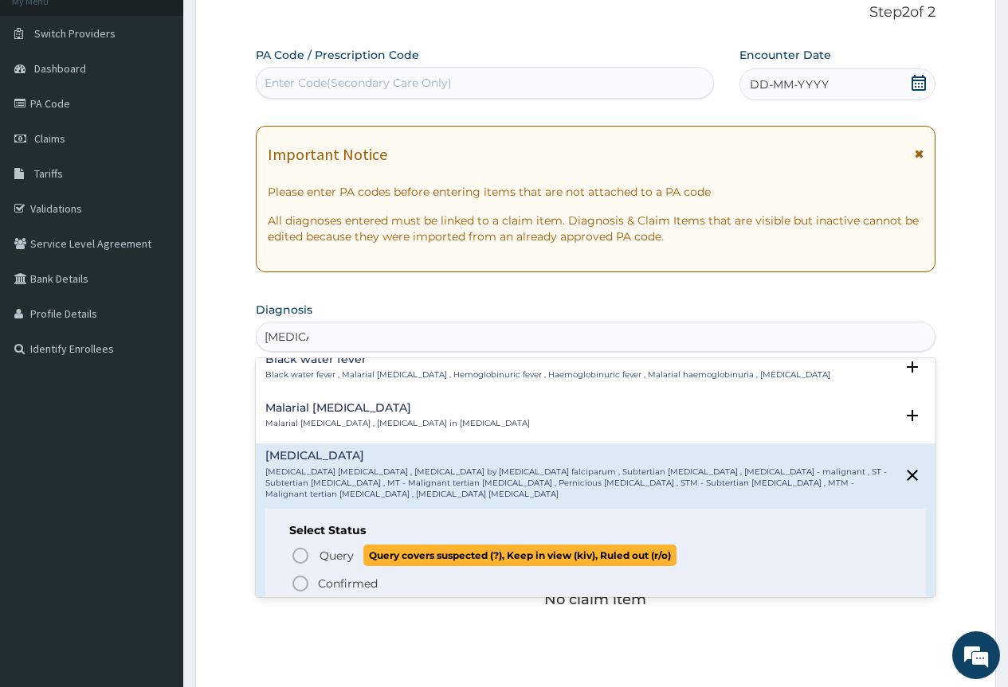
drag, startPoint x: 301, startPoint y: 537, endPoint x: 341, endPoint y: 481, distance: 68.5
click at [304, 549] on circle "status option query" at bounding box center [300, 556] width 14 height 14
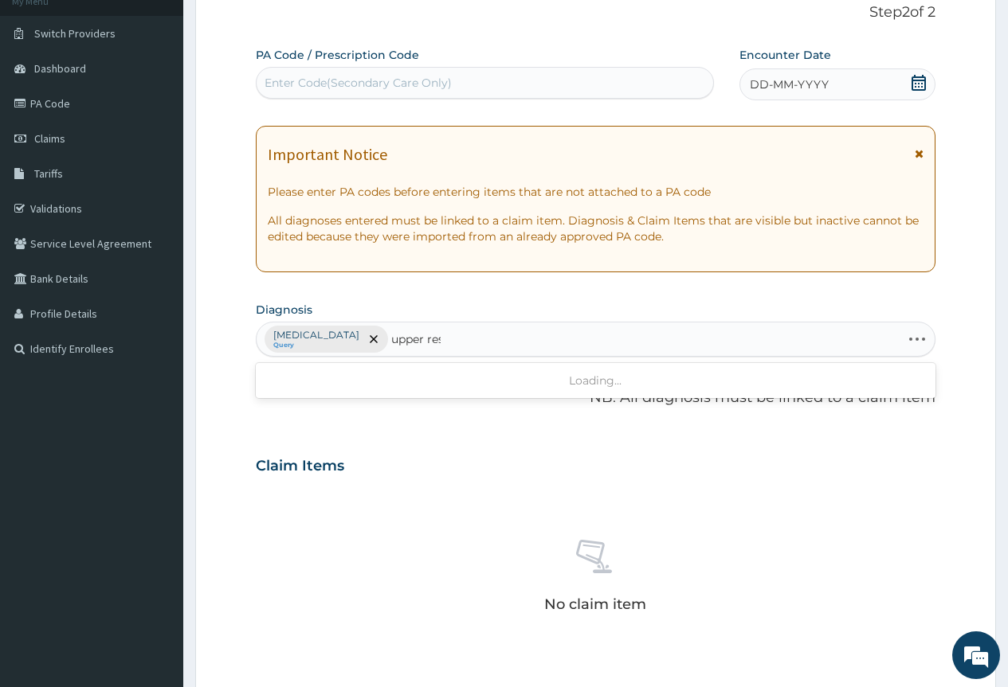
type input "upper resp"
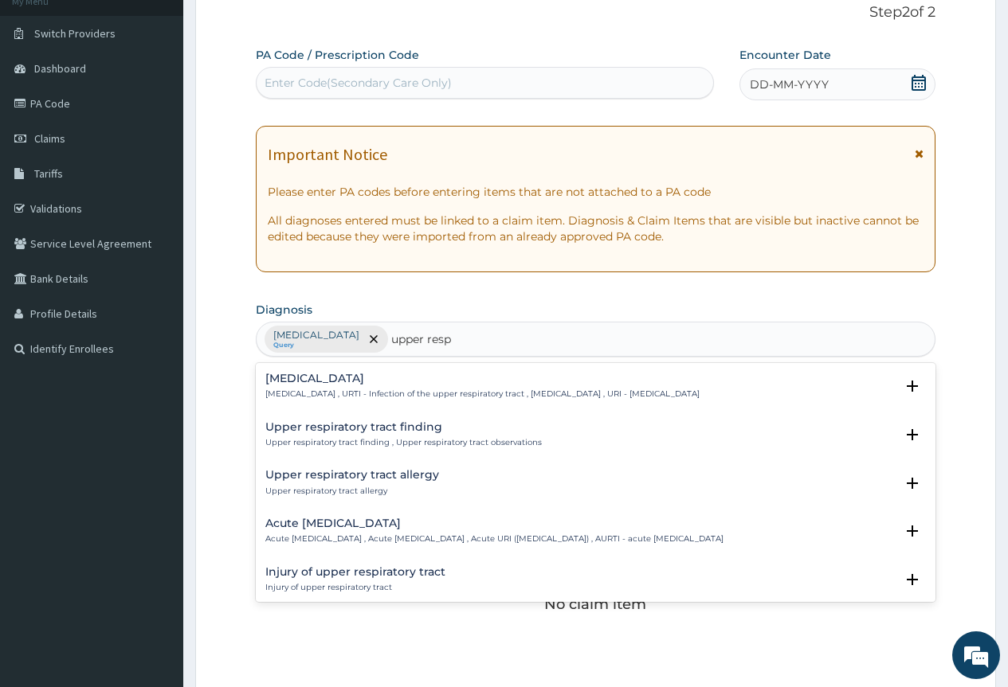
click at [399, 393] on p "[MEDICAL_DATA] , URTI - Infection of the upper respiratory tract , [MEDICAL_DAT…" at bounding box center [482, 394] width 434 height 11
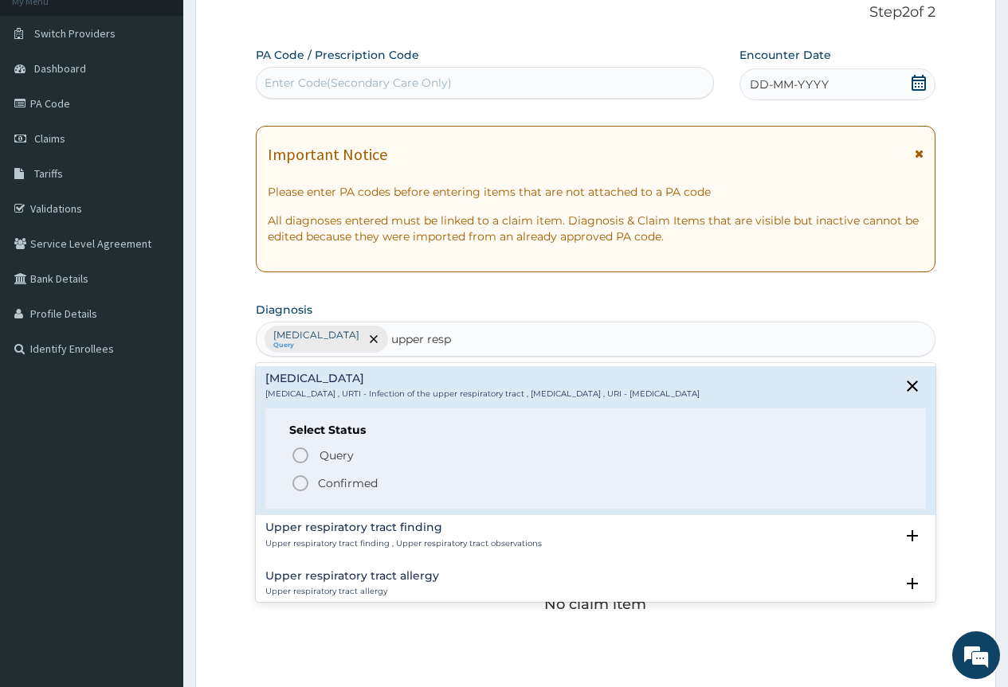
click at [309, 484] on icon "status option filled" at bounding box center [300, 483] width 19 height 19
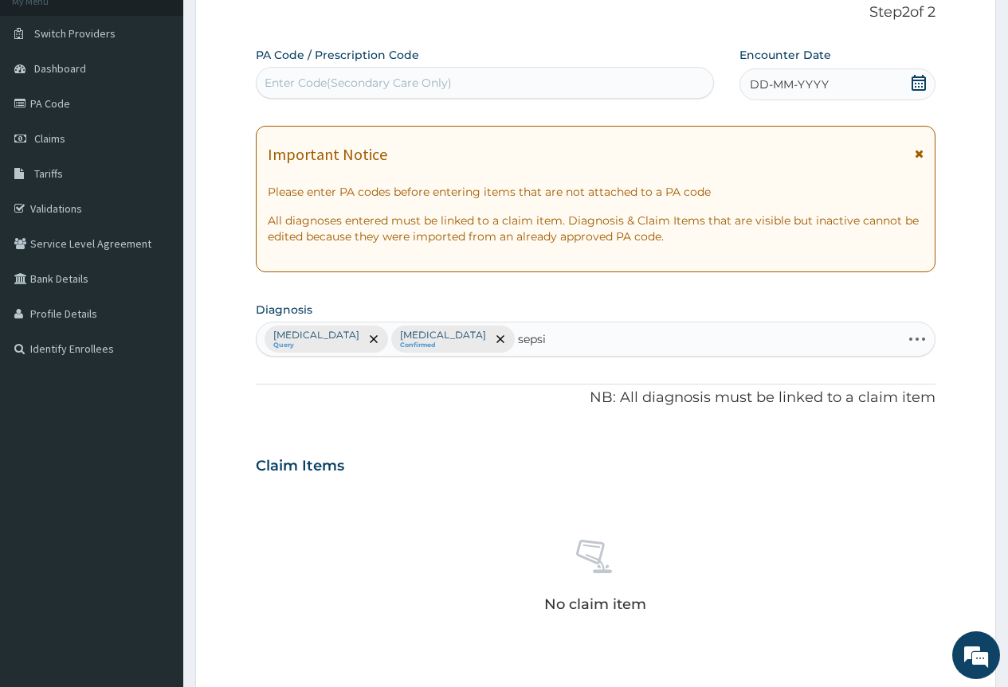
type input "[MEDICAL_DATA]"
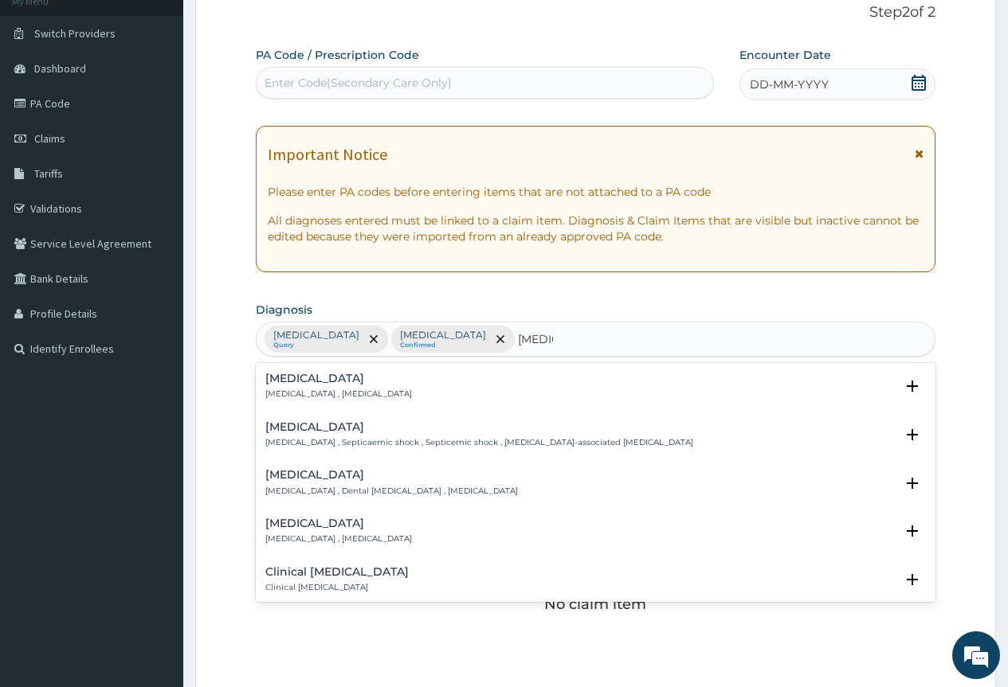
click at [341, 375] on h4 "[MEDICAL_DATA]" at bounding box center [338, 379] width 147 height 12
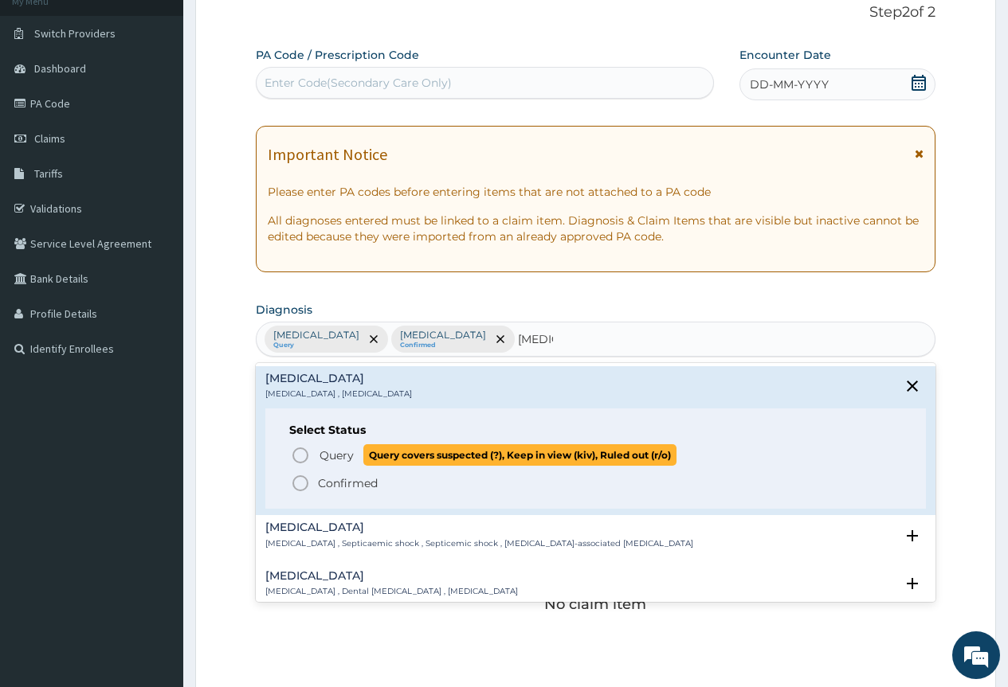
drag, startPoint x: 300, startPoint y: 452, endPoint x: 652, endPoint y: 367, distance: 362.9
click at [304, 453] on icon "status option query" at bounding box center [300, 455] width 19 height 19
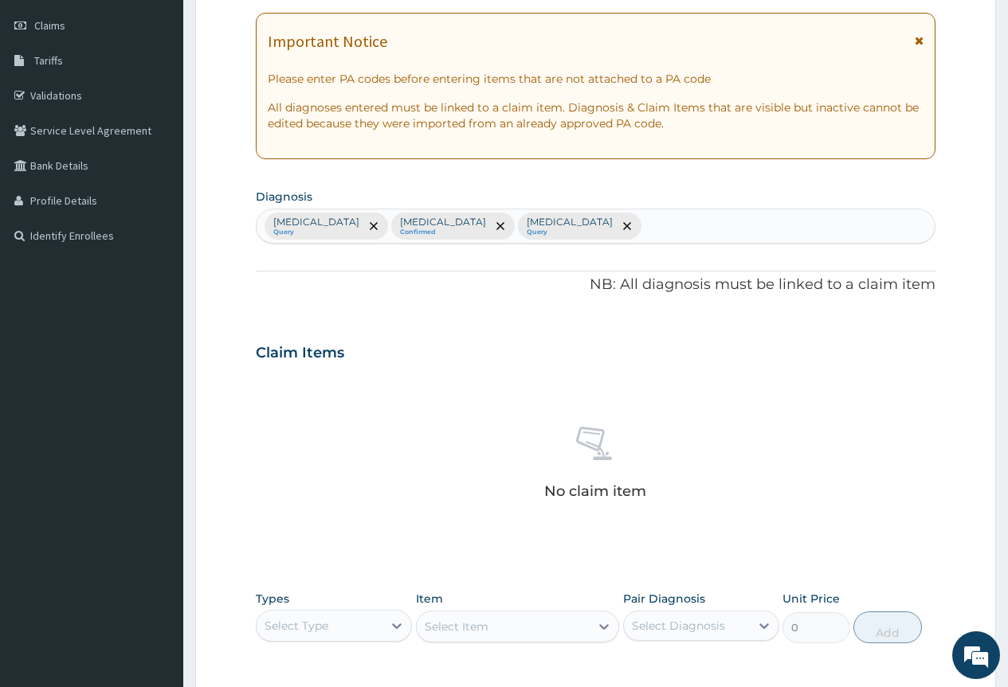
scroll to position [461, 0]
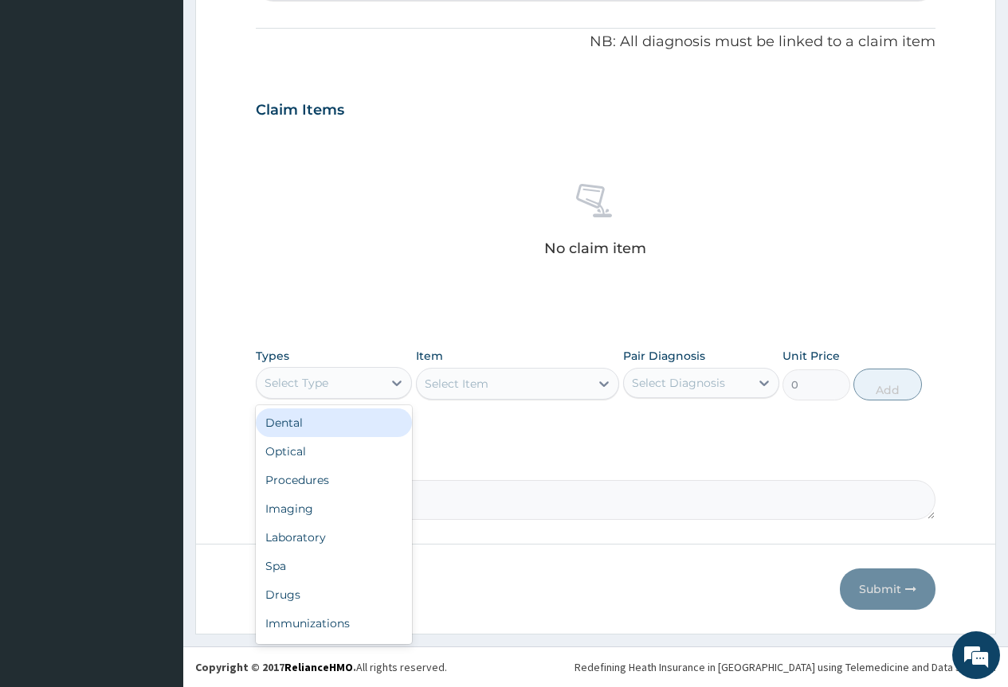
drag, startPoint x: 378, startPoint y: 383, endPoint x: 398, endPoint y: 464, distance: 83.5
click at [378, 385] on div "Select Type" at bounding box center [320, 382] width 126 height 25
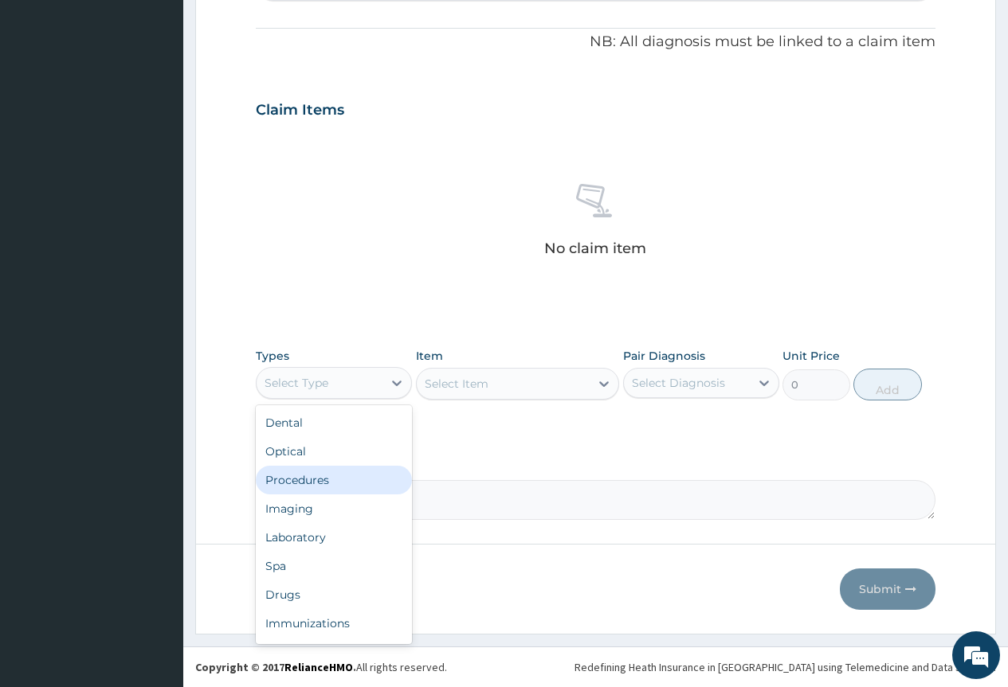
click at [399, 484] on div "Procedures" at bounding box center [334, 480] width 156 height 29
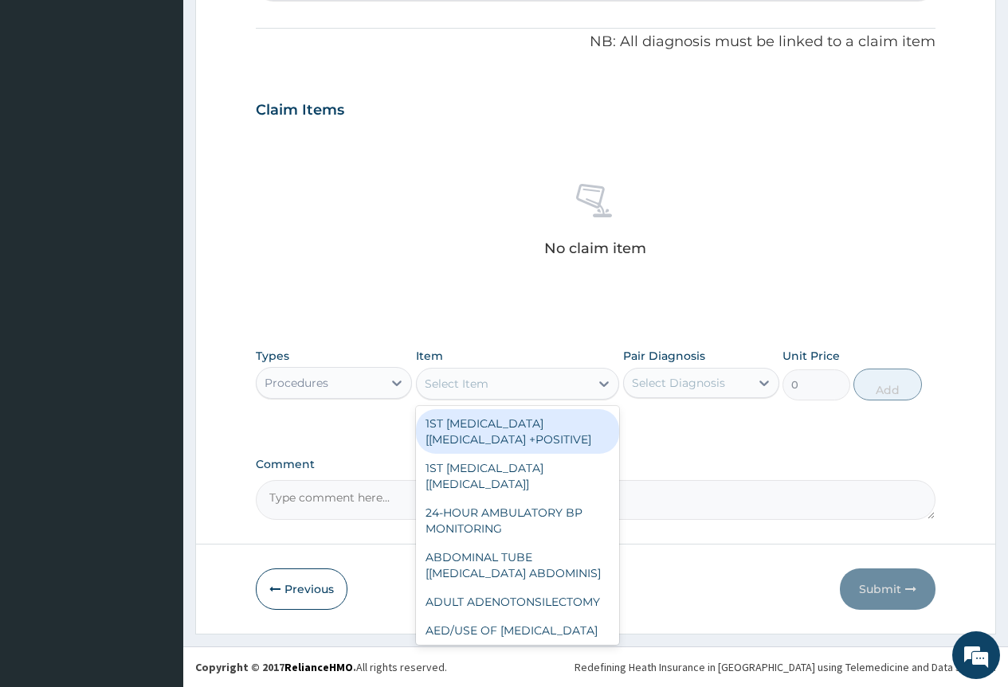
click at [530, 390] on div "Select Item" at bounding box center [504, 383] width 174 height 25
type input "gp"
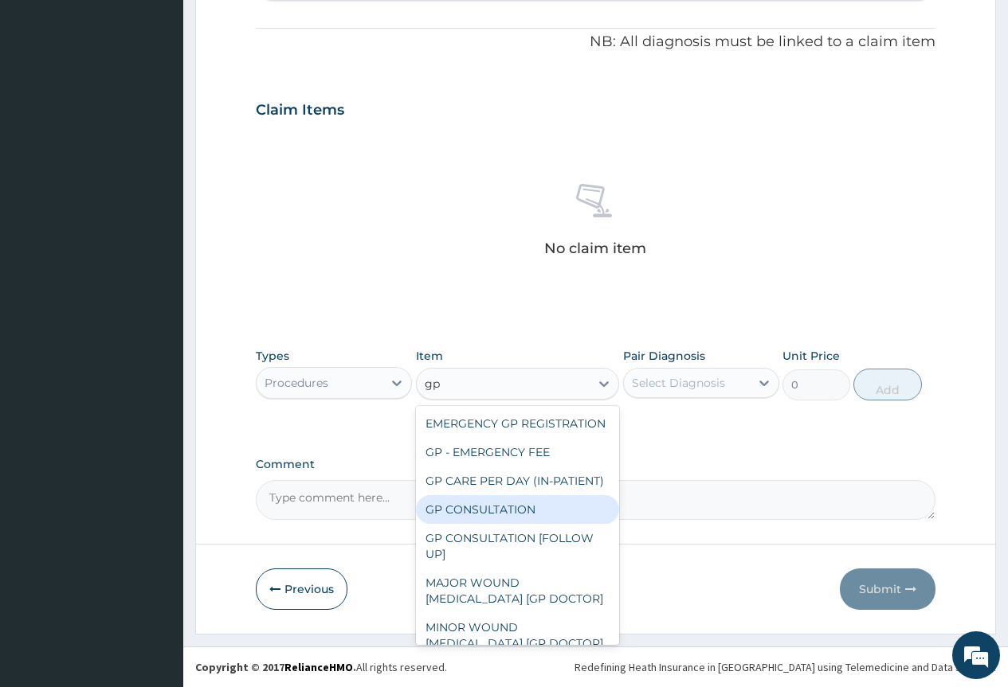
drag, startPoint x: 533, startPoint y: 552, endPoint x: 584, endPoint y: 493, distance: 77.9
click at [541, 524] on div "GP CONSULTATION" at bounding box center [518, 509] width 204 height 29
type input "4000"
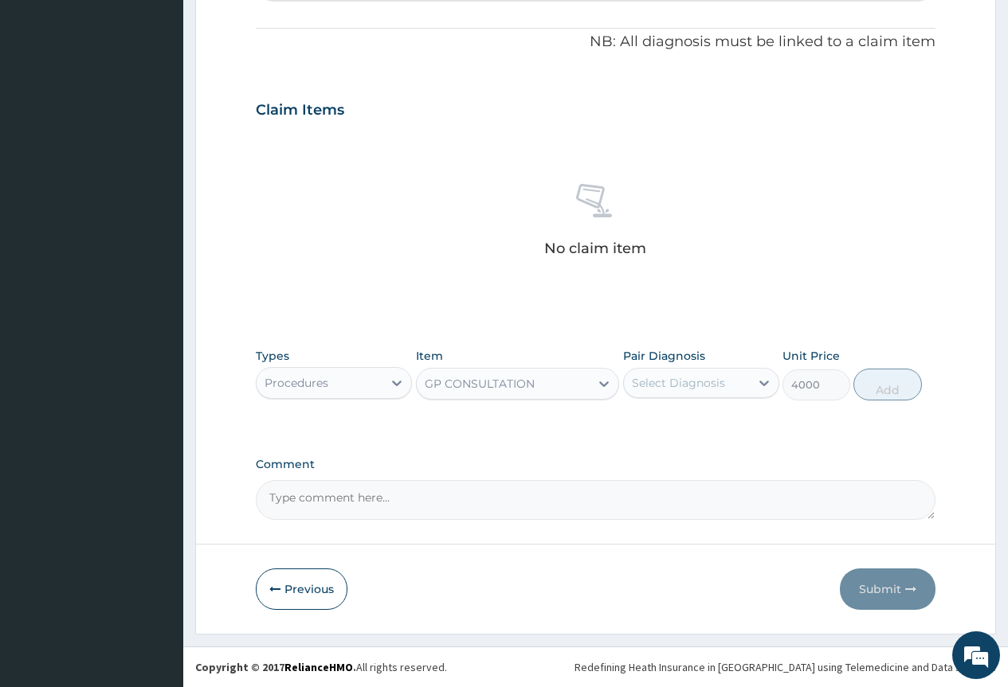
click at [698, 387] on div "Select Diagnosis" at bounding box center [678, 383] width 93 height 16
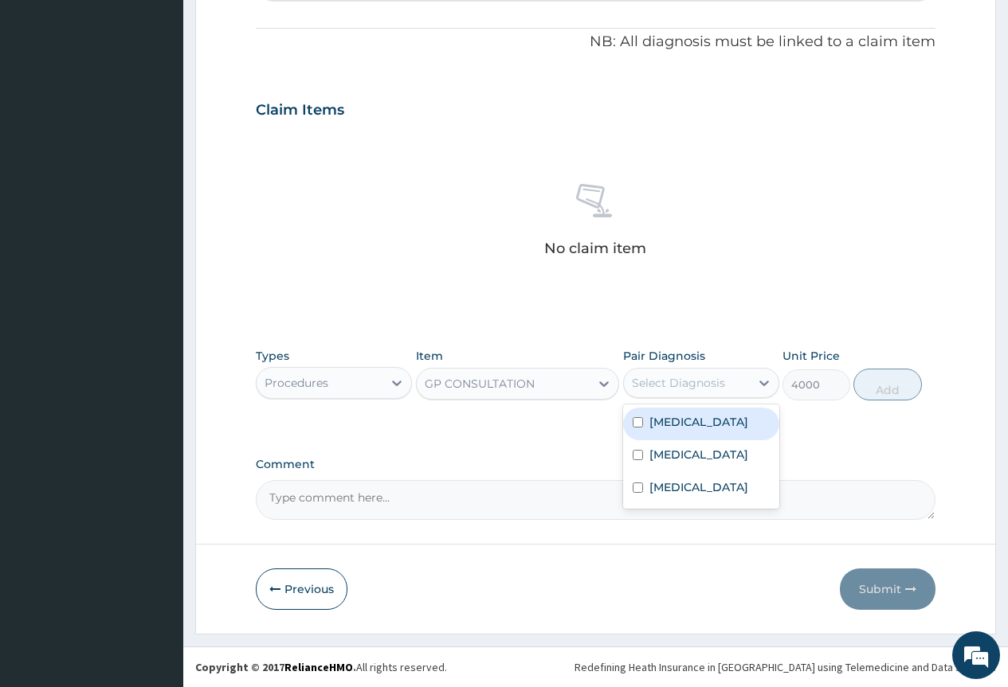
drag, startPoint x: 691, startPoint y: 421, endPoint x: 689, endPoint y: 429, distance: 8.3
click at [691, 423] on label "[MEDICAL_DATA]" at bounding box center [698, 422] width 99 height 16
checkbox input "true"
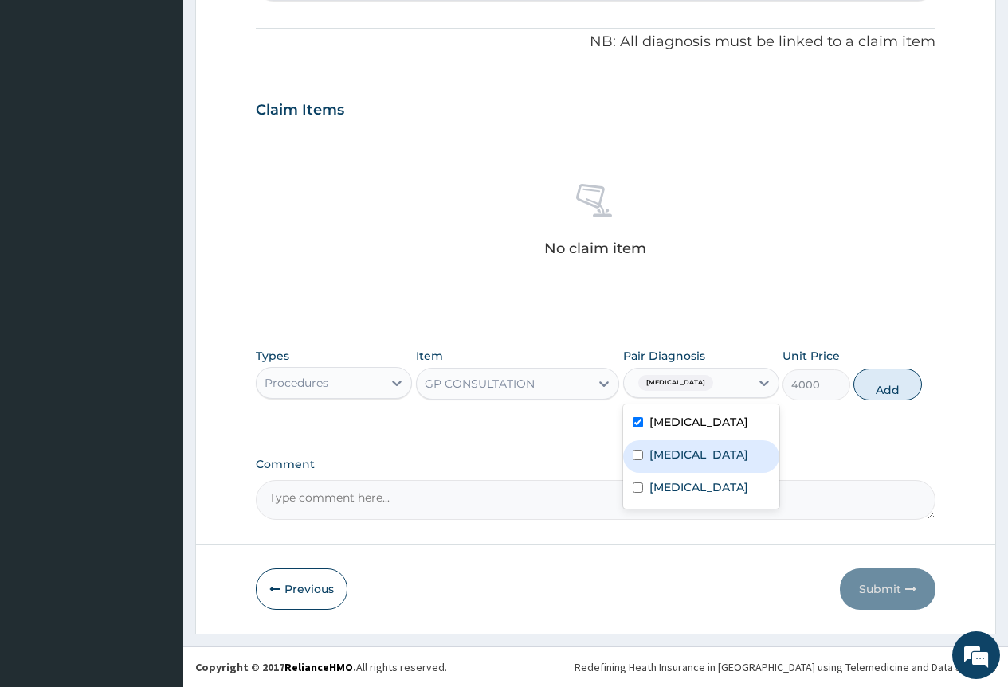
click at [688, 453] on label "[MEDICAL_DATA]" at bounding box center [698, 455] width 99 height 16
checkbox input "true"
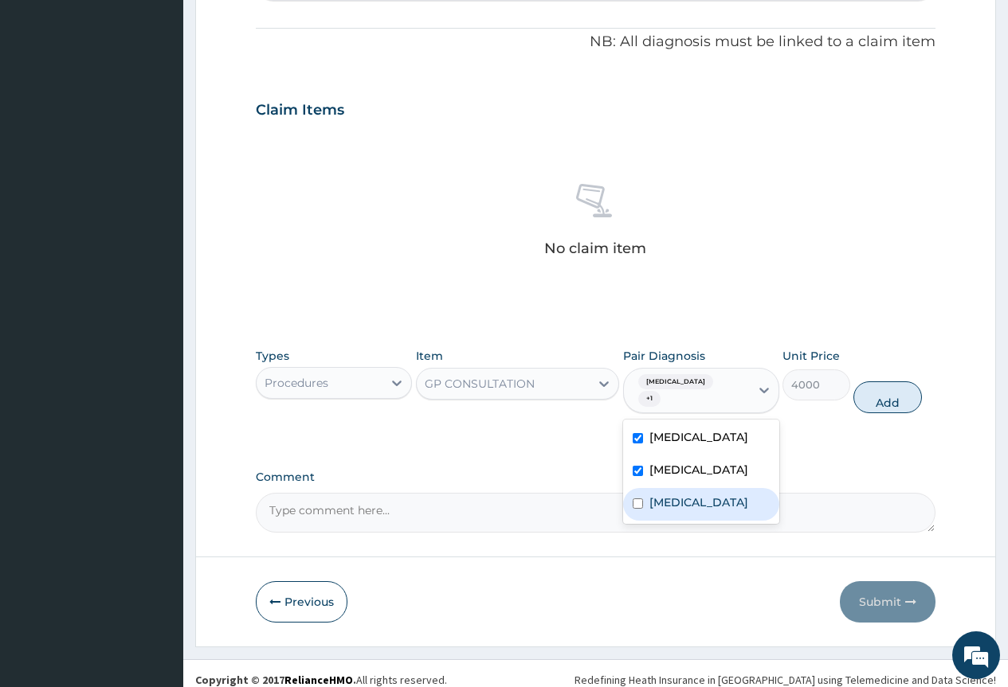
click at [686, 510] on div "[MEDICAL_DATA]" at bounding box center [701, 504] width 156 height 33
checkbox input "true"
drag, startPoint x: 887, startPoint y: 405, endPoint x: 821, endPoint y: 421, distance: 68.8
click at [881, 408] on button "Add" at bounding box center [887, 398] width 68 height 32
type input "0"
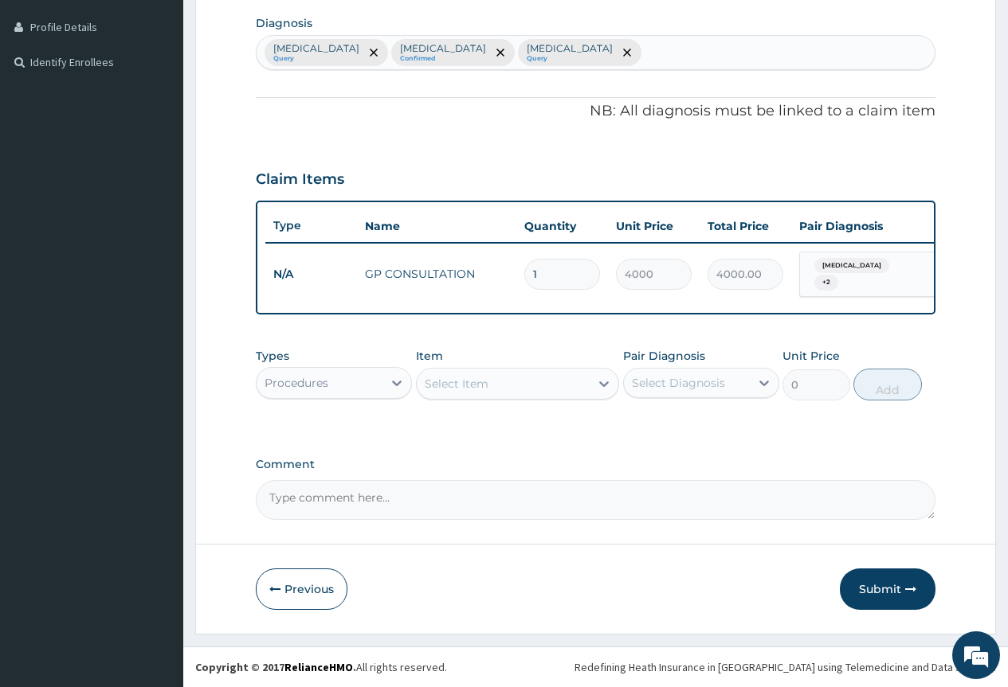
scroll to position [404, 0]
click at [375, 379] on div "Procedures" at bounding box center [320, 382] width 126 height 25
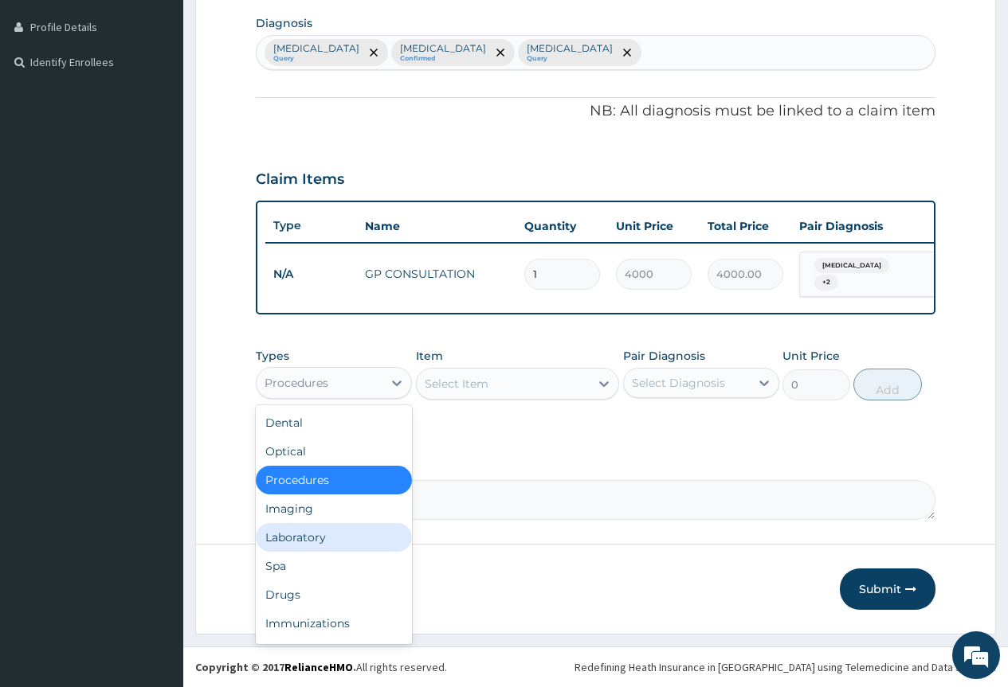
click at [353, 535] on div "Laboratory" at bounding box center [334, 537] width 156 height 29
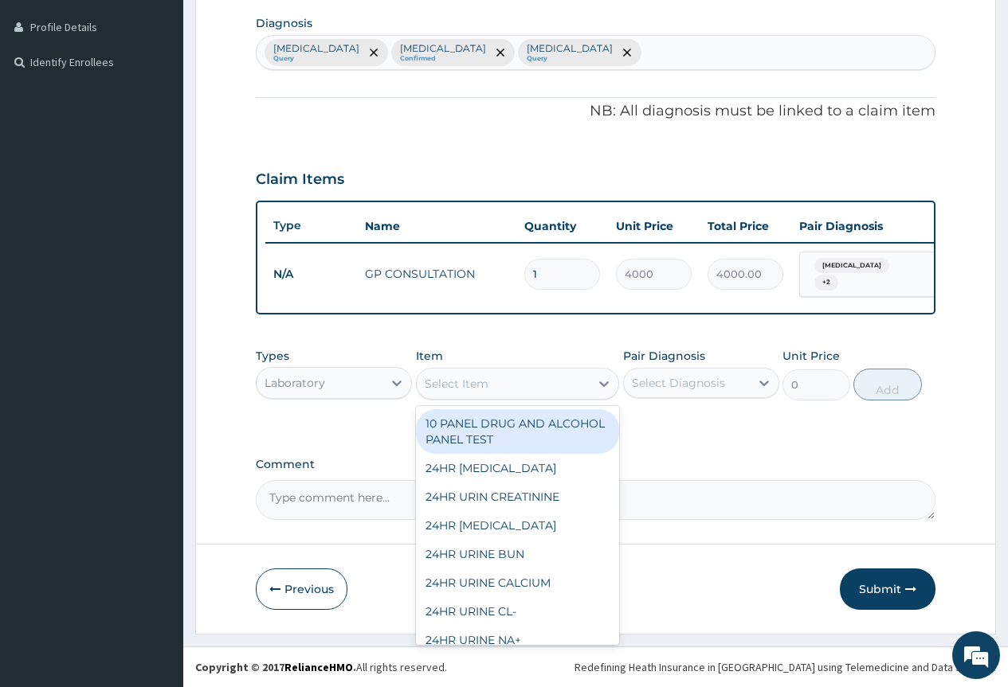
click at [524, 377] on div "Select Item" at bounding box center [504, 383] width 174 height 25
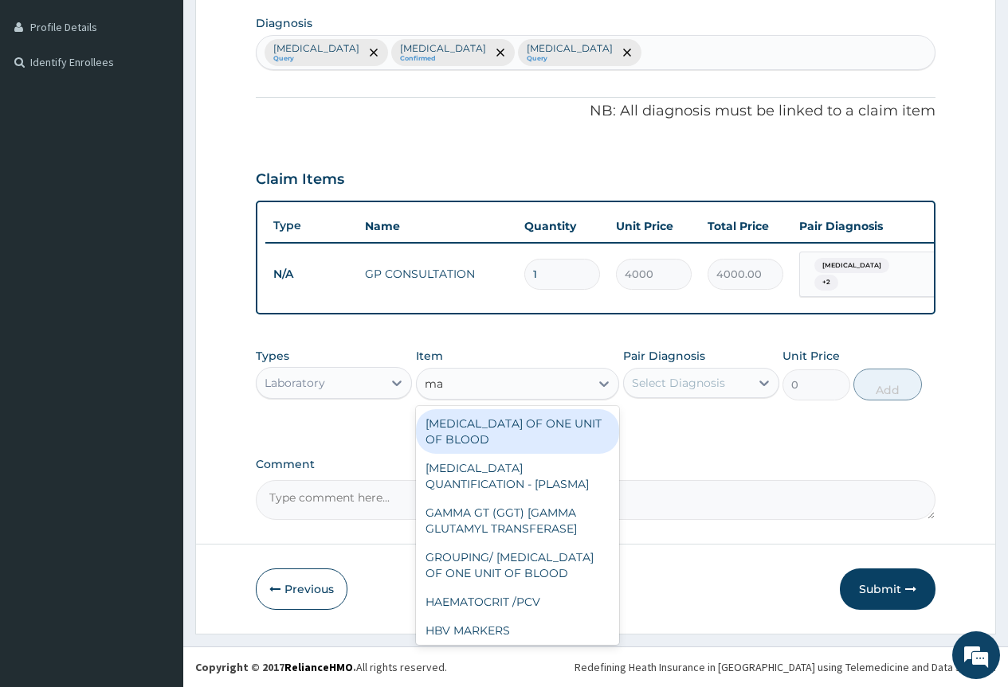
type input "mal"
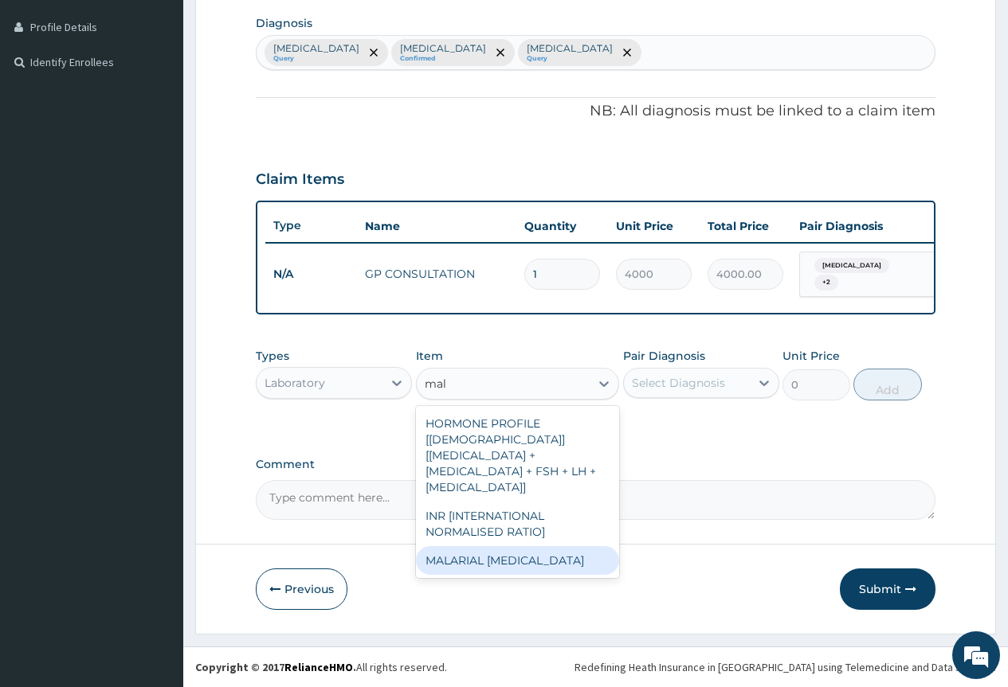
drag, startPoint x: 577, startPoint y: 537, endPoint x: 643, endPoint y: 473, distance: 91.8
click at [587, 546] on div "MALARIAL [MEDICAL_DATA]" at bounding box center [518, 560] width 204 height 29
type input "2000"
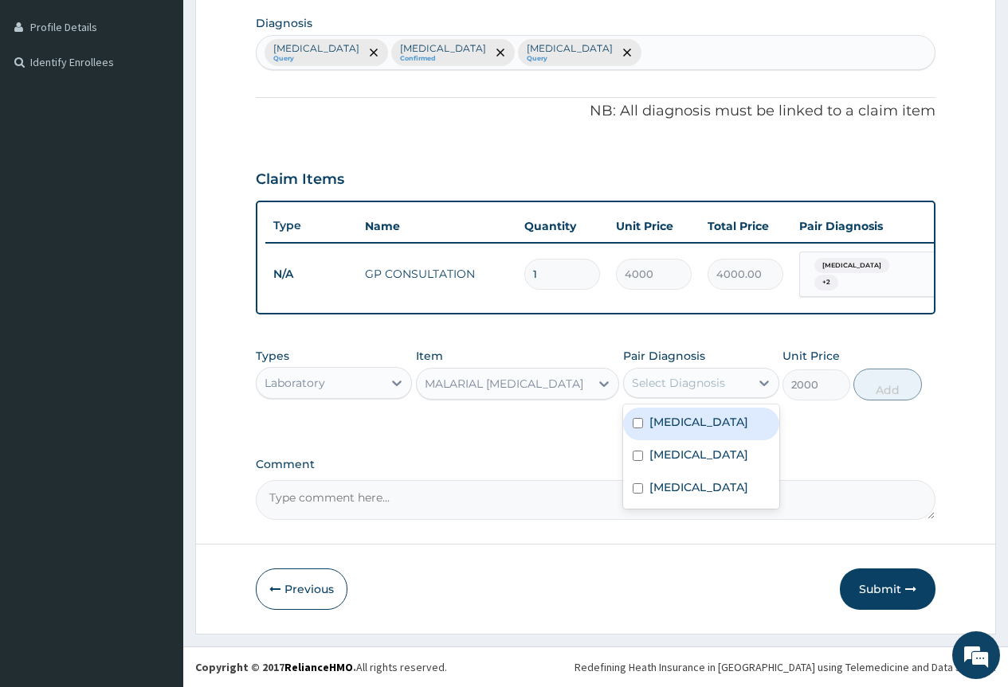
drag, startPoint x: 700, startPoint y: 377, endPoint x: 704, endPoint y: 401, distance: 25.0
click at [701, 377] on div "Select Diagnosis" at bounding box center [678, 383] width 93 height 16
drag, startPoint x: 719, startPoint y: 426, endPoint x: 817, endPoint y: 399, distance: 101.7
click at [725, 424] on label "[MEDICAL_DATA]" at bounding box center [698, 422] width 99 height 16
checkbox input "true"
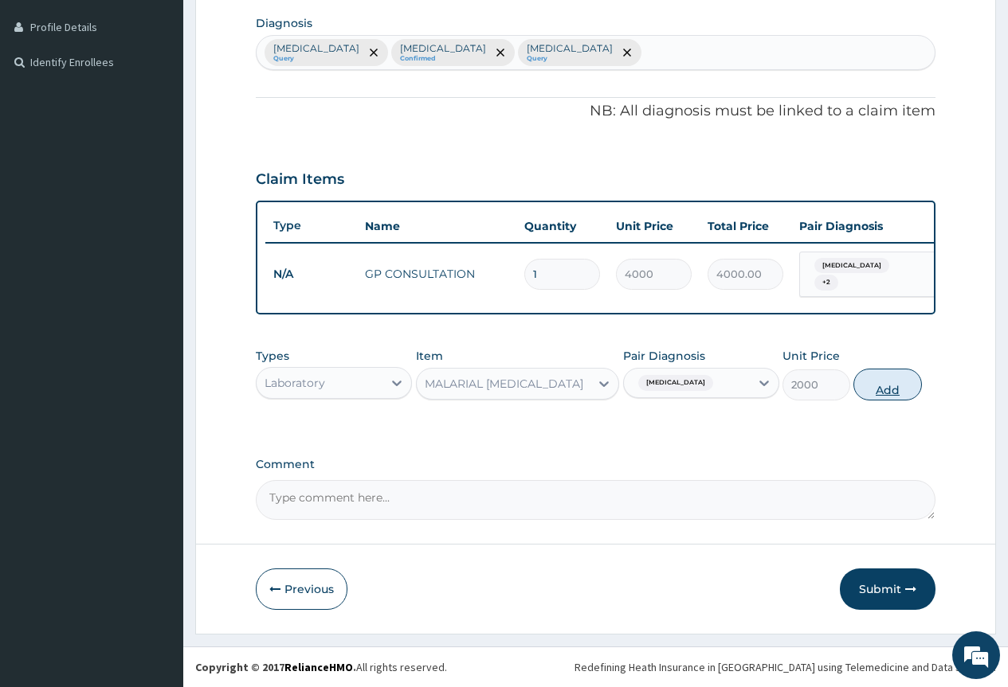
drag, startPoint x: 884, startPoint y: 385, endPoint x: 762, endPoint y: 390, distance: 122.8
click at [883, 385] on button "Add" at bounding box center [887, 385] width 68 height 32
type input "0"
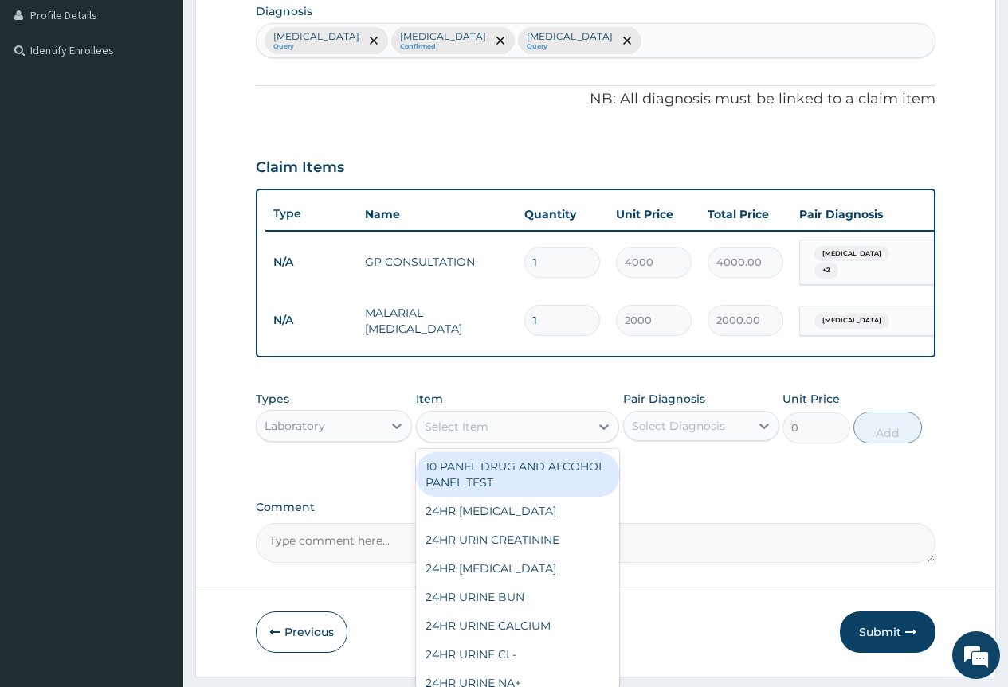
click at [523, 439] on div "Select Item" at bounding box center [504, 426] width 174 height 25
type input "cbc"
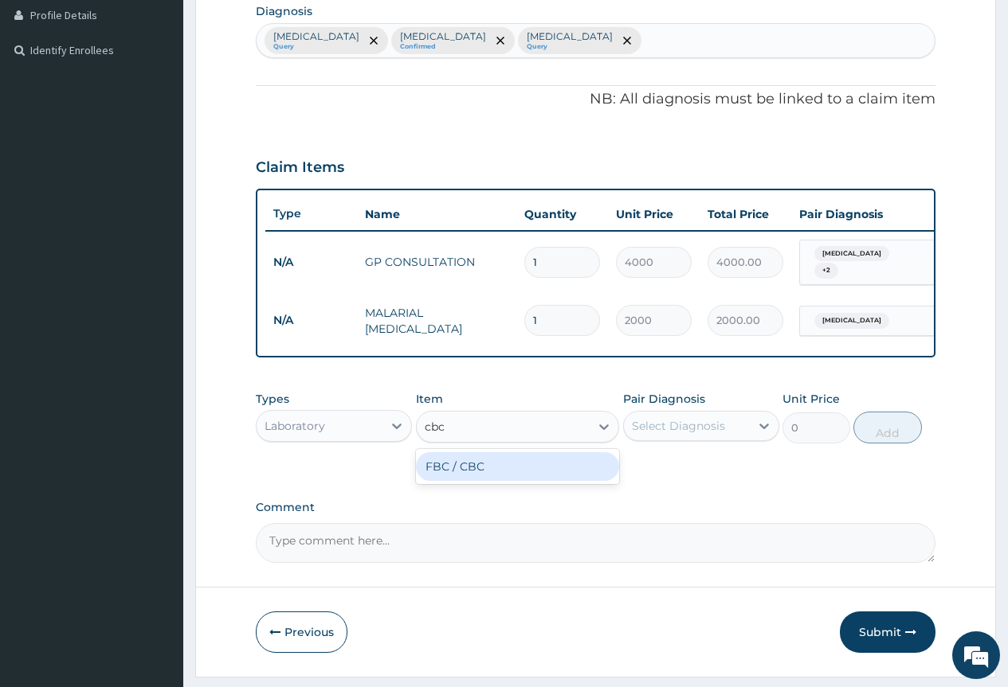
drag, startPoint x: 546, startPoint y: 486, endPoint x: 593, endPoint y: 462, distance: 52.0
click at [556, 479] on div "FBC / CBC" at bounding box center [518, 466] width 204 height 29
type input "7500"
click at [716, 434] on div "Select Diagnosis" at bounding box center [678, 426] width 93 height 16
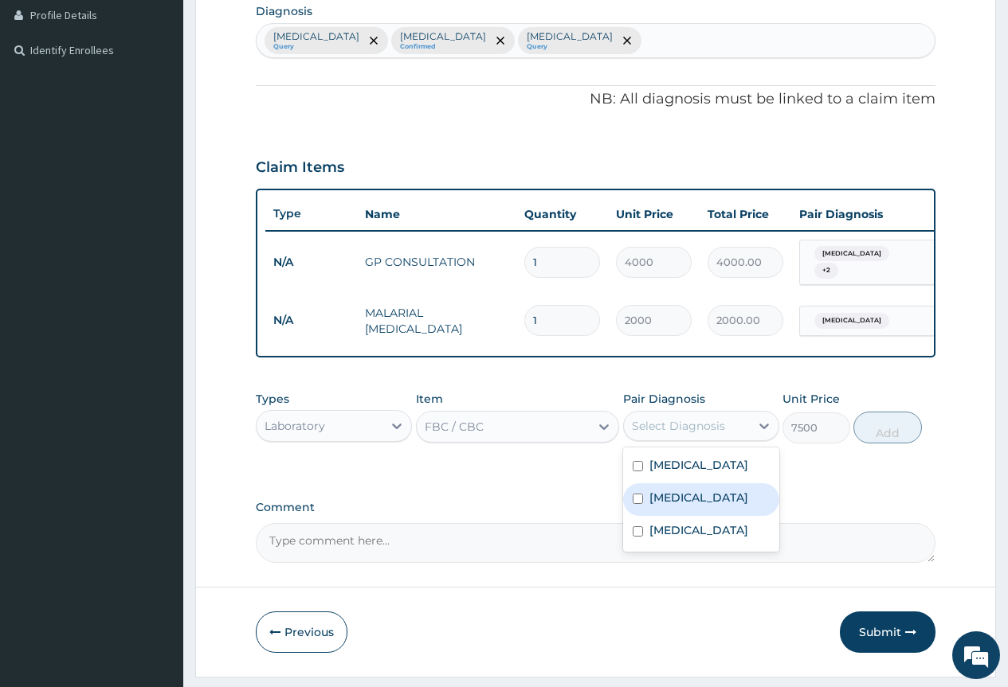
drag, startPoint x: 708, startPoint y: 529, endPoint x: 708, endPoint y: 543, distance: 14.3
click at [708, 516] on div "[MEDICAL_DATA]" at bounding box center [701, 500] width 156 height 33
checkbox input "true"
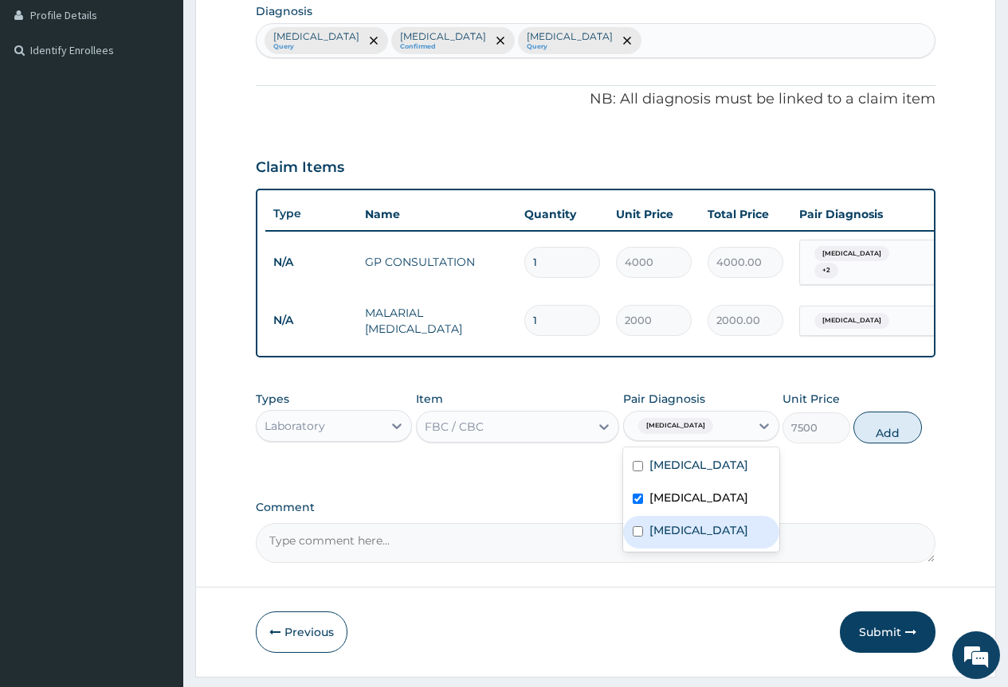
drag, startPoint x: 710, startPoint y: 557, endPoint x: 801, endPoint y: 492, distance: 111.9
click at [715, 549] on div "[MEDICAL_DATA]" at bounding box center [701, 532] width 156 height 33
checkbox input "true"
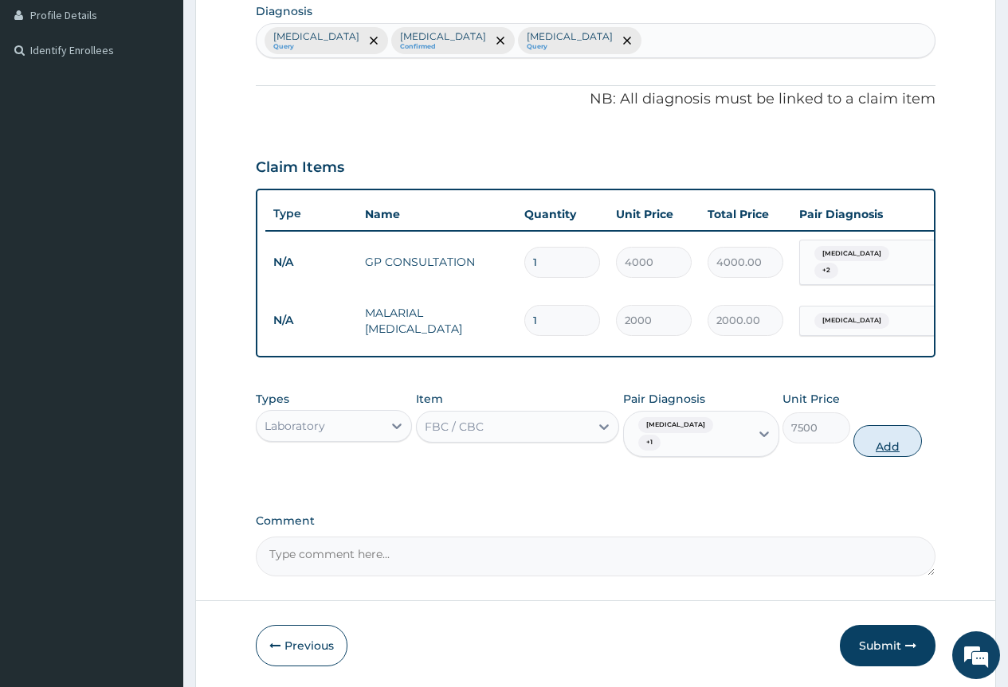
click at [882, 457] on button "Add" at bounding box center [887, 441] width 68 height 32
type input "0"
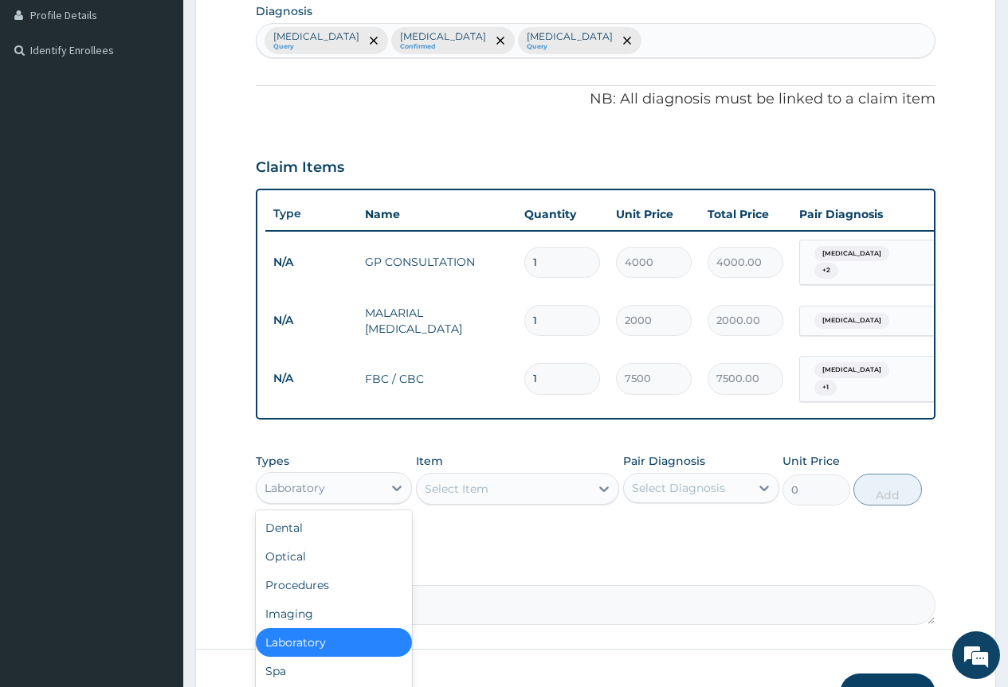
click at [374, 492] on div "Laboratory" at bounding box center [320, 488] width 126 height 25
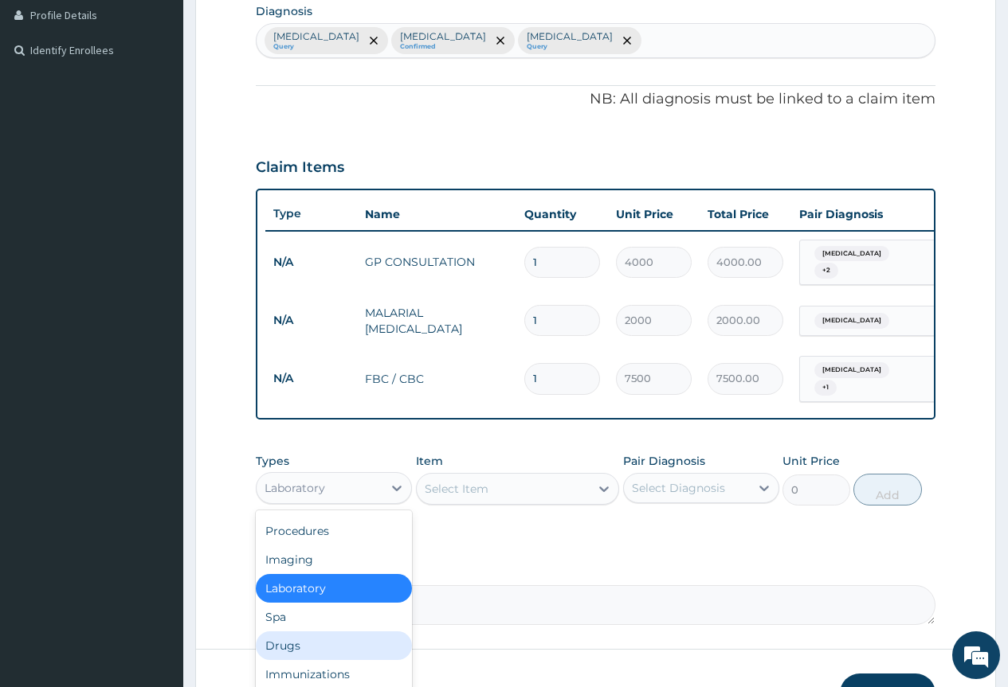
click at [341, 653] on div "Drugs" at bounding box center [334, 646] width 156 height 29
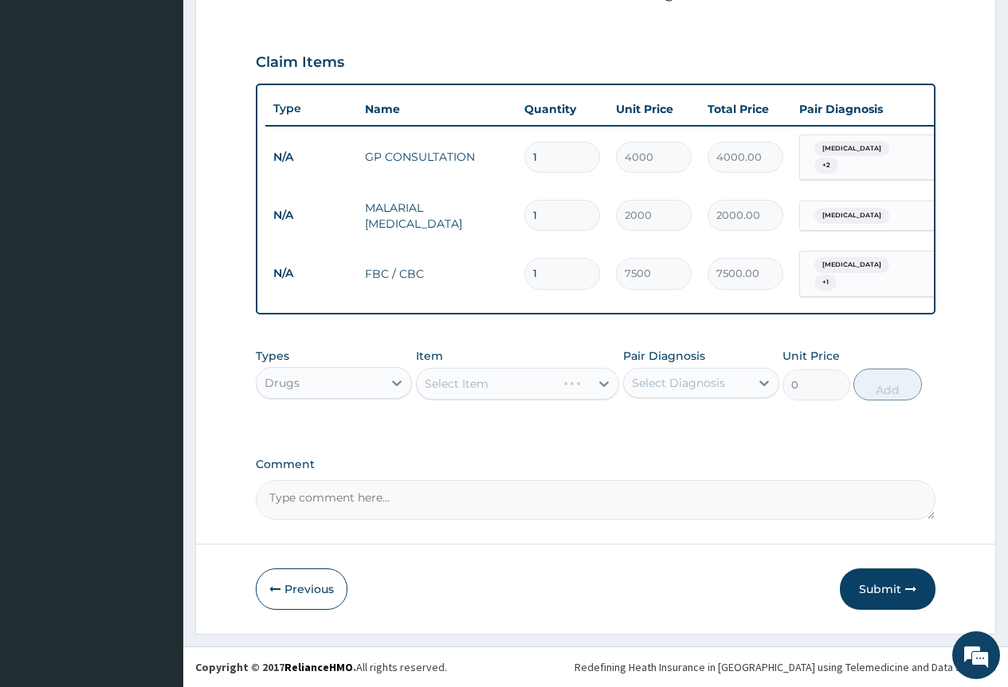
scroll to position [521, 0]
click at [548, 374] on div "Select Item" at bounding box center [504, 383] width 174 height 25
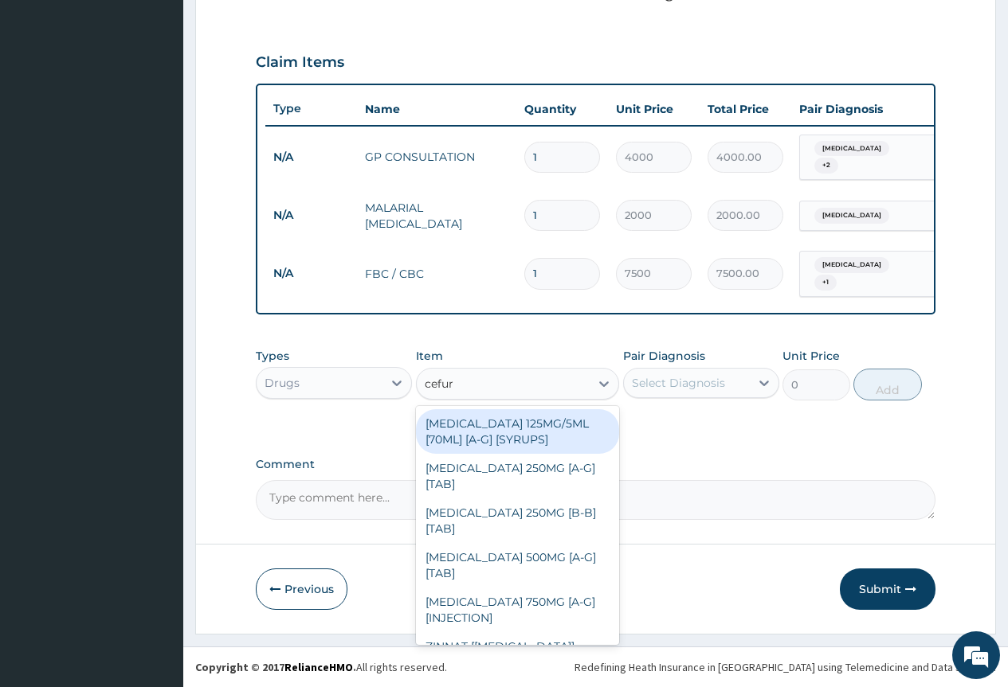
type input "cefuro"
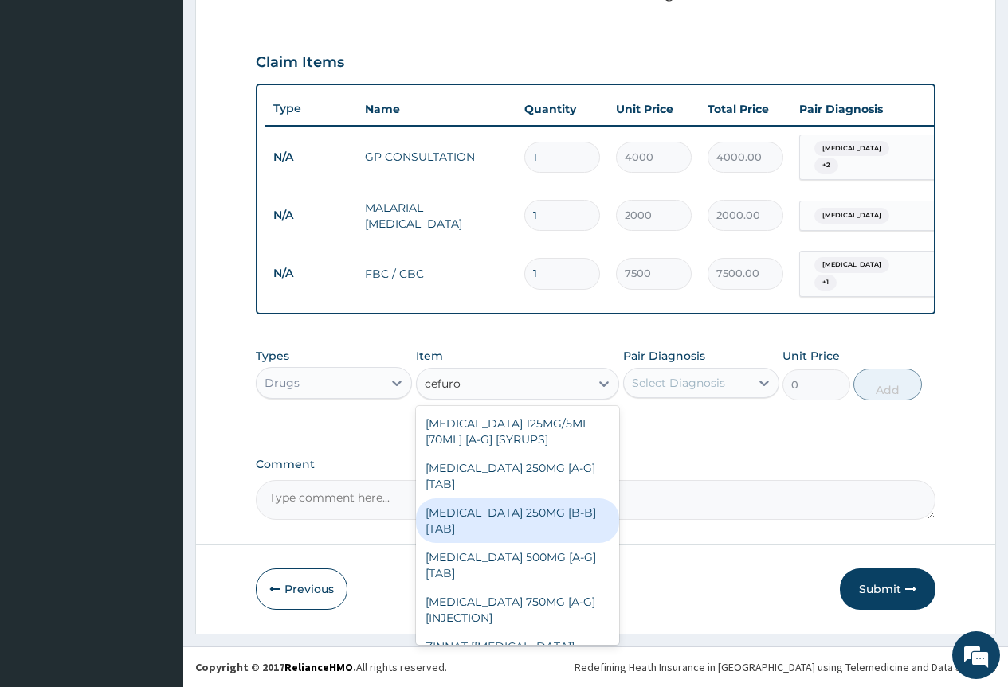
drag, startPoint x: 535, startPoint y: 519, endPoint x: 621, endPoint y: 474, distance: 96.6
click at [539, 519] on div "[MEDICAL_DATA] 250MG [B-B] [TAB]" at bounding box center [518, 521] width 204 height 45
type input "600"
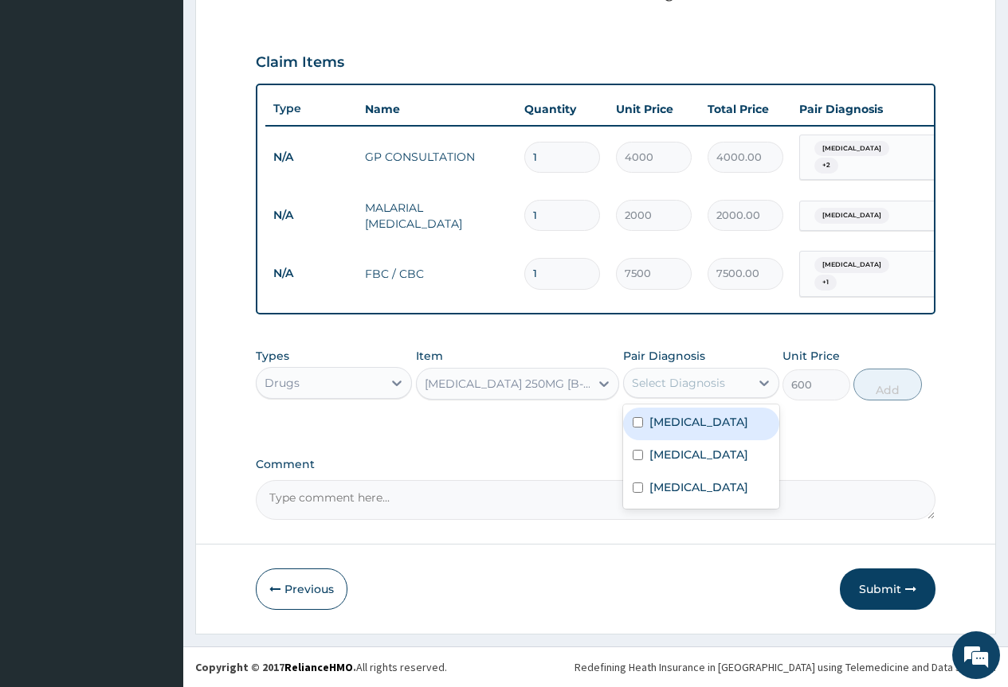
click at [687, 374] on div "Select Diagnosis" at bounding box center [687, 382] width 126 height 25
click at [699, 452] on label "[MEDICAL_DATA]" at bounding box center [698, 455] width 99 height 16
checkbox input "true"
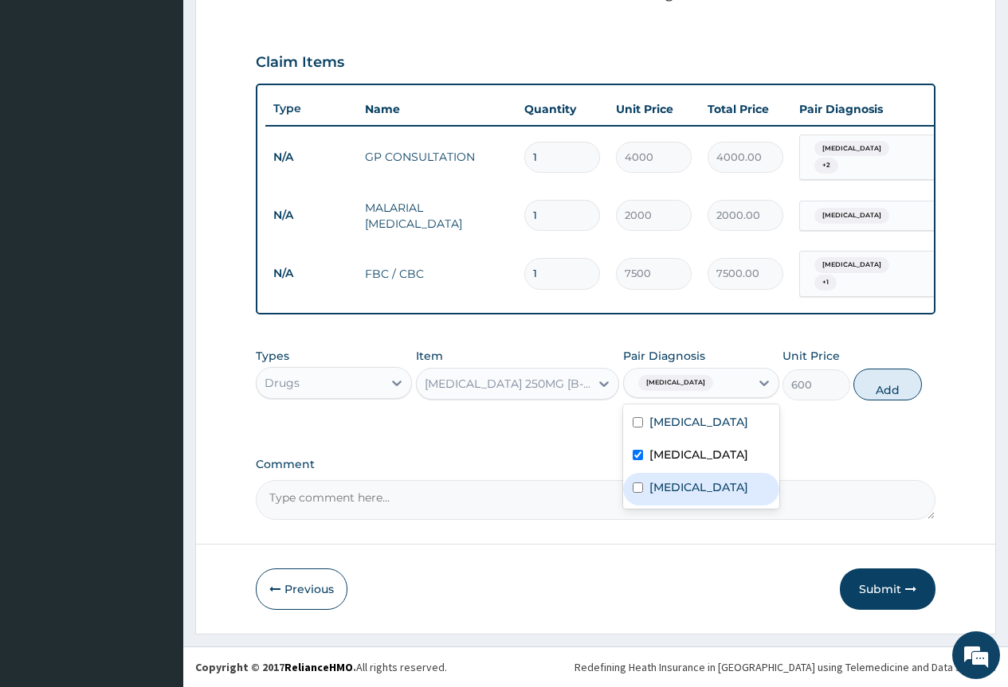
click at [695, 505] on div "[MEDICAL_DATA]" at bounding box center [701, 489] width 156 height 33
checkbox input "true"
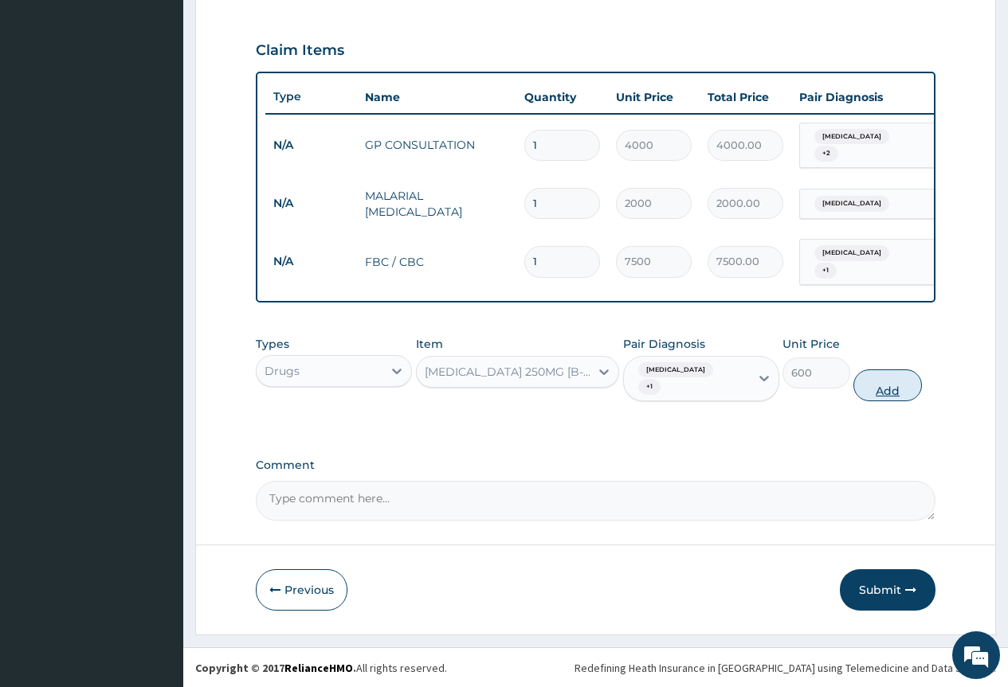
click at [896, 400] on button "Add" at bounding box center [887, 386] width 68 height 32
type input "0"
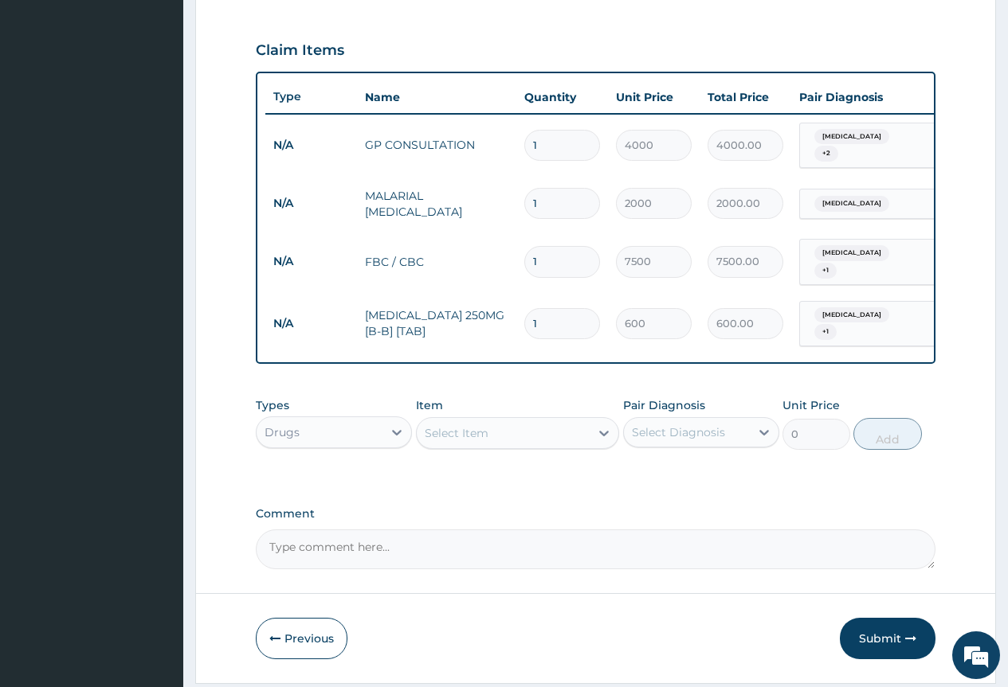
type input "14"
type input "8400.00"
type input "14"
click at [458, 446] on div "Select Item" at bounding box center [504, 433] width 174 height 25
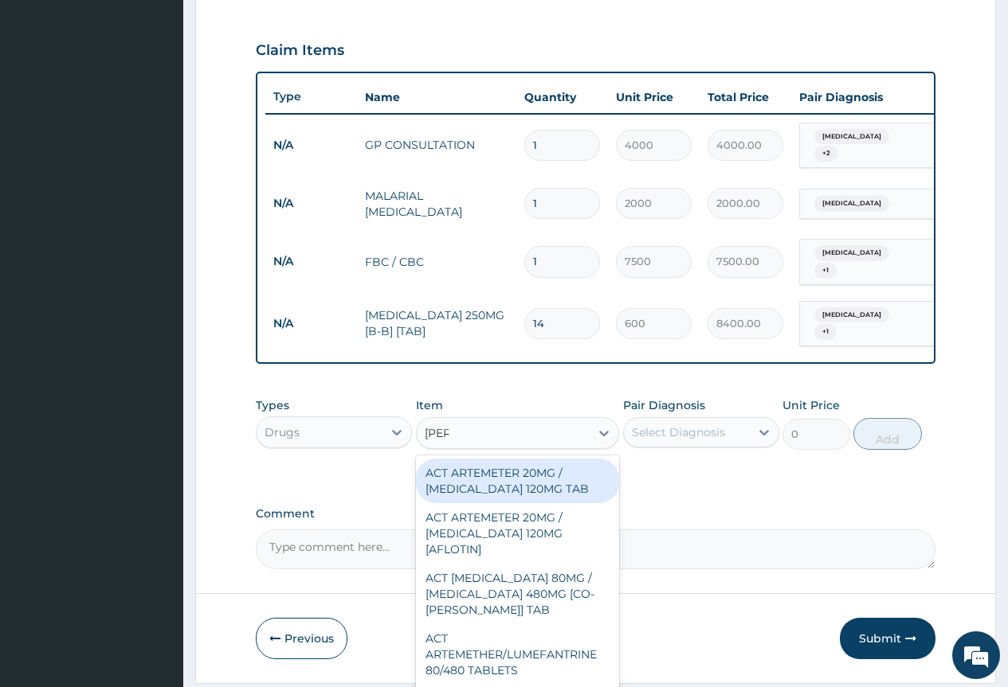
type input "lume"
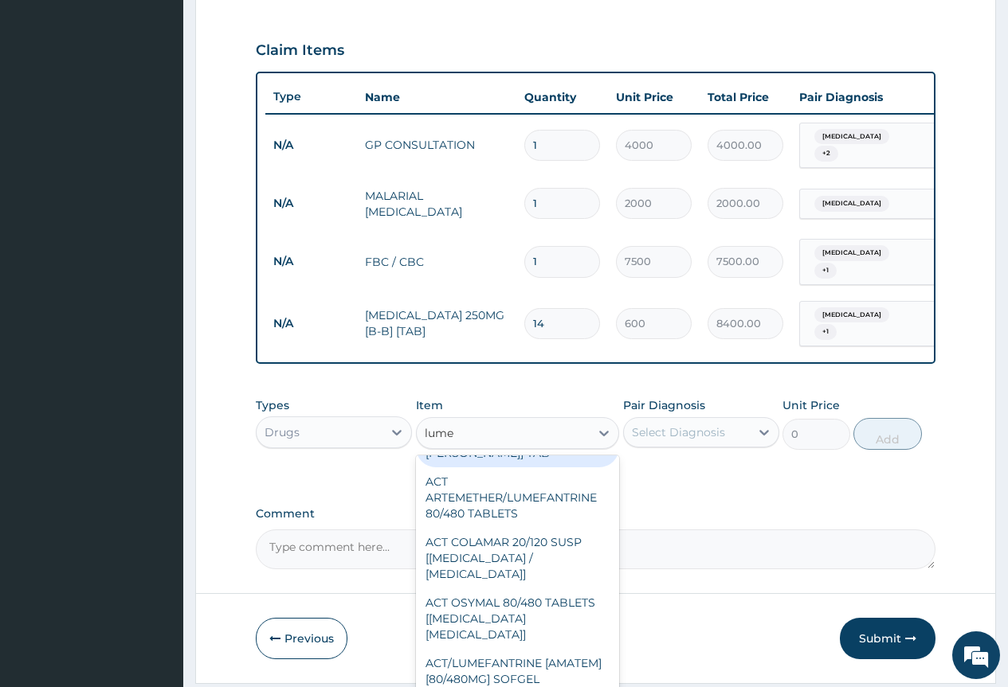
scroll to position [159, 0]
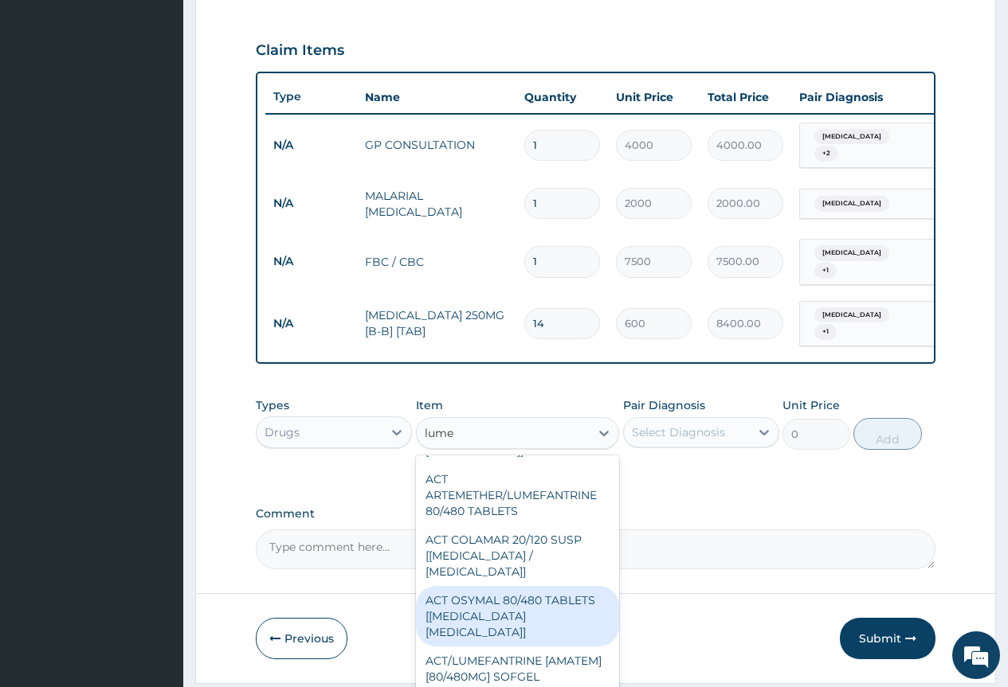
click at [549, 621] on div "ACT OSYMAL 80/480 TABLETS [[MEDICAL_DATA] [MEDICAL_DATA]]" at bounding box center [518, 616] width 204 height 61
type input "380"
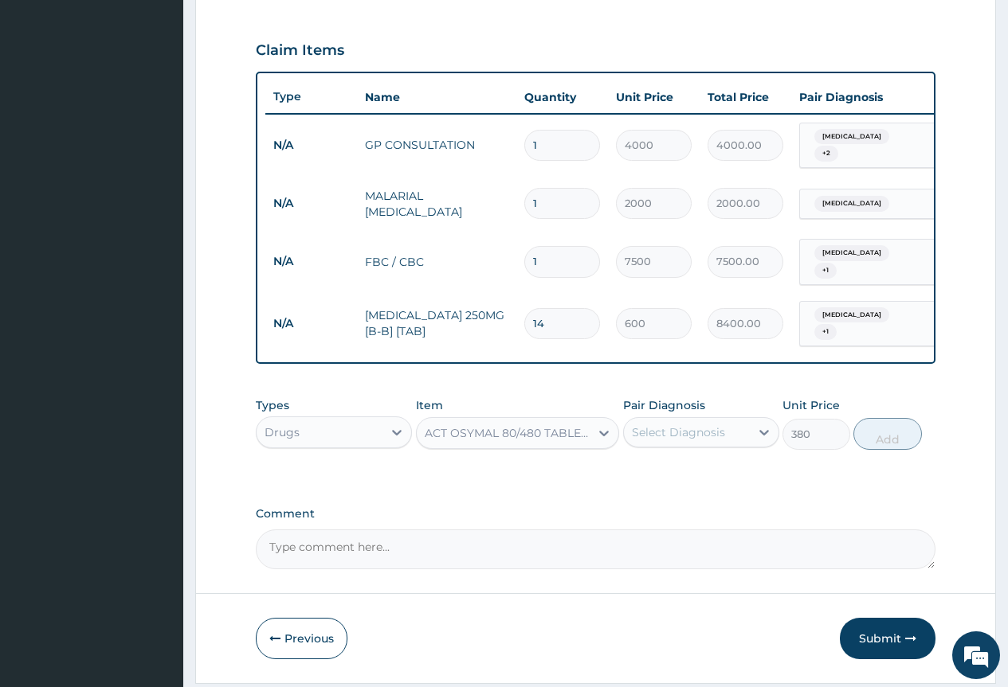
drag, startPoint x: 702, startPoint y: 454, endPoint x: 705, endPoint y: 465, distance: 11.6
click at [705, 458] on div "Types Drugs Item option ACT OSYMAL 80/480 TABLETS [[MEDICAL_DATA] [MEDICAL_DATA…" at bounding box center [596, 424] width 680 height 69
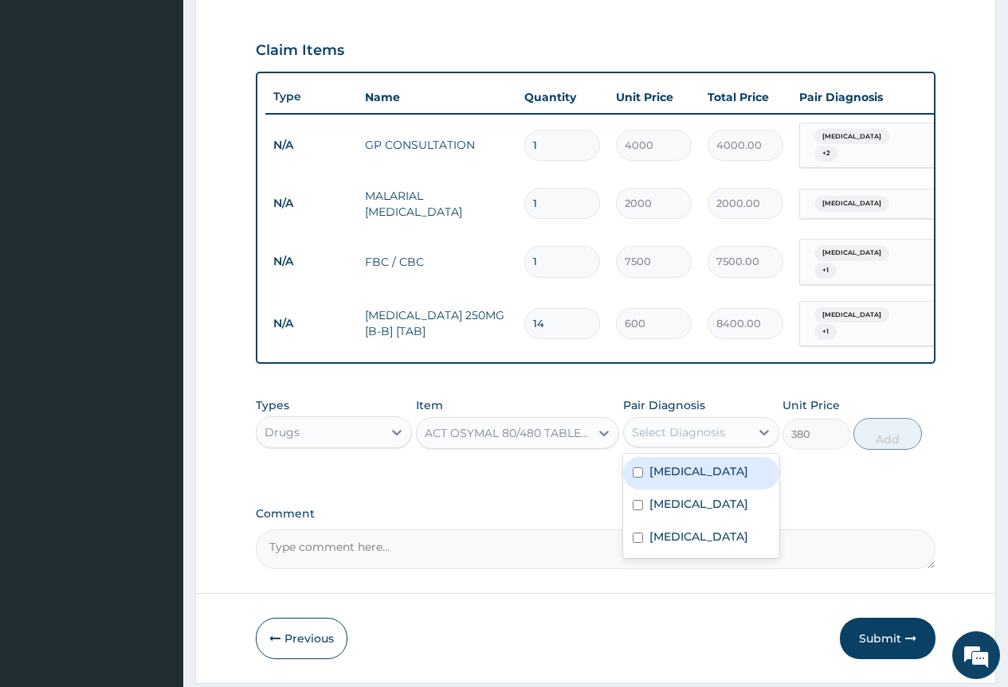
click at [720, 480] on label "[MEDICAL_DATA]" at bounding box center [698, 472] width 99 height 16
checkbox input "true"
click at [872, 442] on button "Add" at bounding box center [887, 434] width 68 height 32
type input "0"
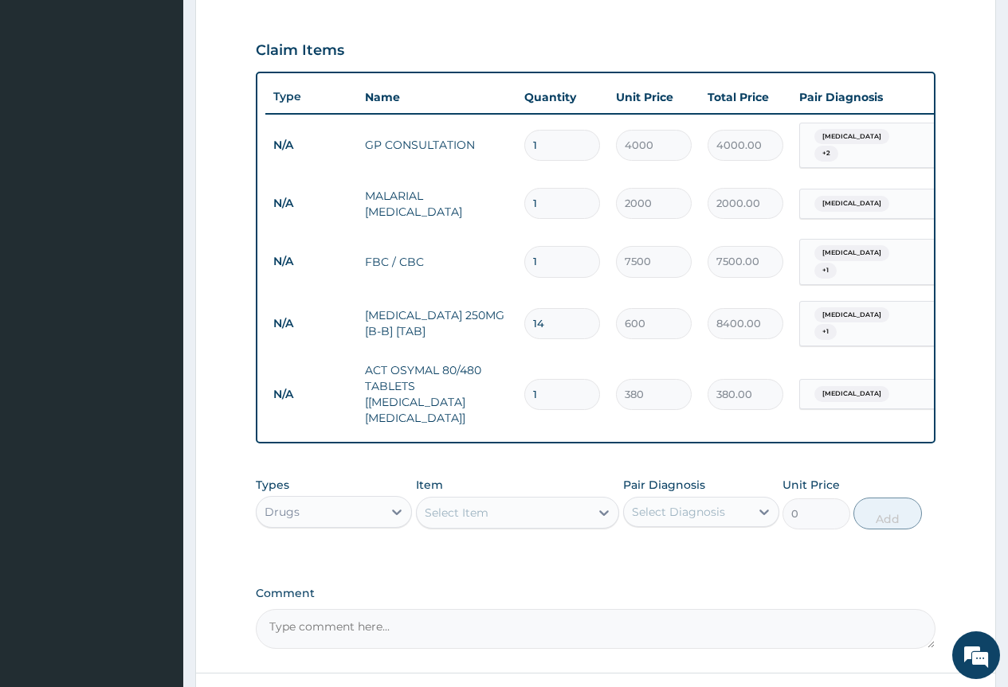
type input "0.00"
type input "6"
type input "2280.00"
type input "6"
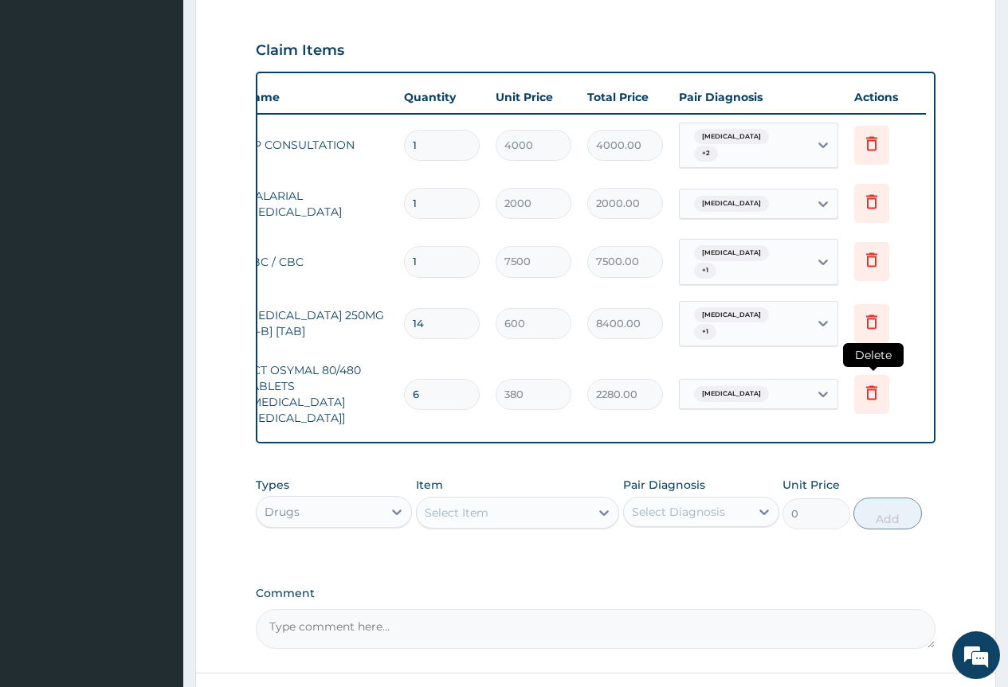
click at [872, 386] on icon at bounding box center [871, 392] width 19 height 19
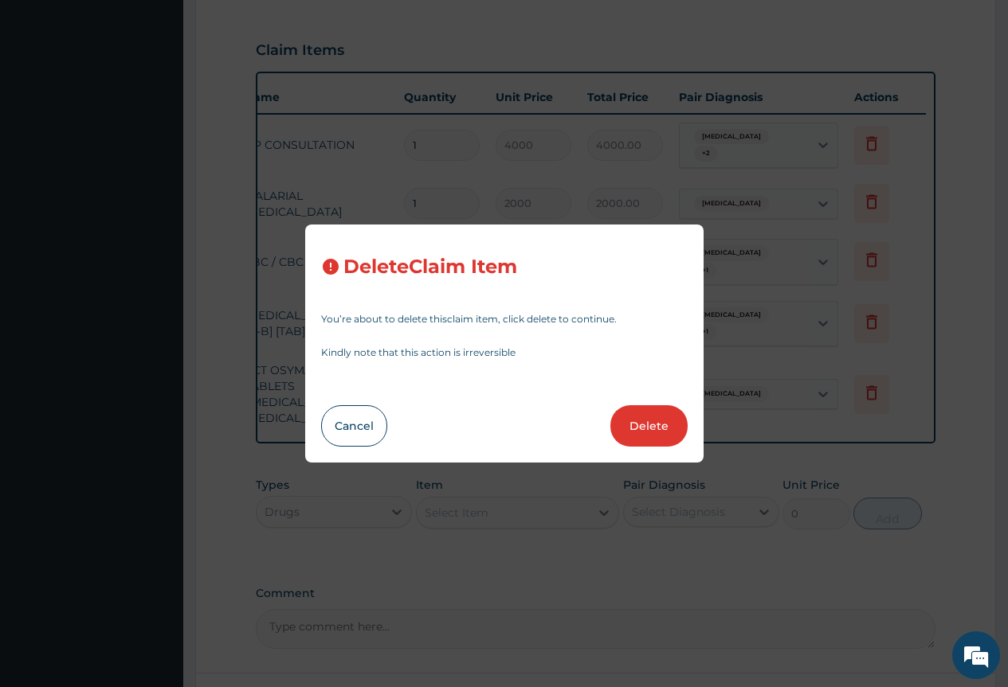
drag, startPoint x: 653, startPoint y: 429, endPoint x: 617, endPoint y: 471, distance: 55.3
click at [654, 429] on button "Delete" at bounding box center [648, 425] width 77 height 41
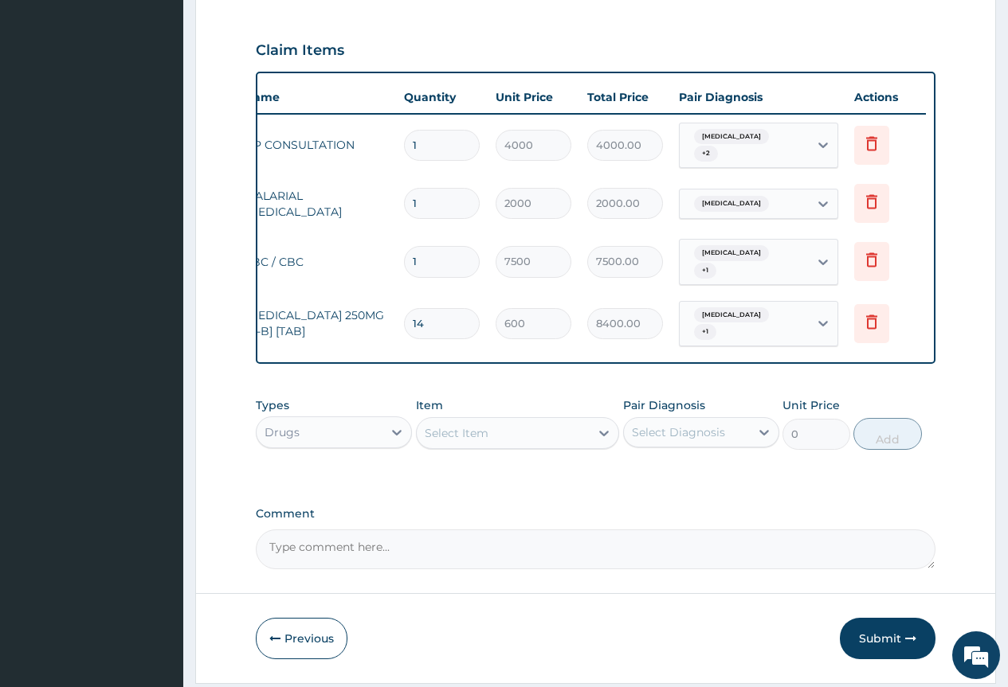
click at [509, 444] on div "Select Item" at bounding box center [504, 433] width 174 height 25
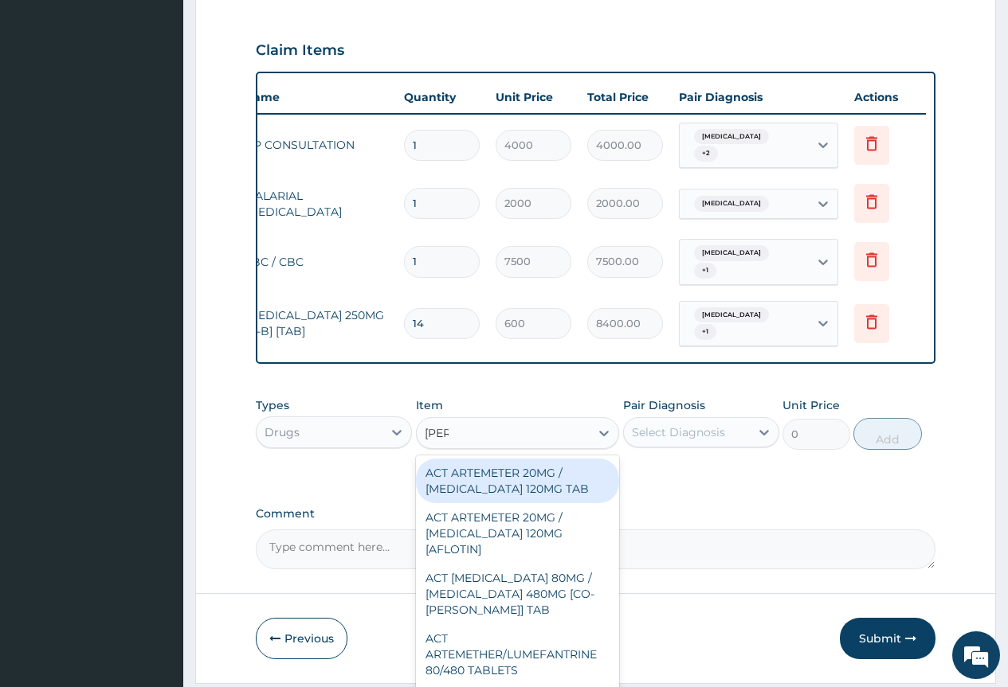
type input "lume"
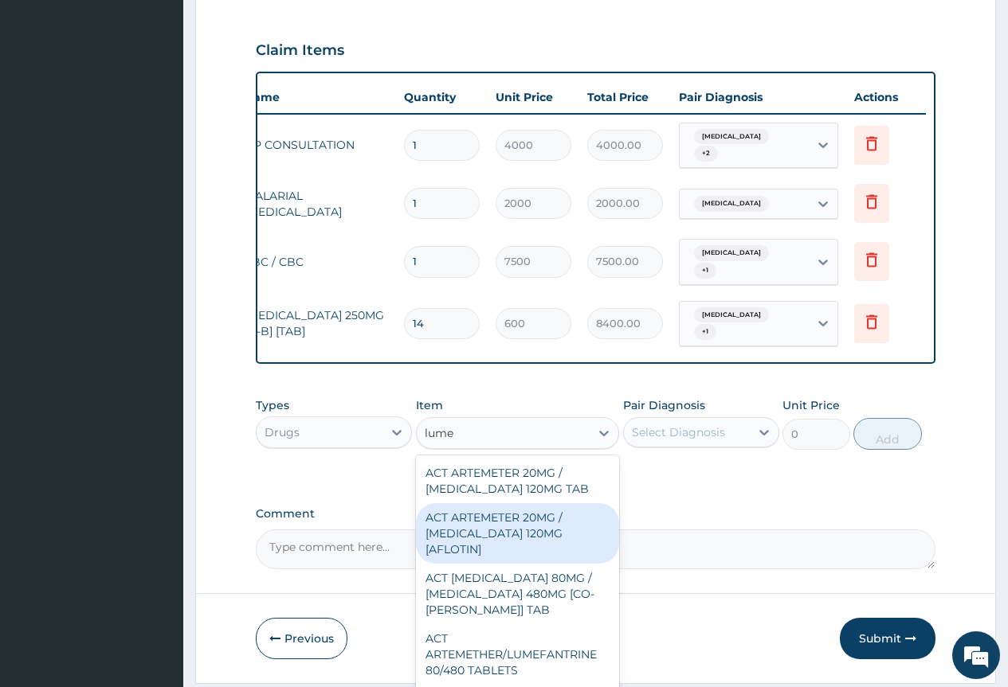
click at [572, 544] on div "ACT ARTEMETER 20MG / [MEDICAL_DATA] 120MG [AFLOTIN]" at bounding box center [518, 533] width 204 height 61
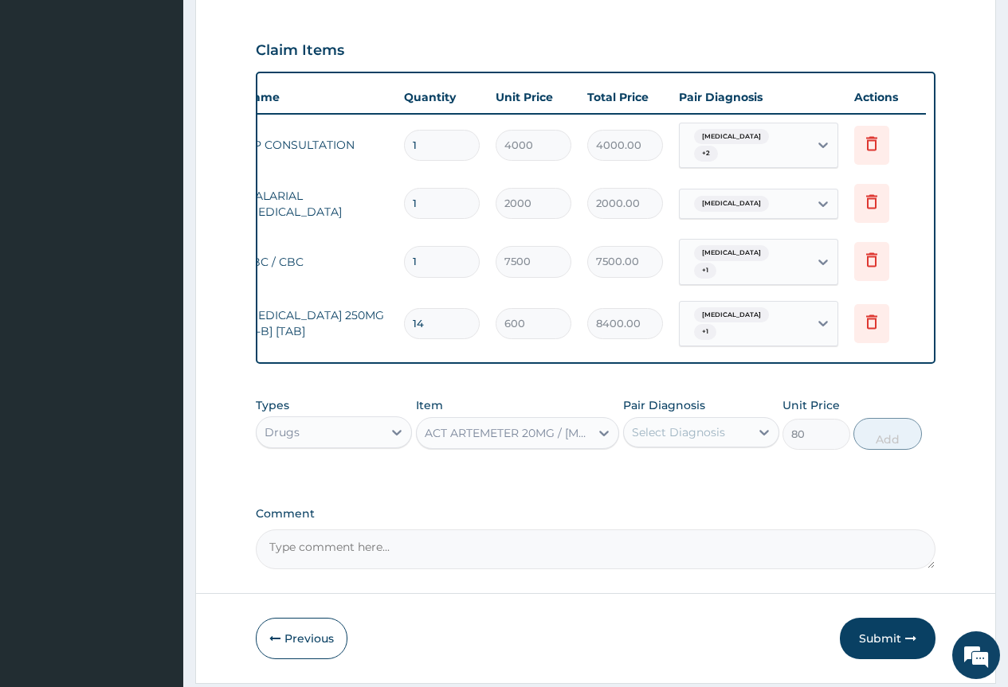
click at [547, 430] on div "ACT ARTEMETER 20MG / [MEDICAL_DATA] 120MG [AFLOTIN]" at bounding box center [518, 433] width 204 height 32
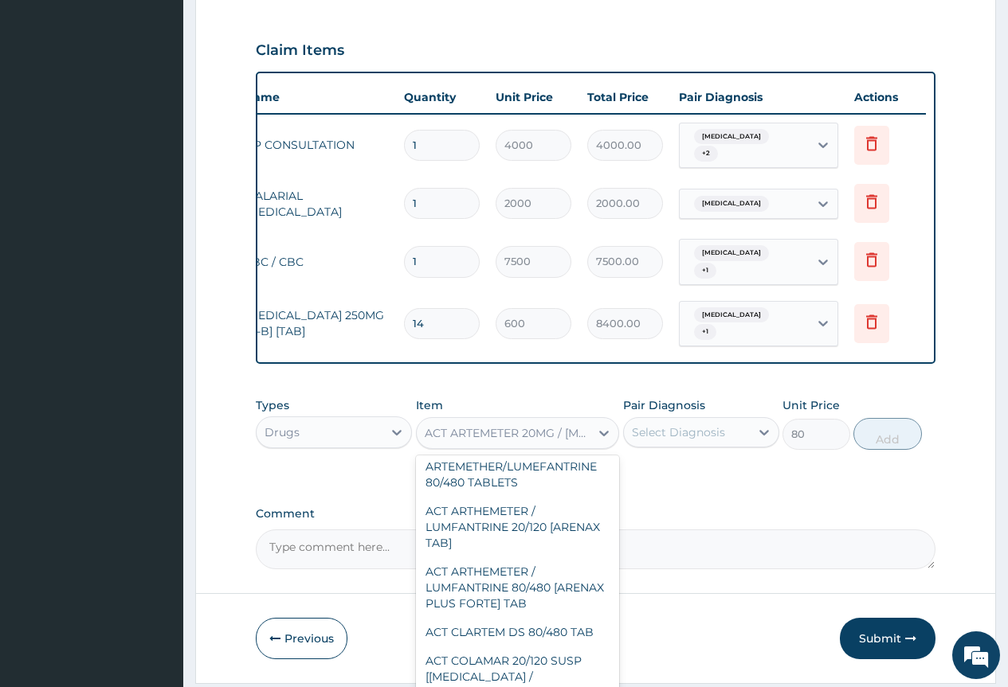
scroll to position [724, 0]
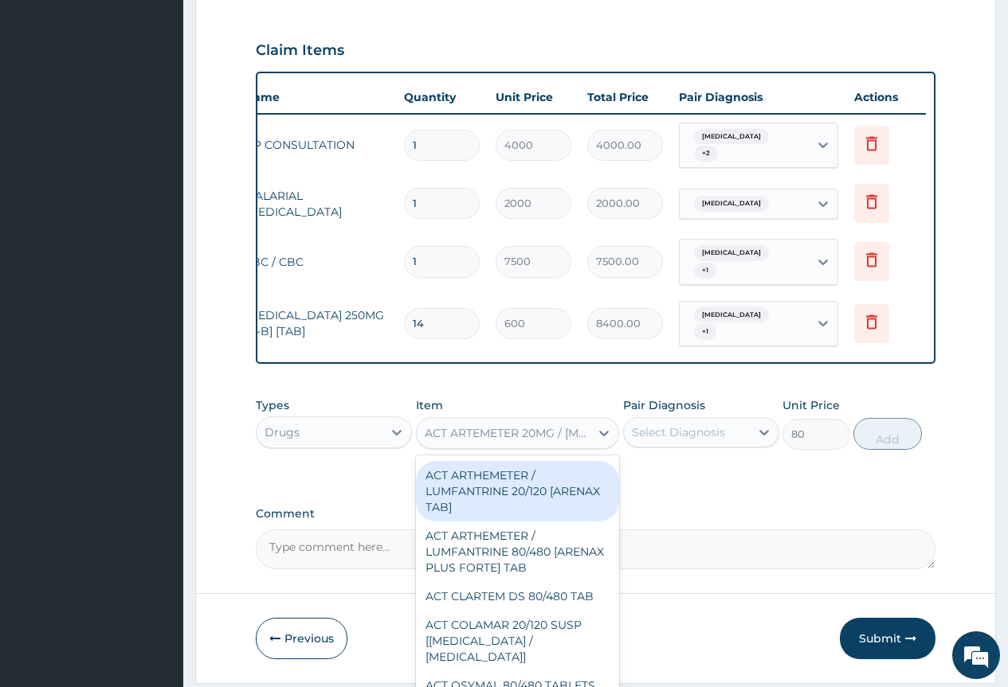
click at [555, 522] on div "ACT ARTHEMETER / LUMFANTRINE 20/120 [ARENAX TAB]" at bounding box center [518, 491] width 204 height 61
type input "150"
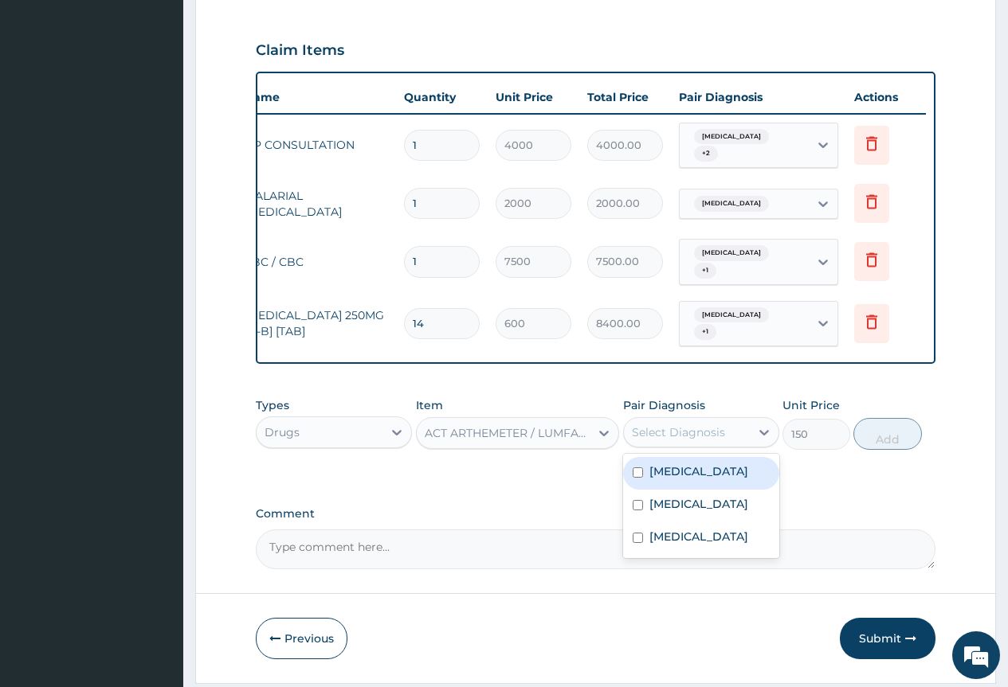
click at [713, 441] on div "Select Diagnosis" at bounding box center [678, 433] width 93 height 16
click at [727, 480] on label "[MEDICAL_DATA]" at bounding box center [698, 472] width 99 height 16
checkbox input "true"
click at [892, 450] on button "Add" at bounding box center [887, 434] width 68 height 32
type input "0"
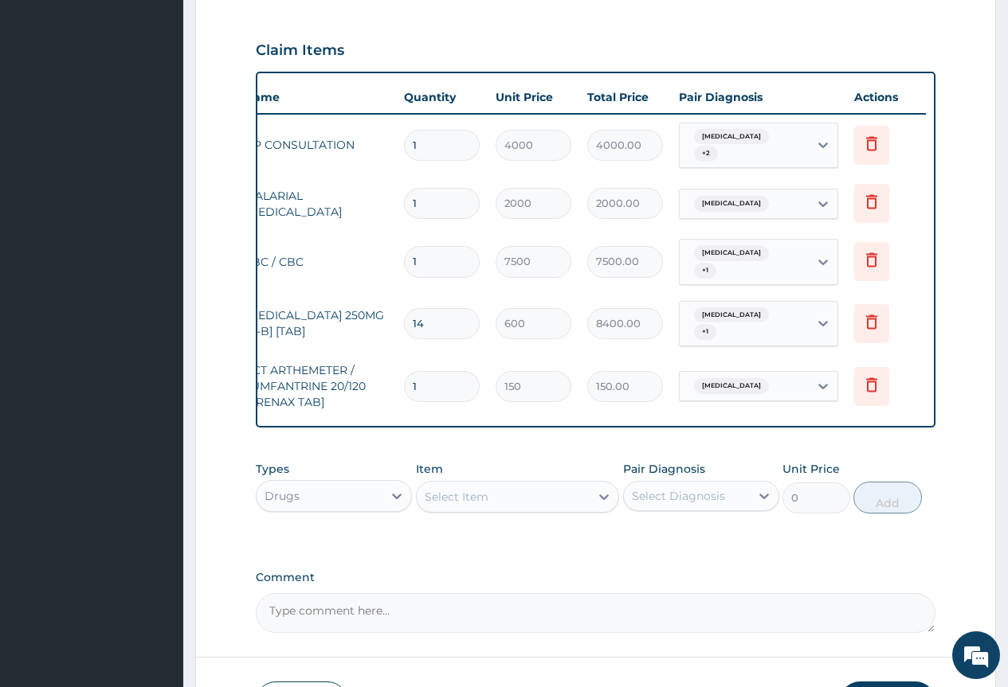
type input "12"
type input "1800.00"
type input "12"
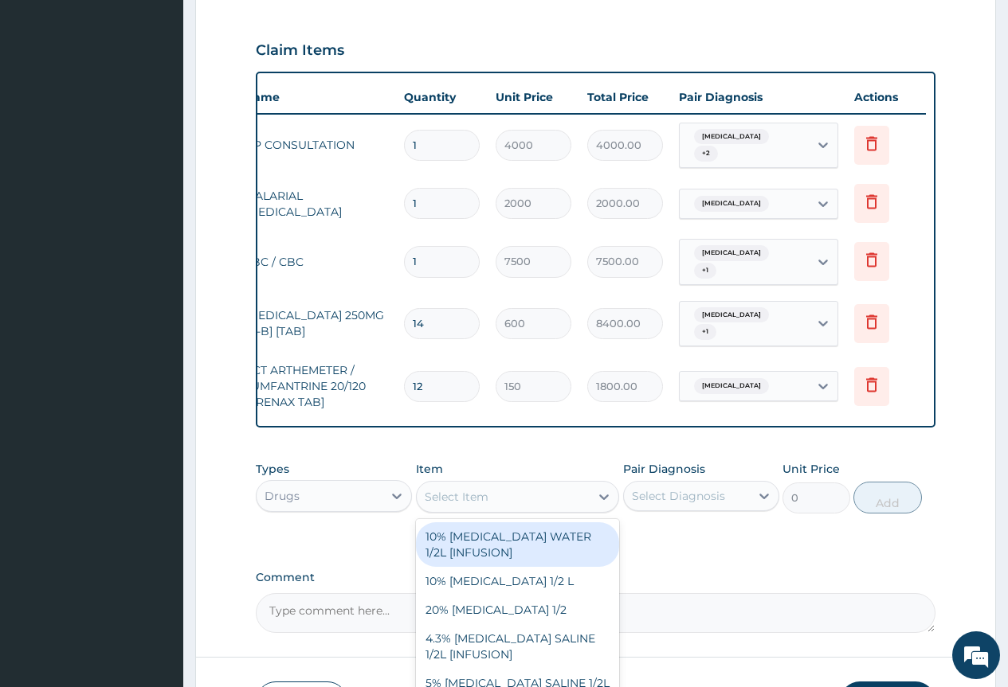
click at [462, 505] on div "Select Item" at bounding box center [457, 497] width 64 height 16
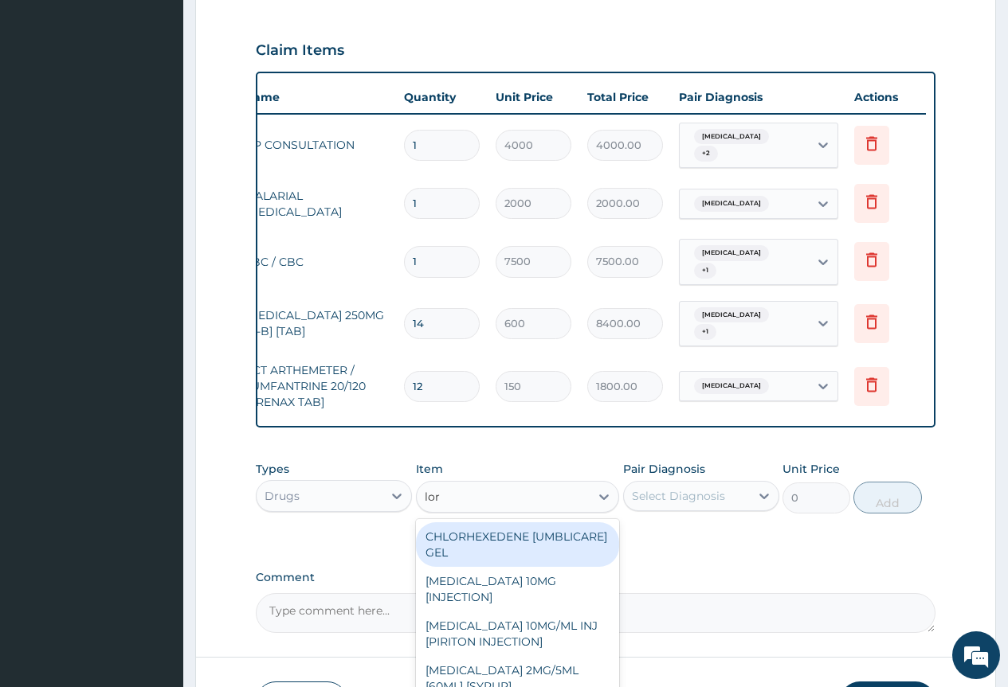
type input "[PERSON_NAME]"
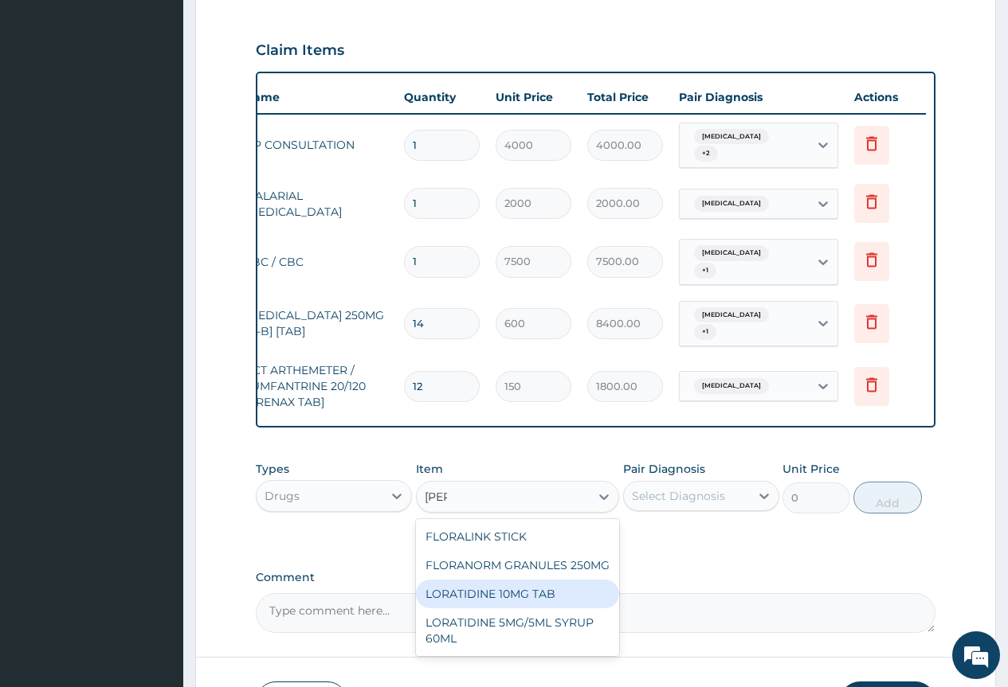
drag, startPoint x: 574, startPoint y: 624, endPoint x: 601, endPoint y: 606, distance: 32.3
click at [574, 609] on div "LORATIDINE 10MG TAB" at bounding box center [518, 594] width 204 height 29
type input "100"
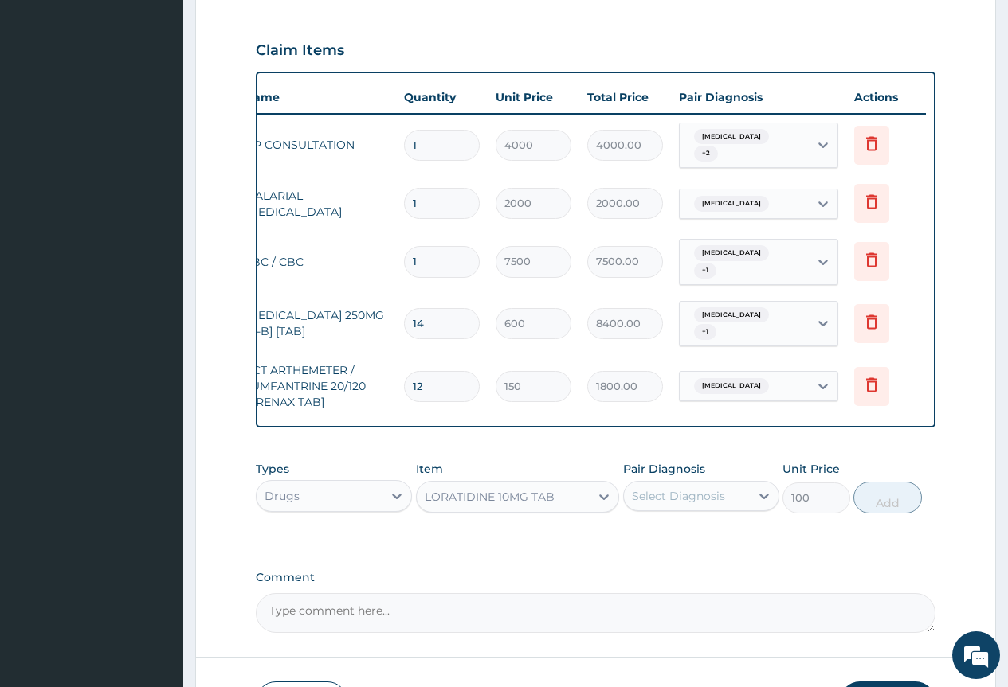
click at [716, 502] on div "Select Diagnosis" at bounding box center [678, 496] width 93 height 16
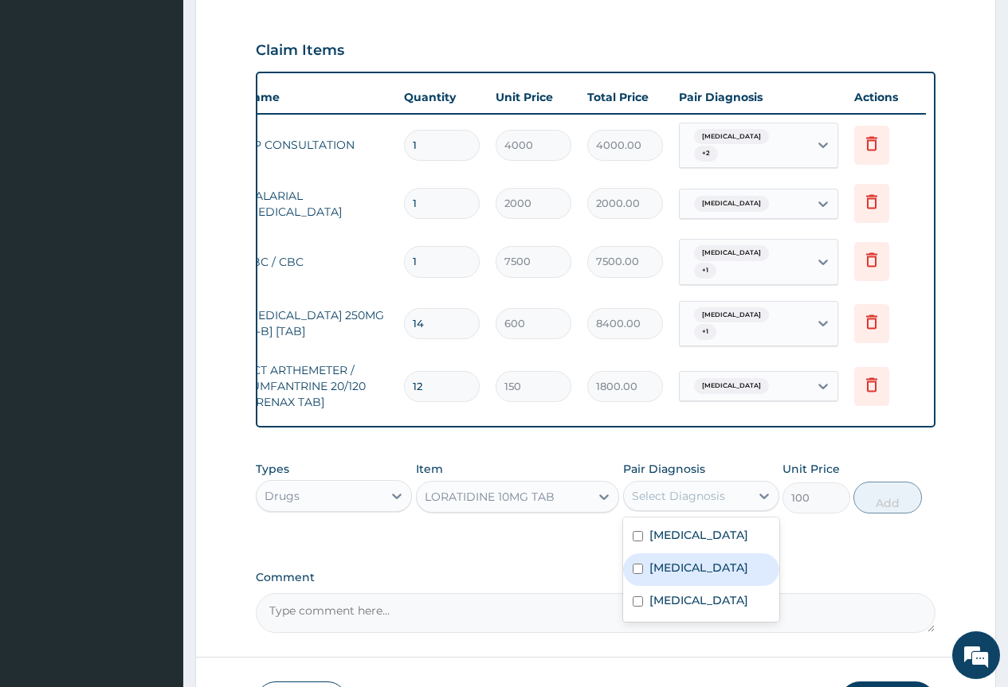
drag, startPoint x: 713, startPoint y: 599, endPoint x: 713, endPoint y: 616, distance: 16.7
click at [713, 576] on label "[MEDICAL_DATA]" at bounding box center [698, 568] width 99 height 16
checkbox input "true"
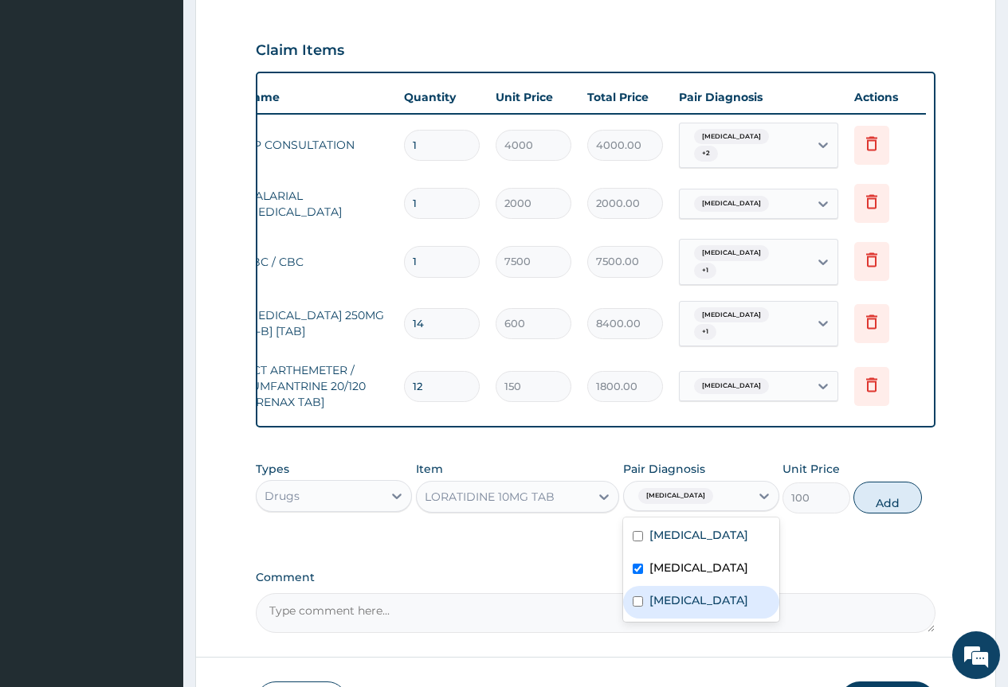
click at [877, 490] on div "Types Drugs Item LORATIDINE 10MG TAB Pair Diagnosis option [MEDICAL_DATA], sele…" at bounding box center [596, 487] width 680 height 69
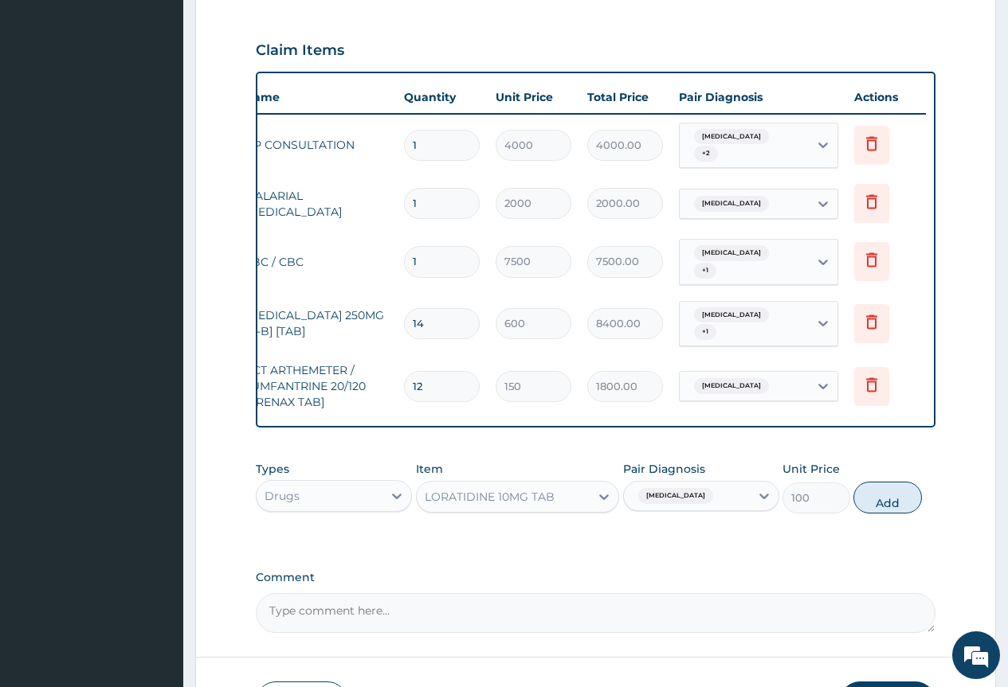
drag, startPoint x: 871, startPoint y: 509, endPoint x: 857, endPoint y: 515, distance: 15.7
click at [870, 510] on button "Add" at bounding box center [887, 498] width 68 height 32
type input "0"
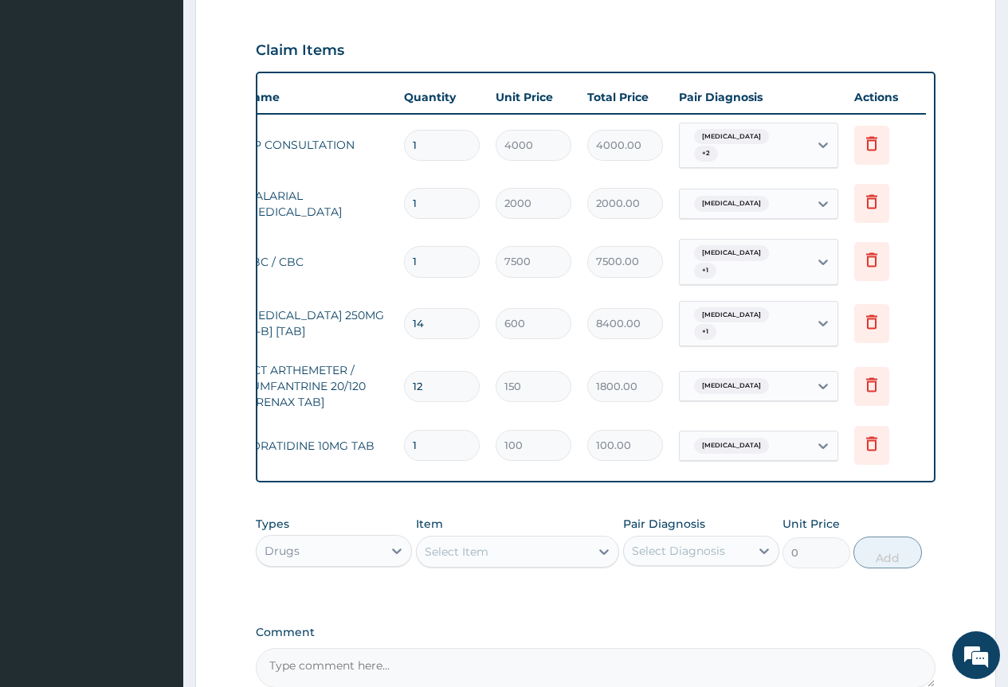
type input "0.00"
type input "3"
type input "300.00"
type input "3"
click at [494, 565] on div "Select Item" at bounding box center [504, 551] width 174 height 25
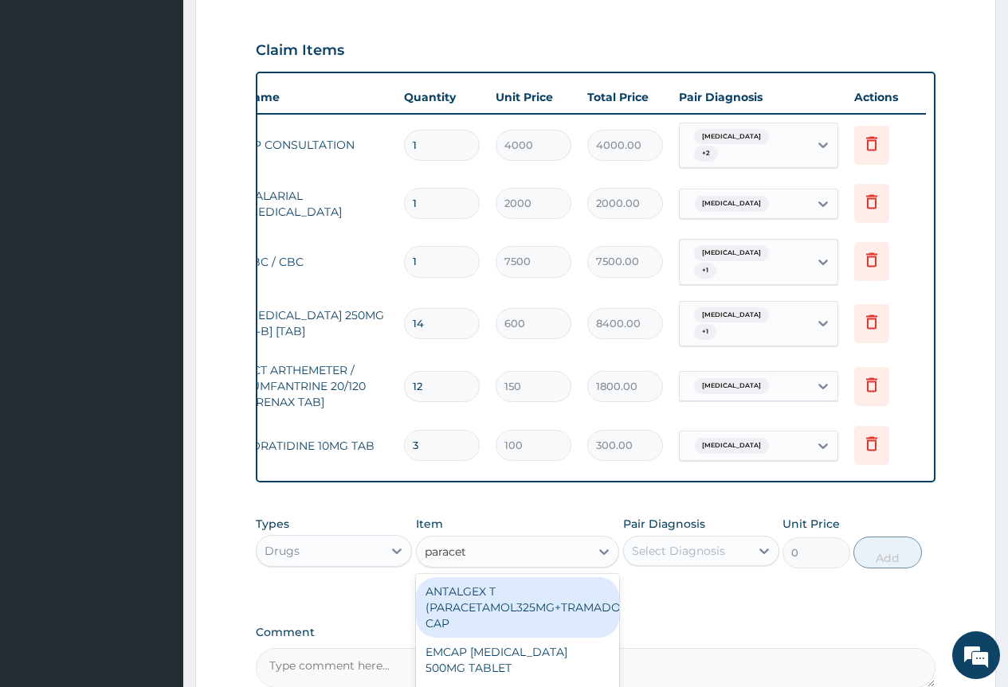
type input "paraceta"
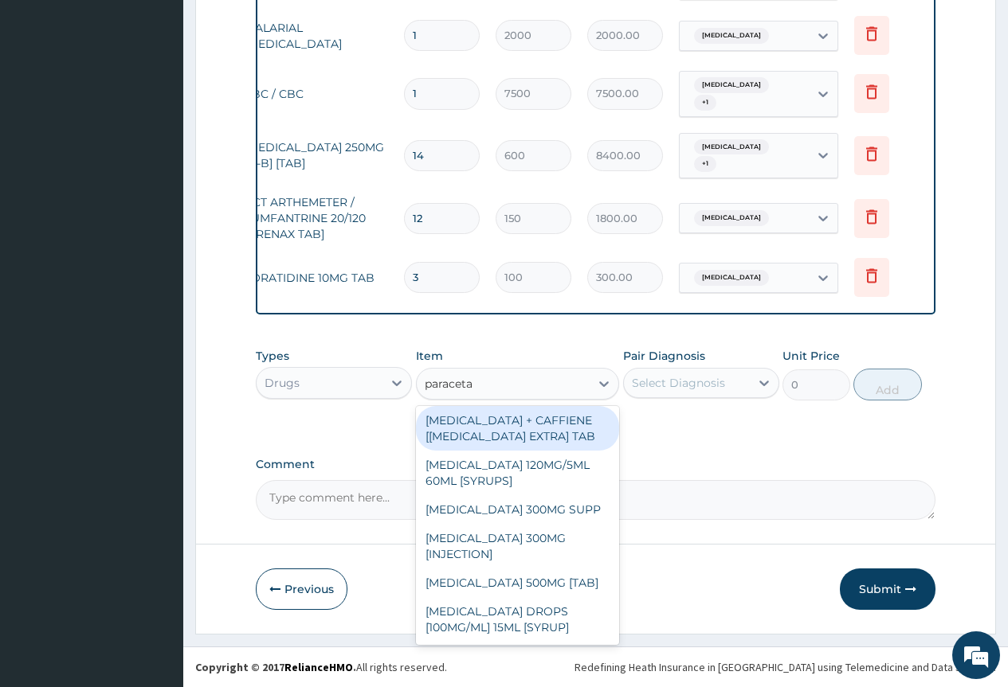
scroll to position [159, 0]
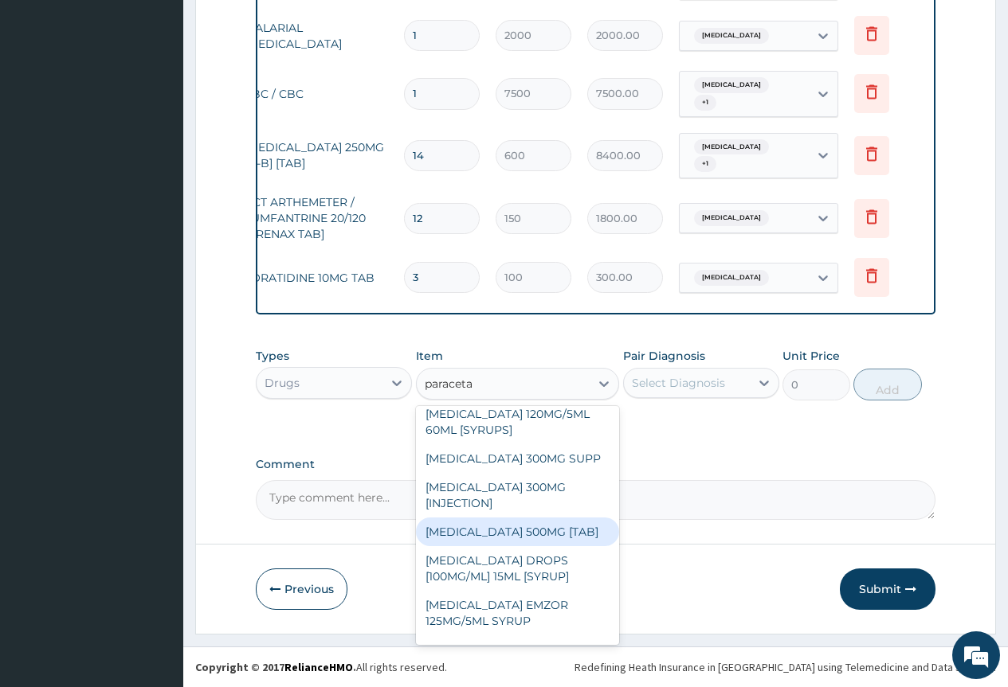
drag, startPoint x: 553, startPoint y: 538, endPoint x: 652, endPoint y: 441, distance: 138.6
click at [556, 531] on div "[MEDICAL_DATA] 500MG [TAB]" at bounding box center [518, 532] width 204 height 29
type input "30"
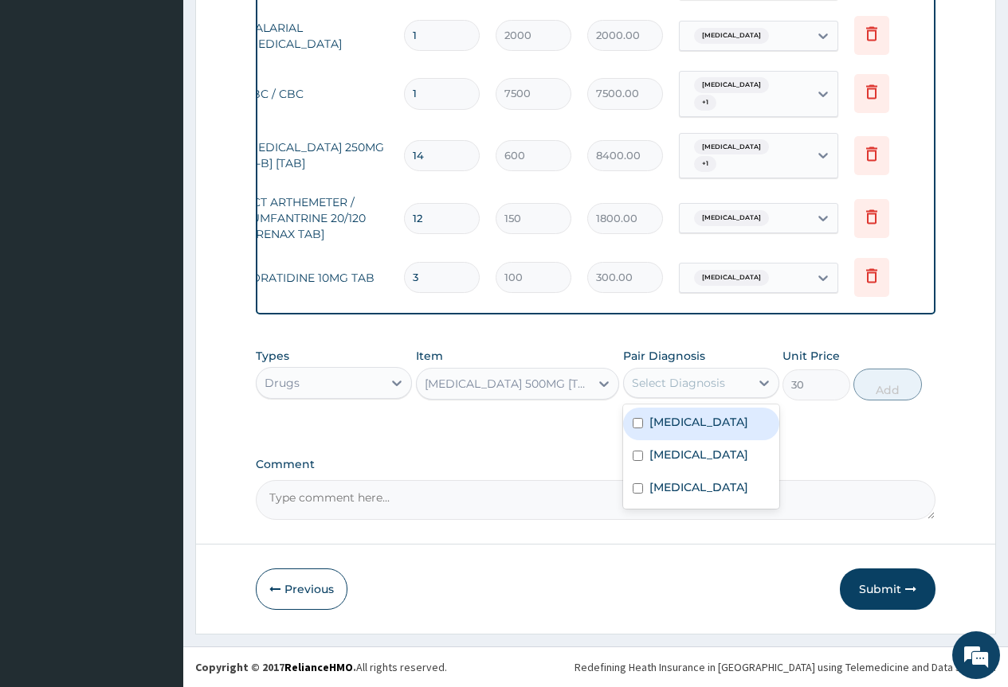
click at [708, 377] on div "Select Diagnosis" at bounding box center [678, 383] width 93 height 16
drag, startPoint x: 719, startPoint y: 431, endPoint x: 730, endPoint y: 430, distance: 10.4
click at [720, 430] on div "[MEDICAL_DATA]" at bounding box center [701, 424] width 156 height 33
checkbox input "true"
click at [889, 398] on button "Add" at bounding box center [887, 385] width 68 height 32
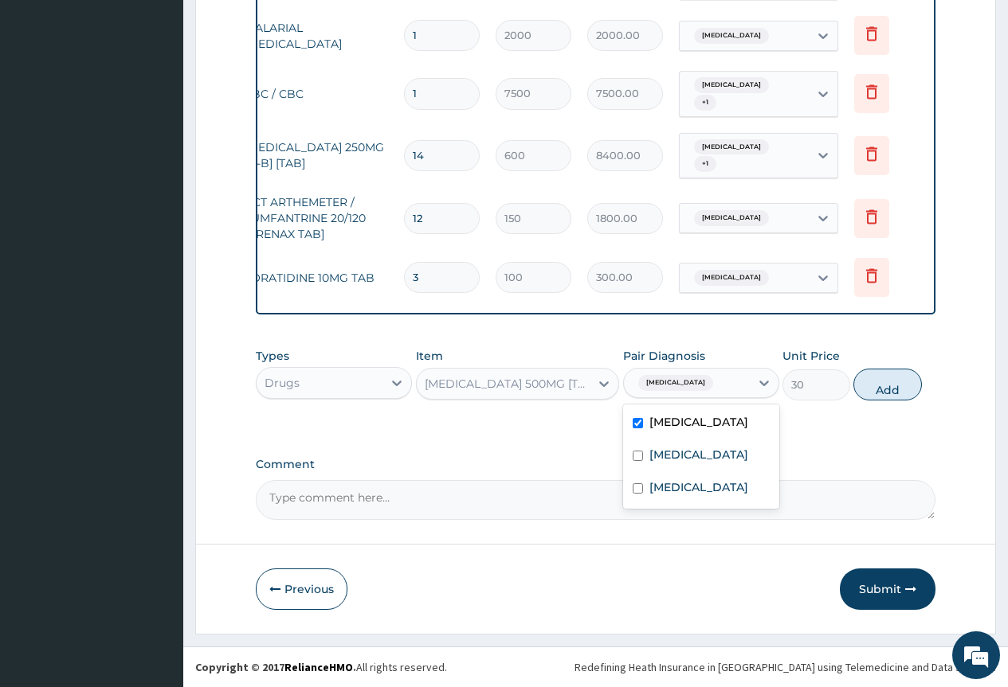
type input "0"
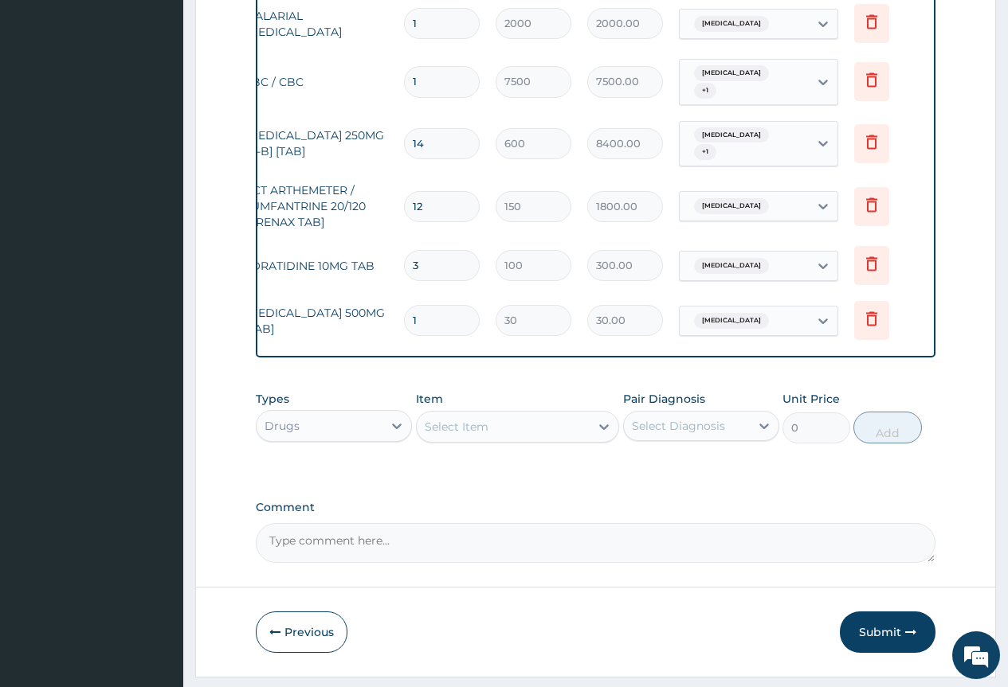
type input "0.00"
type input "5"
type input "150.00"
type input "5"
click at [468, 435] on div "Select Item" at bounding box center [457, 427] width 64 height 16
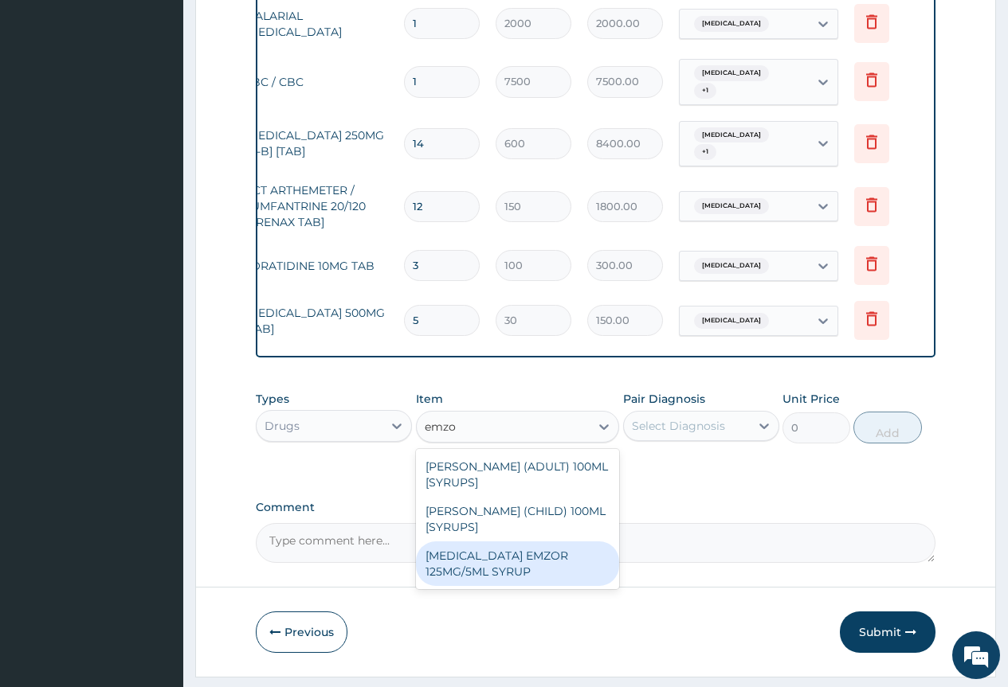
type input "emzo"
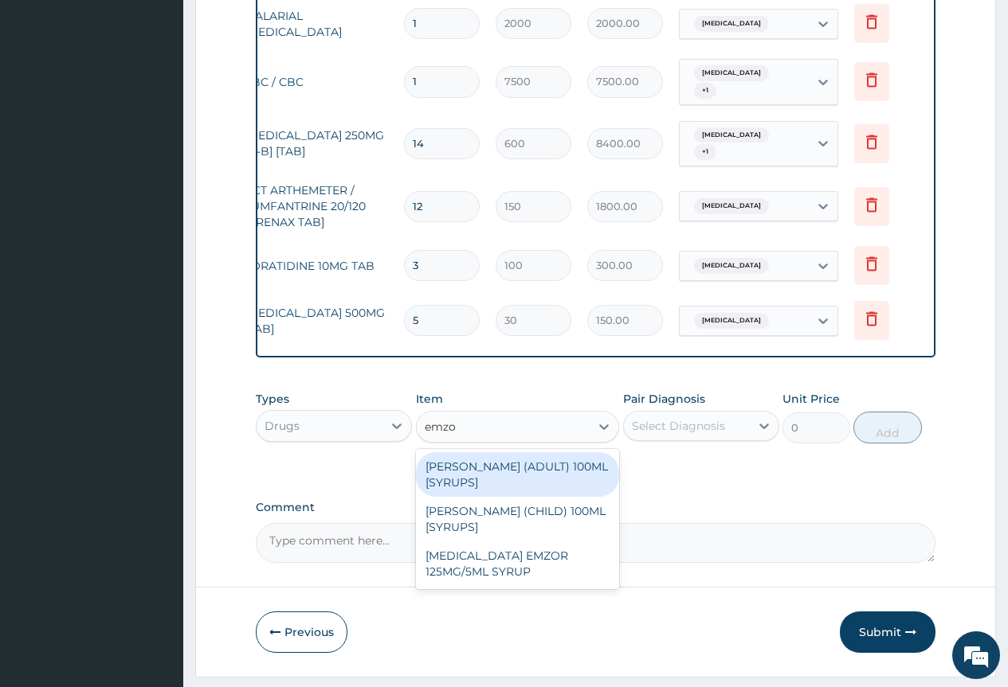
type input "emzol"
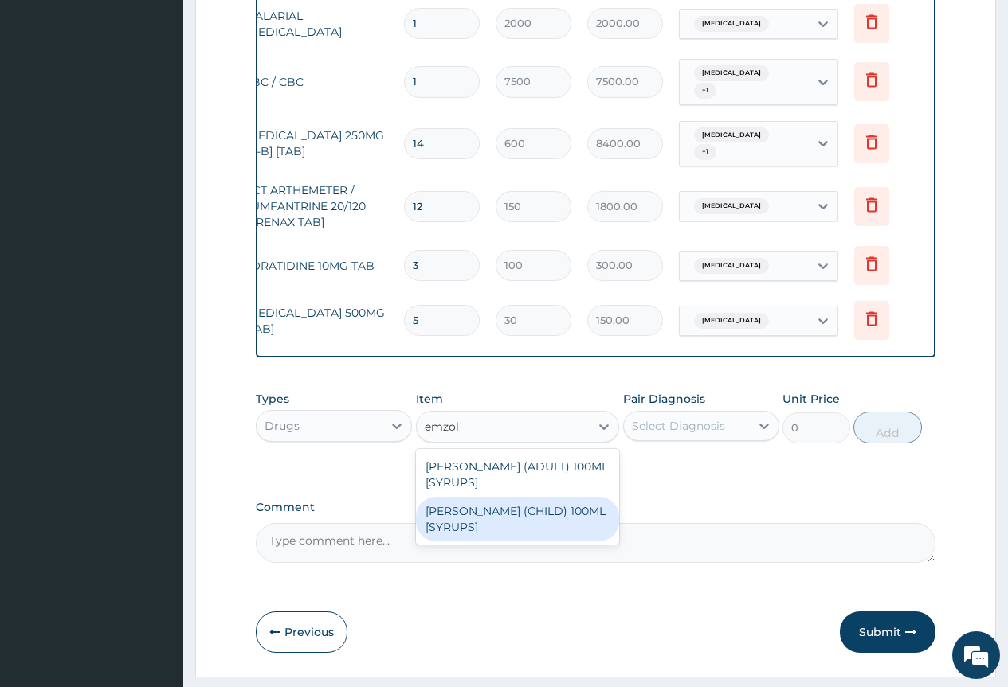
drag, startPoint x: 503, startPoint y: 539, endPoint x: 545, endPoint y: 506, distance: 53.2
click at [503, 537] on div "[PERSON_NAME] (CHILD) 100ML [SYRUPS]" at bounding box center [518, 519] width 204 height 45
type input "1700"
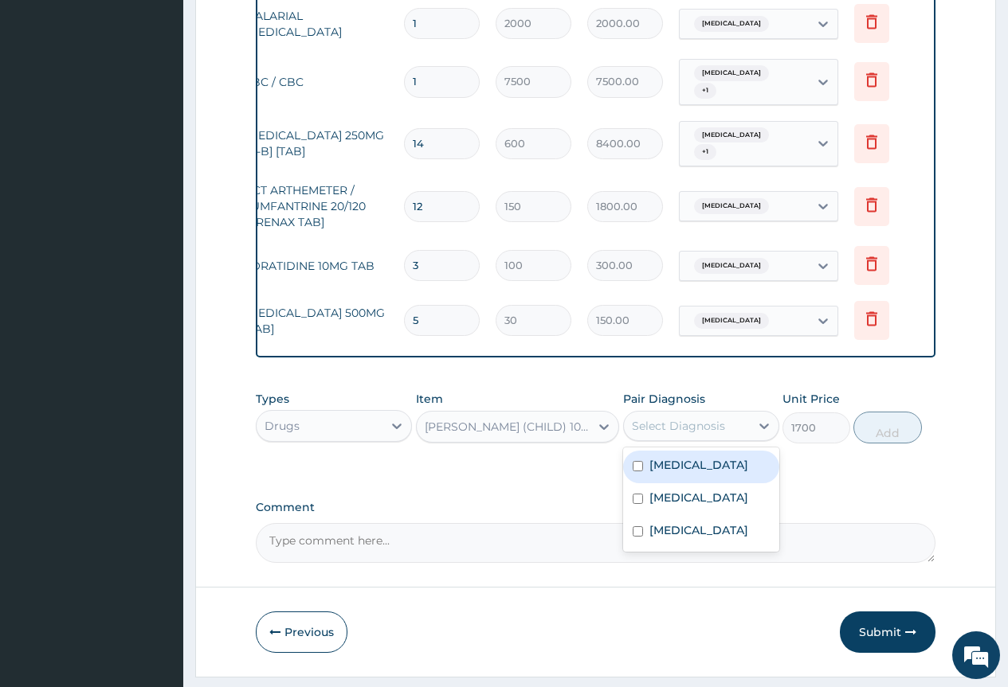
click at [735, 439] on div "Select Diagnosis" at bounding box center [687, 425] width 126 height 25
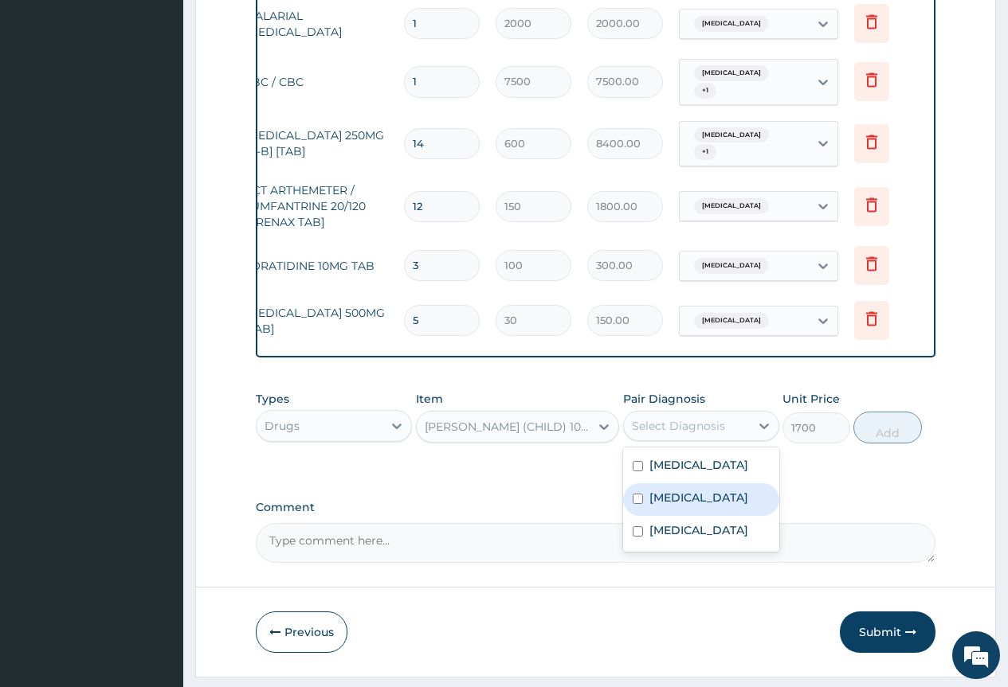
click at [727, 506] on label "[MEDICAL_DATA]" at bounding box center [698, 498] width 99 height 16
checkbox input "true"
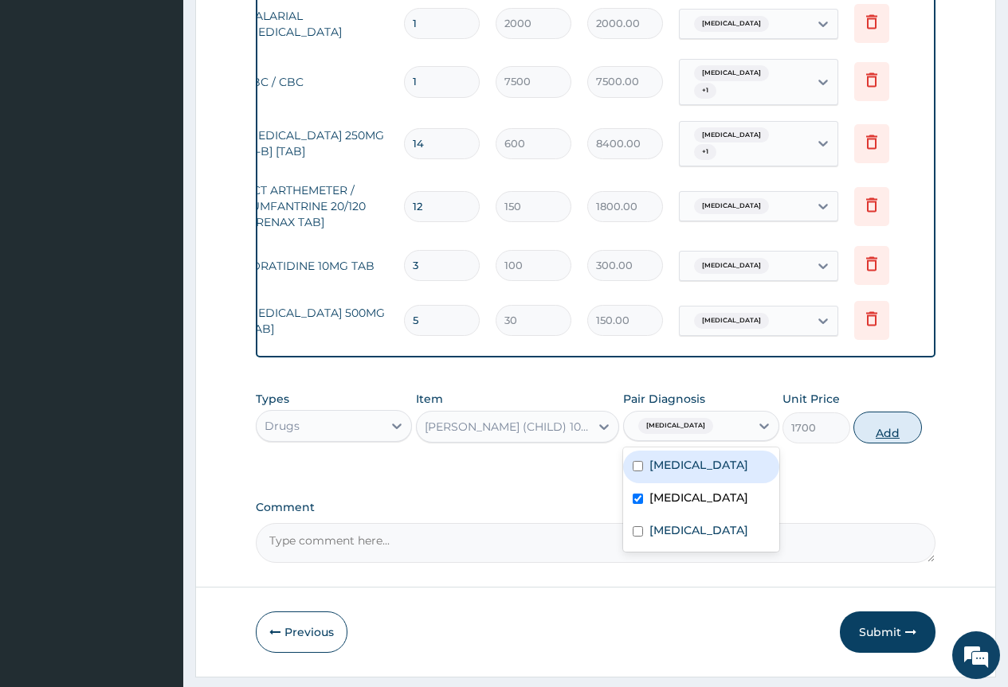
click at [867, 438] on button "Add" at bounding box center [887, 428] width 68 height 32
type input "0"
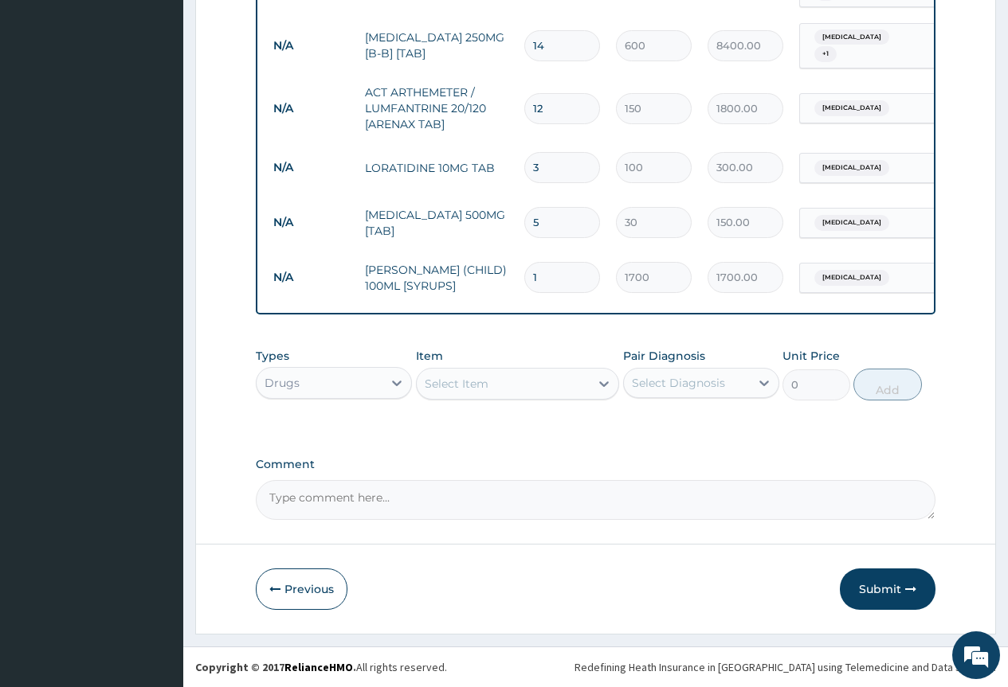
scroll to position [811, 0]
click at [894, 582] on button "Submit" at bounding box center [888, 589] width 96 height 41
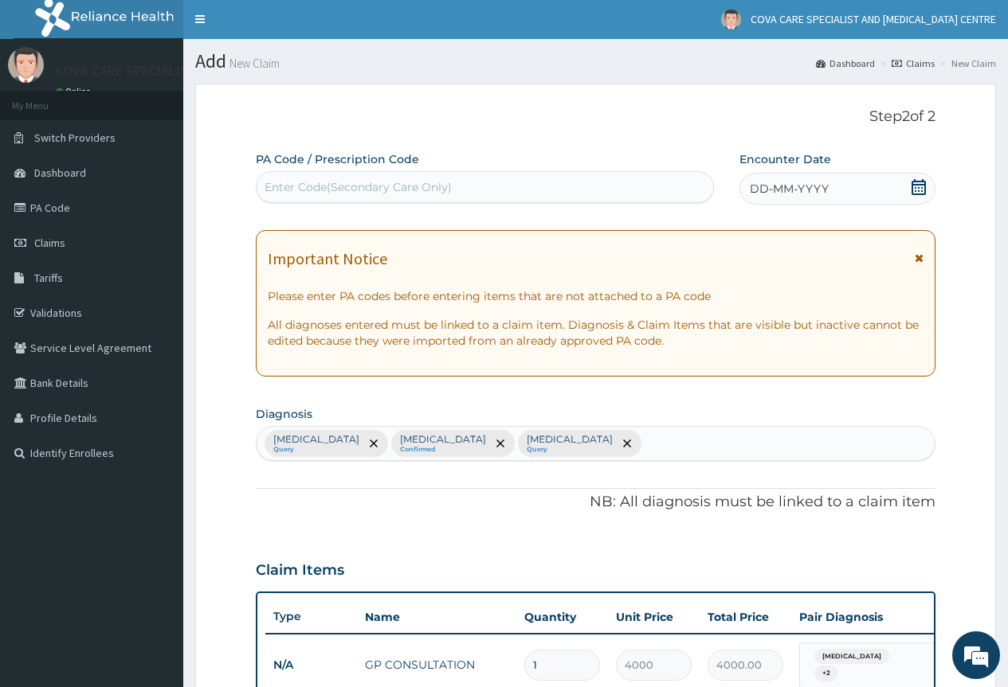
scroll to position [0, 0]
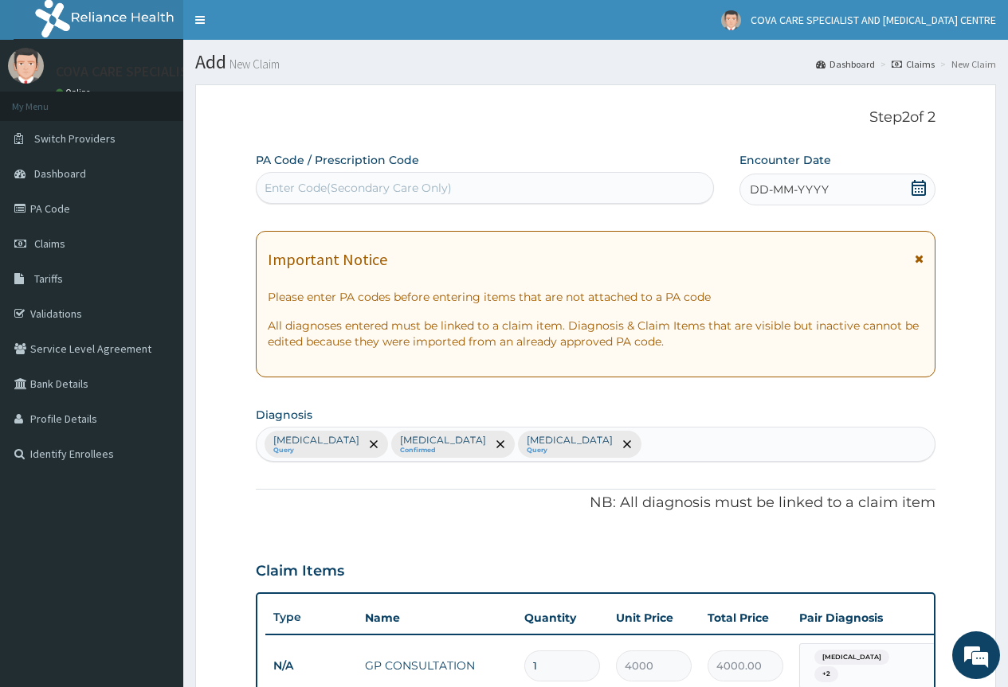
click at [922, 188] on icon at bounding box center [918, 188] width 14 height 16
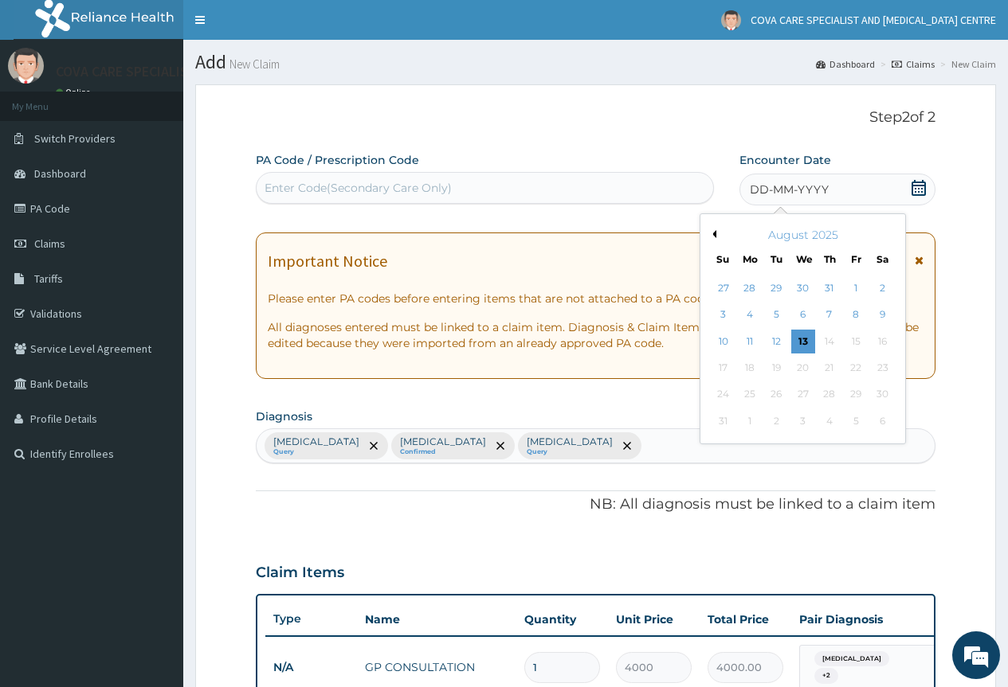
click at [715, 233] on button "Previous Month" at bounding box center [712, 234] width 8 height 8
click at [874, 343] on div "19" at bounding box center [882, 342] width 24 height 24
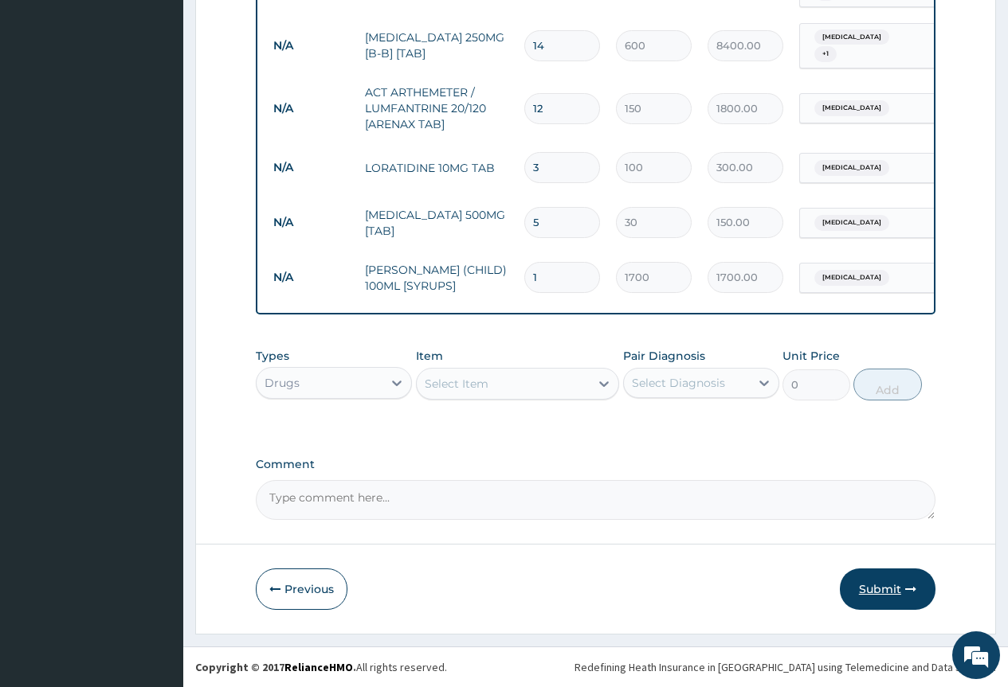
click at [899, 599] on button "Submit" at bounding box center [888, 589] width 96 height 41
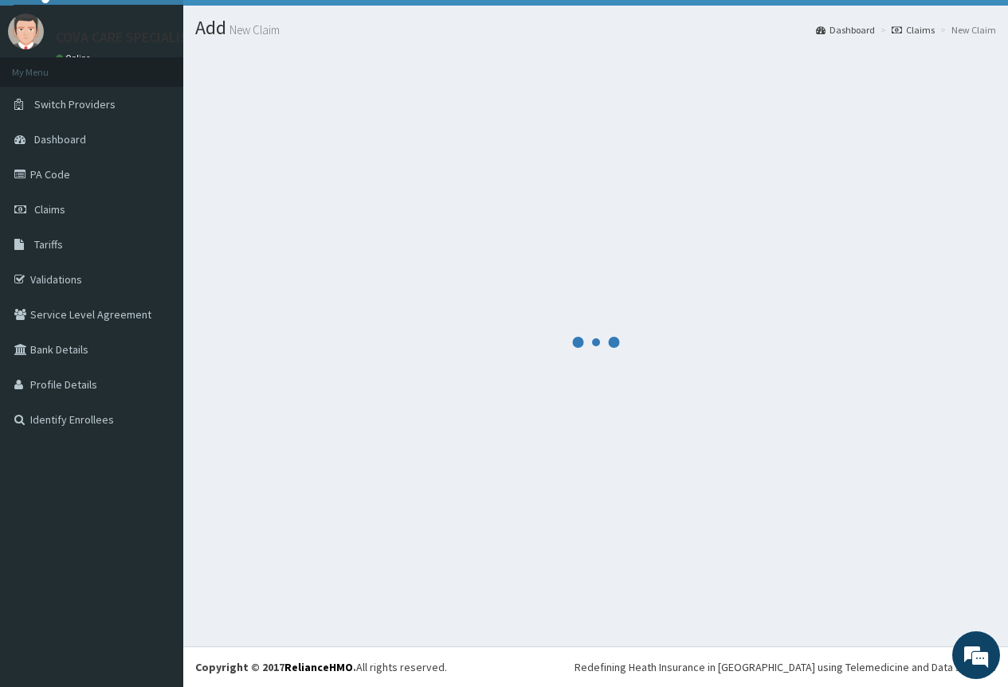
scroll to position [34, 0]
